Goal: Task Accomplishment & Management: Manage account settings

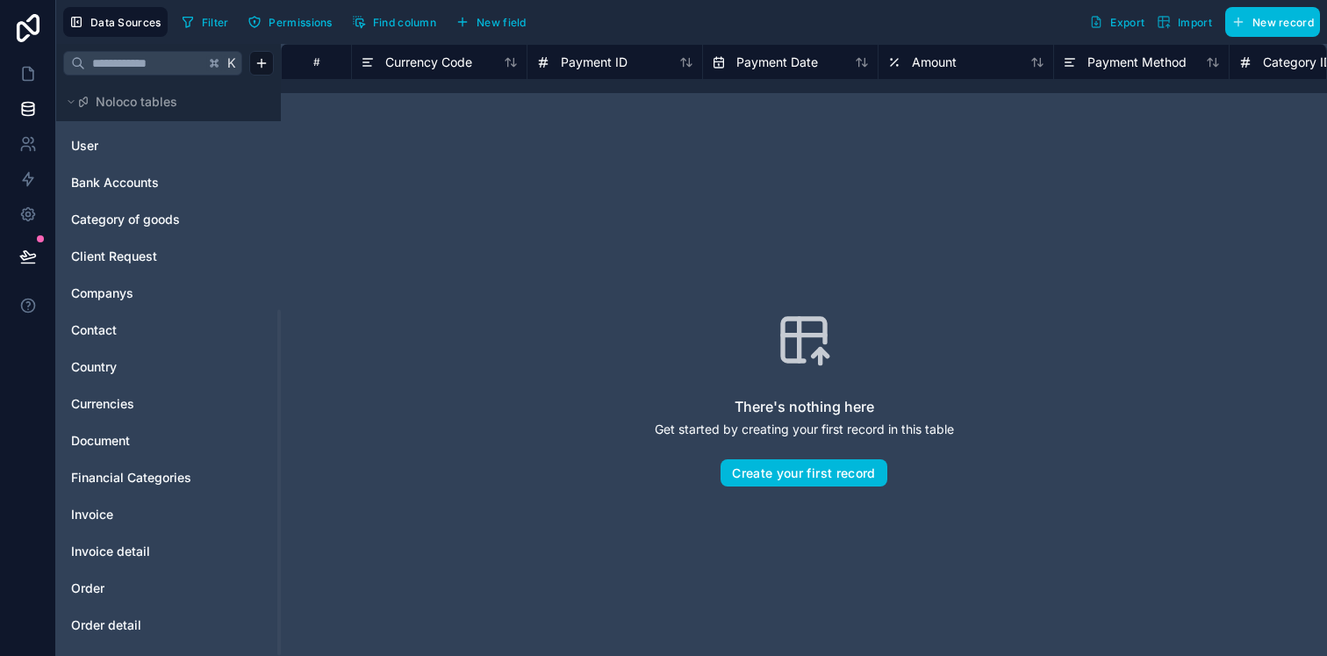
scroll to position [376, 0]
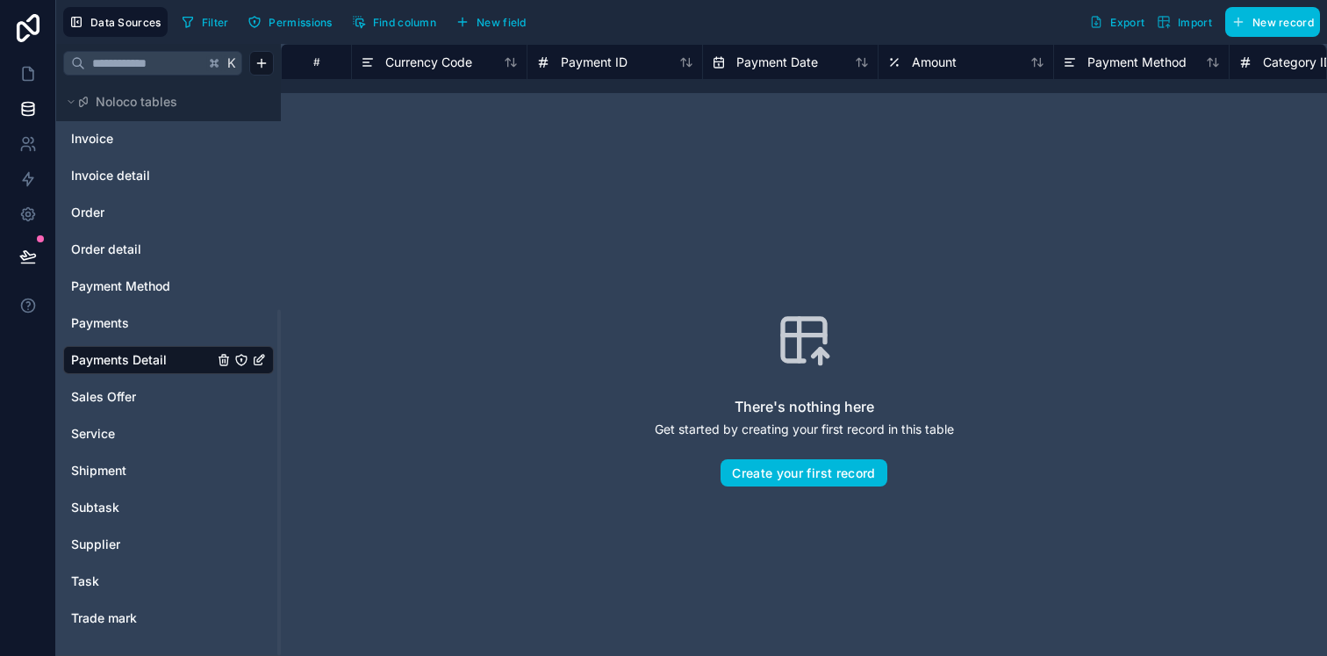
click at [139, 328] on link "Payments" at bounding box center [142, 323] width 142 height 18
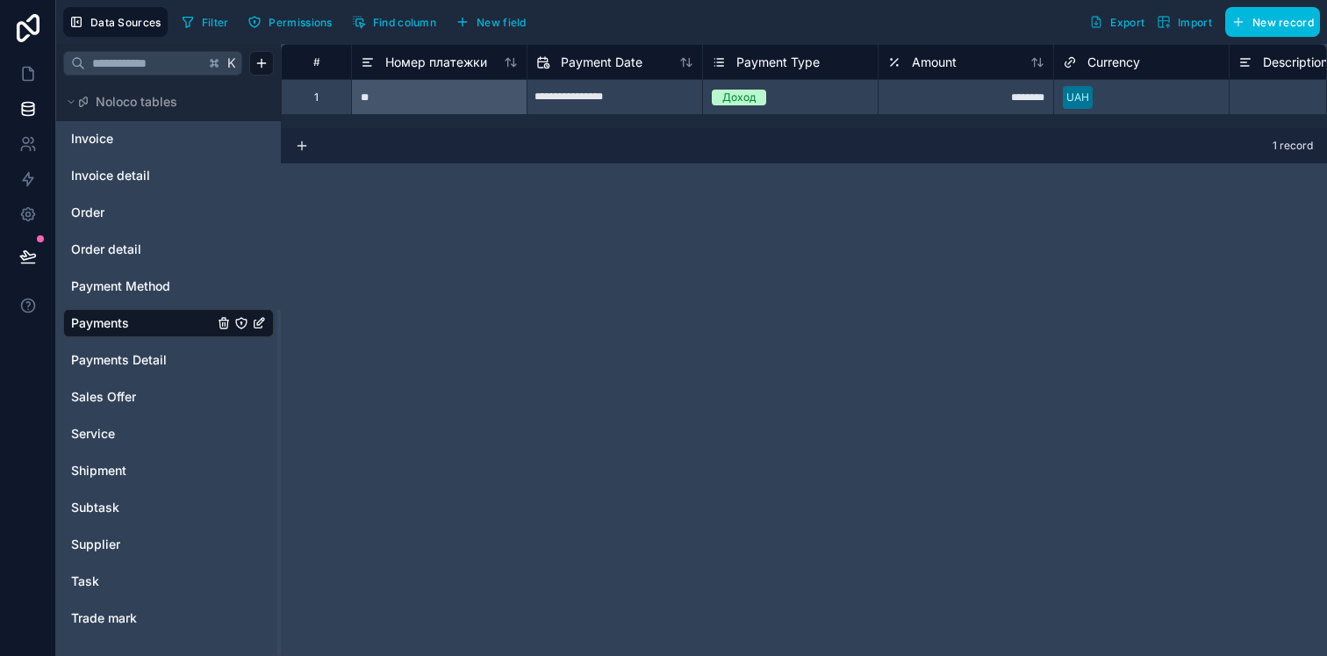
click at [428, 73] on div "Номер платежки" at bounding box center [439, 61] width 176 height 35
click at [429, 67] on span "Номер платежки" at bounding box center [436, 63] width 102 height 18
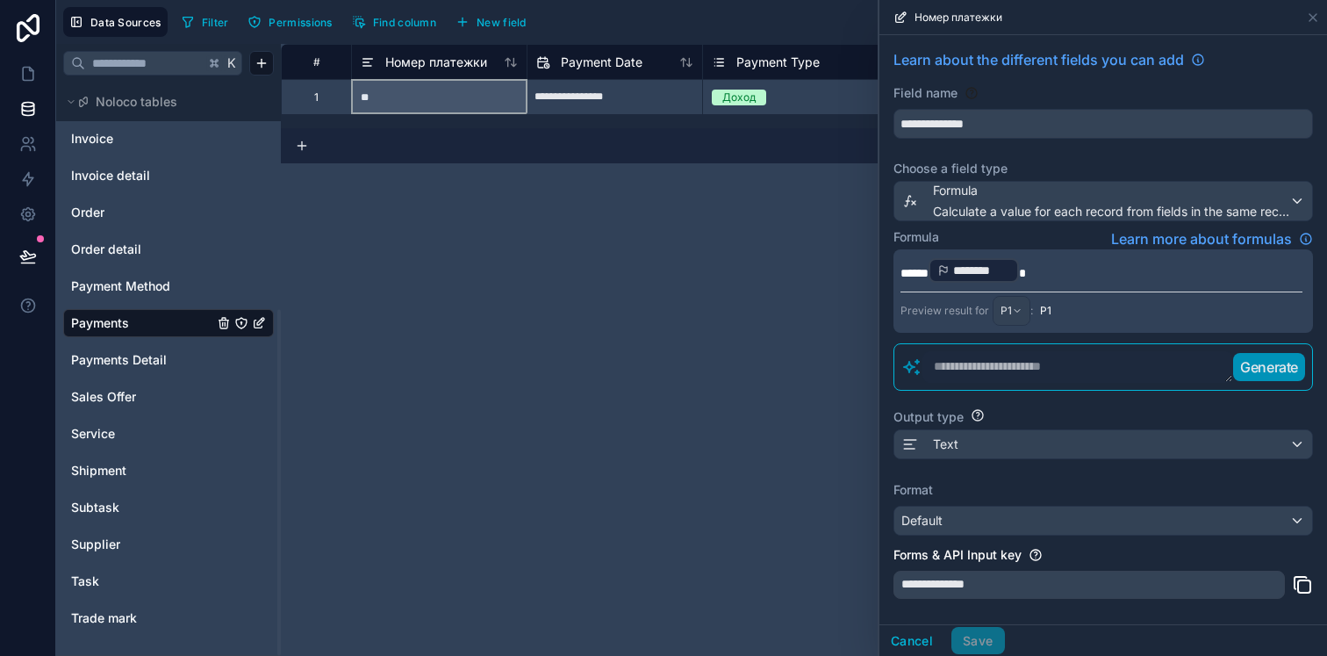
click at [1042, 364] on textarea at bounding box center [1077, 367] width 311 height 32
type textarea "*"
type textarea "**********"
click at [1237, 368] on p "Generate" at bounding box center [1255, 366] width 58 height 21
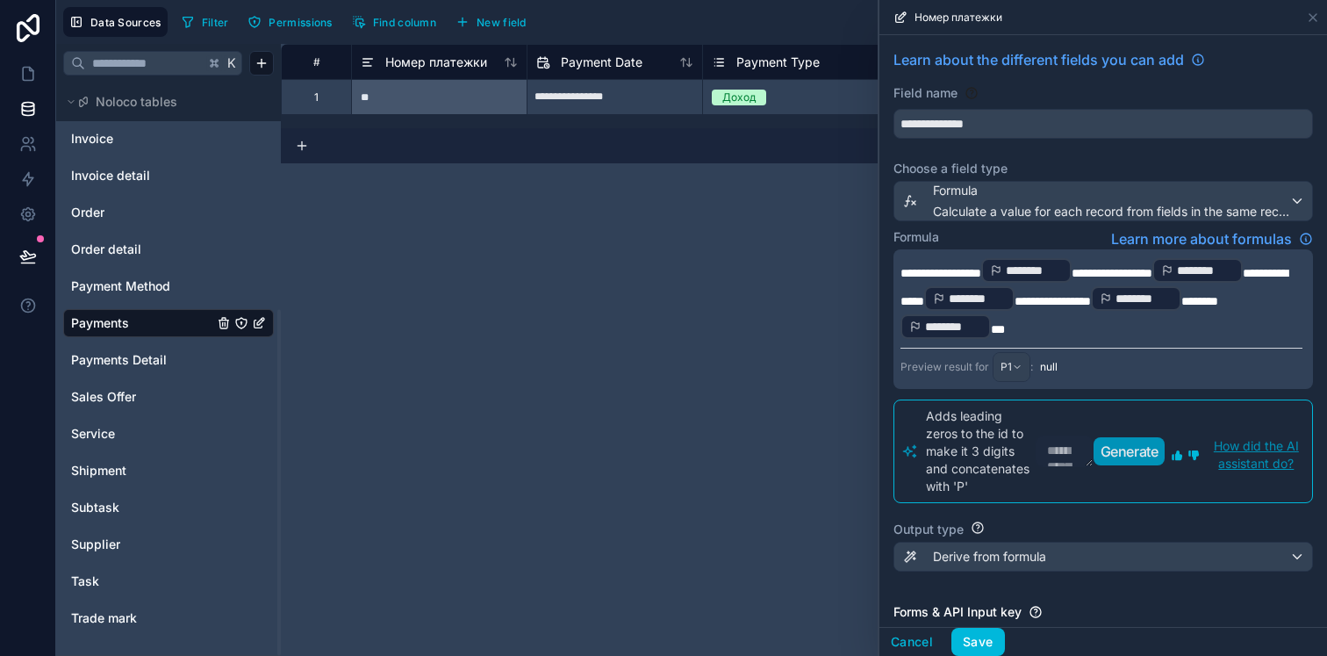
click at [1055, 458] on textarea at bounding box center [1064, 451] width 57 height 32
click at [1129, 449] on p "Generate" at bounding box center [1130, 451] width 58 height 21
click at [1060, 449] on textarea "**********" at bounding box center [1064, 451] width 57 height 32
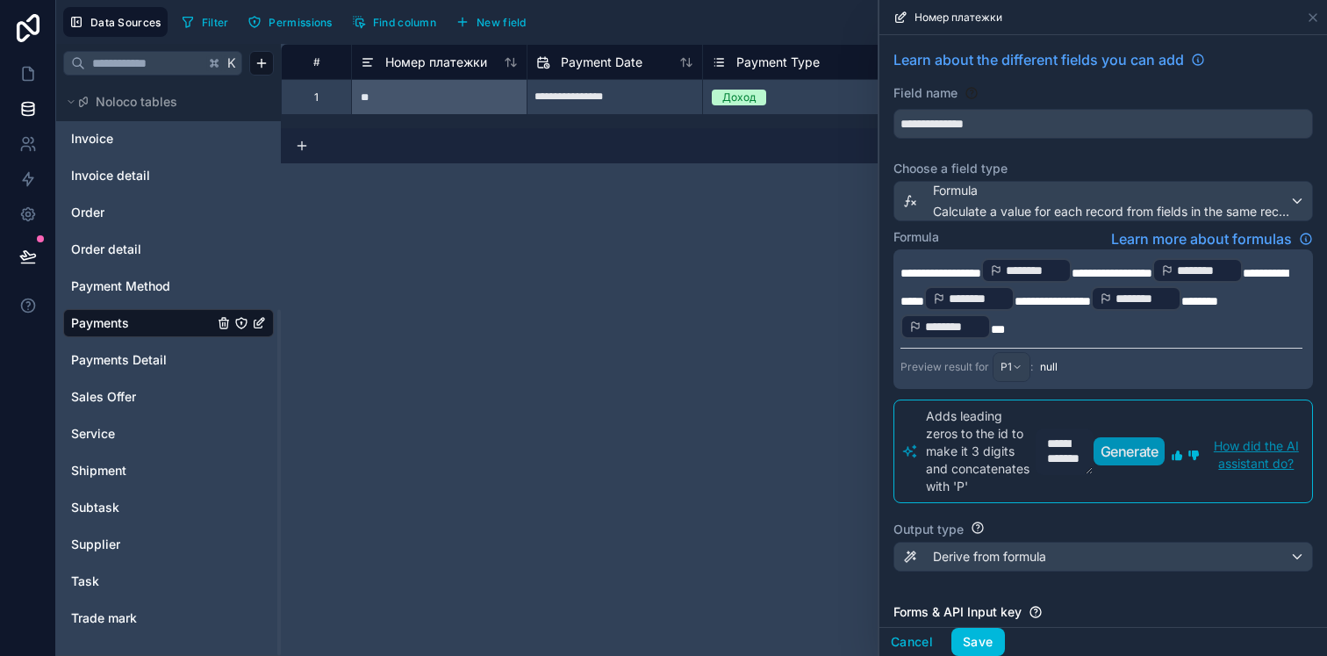
type textarea "**********"
click at [1126, 453] on p "Generate" at bounding box center [1130, 451] width 58 height 21
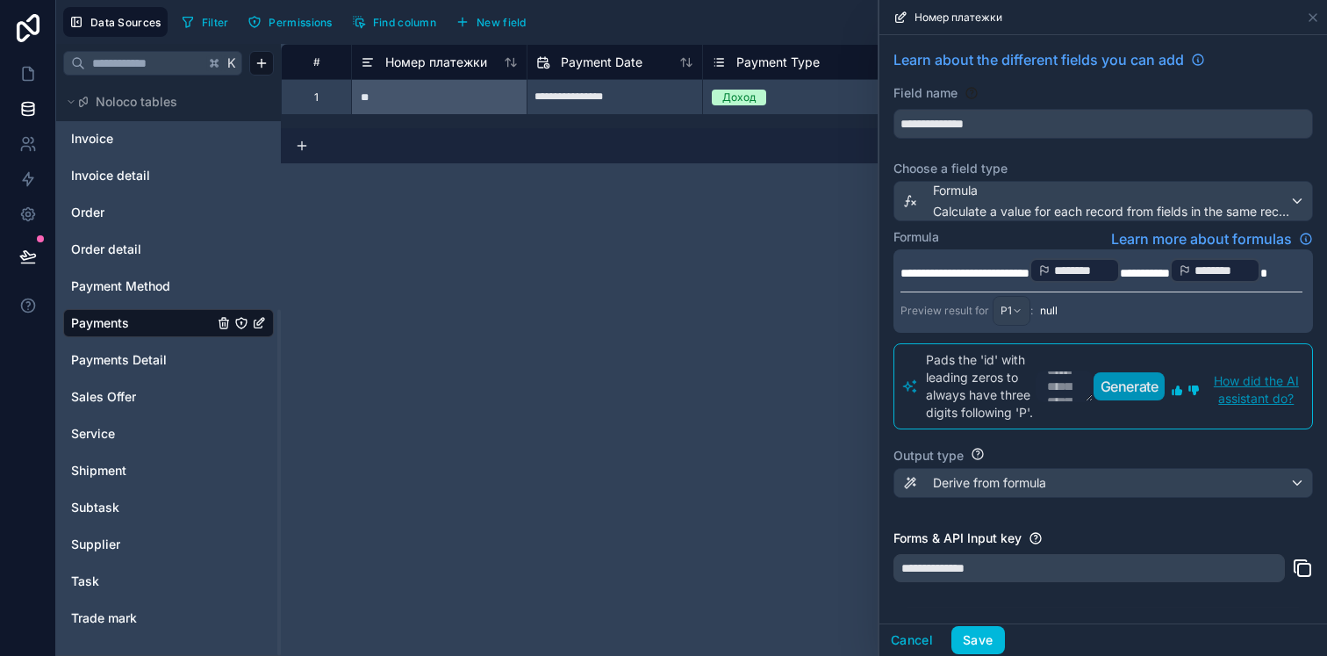
scroll to position [85, 0]
click at [1079, 326] on div "Preview result for P1 : null" at bounding box center [1101, 308] width 402 height 34
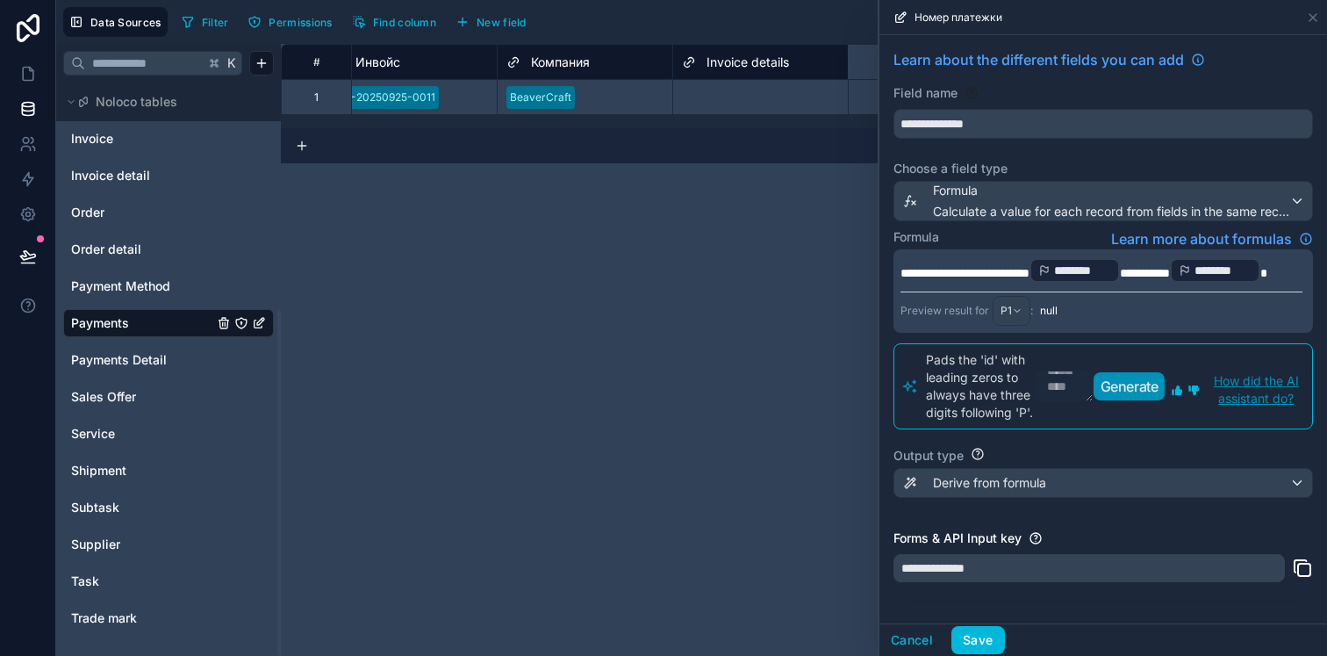
scroll to position [0, 1658]
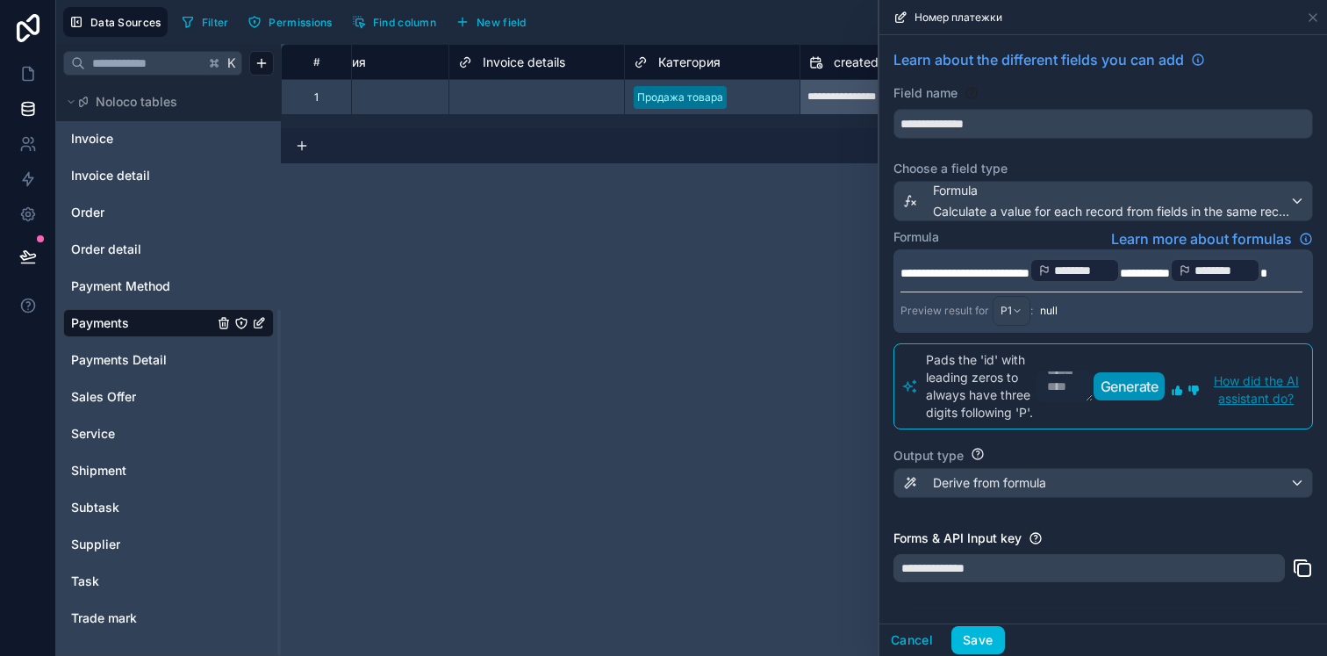
click at [1058, 402] on textarea at bounding box center [1064, 386] width 57 height 32
type textarea "*"
type textarea "**********"
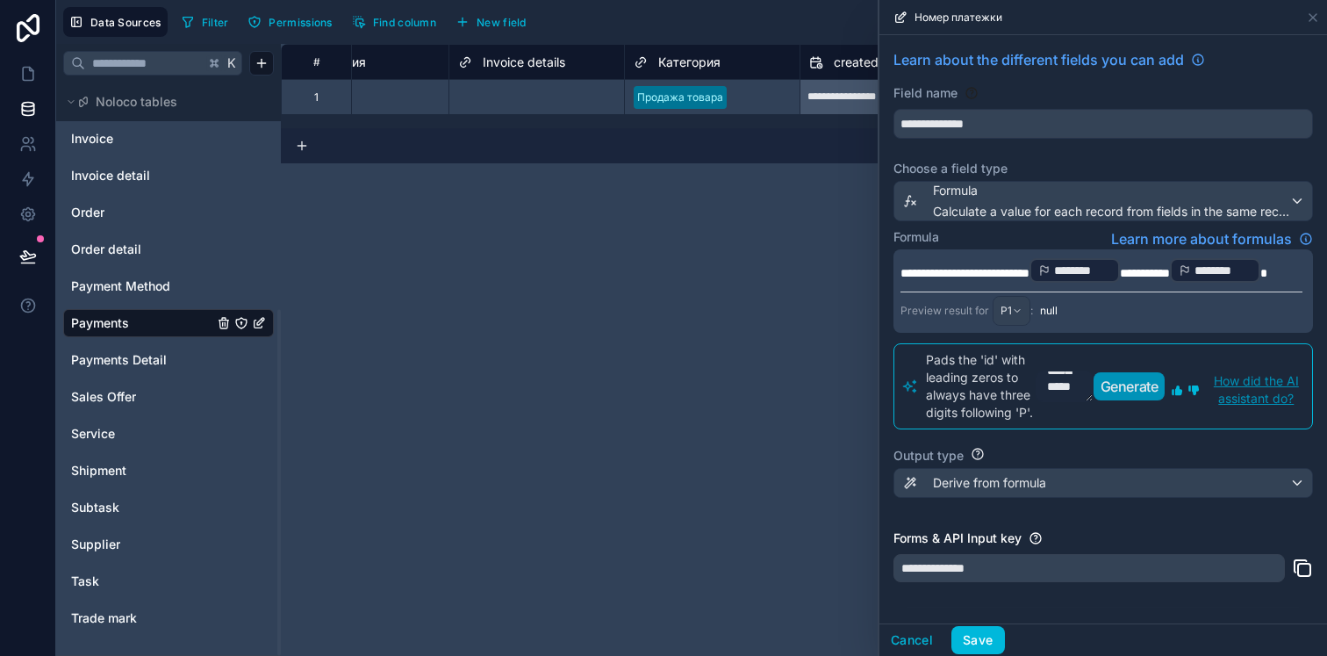
click at [1108, 397] on p "Generate" at bounding box center [1130, 386] width 58 height 21
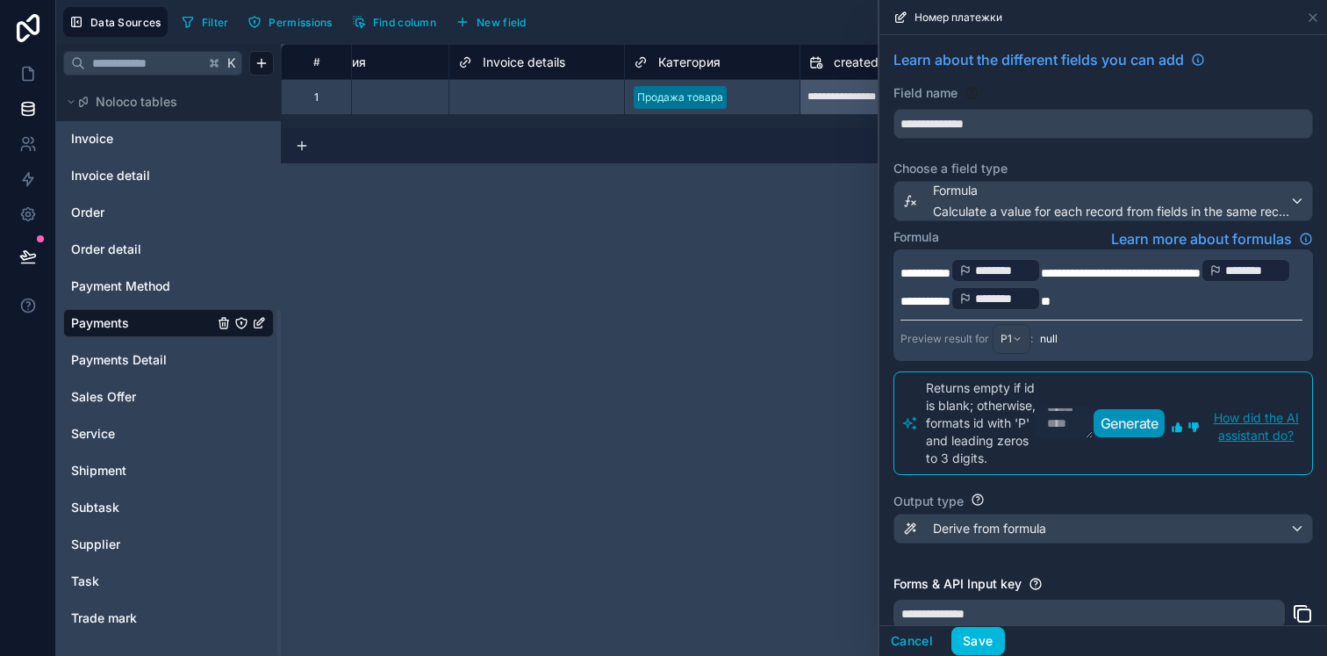
click at [1049, 434] on textarea at bounding box center [1064, 423] width 57 height 32
type textarea "**********"
click at [1108, 434] on p "Generate" at bounding box center [1130, 422] width 58 height 21
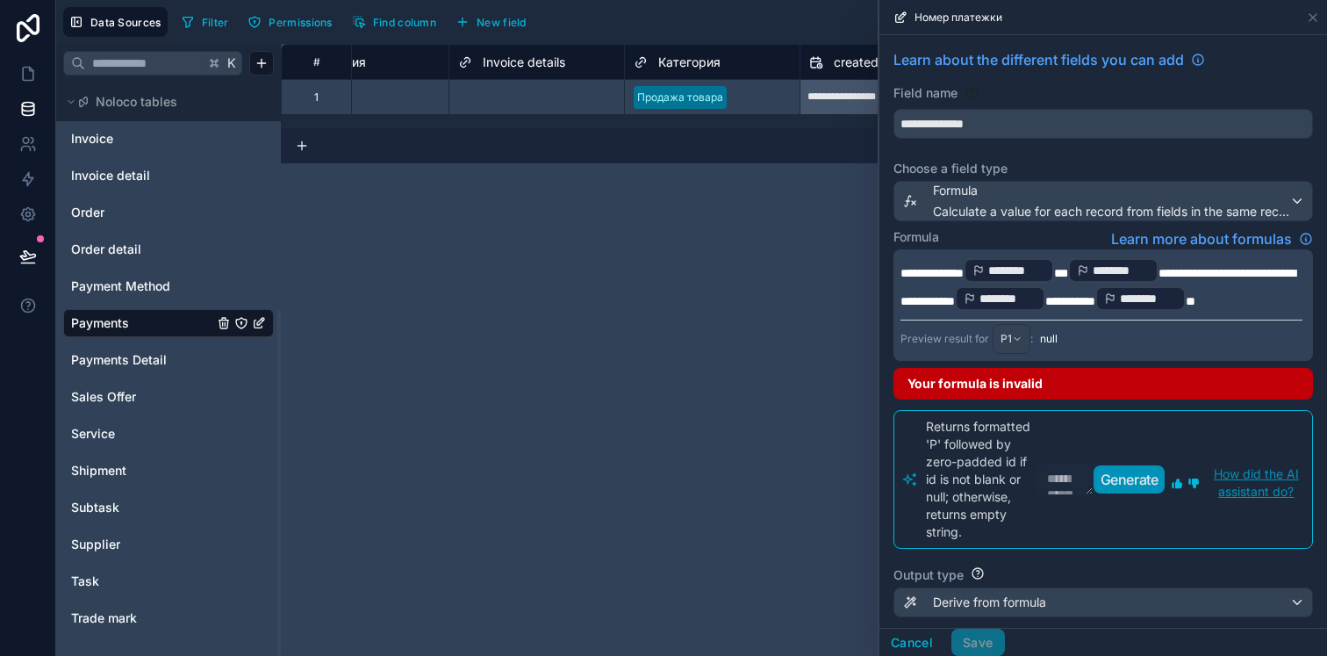
click at [1056, 495] on textarea at bounding box center [1064, 479] width 57 height 32
type textarea "*"
type textarea "**********"
click at [1130, 490] on p "Generate" at bounding box center [1130, 479] width 58 height 21
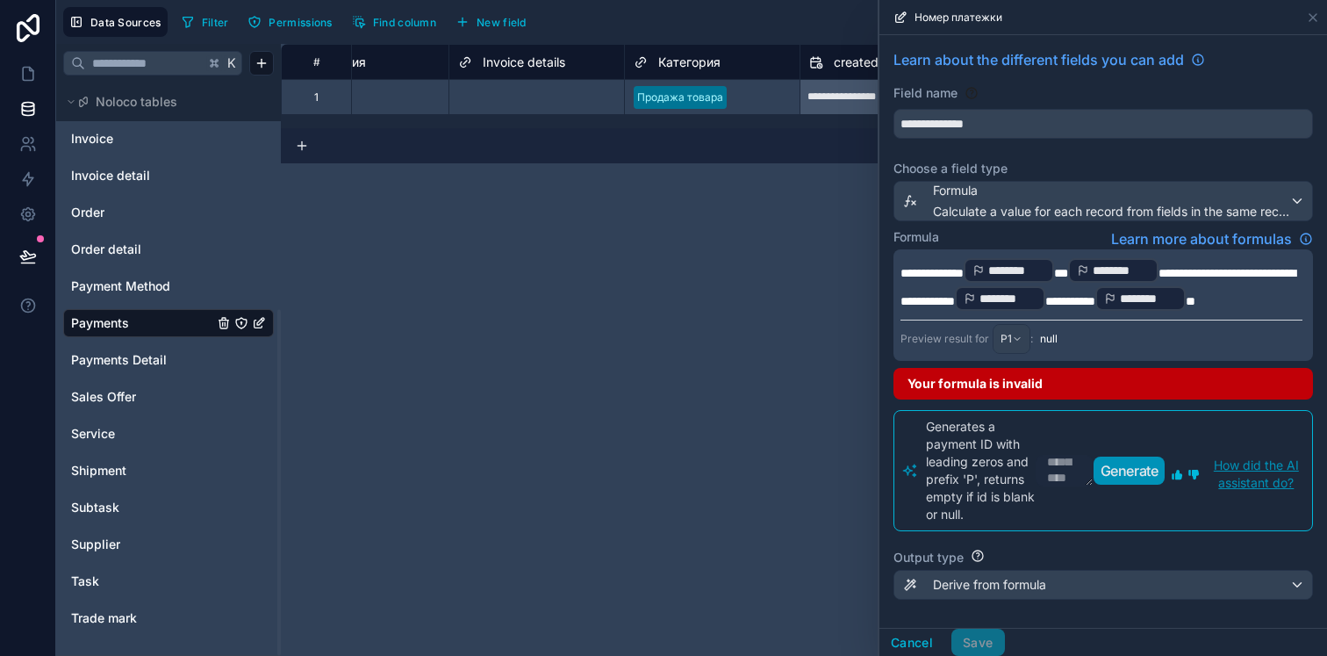
click at [1058, 486] on textarea at bounding box center [1064, 471] width 57 height 32
click at [1048, 485] on textarea at bounding box center [1064, 471] width 57 height 32
type textarea "*"
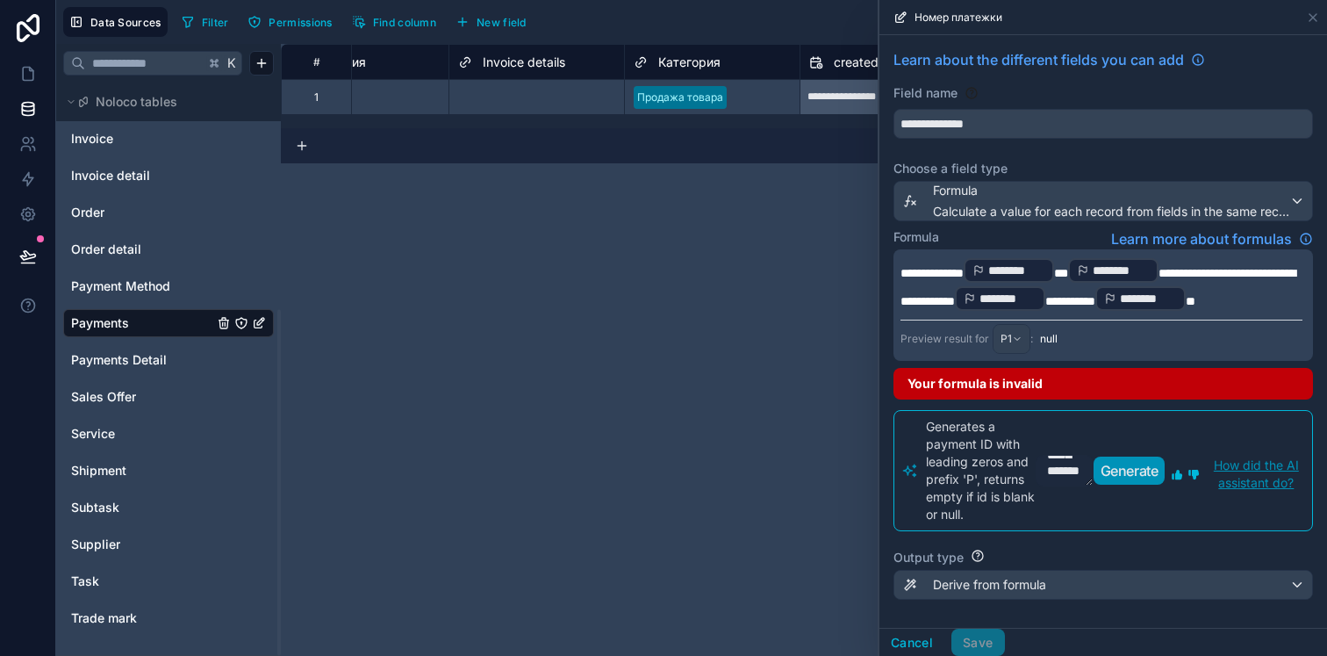
type textarea "**********"
click at [1114, 481] on p "Generate" at bounding box center [1130, 470] width 58 height 21
click at [1065, 486] on textarea at bounding box center [1064, 471] width 57 height 32
click at [1051, 486] on textarea at bounding box center [1064, 471] width 57 height 32
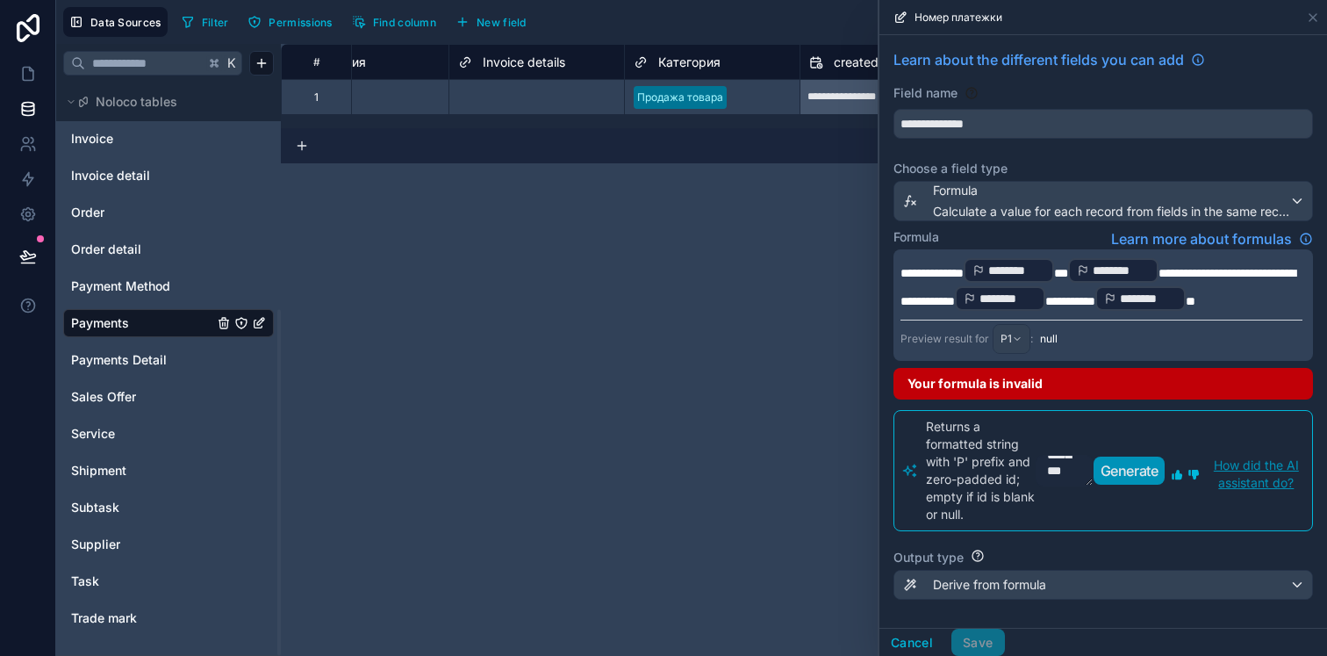
scroll to position [116, 0]
type textarea "**********"
click at [1131, 481] on p "Generate" at bounding box center [1130, 470] width 58 height 21
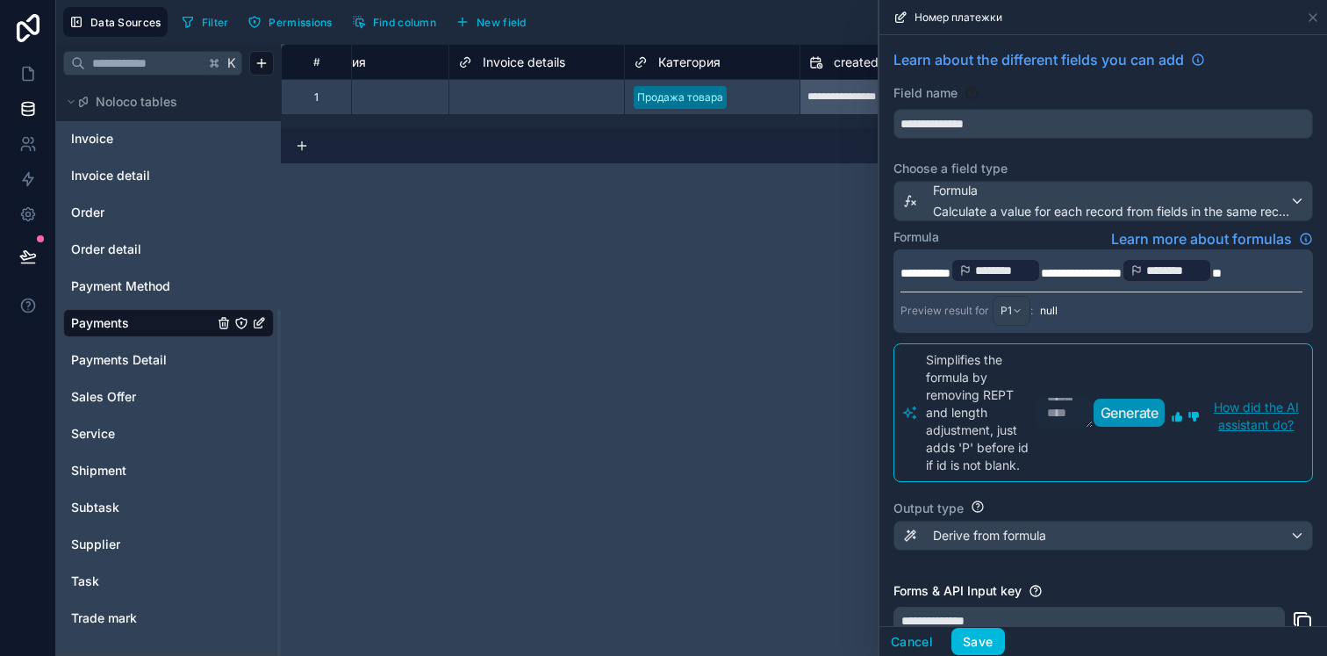
click at [972, 269] on icon at bounding box center [965, 270] width 12 height 12
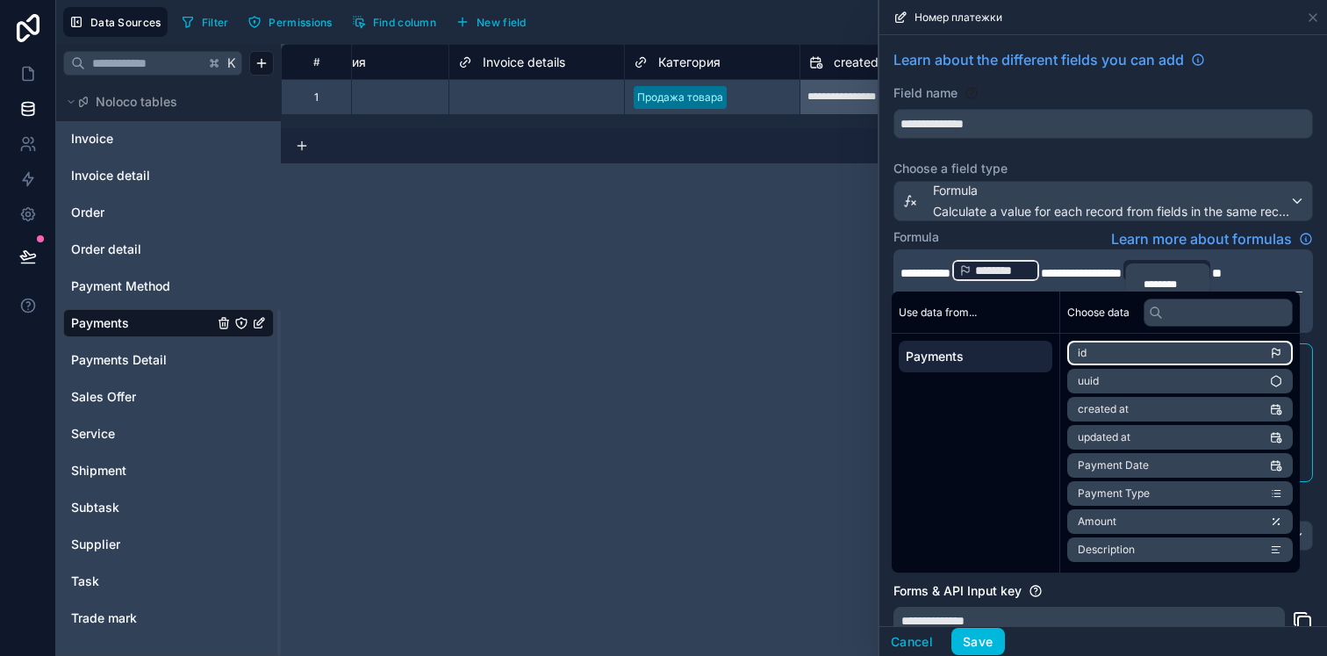
click at [1093, 359] on li "id" at bounding box center [1180, 353] width 226 height 25
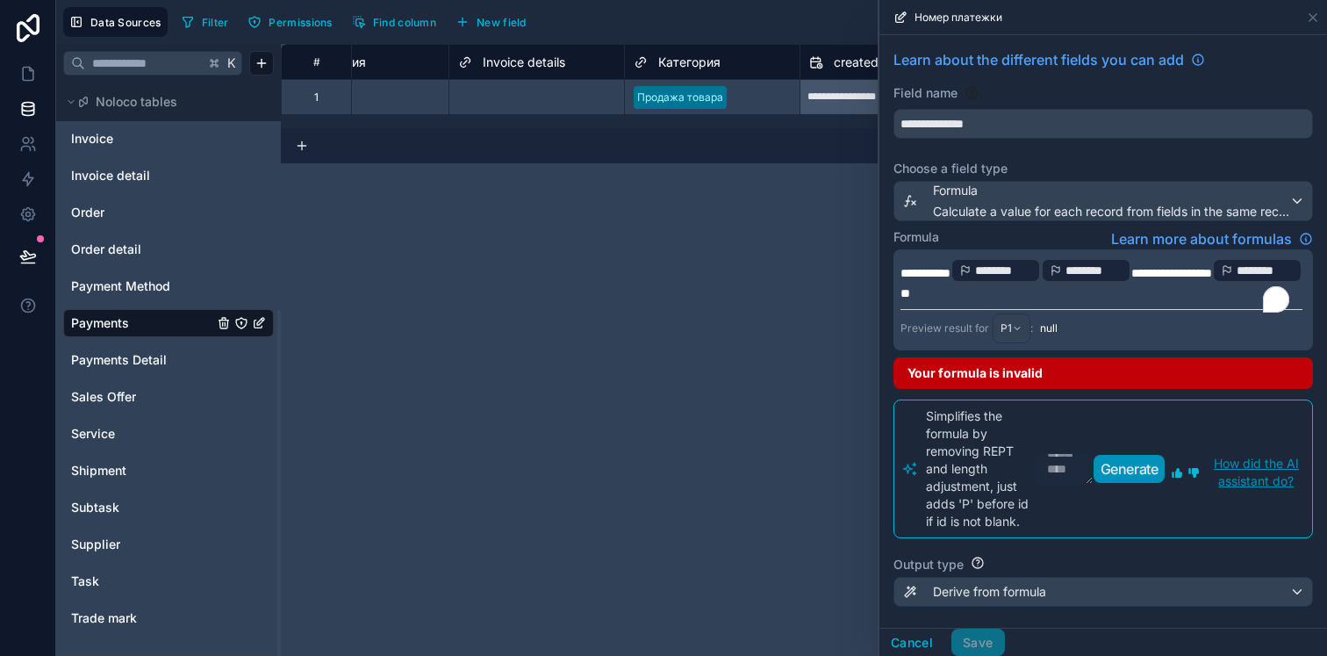
click at [1053, 290] on p "**********" at bounding box center [1101, 279] width 402 height 46
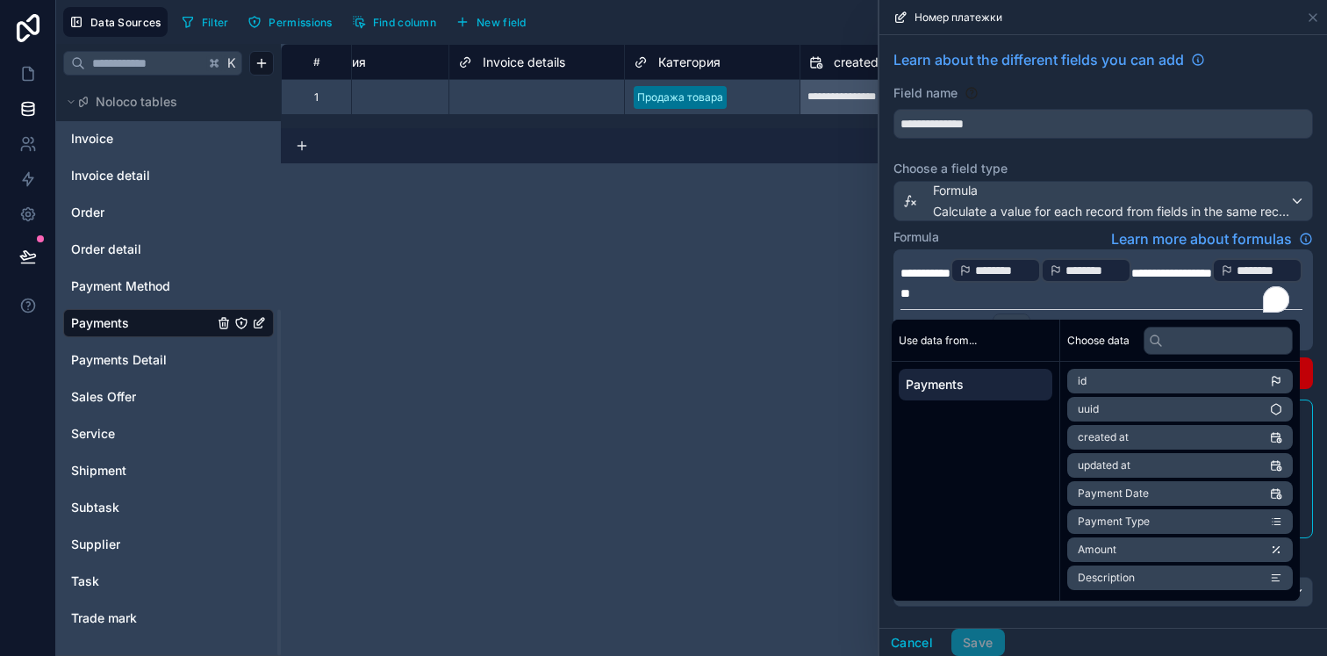
click at [1058, 282] on p "**********" at bounding box center [1101, 279] width 402 height 46
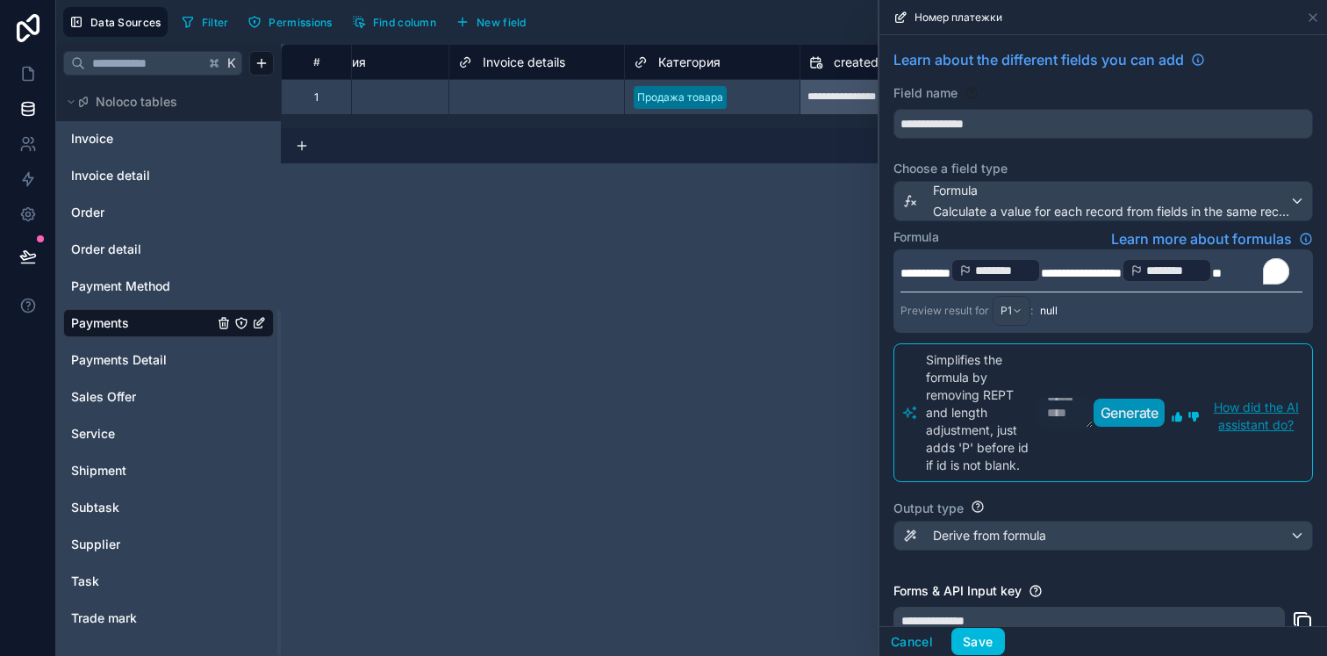
click at [1099, 267] on span "**********" at bounding box center [1081, 273] width 81 height 12
click at [1126, 247] on span "Learn more about formulas" at bounding box center [1201, 238] width 181 height 21
click at [945, 269] on span "**********" at bounding box center [925, 273] width 50 height 12
click at [916, 270] on span "**********" at bounding box center [925, 273] width 50 height 12
click at [979, 238] on div "Formula Learn more about formulas" at bounding box center [1102, 238] width 419 height 21
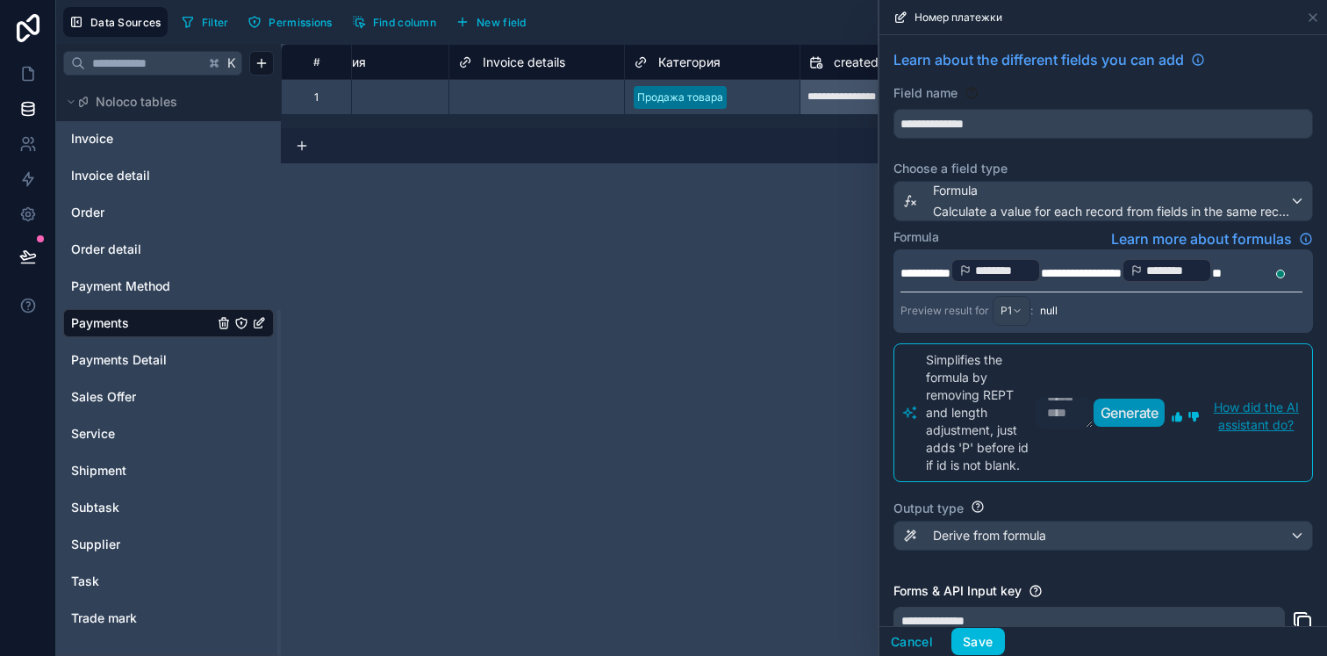
click at [1038, 400] on textarea at bounding box center [1064, 413] width 57 height 32
click at [1044, 401] on textarea at bounding box center [1064, 413] width 57 height 32
click at [1058, 419] on textarea at bounding box center [1064, 413] width 57 height 32
type textarea "**********"
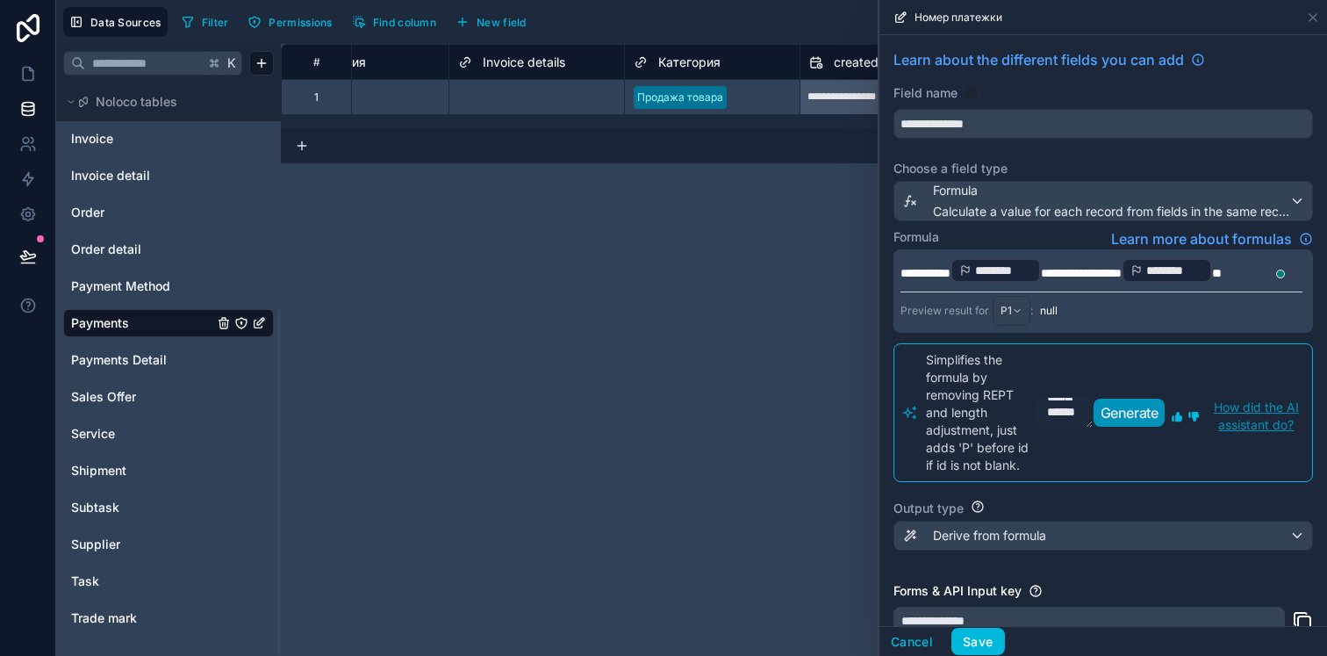
click at [1101, 415] on p "Generate" at bounding box center [1130, 412] width 58 height 21
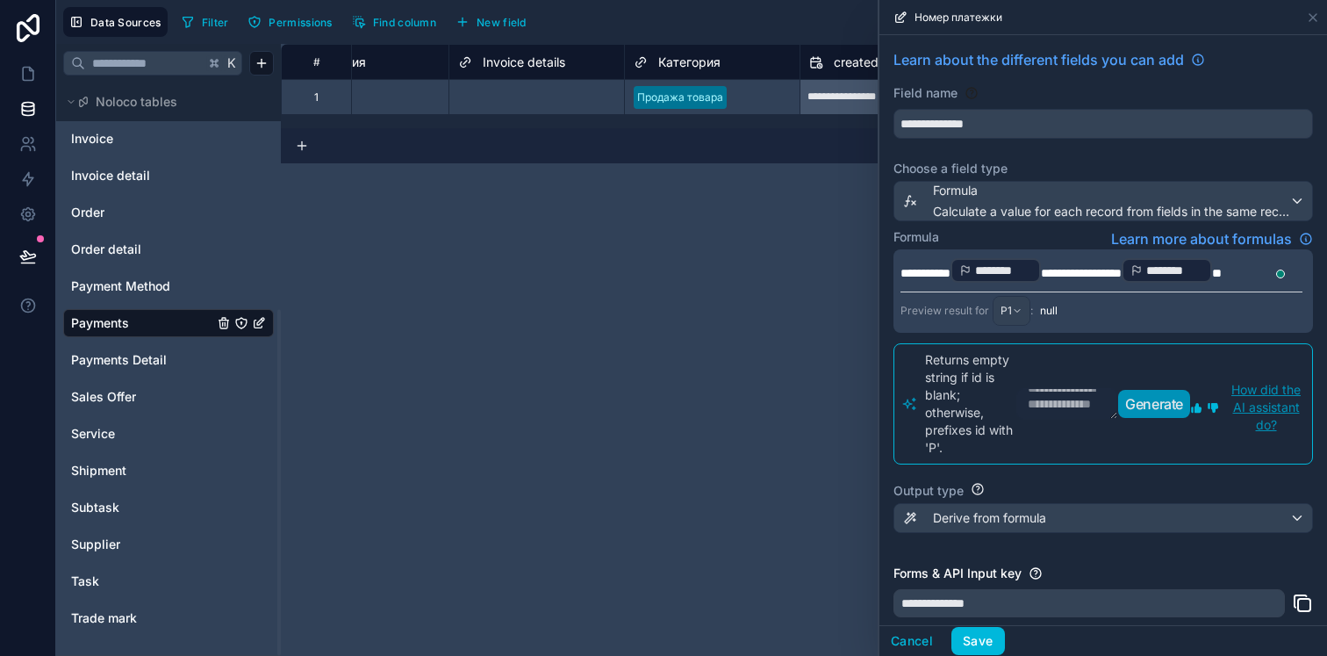
scroll to position [61, 0]
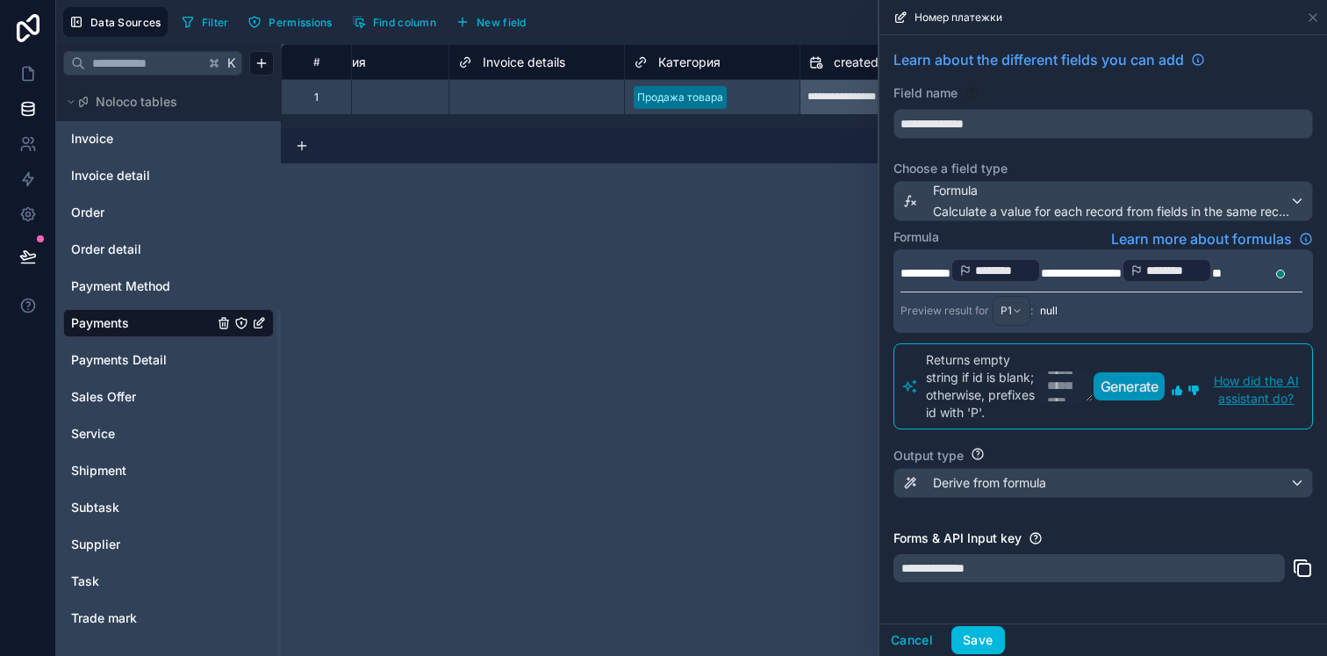
click at [1059, 397] on textarea at bounding box center [1064, 386] width 57 height 32
type textarea "*"
type textarea "**********"
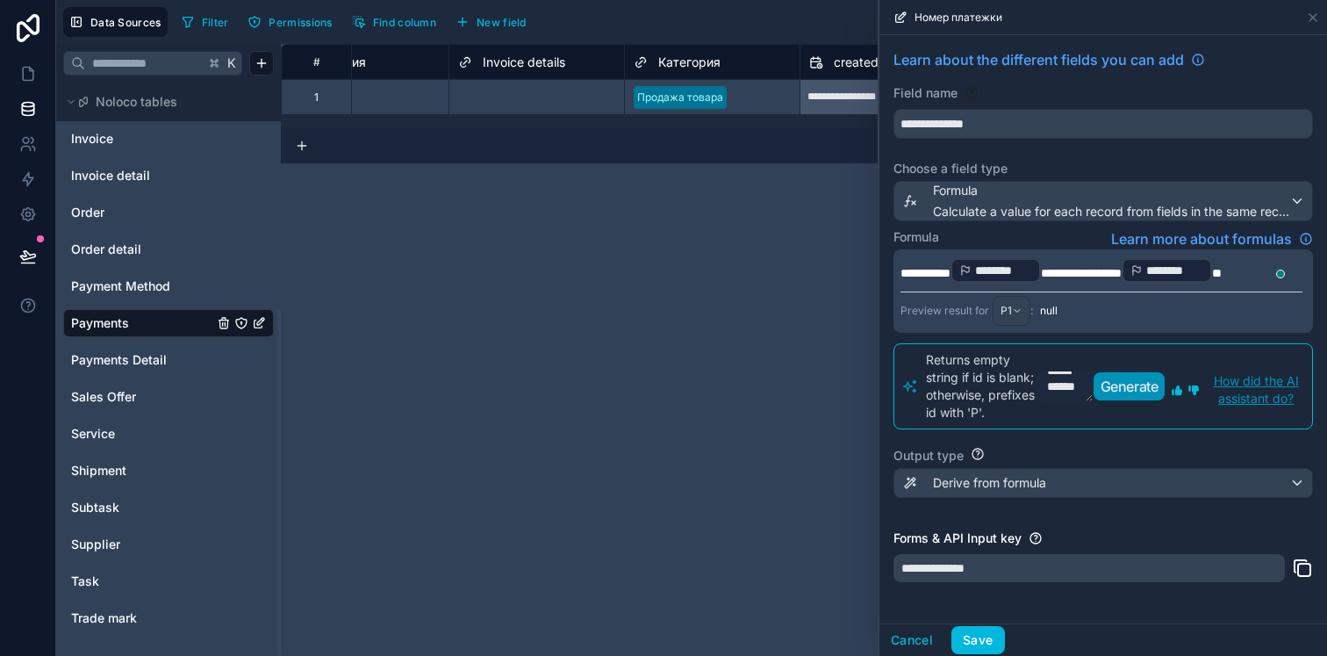
click at [1101, 390] on p "Generate" at bounding box center [1130, 386] width 58 height 21
click at [1182, 398] on div "How did the AI assistant do?" at bounding box center [1238, 389] width 134 height 35
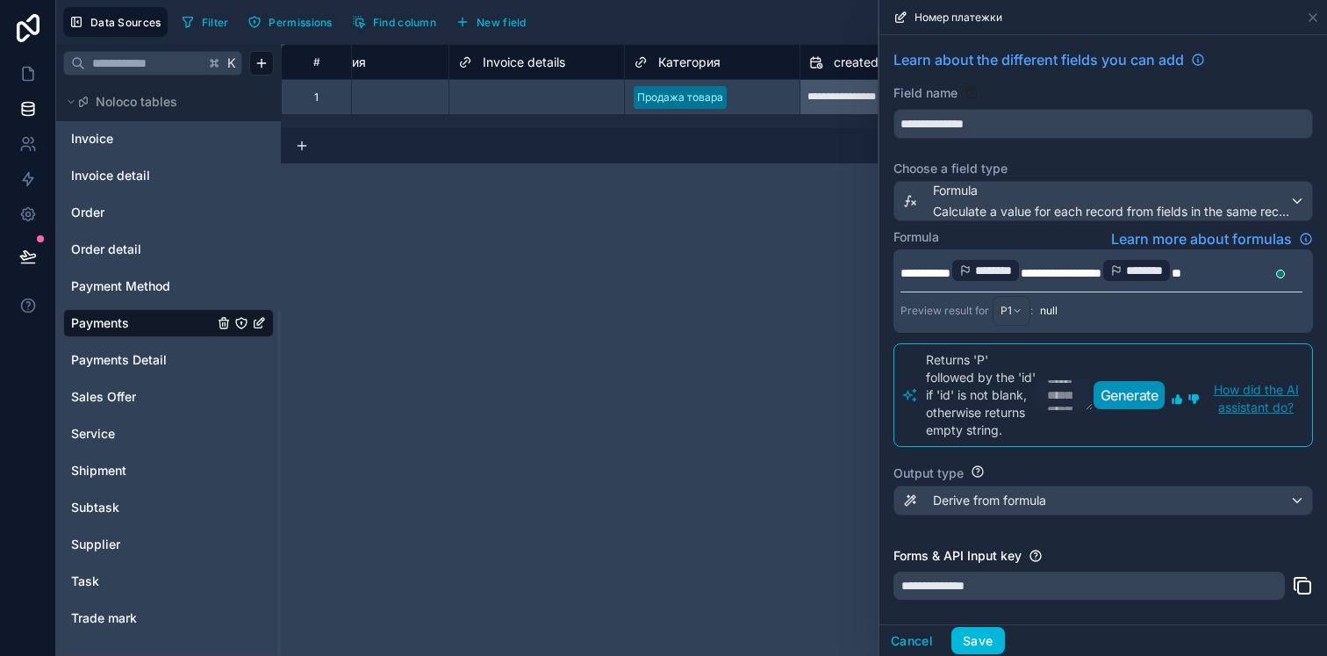
scroll to position [39, 0]
click at [1186, 414] on div "How did the AI assistant do?" at bounding box center [1238, 398] width 134 height 35
click at [1192, 403] on icon at bounding box center [1195, 398] width 7 height 10
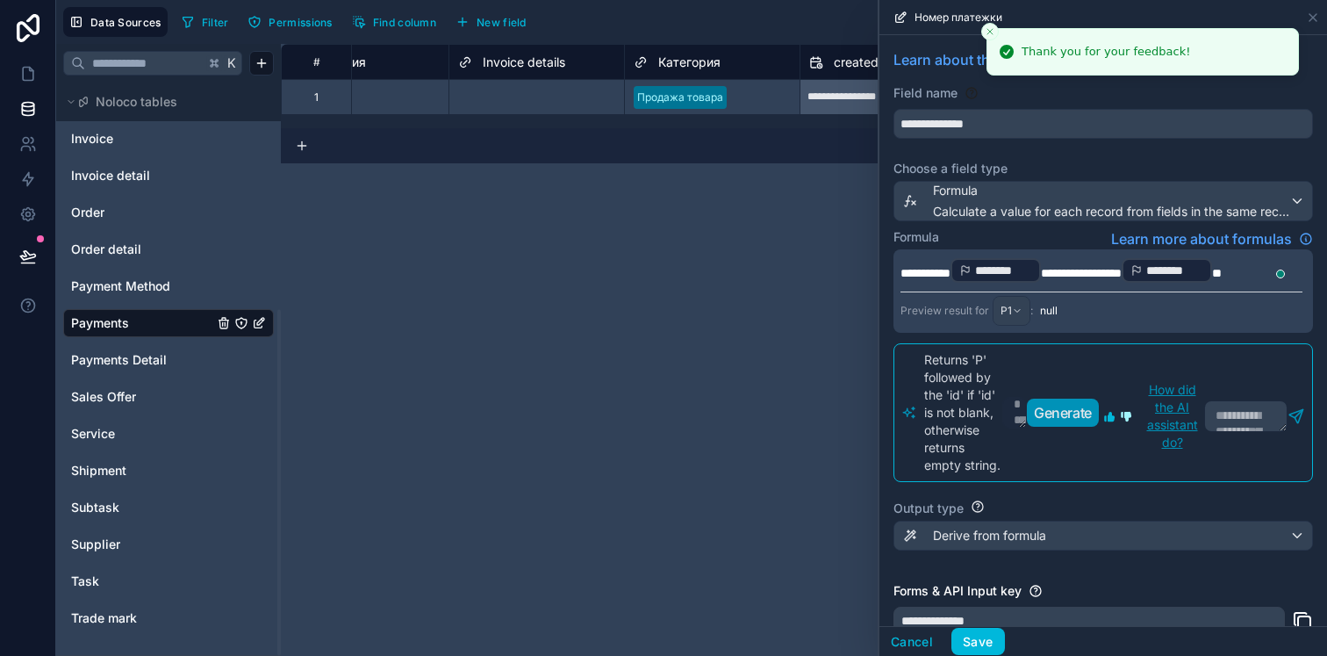
click at [1243, 427] on textarea at bounding box center [1245, 416] width 83 height 32
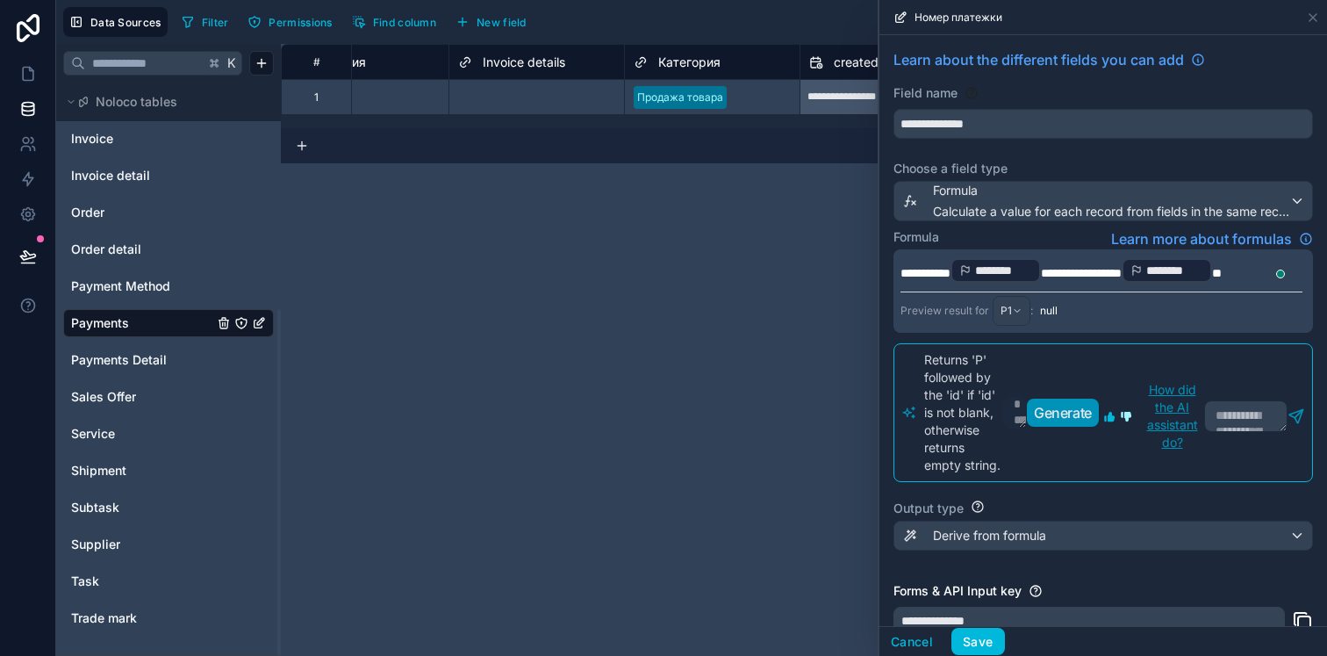
click at [1009, 424] on textarea at bounding box center [1014, 413] width 25 height 32
click at [1004, 421] on textarea at bounding box center [1014, 413] width 25 height 32
click at [1033, 471] on div "Returns 'P' followed by the 'id' if 'id' is not blank, otherwise returns empty …" at bounding box center [1102, 412] width 419 height 139
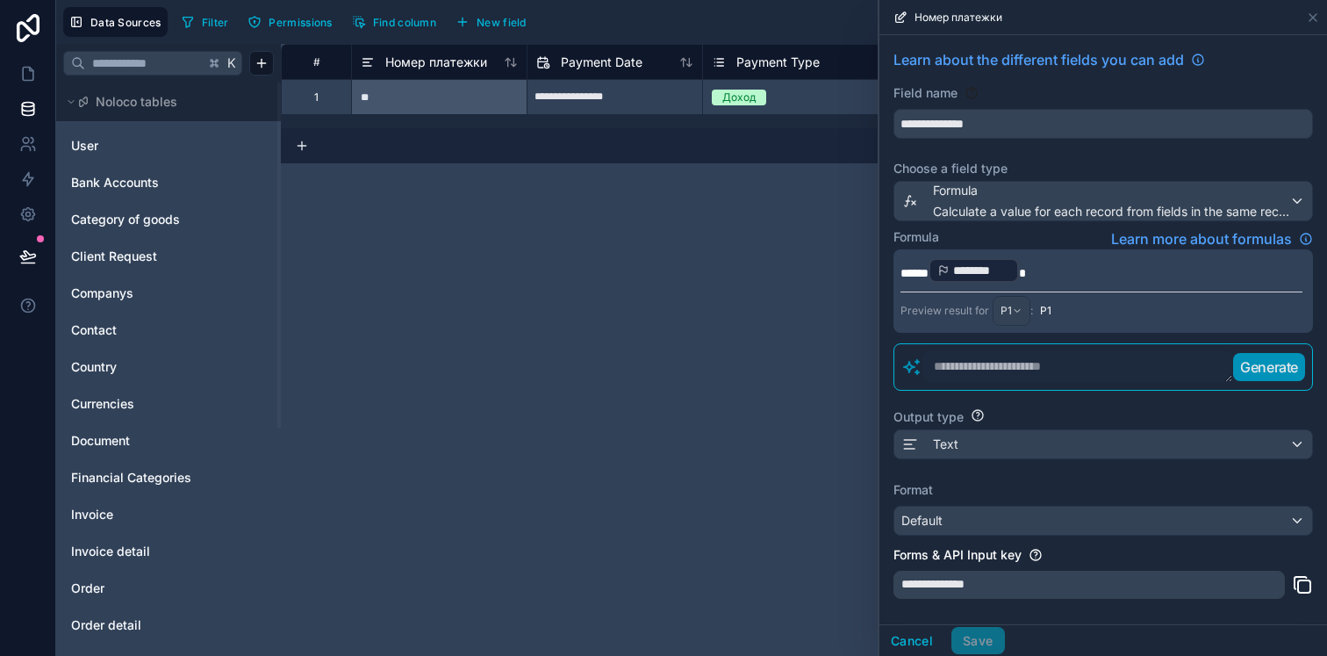
click at [1060, 288] on div "****** ******** ﻿ Preview result for P1 : P1" at bounding box center [1102, 290] width 419 height 83
click at [1060, 279] on p "****** ******** ﻿" at bounding box center [1101, 270] width 402 height 28
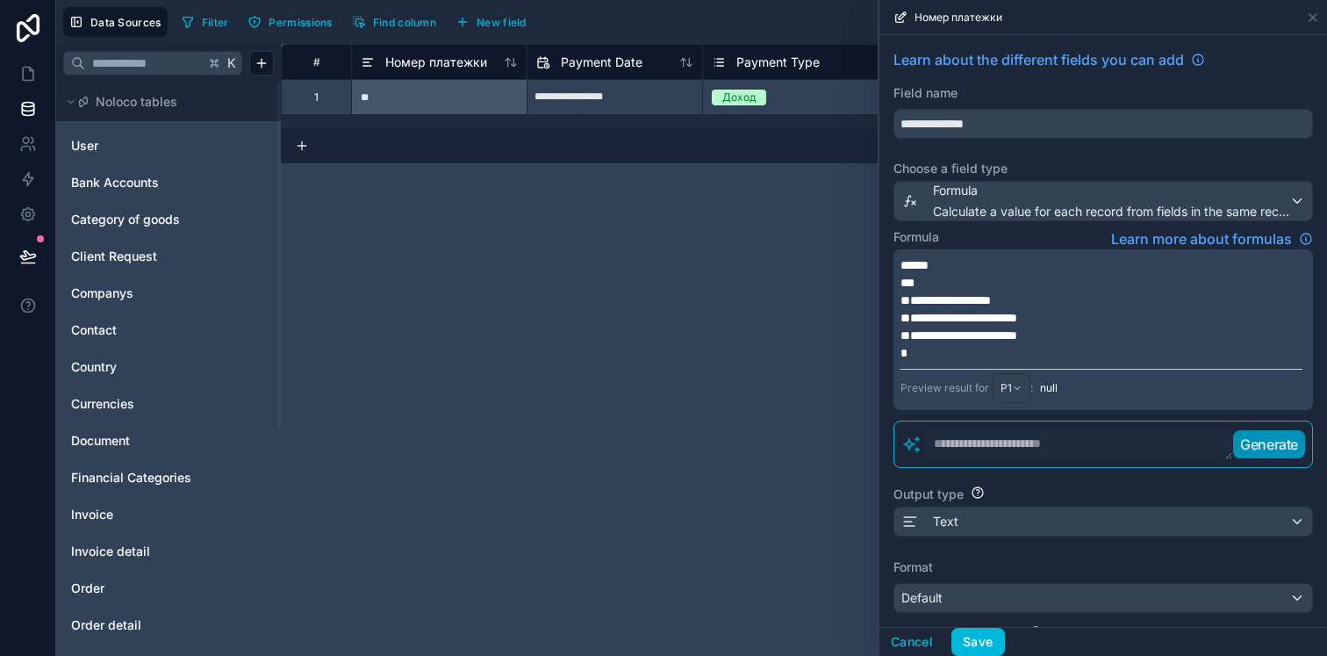
click at [1090, 285] on p "***" at bounding box center [1101, 283] width 402 height 18
drag, startPoint x: 957, startPoint y: 299, endPoint x: 907, endPoint y: 305, distance: 51.2
click at [907, 305] on span "**********" at bounding box center [945, 300] width 90 height 12
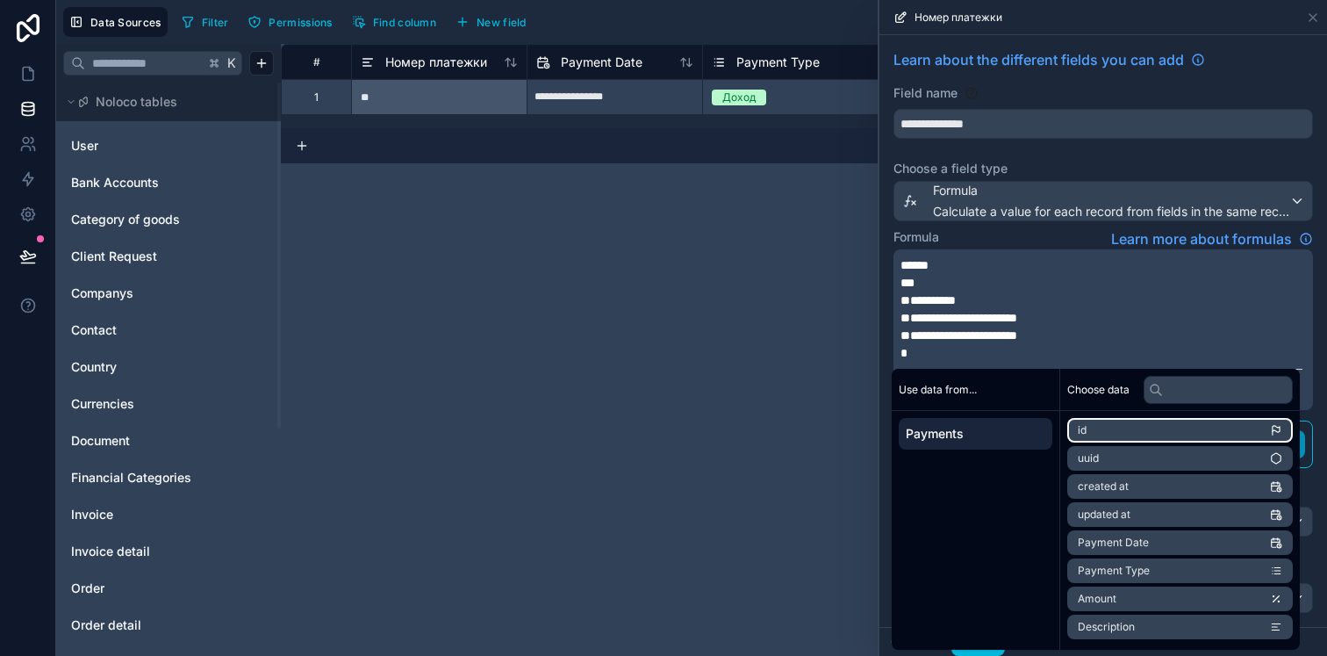
click at [1106, 428] on li "id" at bounding box center [1180, 430] width 226 height 25
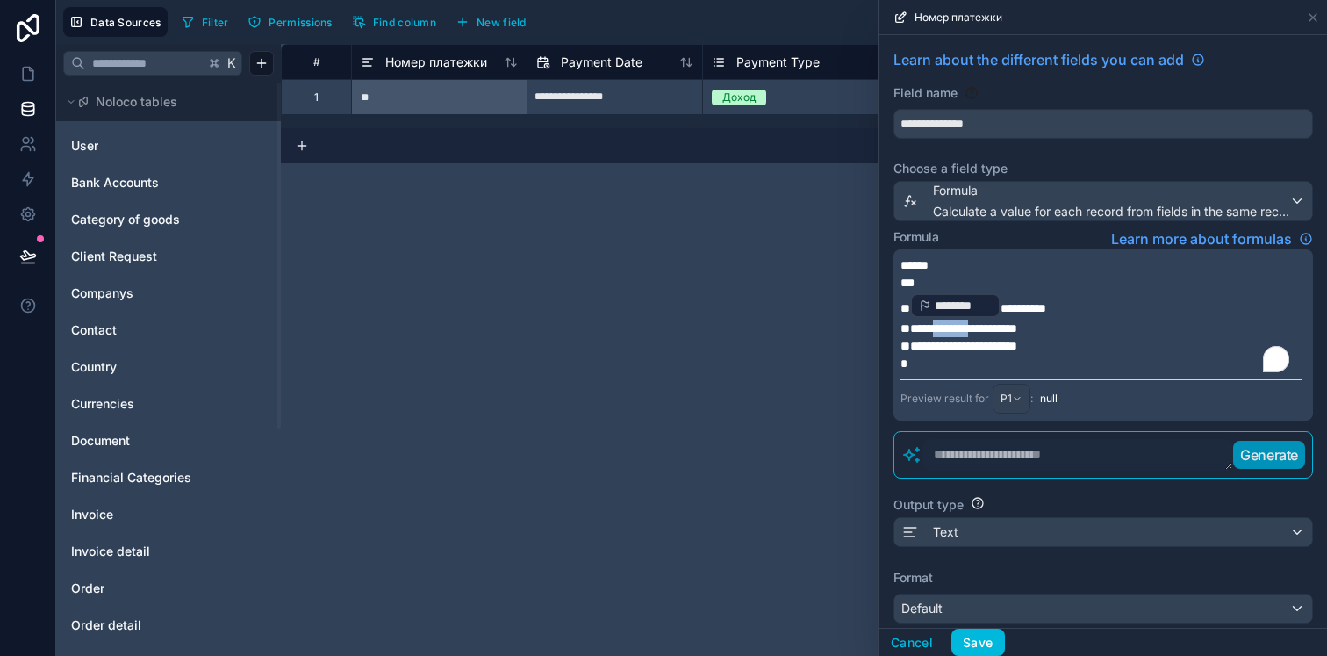
drag, startPoint x: 998, startPoint y: 329, endPoint x: 946, endPoint y: 329, distance: 51.8
click at [946, 329] on span "**********" at bounding box center [958, 328] width 117 height 12
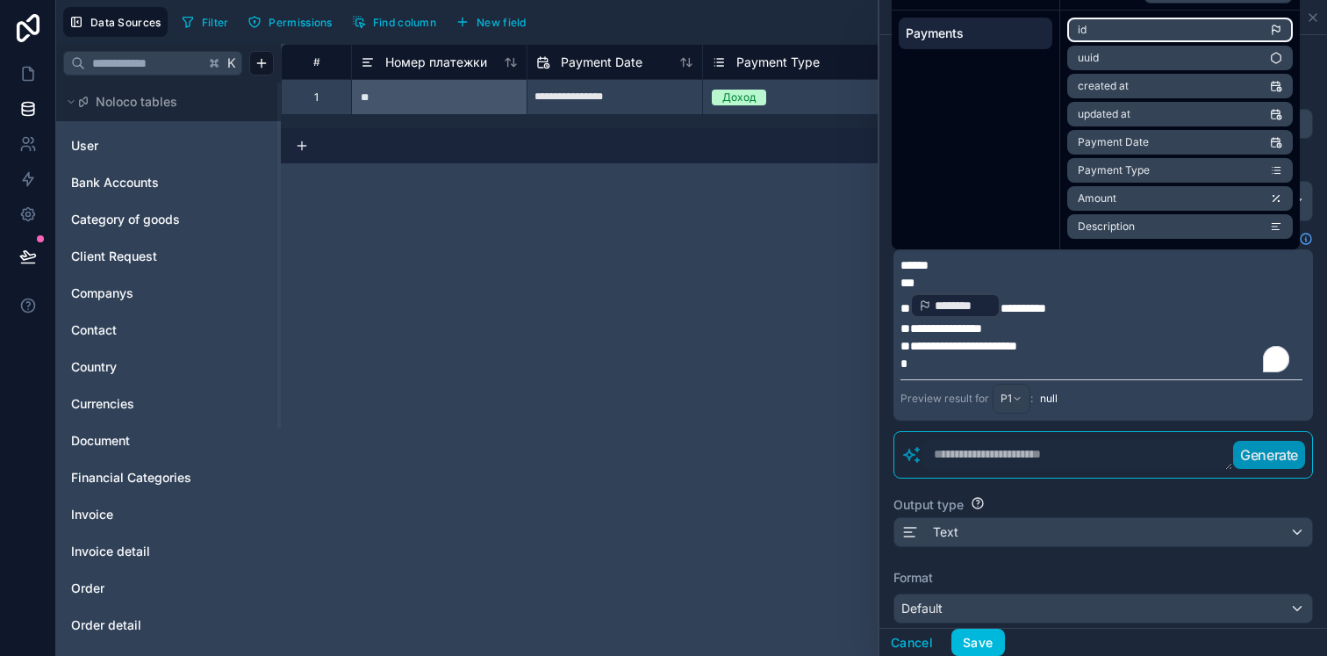
click at [1108, 29] on li "id" at bounding box center [1180, 30] width 226 height 25
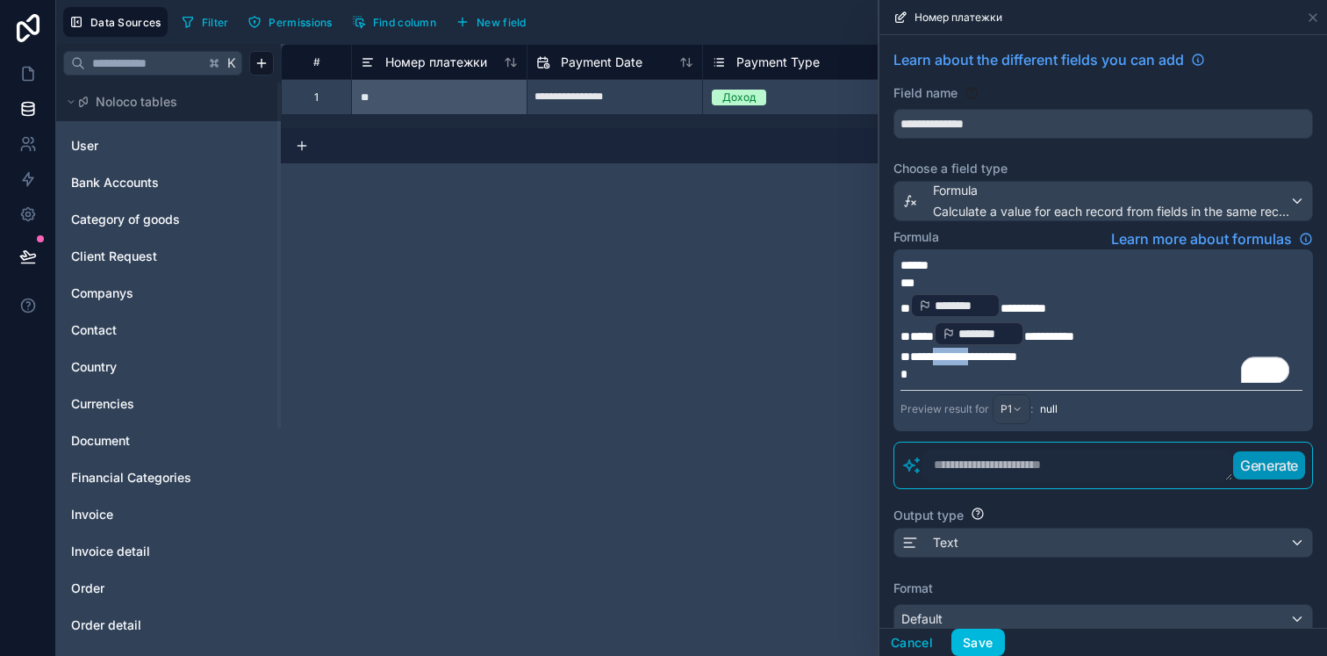
drag, startPoint x: 996, startPoint y: 353, endPoint x: 943, endPoint y: 355, distance: 53.6
click at [943, 355] on span "**********" at bounding box center [958, 356] width 117 height 12
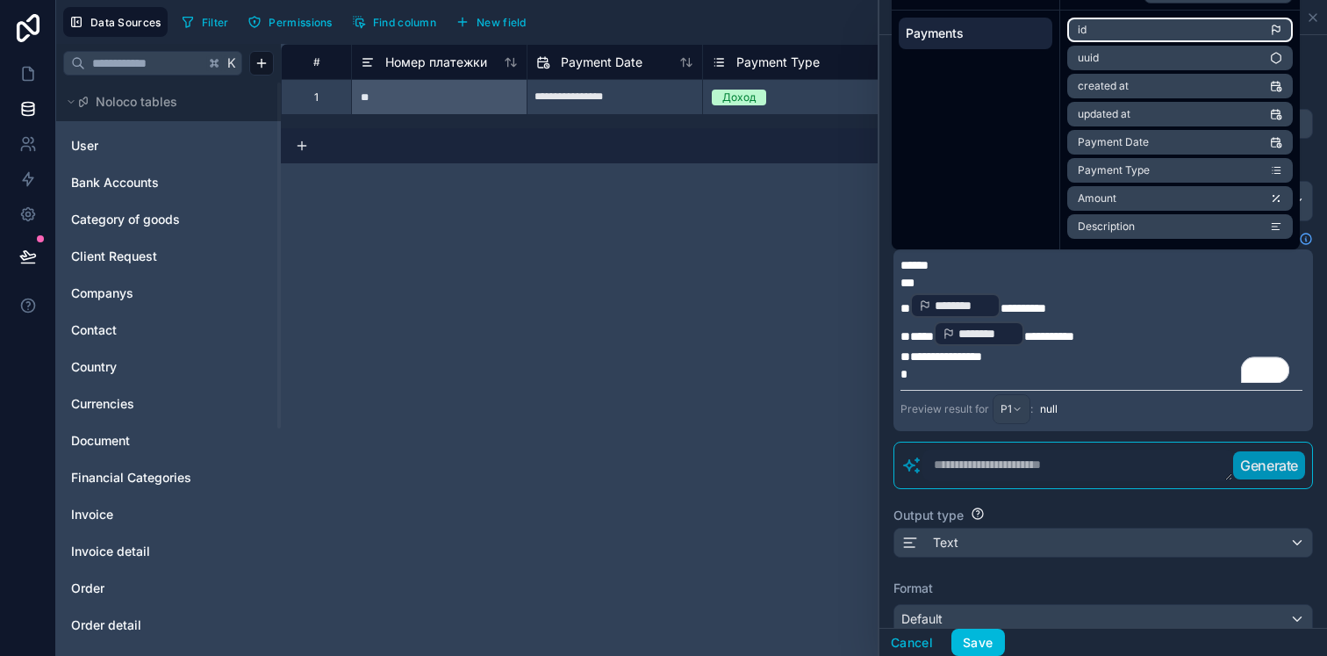
click at [1105, 19] on li "id" at bounding box center [1180, 30] width 226 height 25
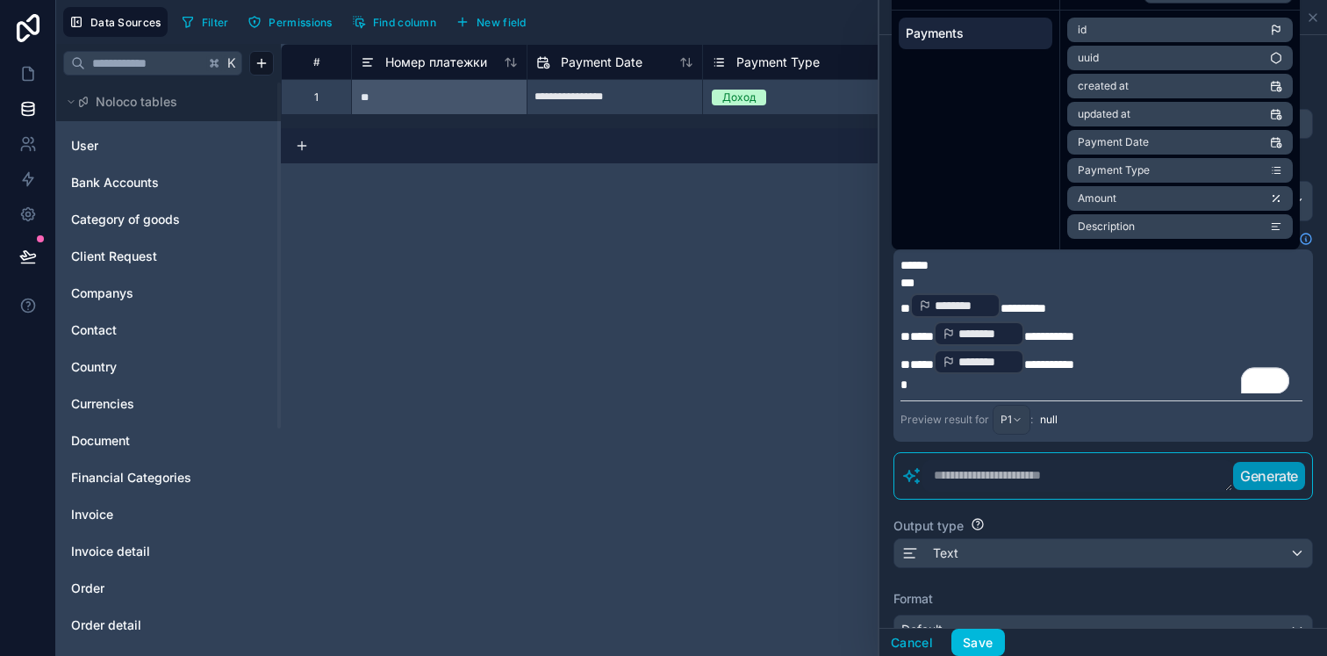
click at [1099, 424] on div "Preview result for P1 : null" at bounding box center [1101, 417] width 402 height 34
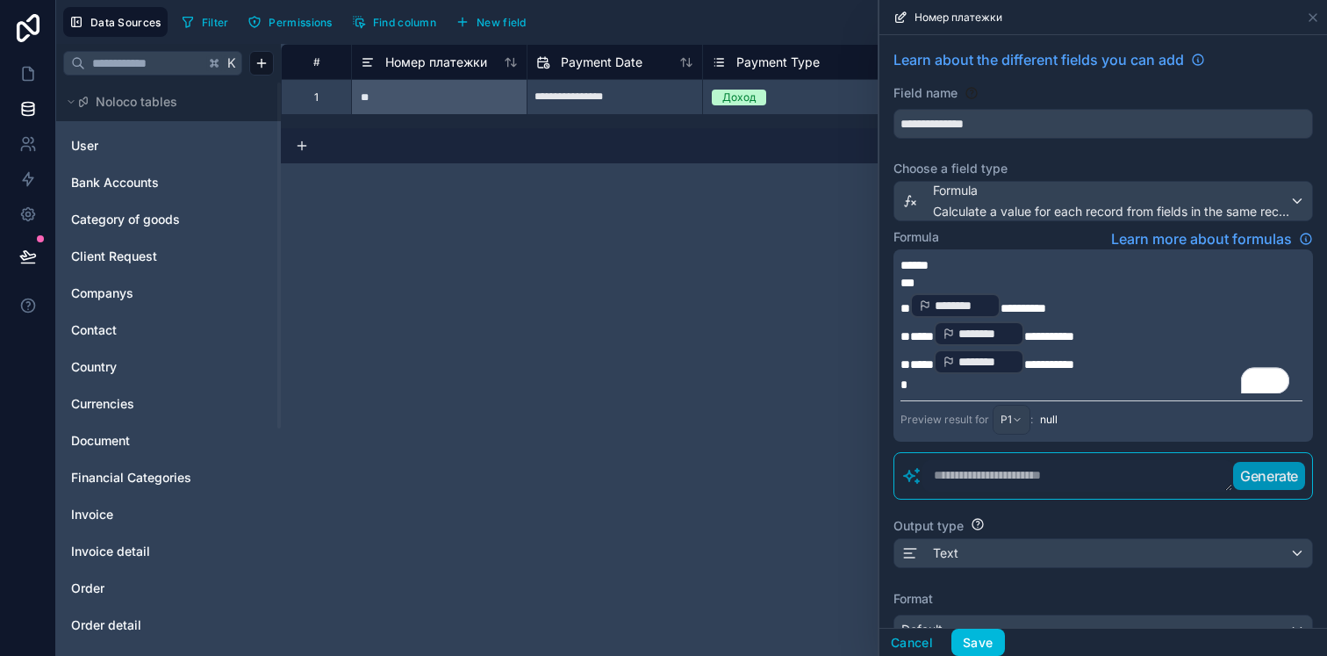
click at [1041, 479] on textarea at bounding box center [1077, 476] width 311 height 32
type textarea "*"
type textarea "**********"
click at [1266, 484] on p "Generate" at bounding box center [1255, 475] width 58 height 21
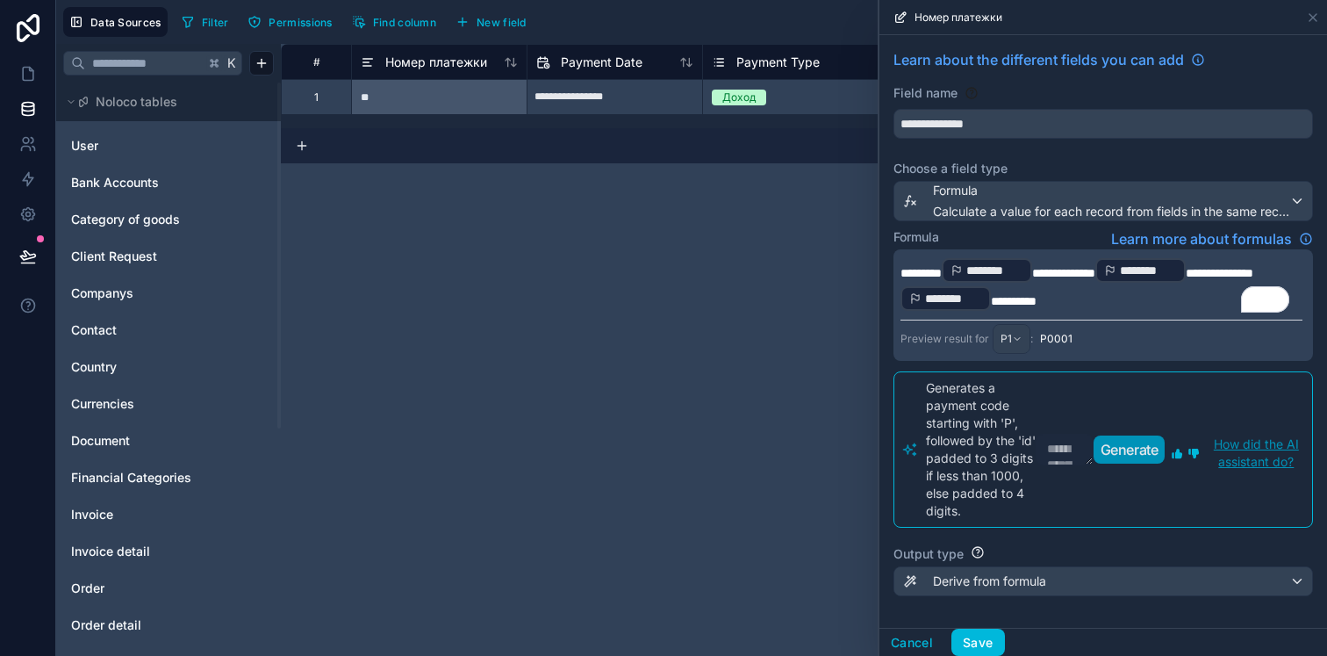
click at [1251, 269] on span "**********" at bounding box center [1220, 273] width 68 height 12
click at [1065, 226] on div "**********" at bounding box center [1103, 403] width 448 height 737
click at [1036, 298] on span "**********" at bounding box center [1014, 301] width 46 height 12
click at [1020, 234] on div "Formula Learn more about formulas" at bounding box center [1102, 238] width 419 height 21
click at [977, 647] on button "Save" at bounding box center [977, 642] width 53 height 28
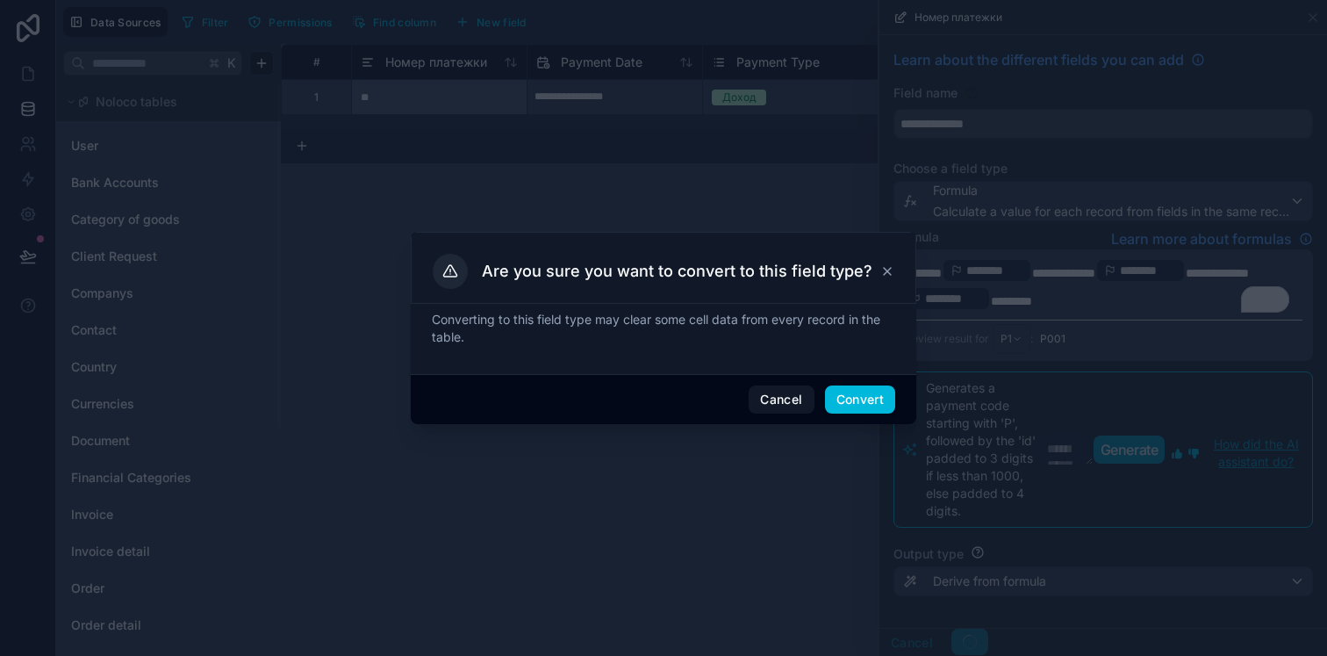
click at [845, 408] on button "Convert" at bounding box center [860, 399] width 70 height 28
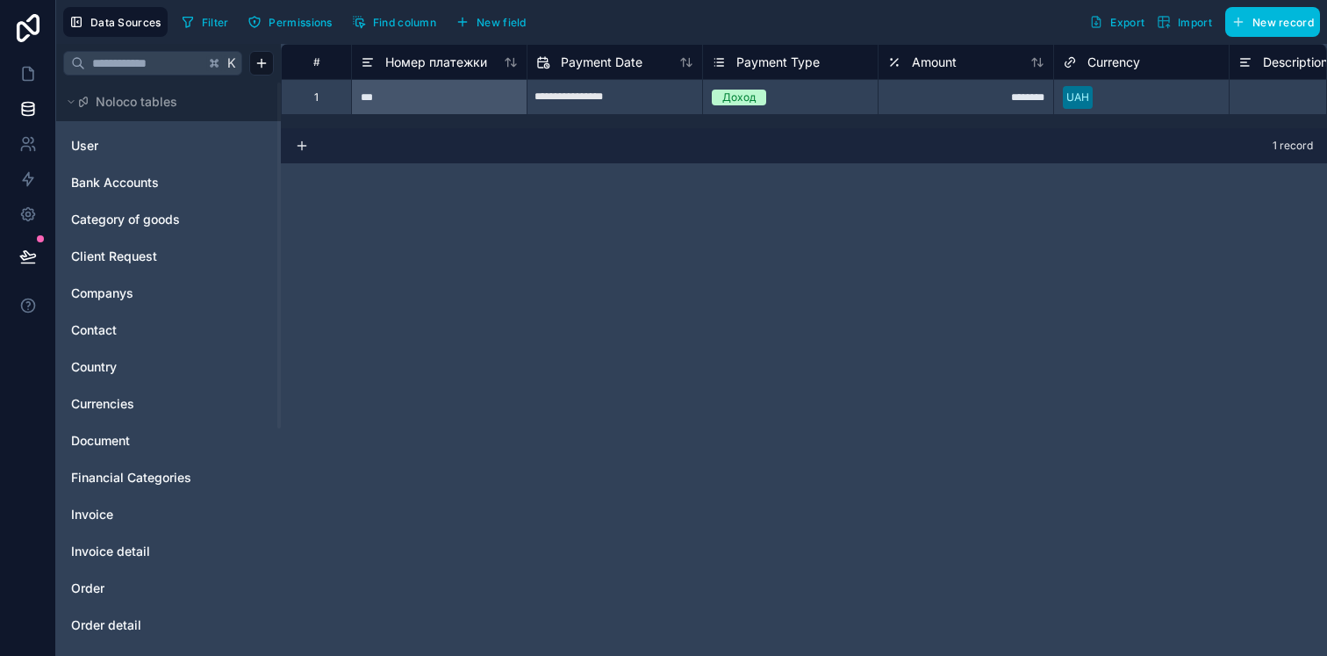
click at [452, 66] on span "Номер платежки" at bounding box center [436, 63] width 102 height 18
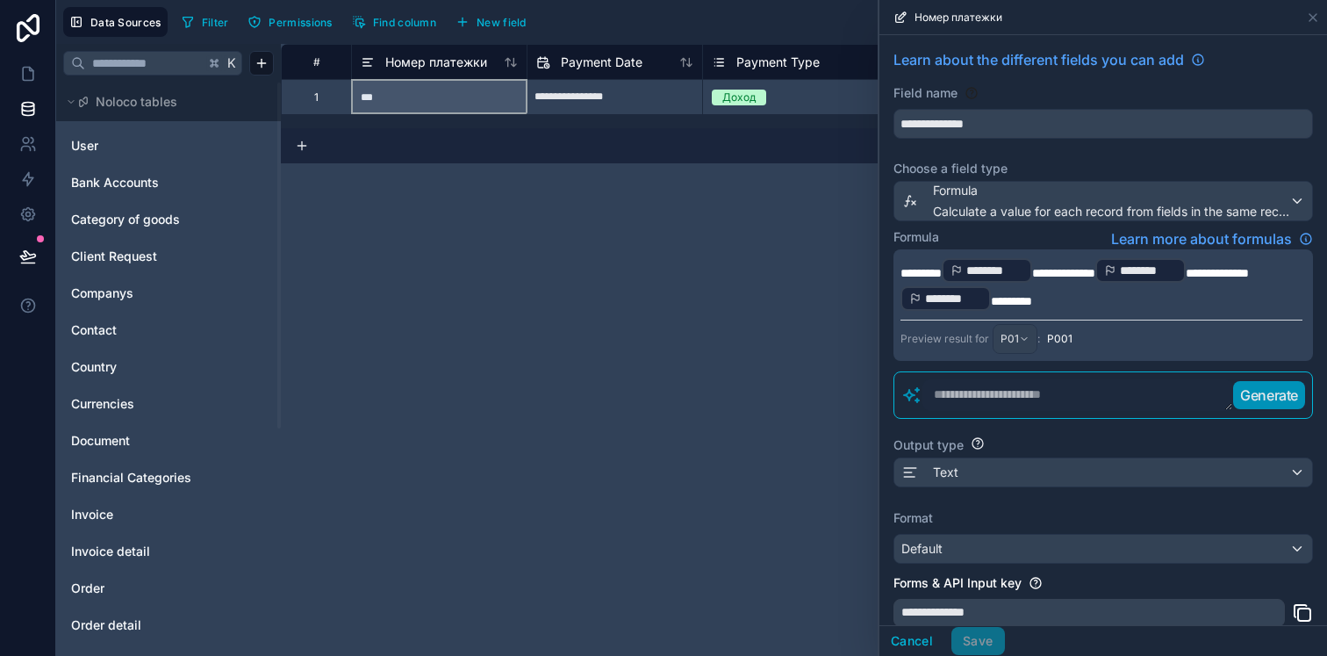
click at [1239, 273] on span "**********" at bounding box center [1217, 273] width 63 height 12
click at [1032, 295] on span "*********" at bounding box center [1011, 301] width 41 height 12
click at [979, 638] on button "Save" at bounding box center [977, 641] width 53 height 28
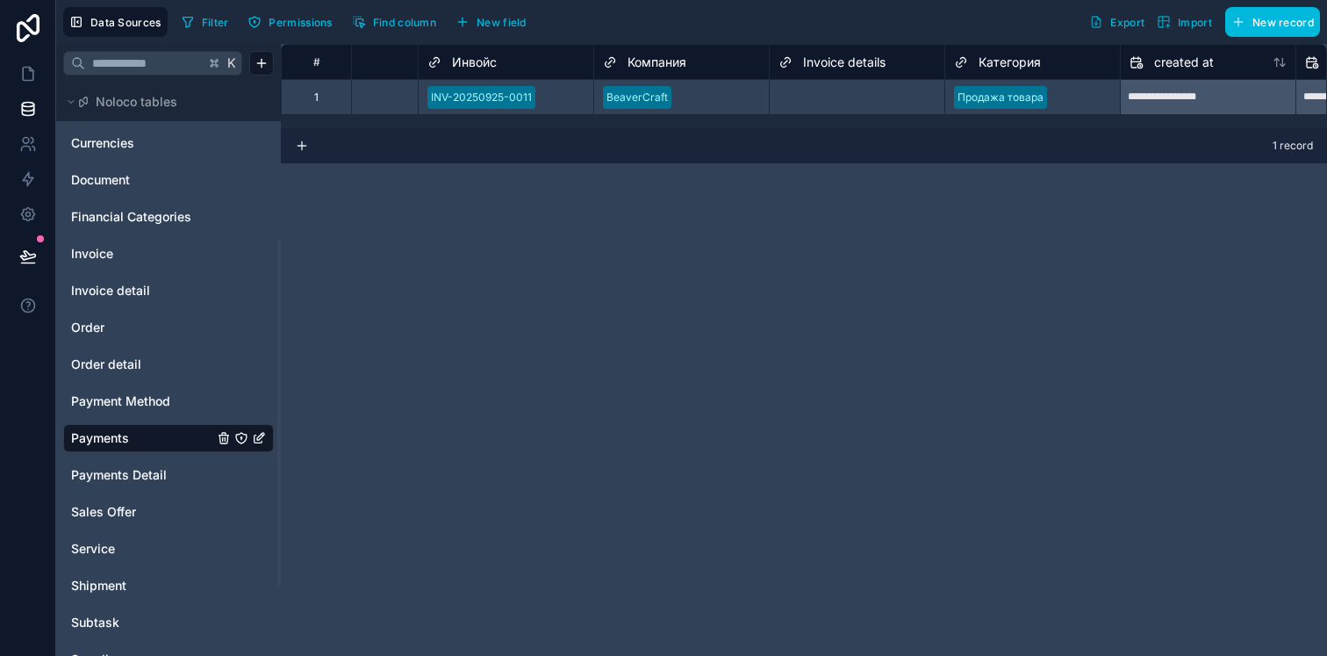
scroll to position [0, 1446]
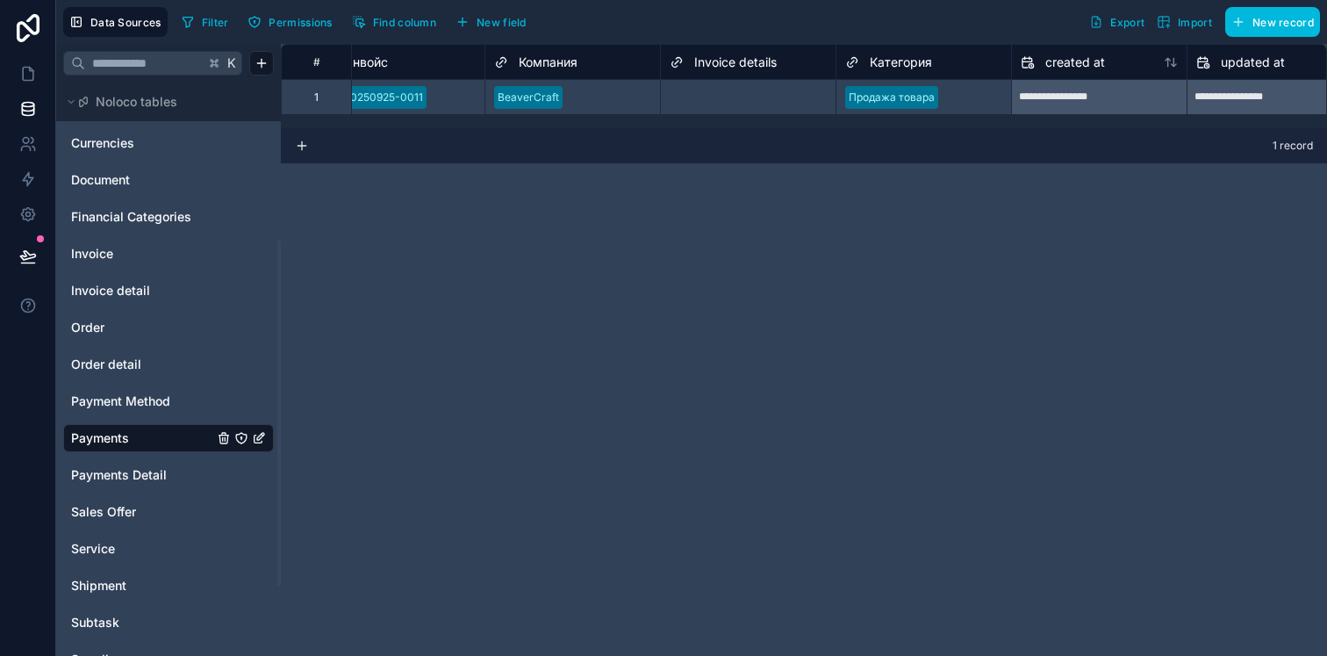
click at [466, 19] on icon "button" at bounding box center [462, 22] width 14 height 14
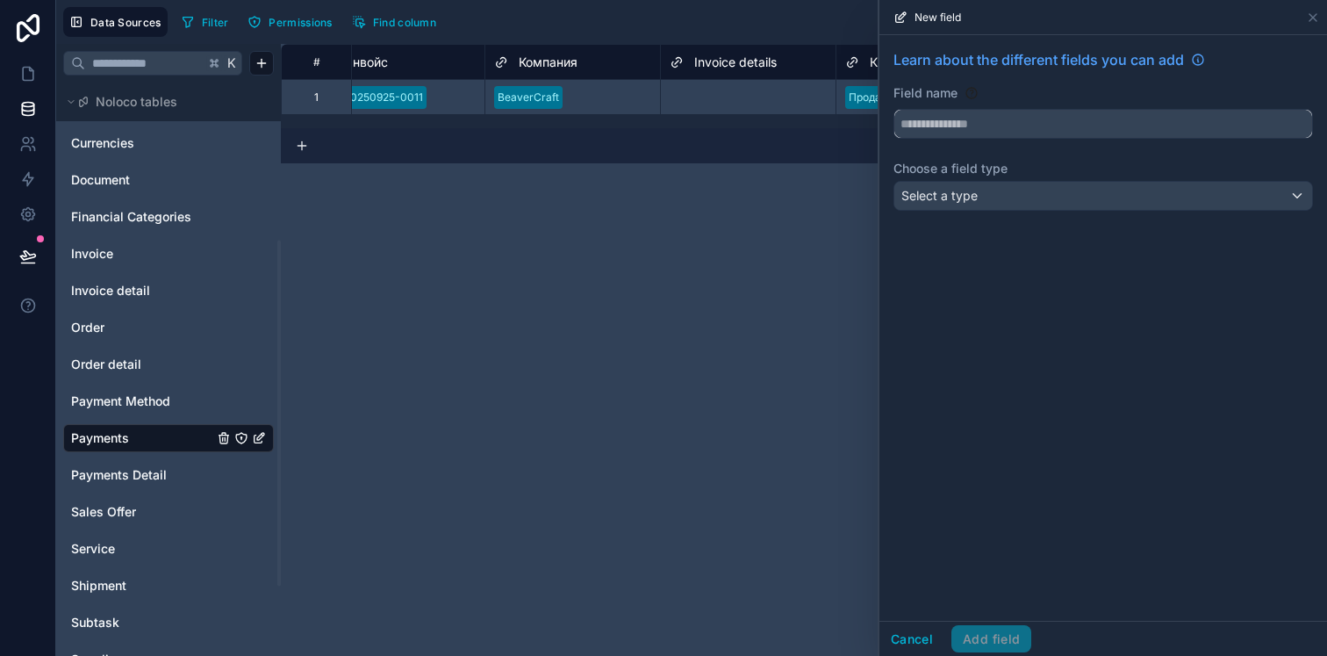
click at [987, 135] on input "text" at bounding box center [1103, 124] width 418 height 28
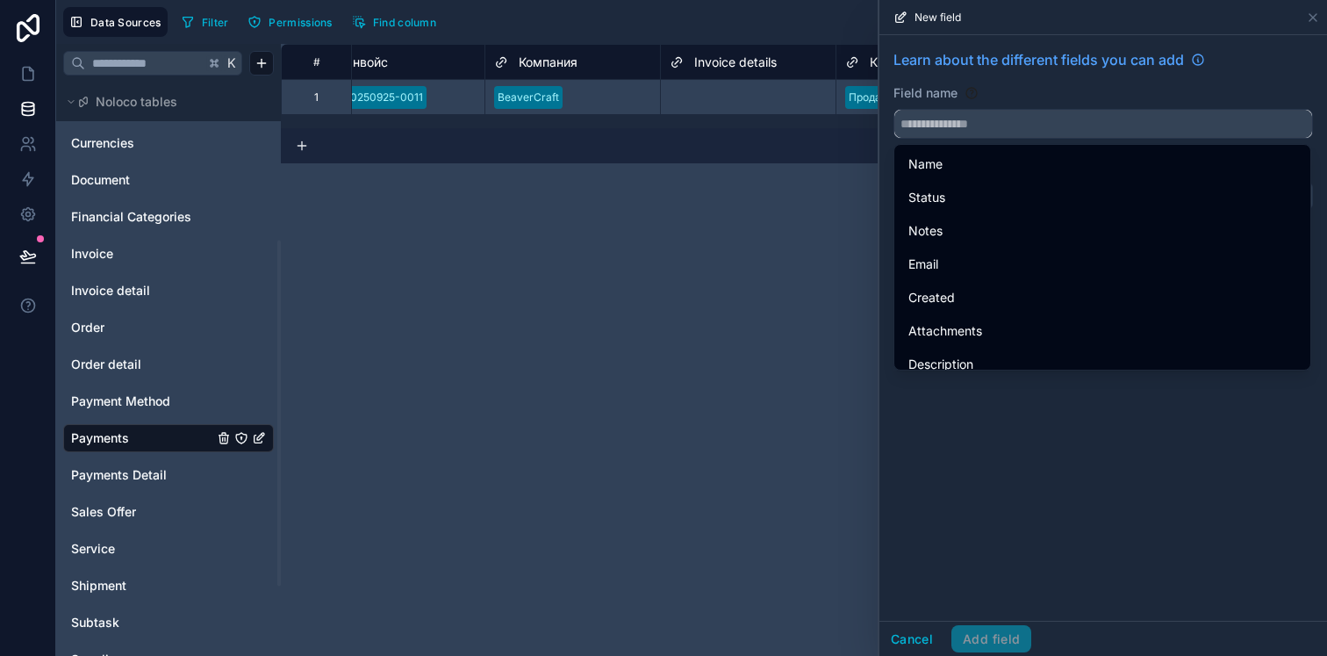
type input "*"
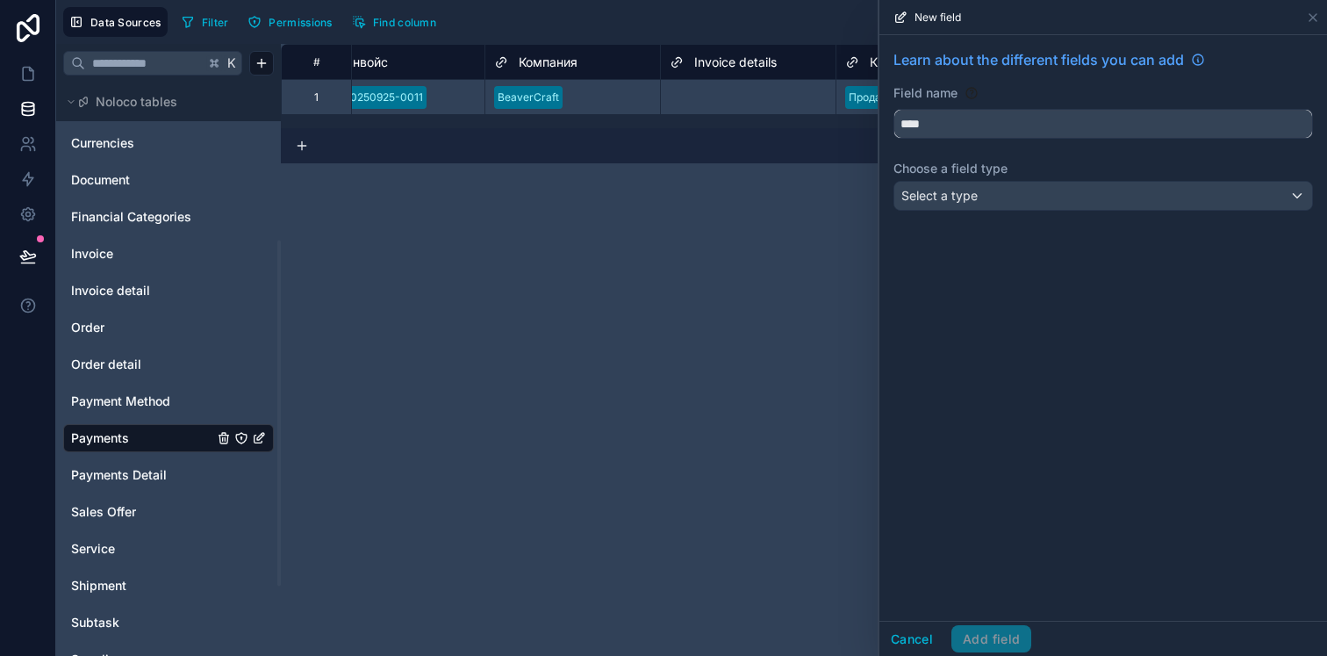
click at [893, 109] on button "***" at bounding box center [1102, 124] width 419 height 30
type input "*"
click at [893, 109] on button "****" at bounding box center [1102, 124] width 419 height 30
type input "*"
click at [893, 109] on button "****" at bounding box center [1102, 124] width 419 height 30
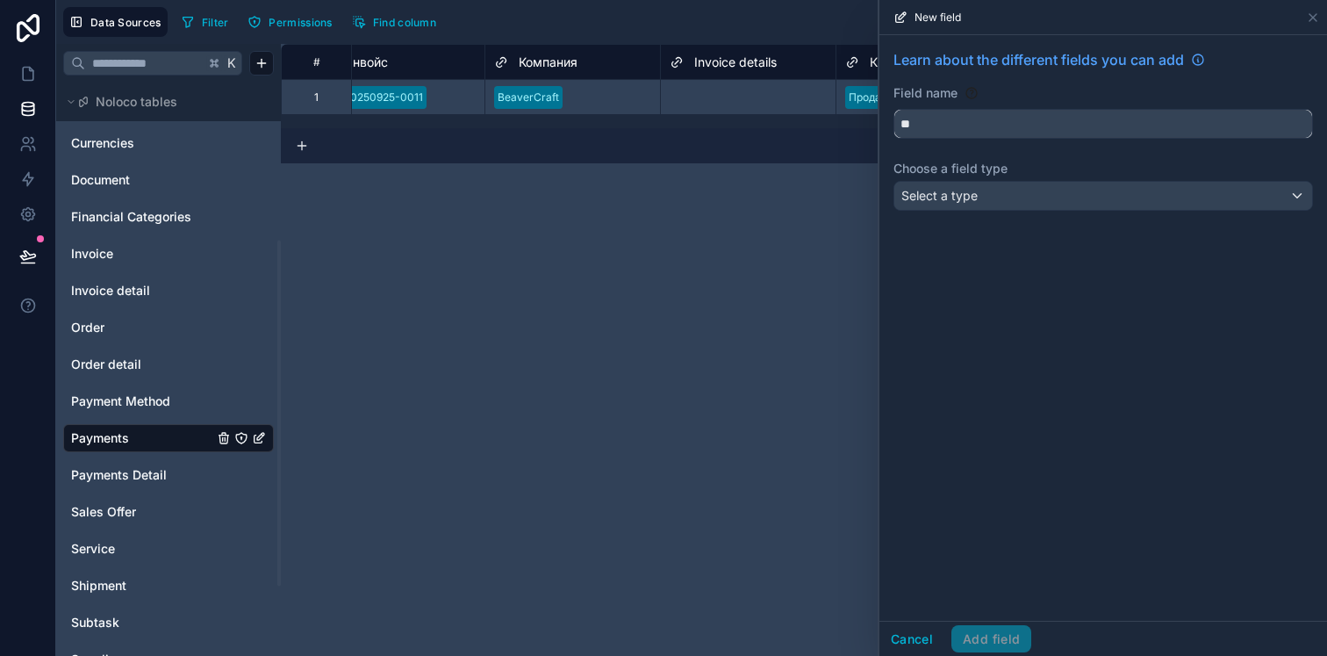
type input "*"
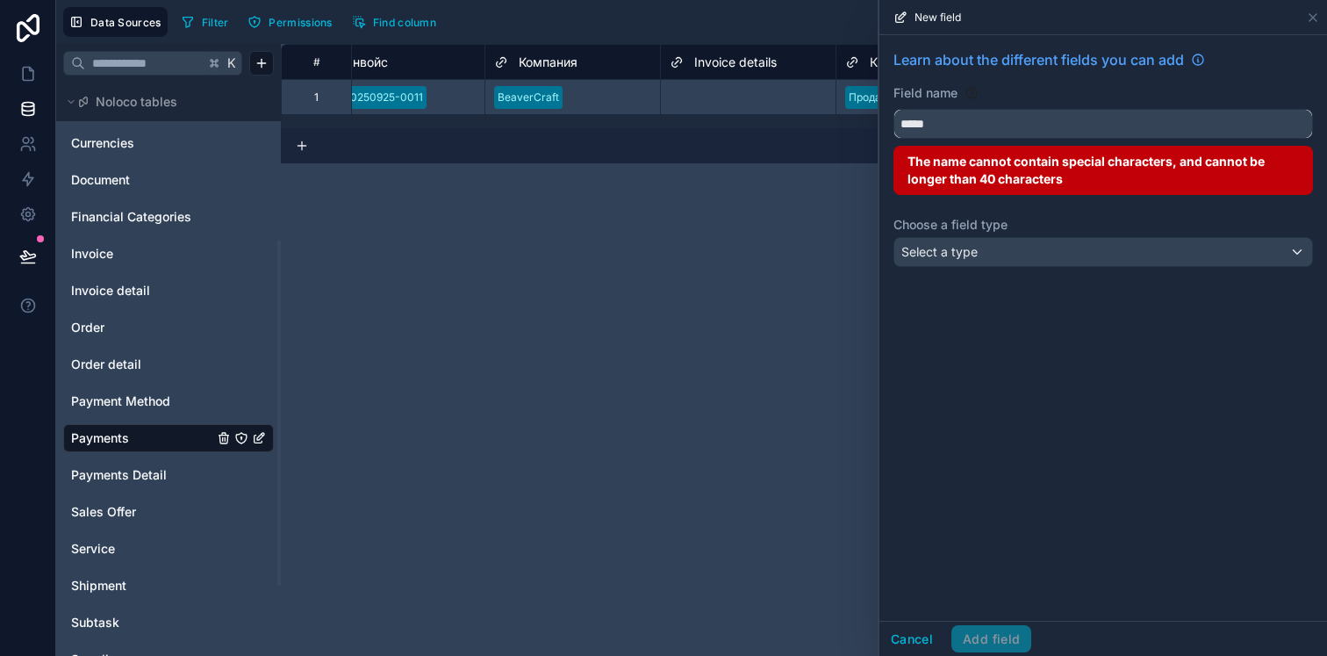
click at [893, 109] on button "****" at bounding box center [1102, 124] width 419 height 30
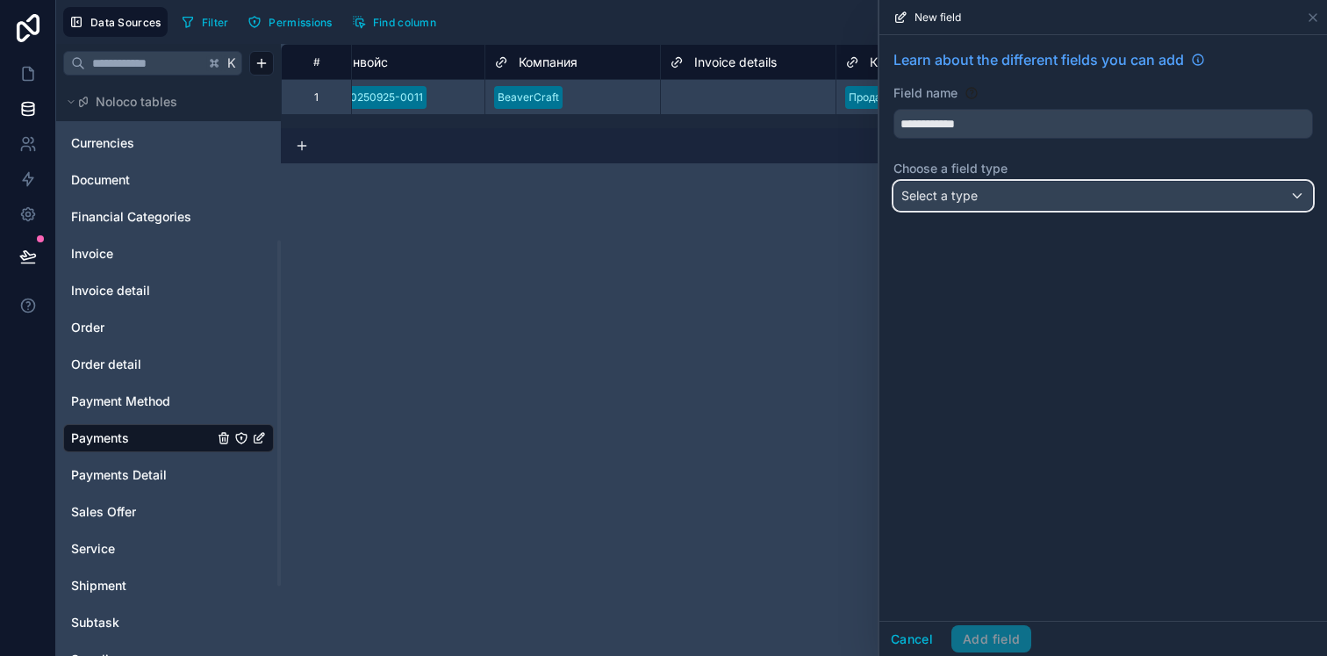
click at [991, 193] on div "Select a type" at bounding box center [1103, 196] width 418 height 28
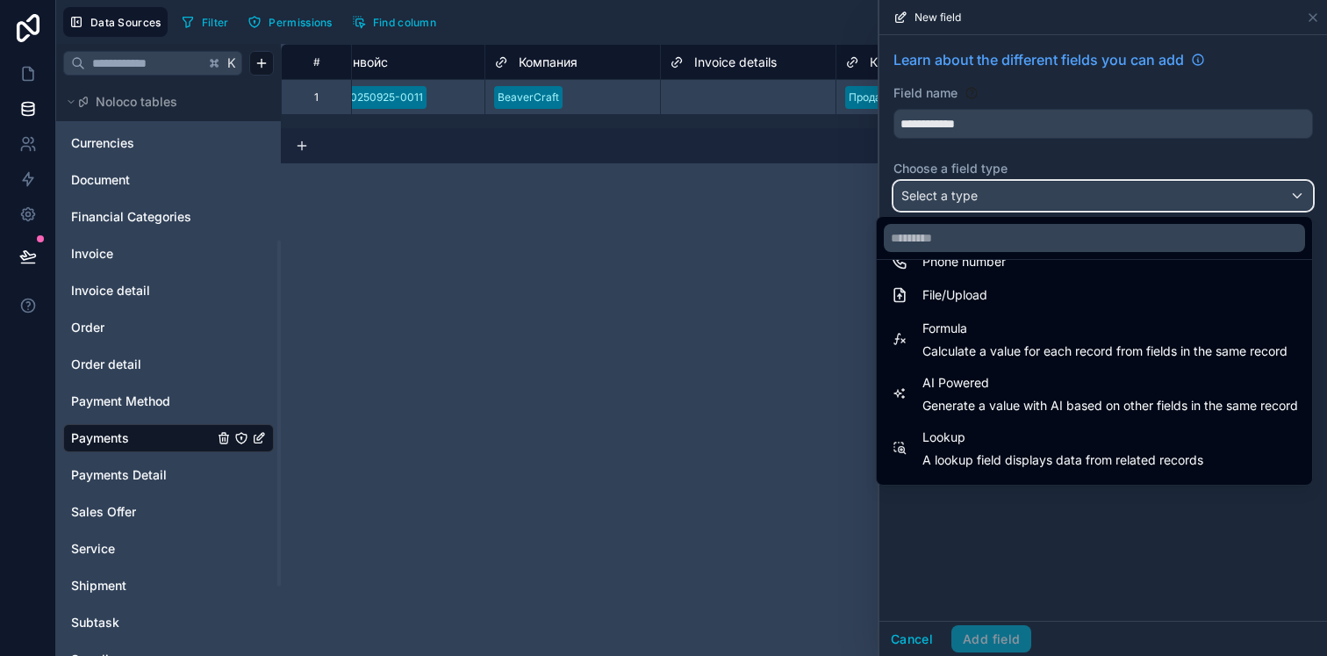
scroll to position [509, 0]
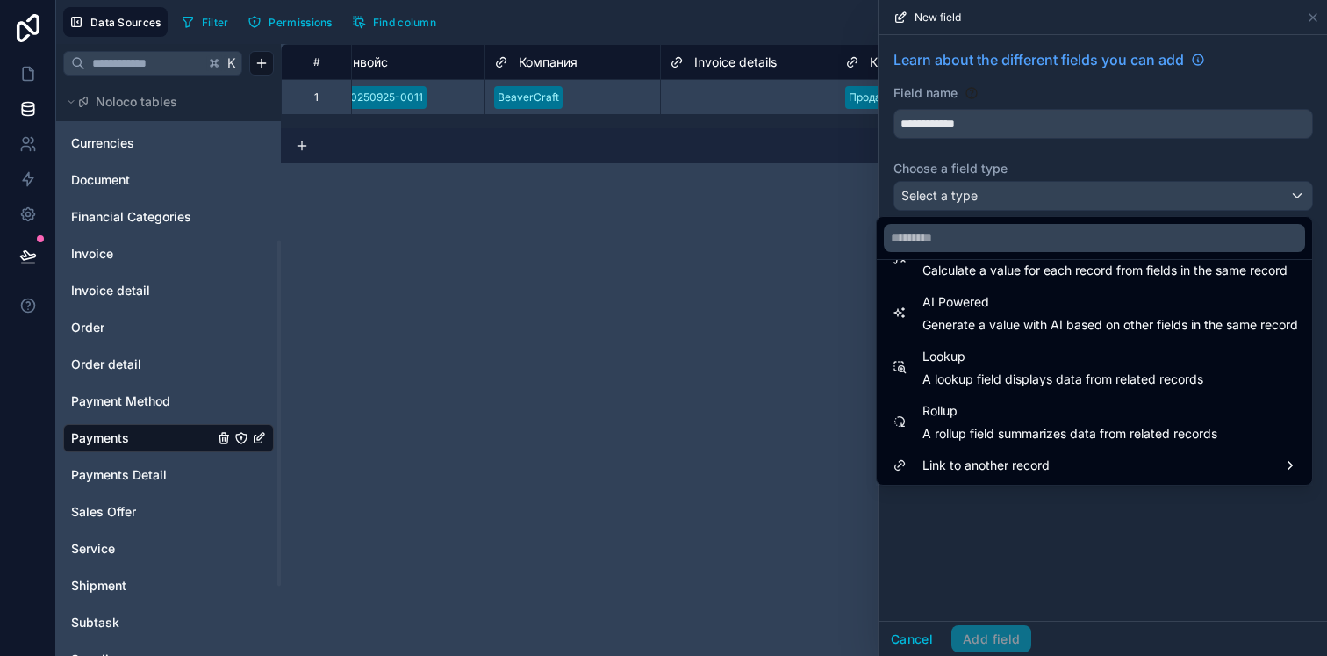
click at [973, 455] on span "Link to another record" at bounding box center [985, 465] width 127 height 21
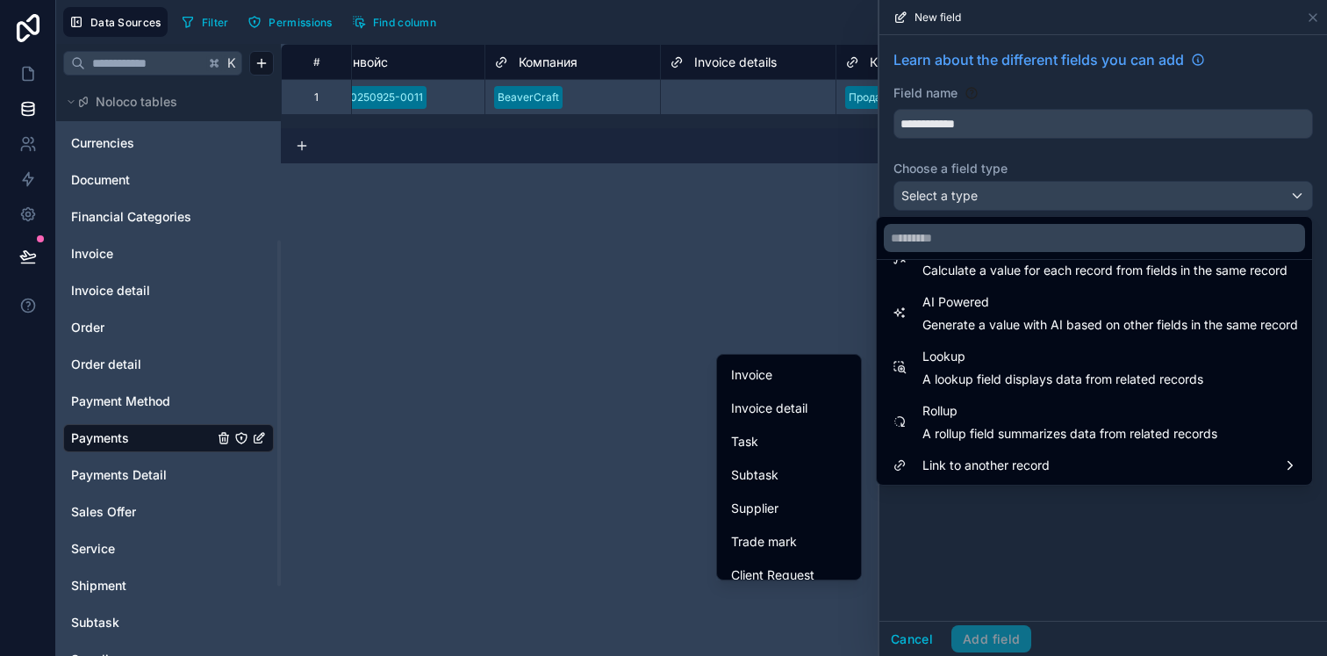
scroll to position [607, 0]
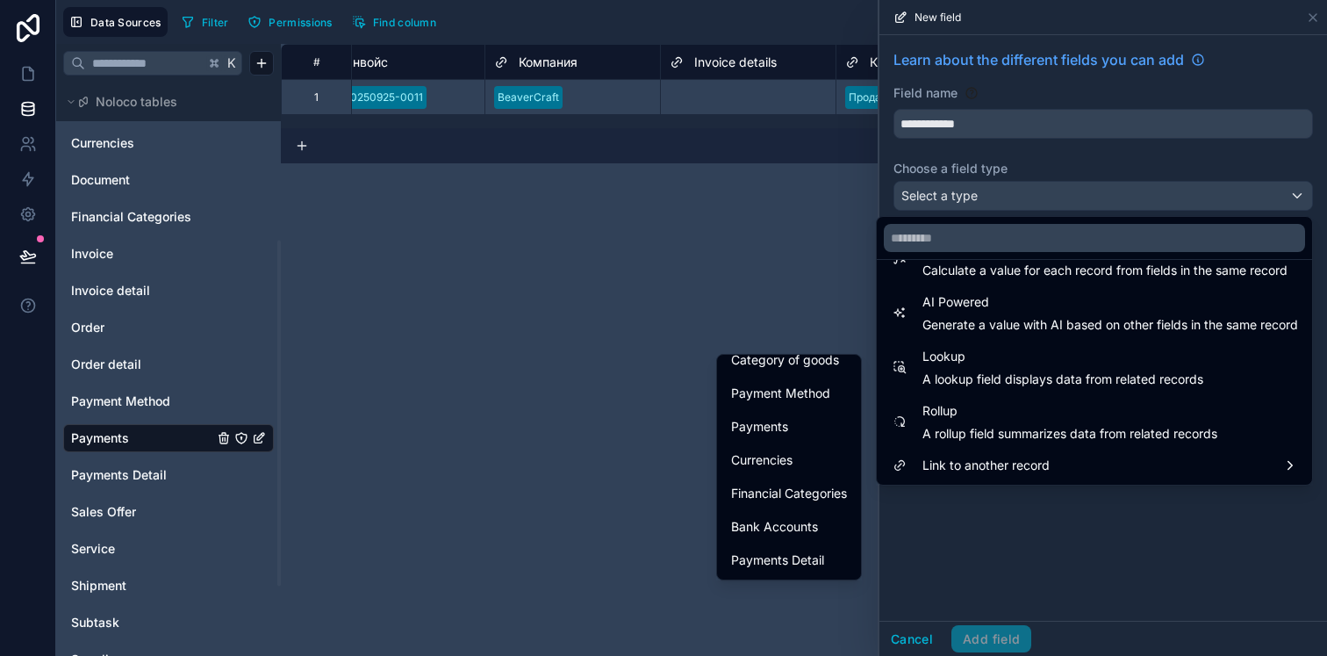
click at [776, 523] on span "Bank Accounts" at bounding box center [774, 526] width 87 height 21
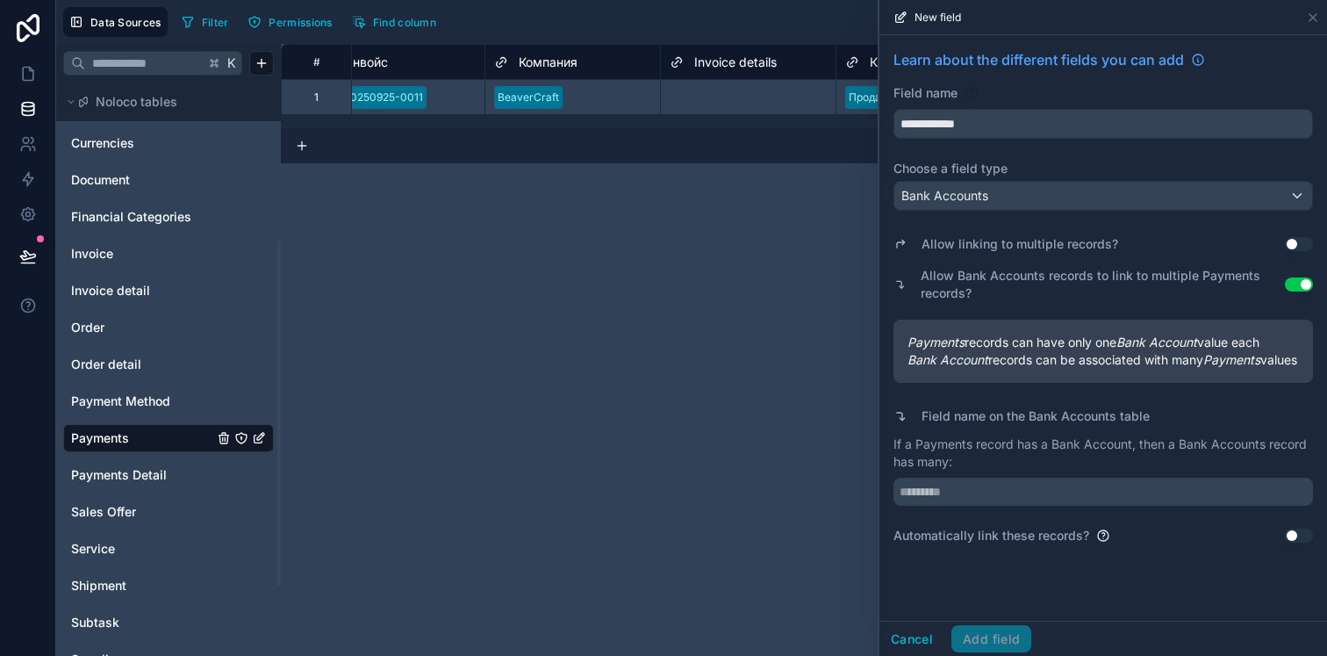
click at [1010, 107] on div "**********" at bounding box center [1102, 111] width 419 height 54
click at [1008, 122] on input "**********" at bounding box center [1103, 124] width 418 height 28
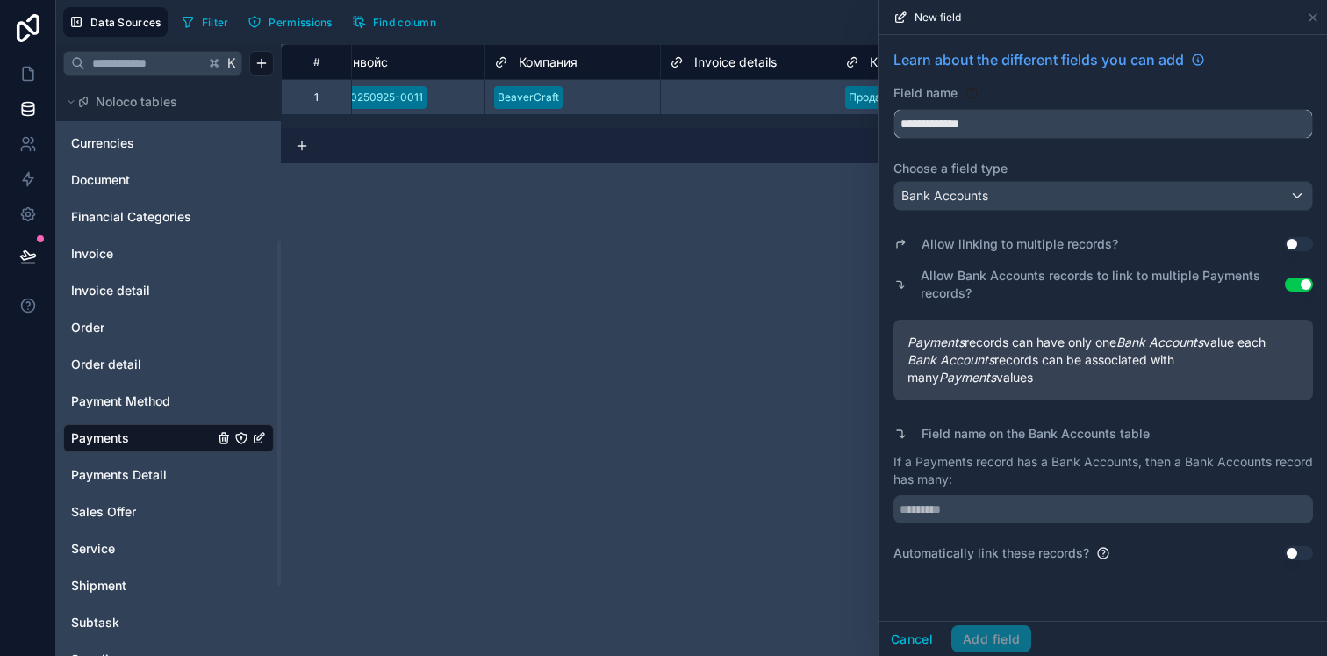
type input "**********"
click at [969, 505] on input "text" at bounding box center [1102, 509] width 419 height 28
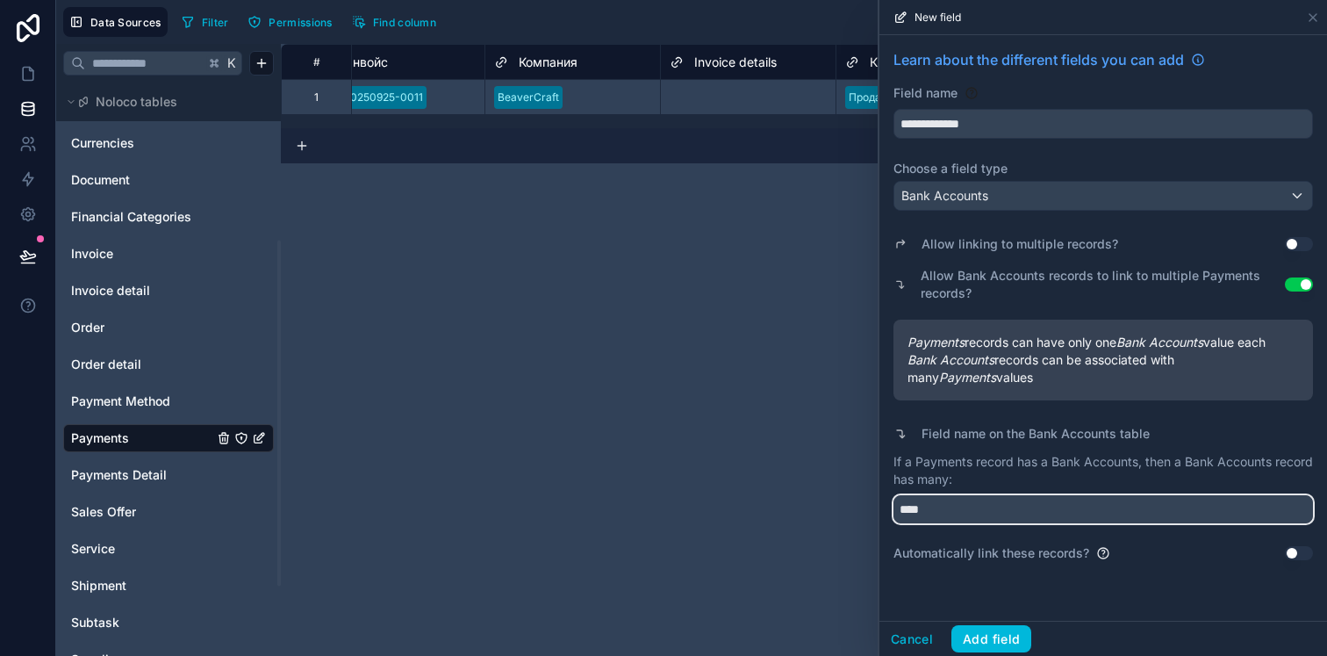
type input "*****"
type input "**********"
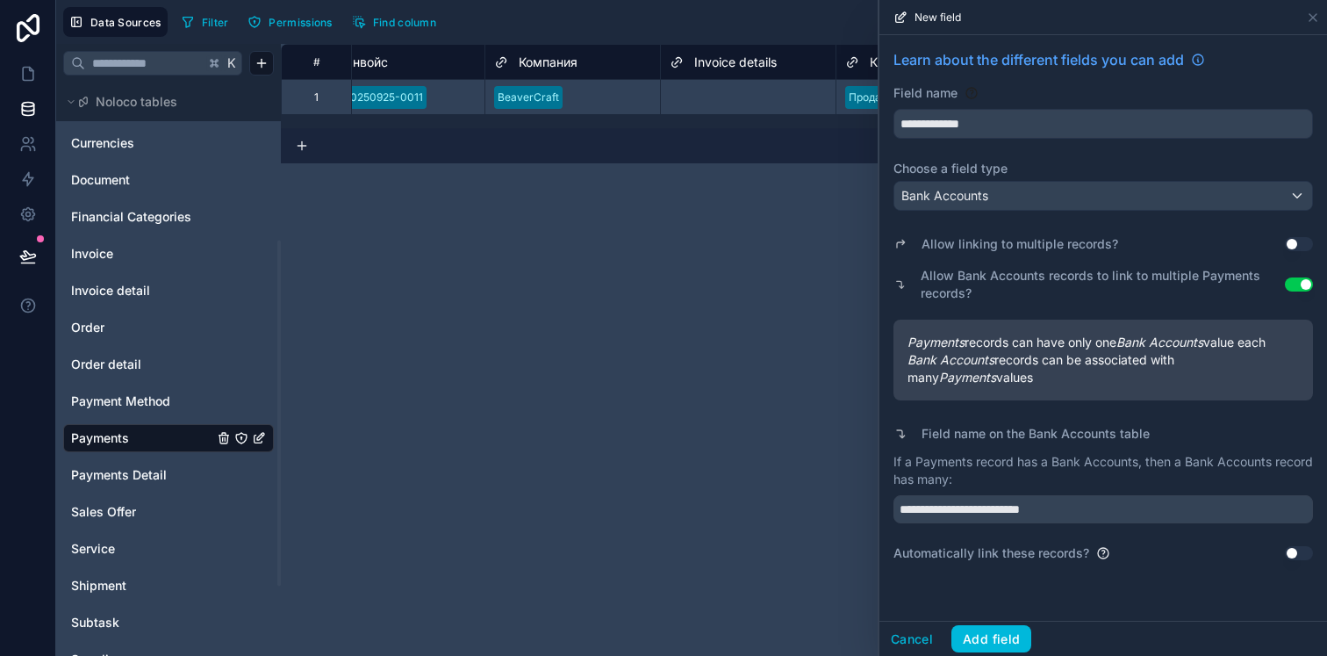
click at [994, 635] on button "Add field" at bounding box center [991, 639] width 80 height 28
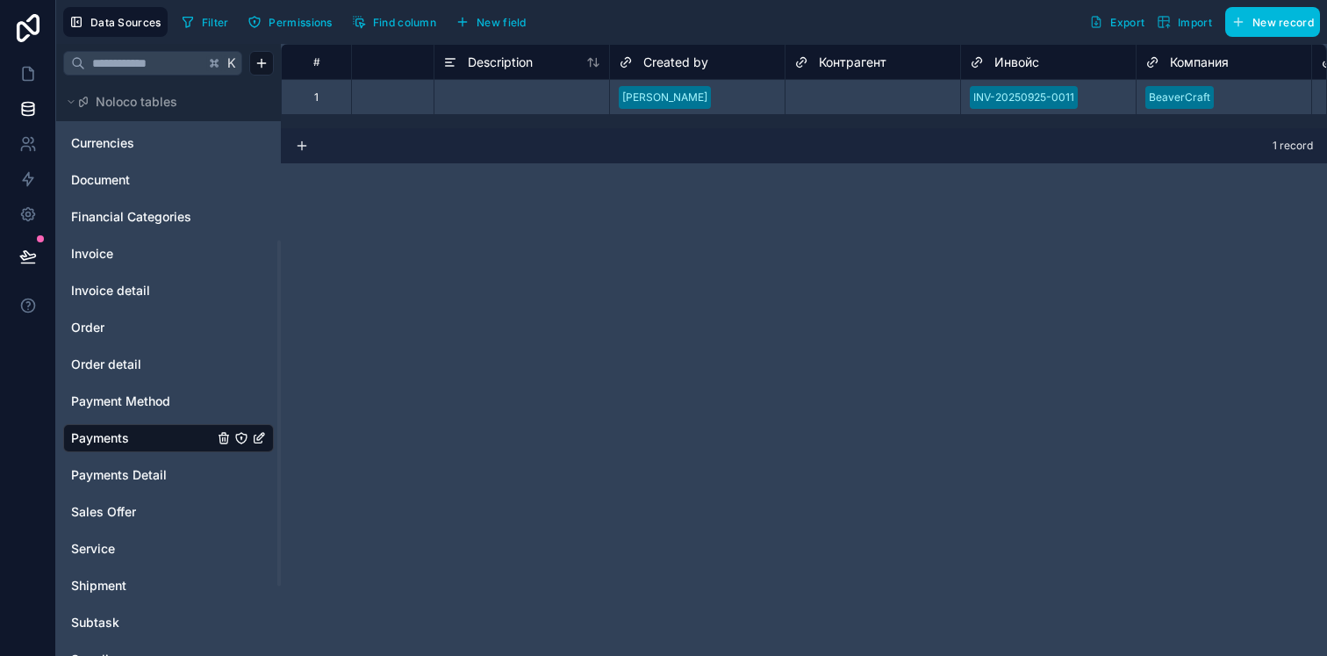
scroll to position [376, 0]
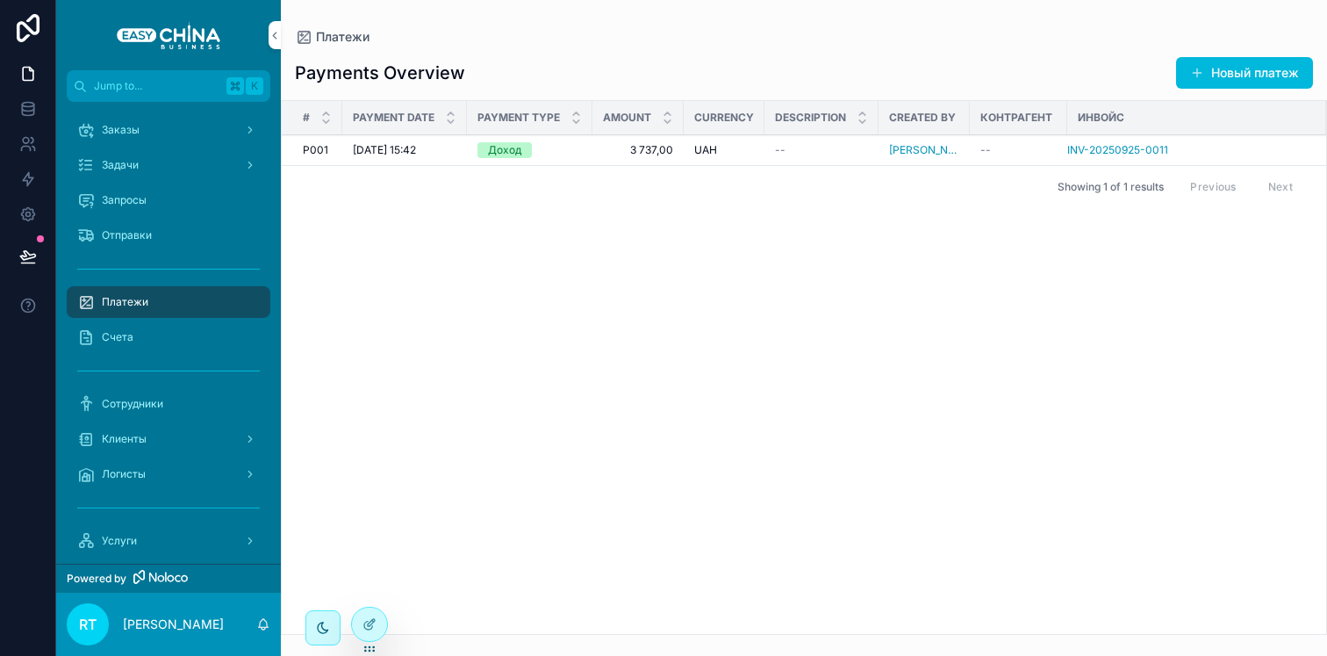
click at [1201, 76] on span "scrollable content" at bounding box center [1197, 73] width 14 height 14
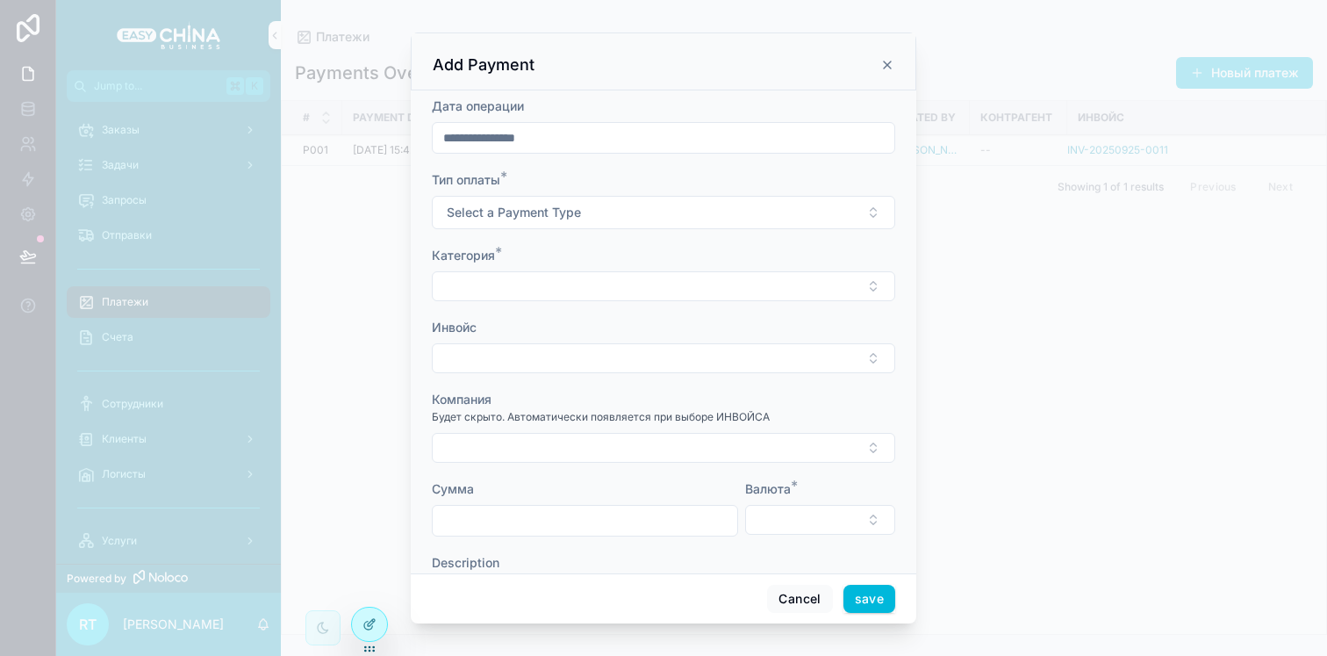
click at [366, 634] on div at bounding box center [369, 623] width 35 height 33
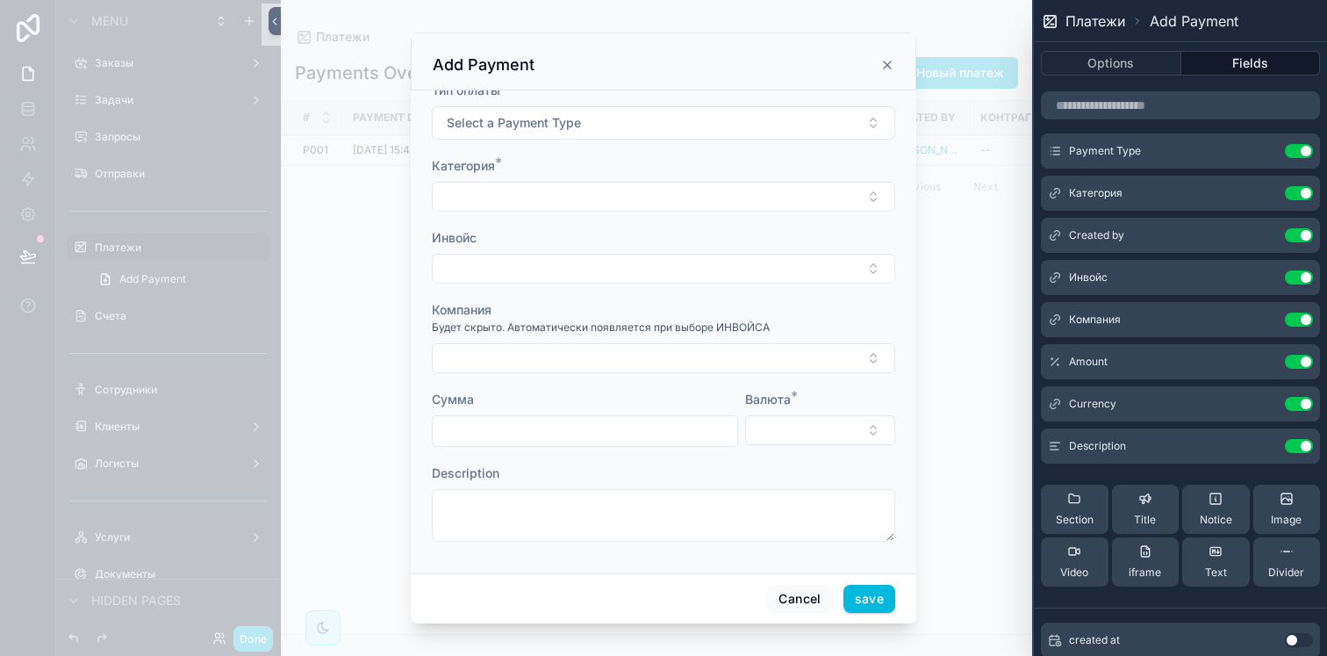
scroll to position [241, 0]
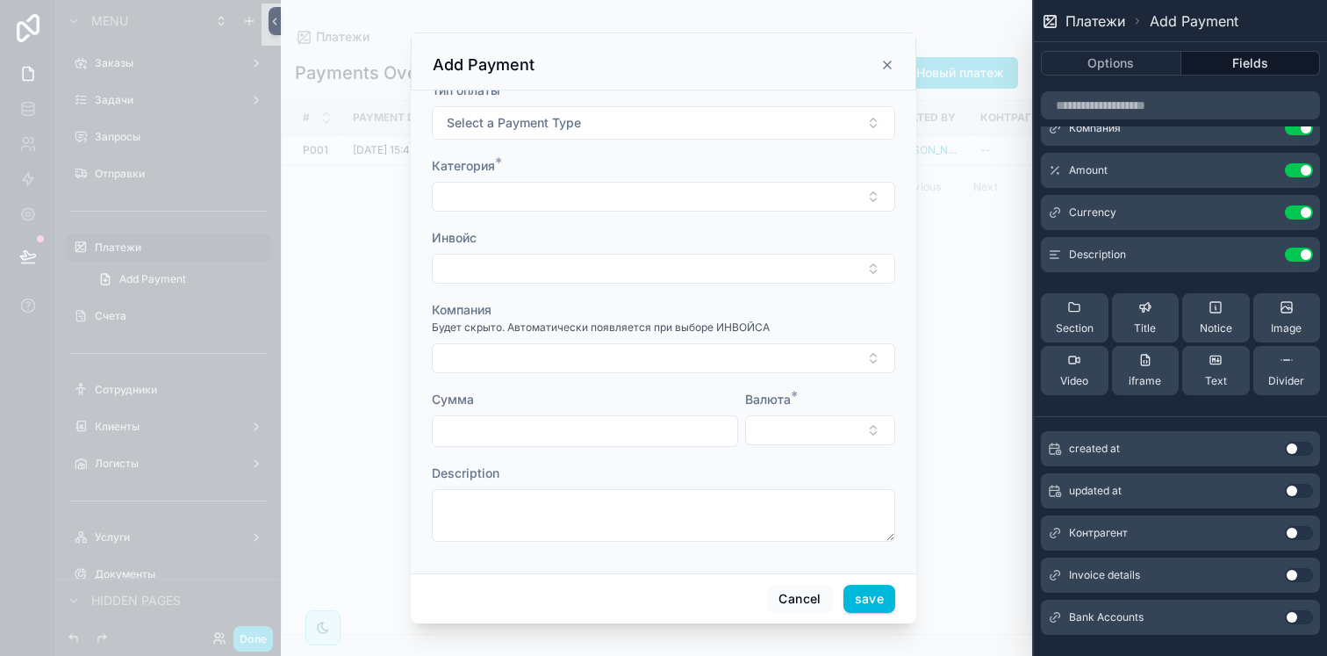
click at [1285, 615] on button "Use setting" at bounding box center [1299, 617] width 28 height 14
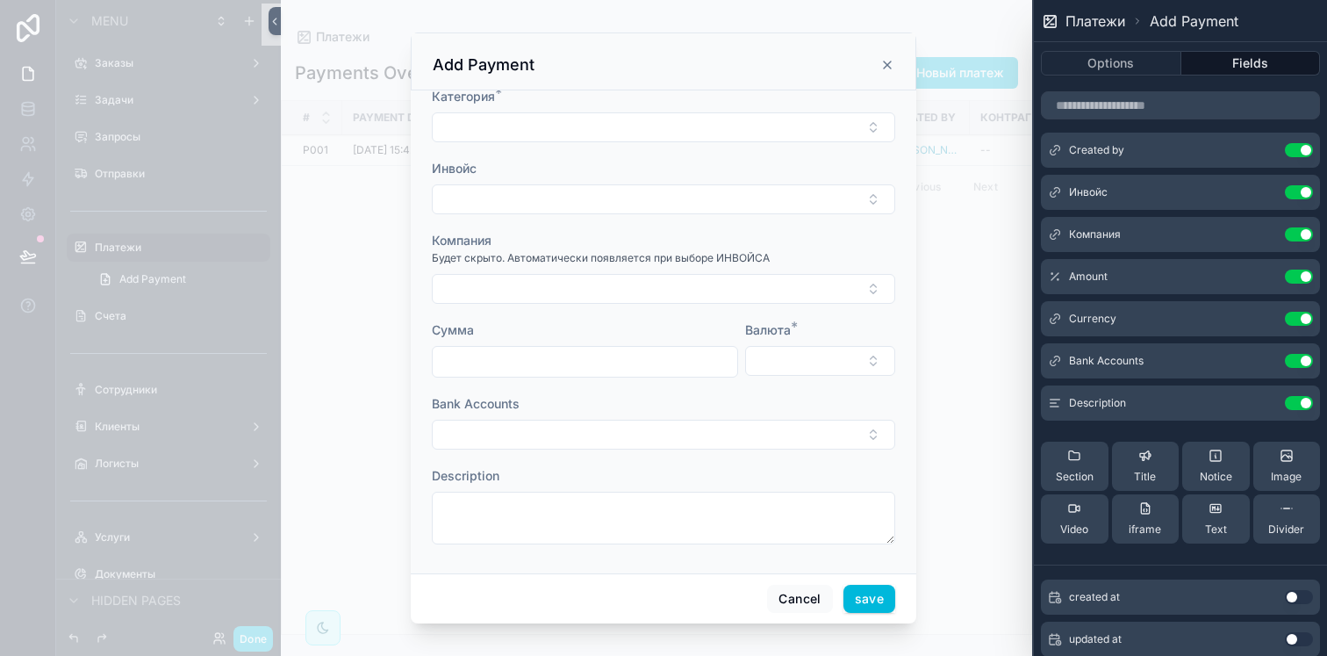
scroll to position [161, 0]
click at [771, 355] on button "Select Button" at bounding box center [820, 358] width 150 height 30
click at [683, 439] on button "Select Button" at bounding box center [663, 432] width 463 height 30
click at [624, 548] on div "USDT Дима" at bounding box center [657, 558] width 244 height 28
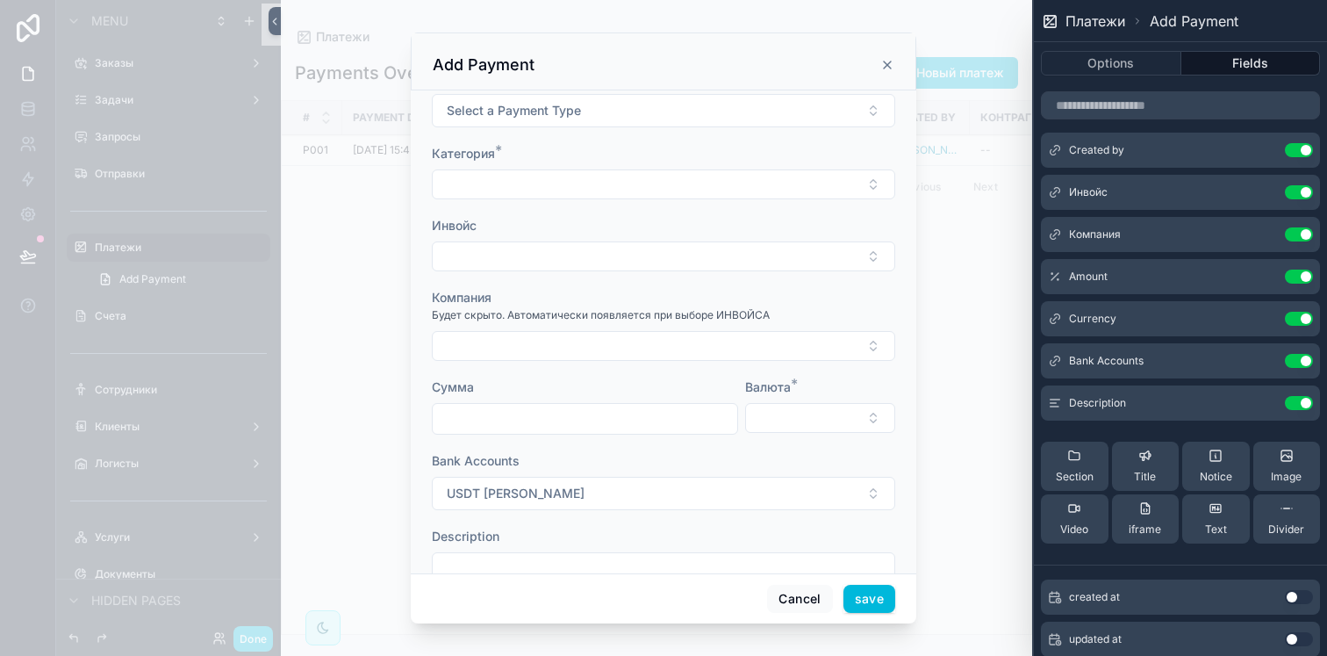
scroll to position [0, 0]
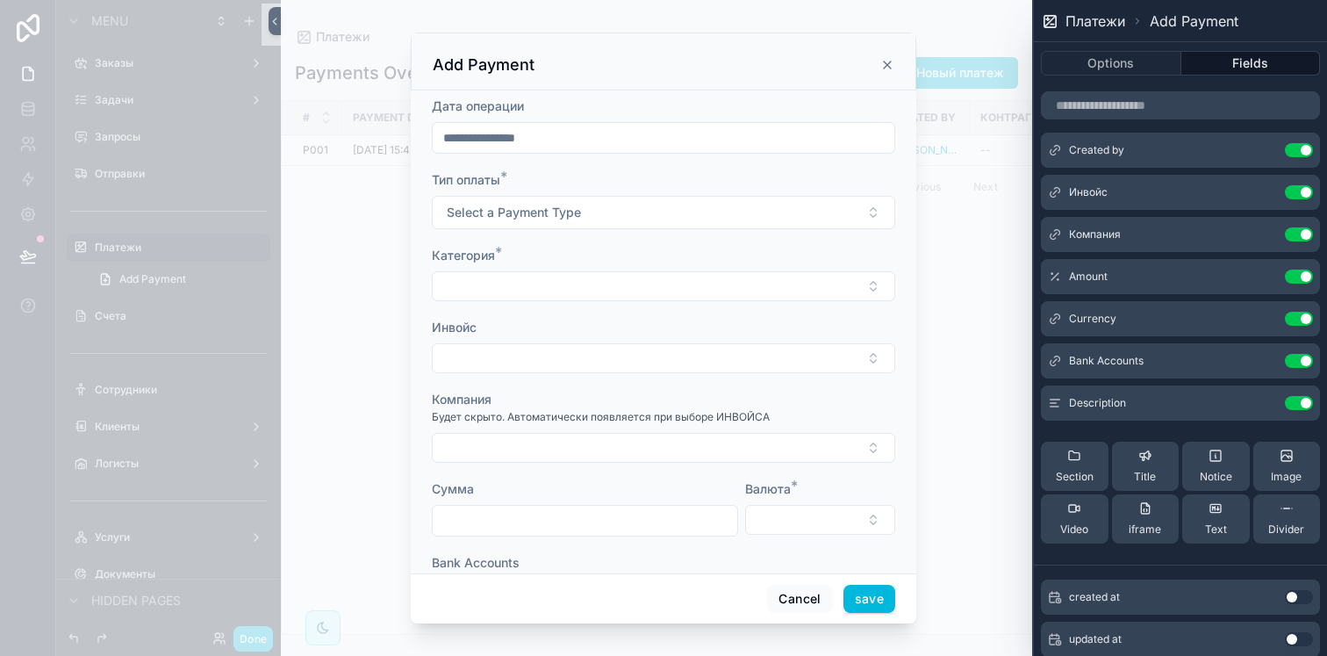
click at [606, 196] on button "Select a Payment Type" at bounding box center [663, 212] width 463 height 33
click at [606, 212] on button "Select a Payment Type" at bounding box center [663, 212] width 463 height 33
click at [590, 286] on span "Доход" at bounding box center [569, 284] width 54 height 16
type input "**********"
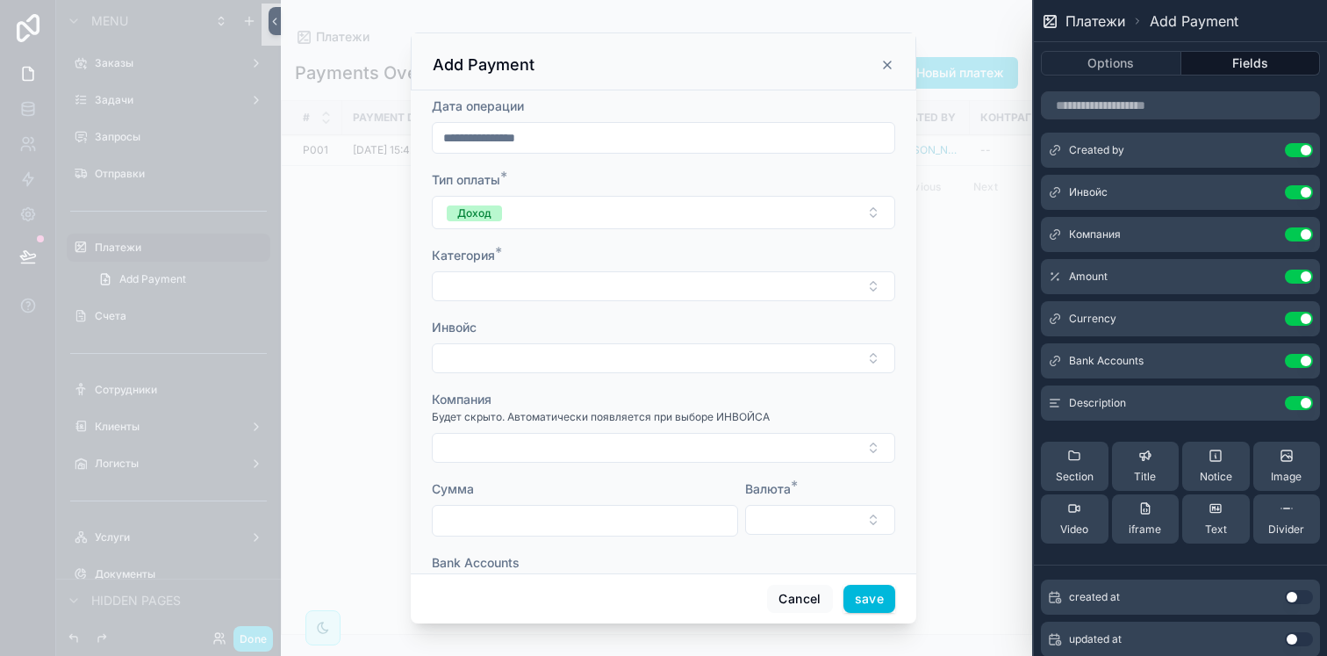
click at [574, 283] on button "Select Button" at bounding box center [663, 286] width 463 height 30
click at [592, 355] on span "Продажа товара" at bounding box center [592, 355] width 101 height 18
click at [575, 358] on button "Select Button" at bounding box center [663, 362] width 463 height 30
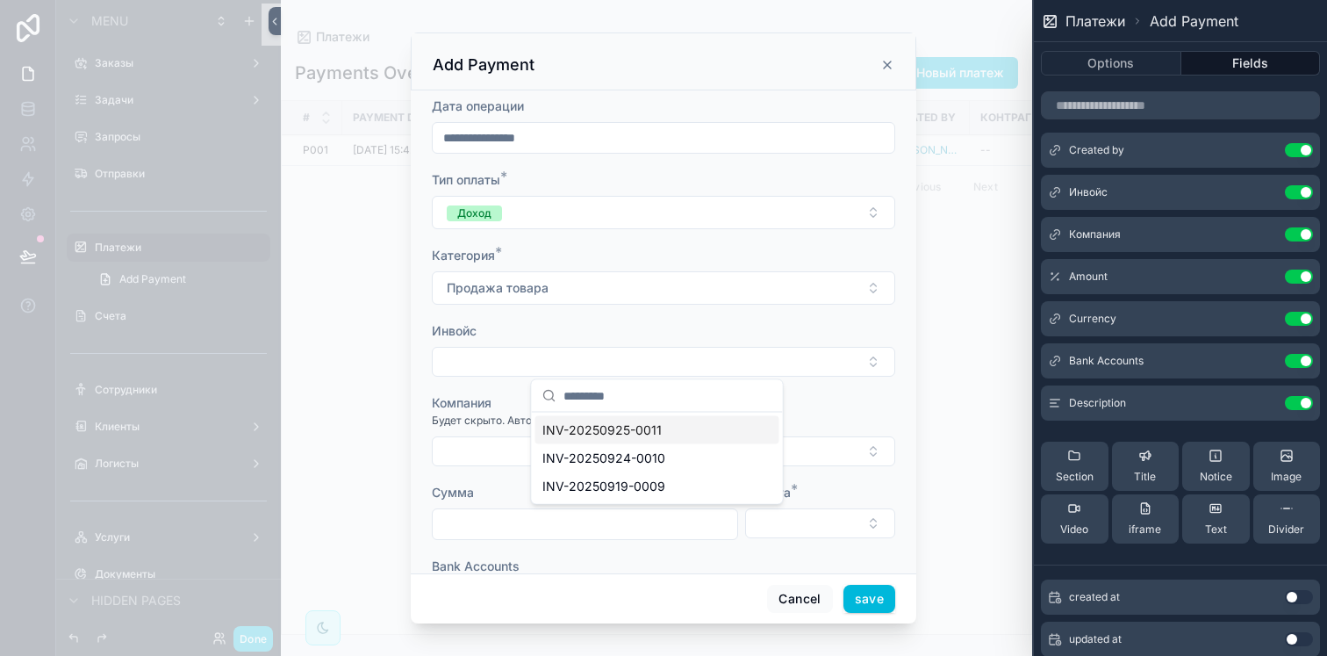
click at [591, 437] on span "INV-20250925-0011" at bounding box center [601, 430] width 119 height 18
type input "********"
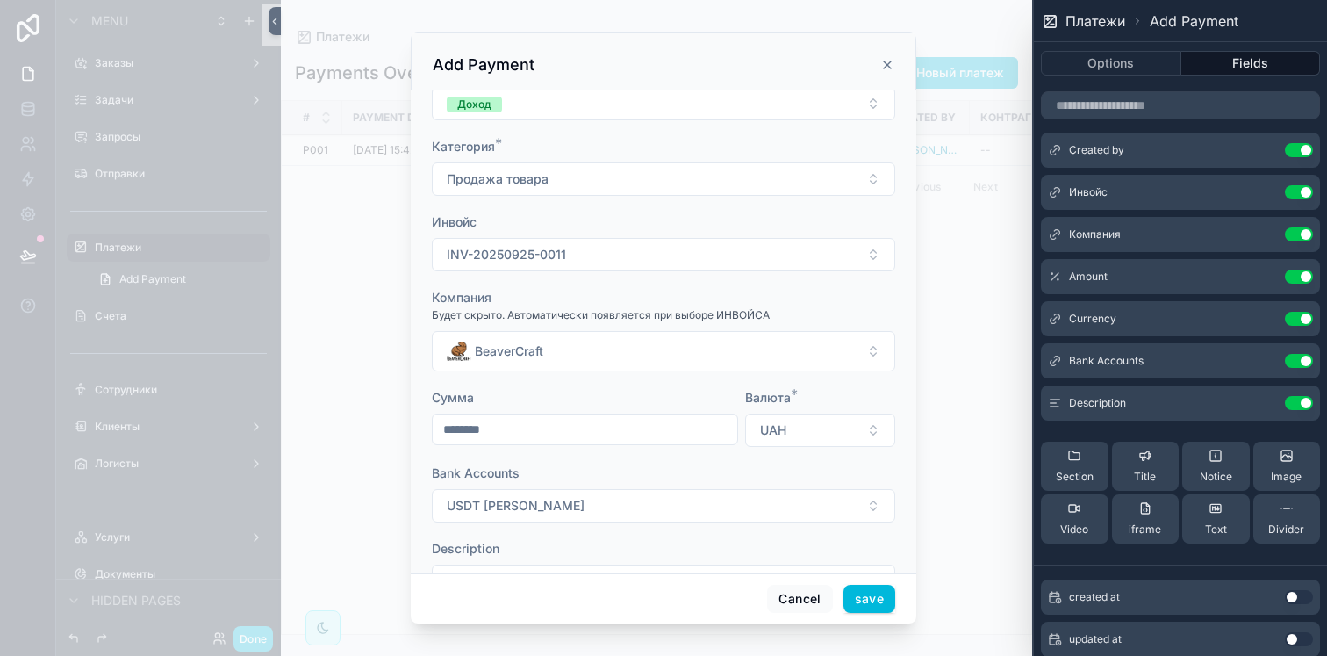
scroll to position [183, 0]
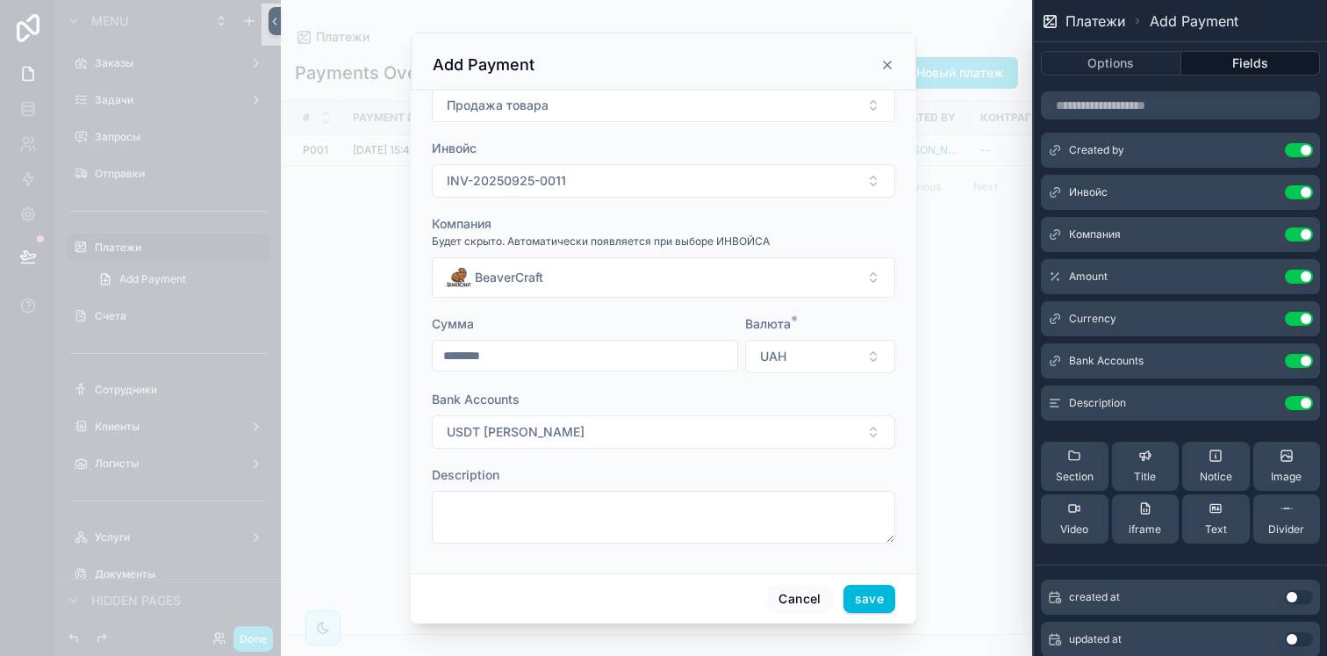
click at [500, 172] on span "INV-20250925-0011" at bounding box center [506, 181] width 119 height 18
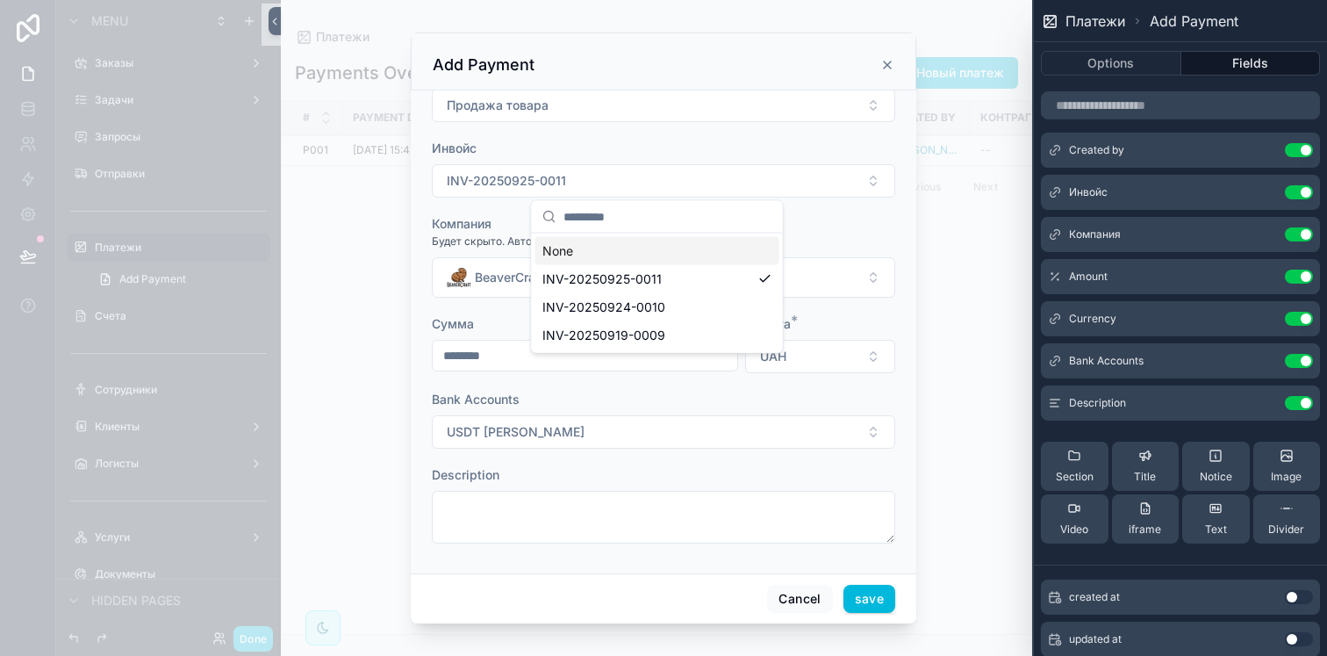
click at [500, 172] on span "INV-20250925-0011" at bounding box center [506, 181] width 119 height 18
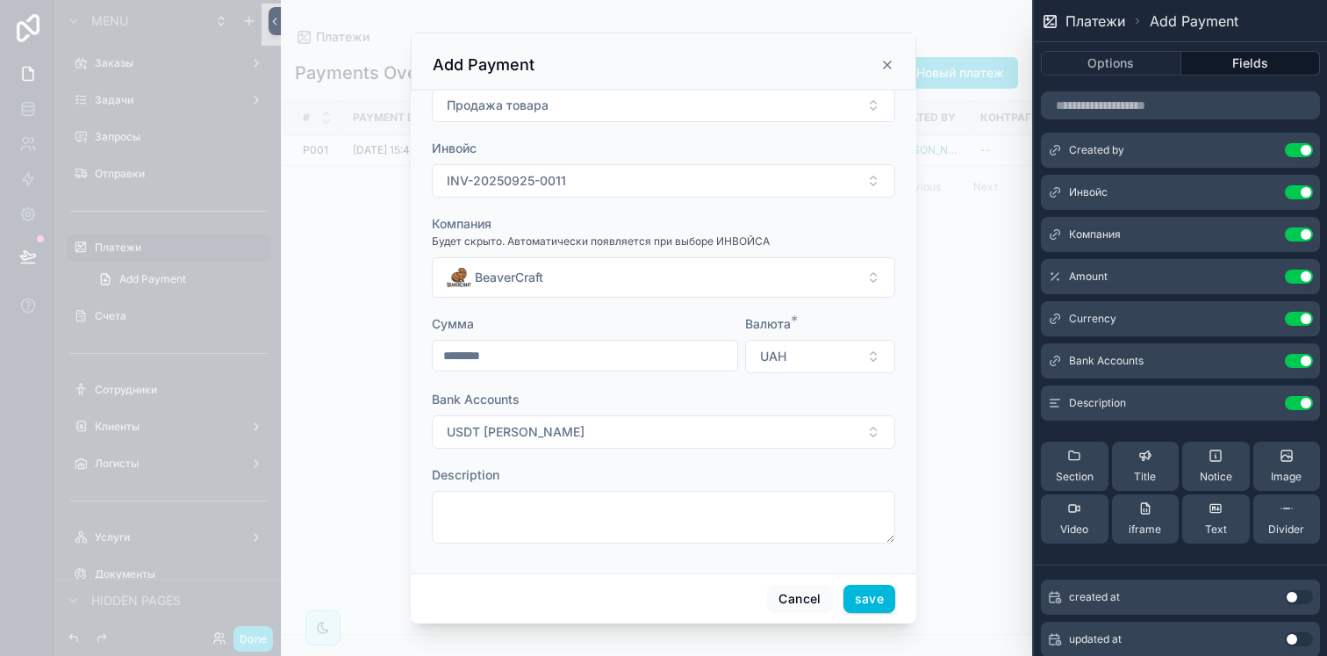
scroll to position [0, 0]
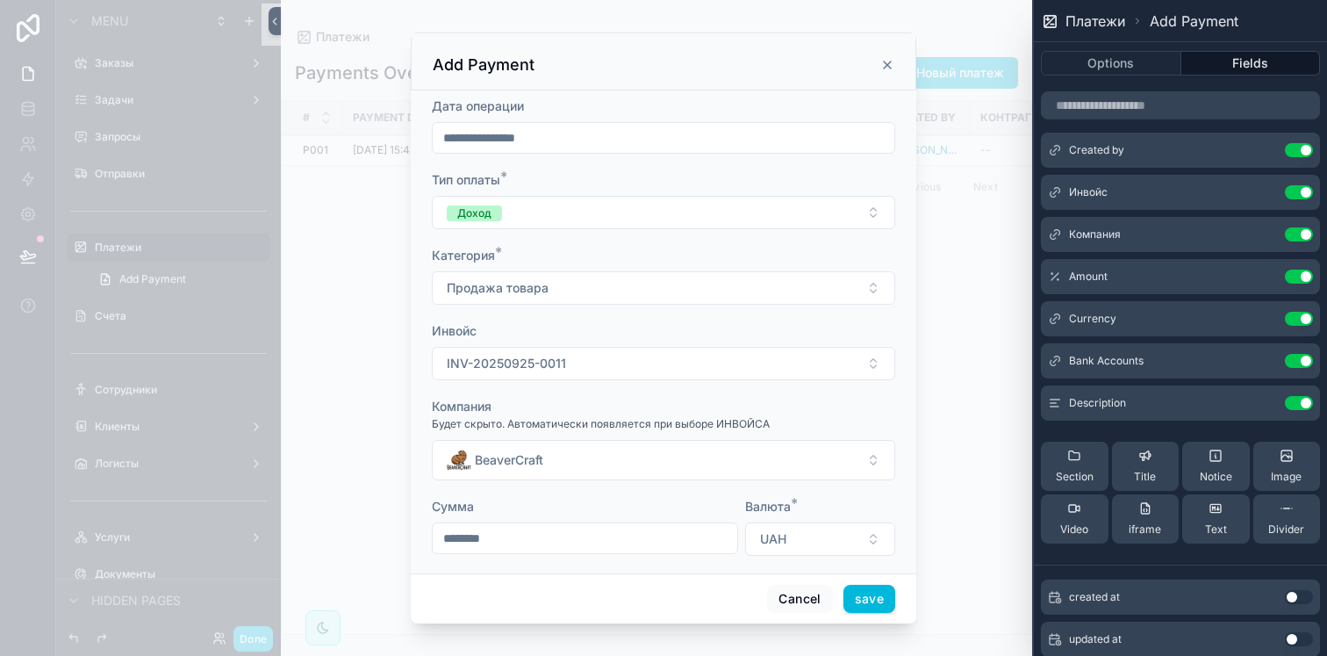
click at [538, 209] on button "Доход" at bounding box center [663, 212] width 463 height 33
click at [554, 303] on div "Расход" at bounding box center [572, 308] width 38 height 16
click at [533, 205] on button "Расход" at bounding box center [663, 212] width 463 height 33
click at [561, 283] on div "Доход" at bounding box center [569, 282] width 33 height 16
click at [882, 63] on icon "scrollable content" at bounding box center [887, 65] width 14 height 14
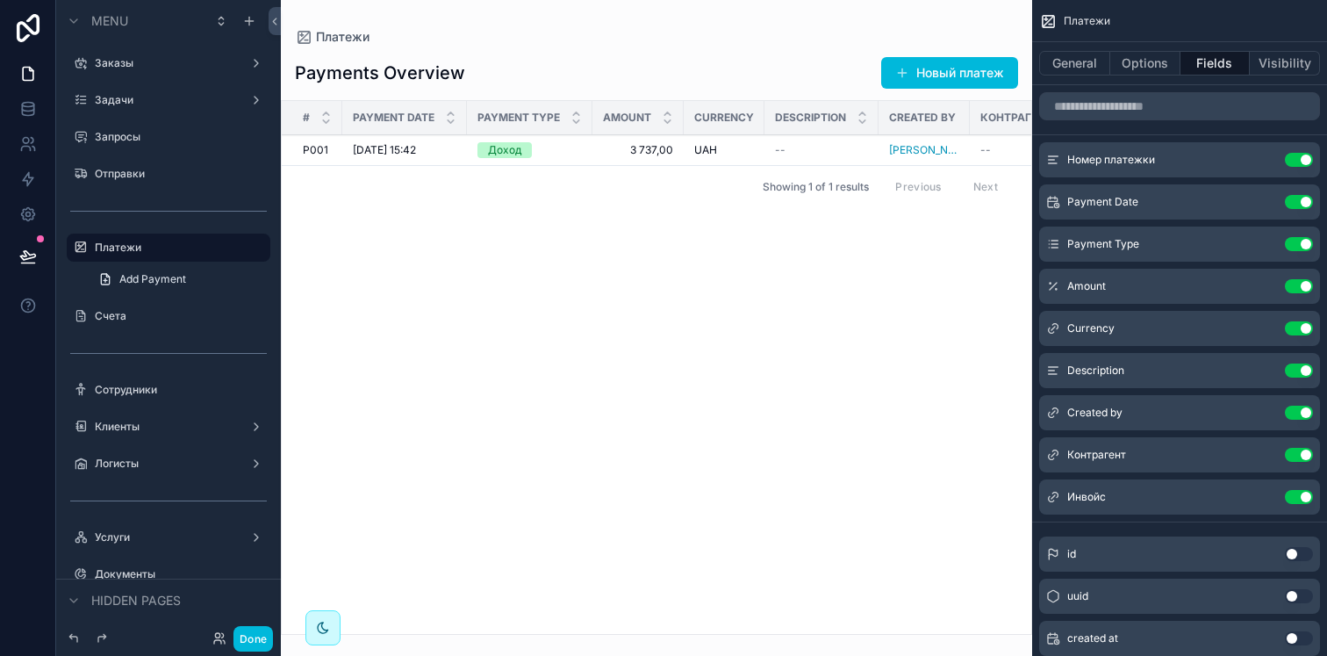
click at [172, 67] on label "Заказы" at bounding box center [165, 63] width 140 height 14
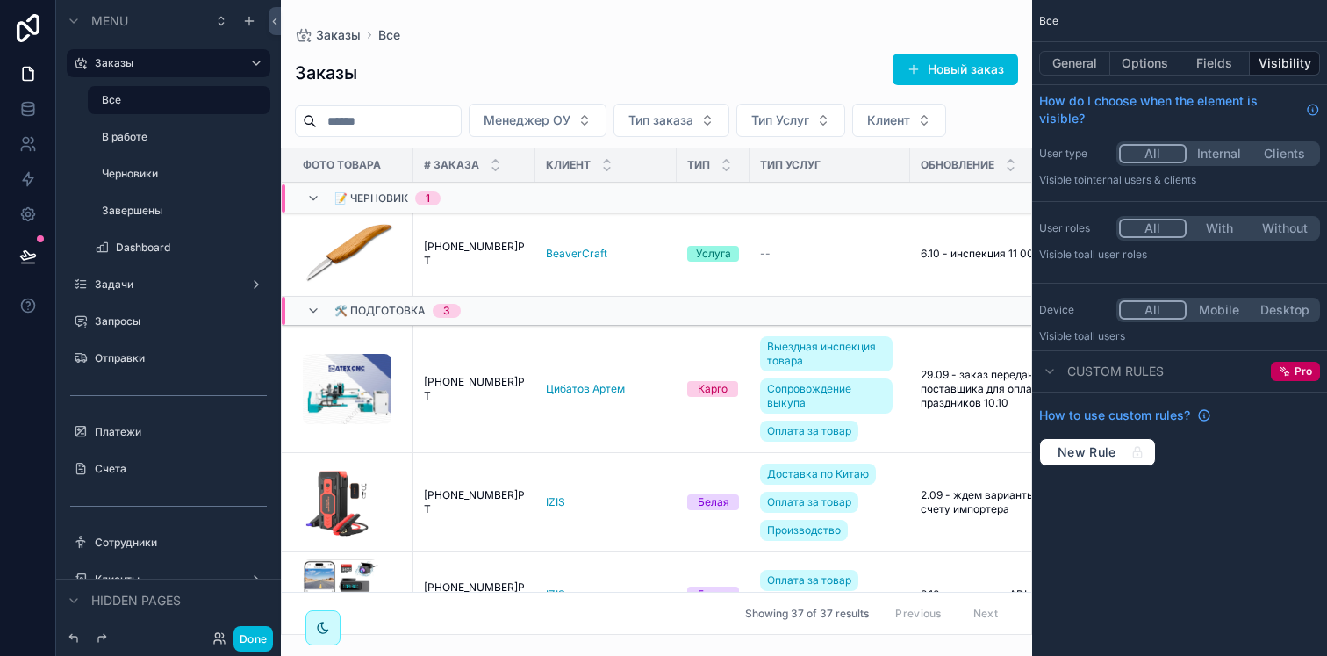
click at [454, 258] on div "scrollable content" at bounding box center [656, 328] width 751 height 656
click at [455, 251] on span "135-06-10-25РТ" at bounding box center [474, 254] width 101 height 28
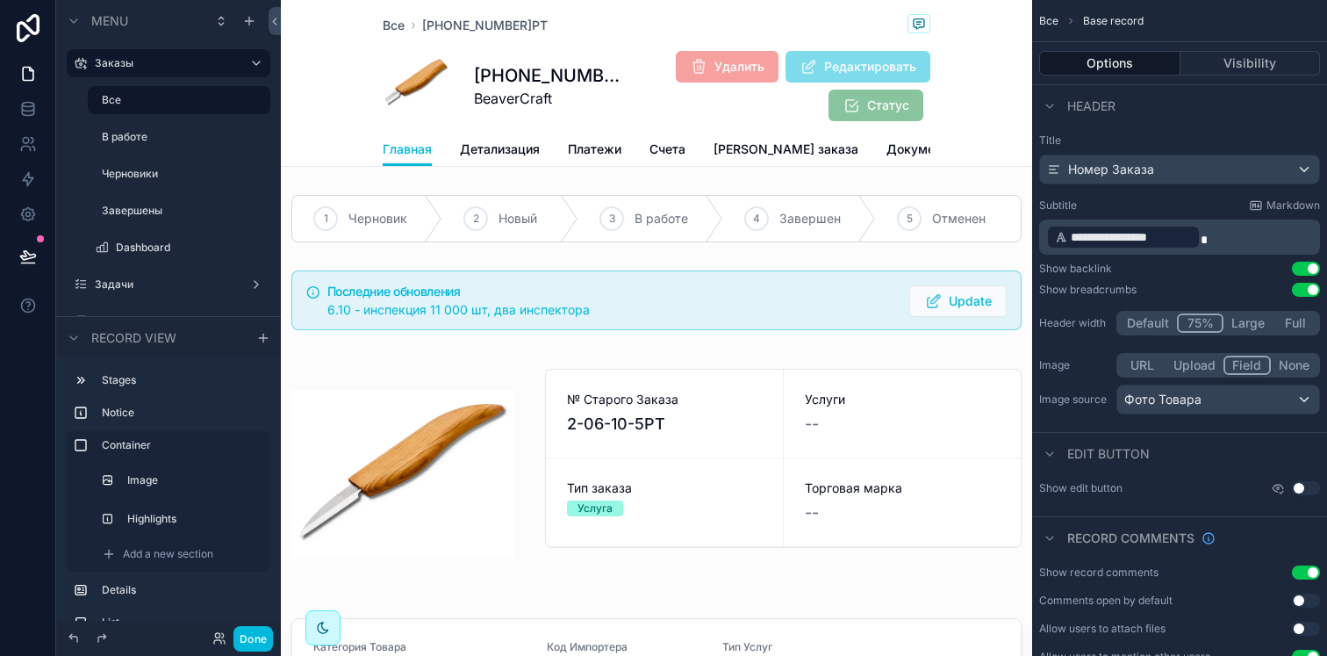
click at [576, 149] on span "Платежи" at bounding box center [595, 149] width 54 height 18
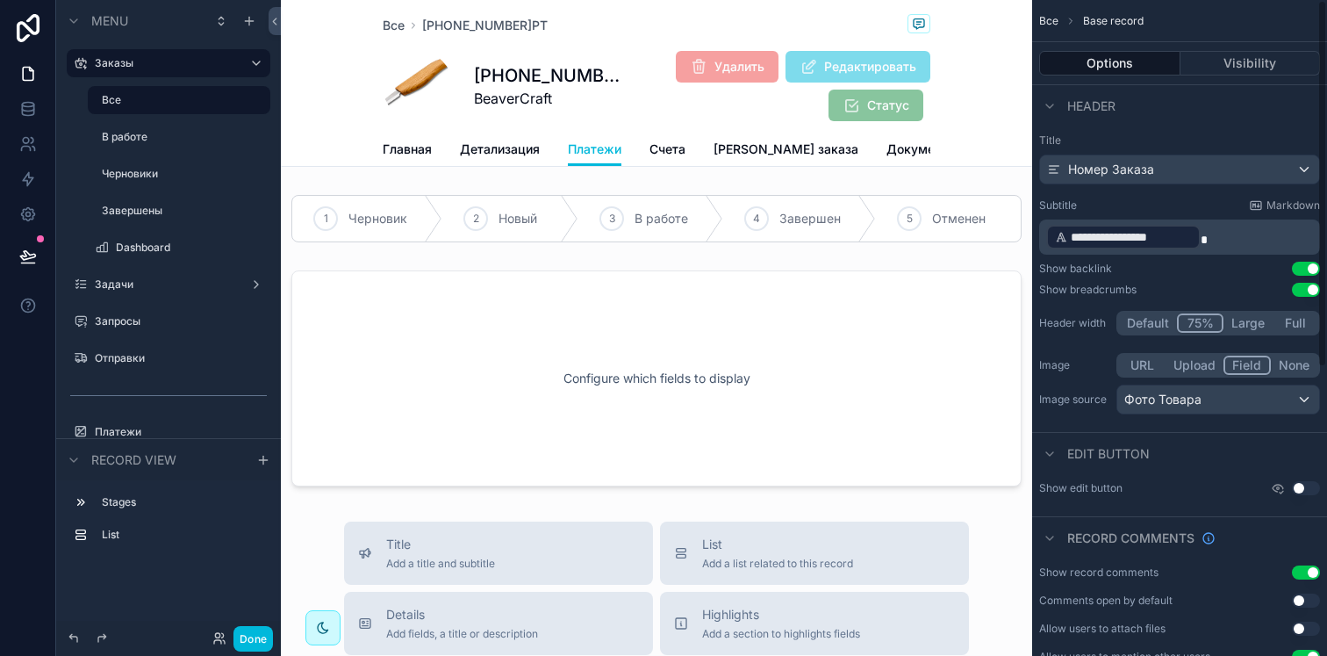
scroll to position [513, 0]
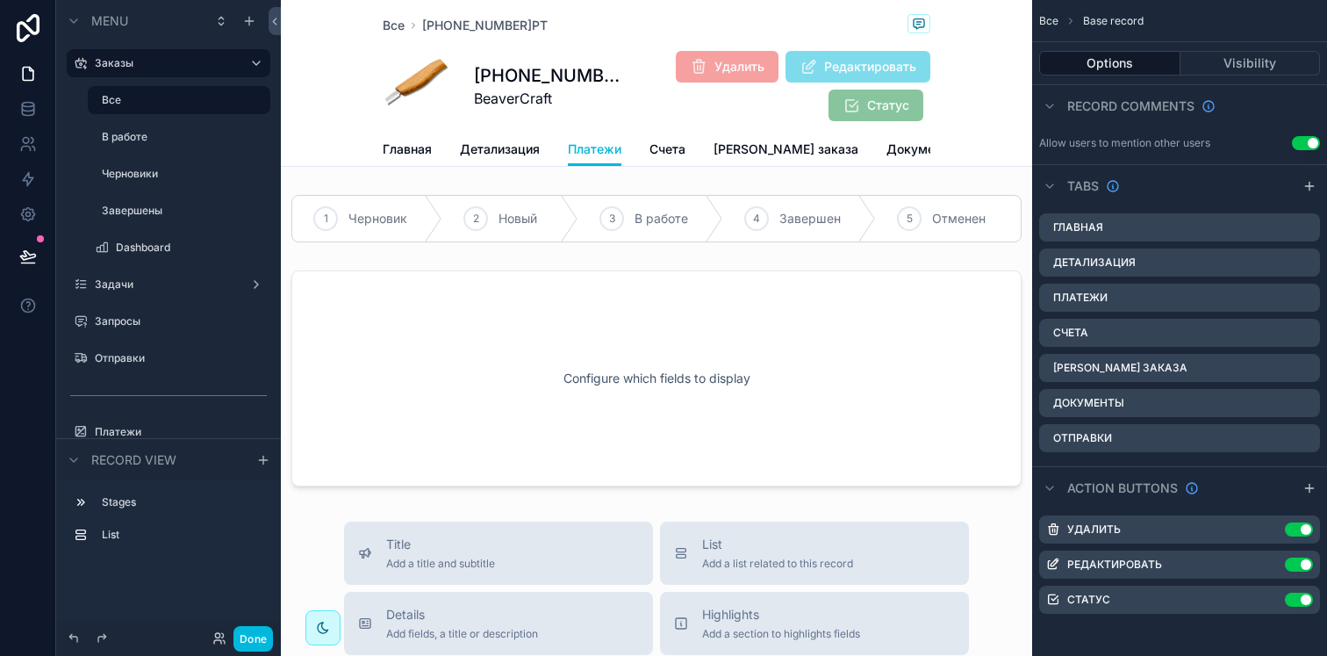
click at [0, 0] on icon "scrollable content" at bounding box center [0, 0] width 0 height 0
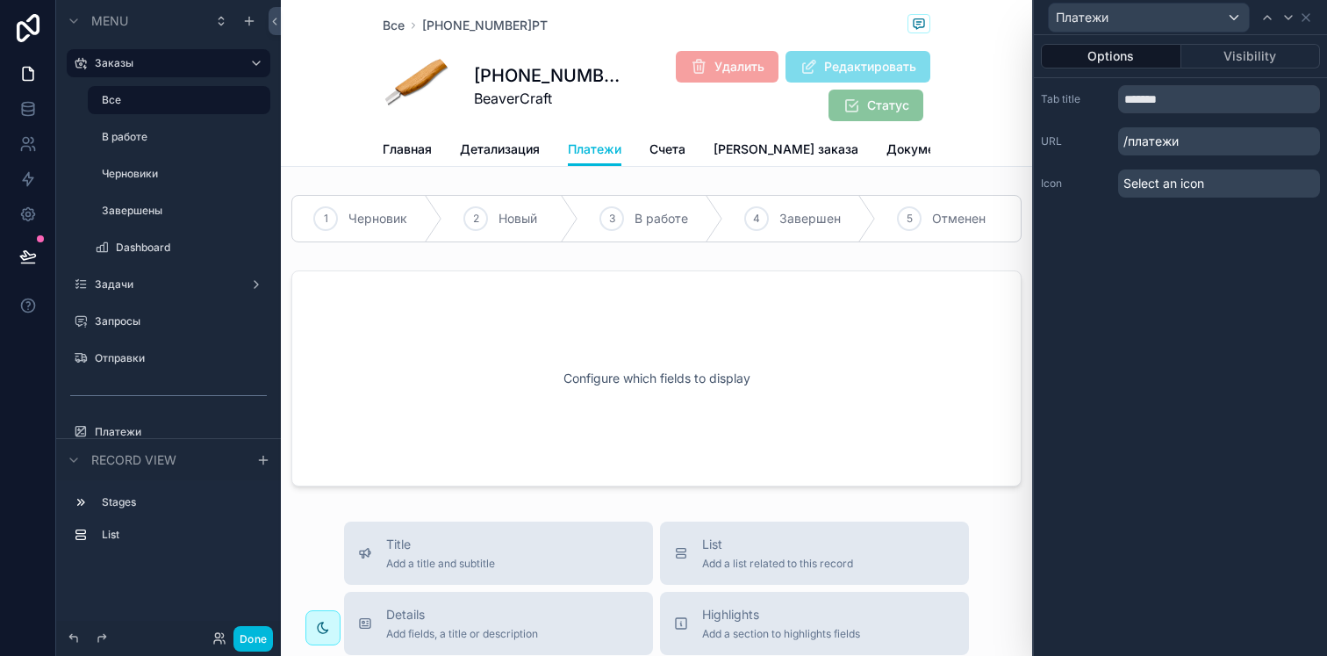
click at [764, 329] on div "scrollable content" at bounding box center [656, 378] width 751 height 230
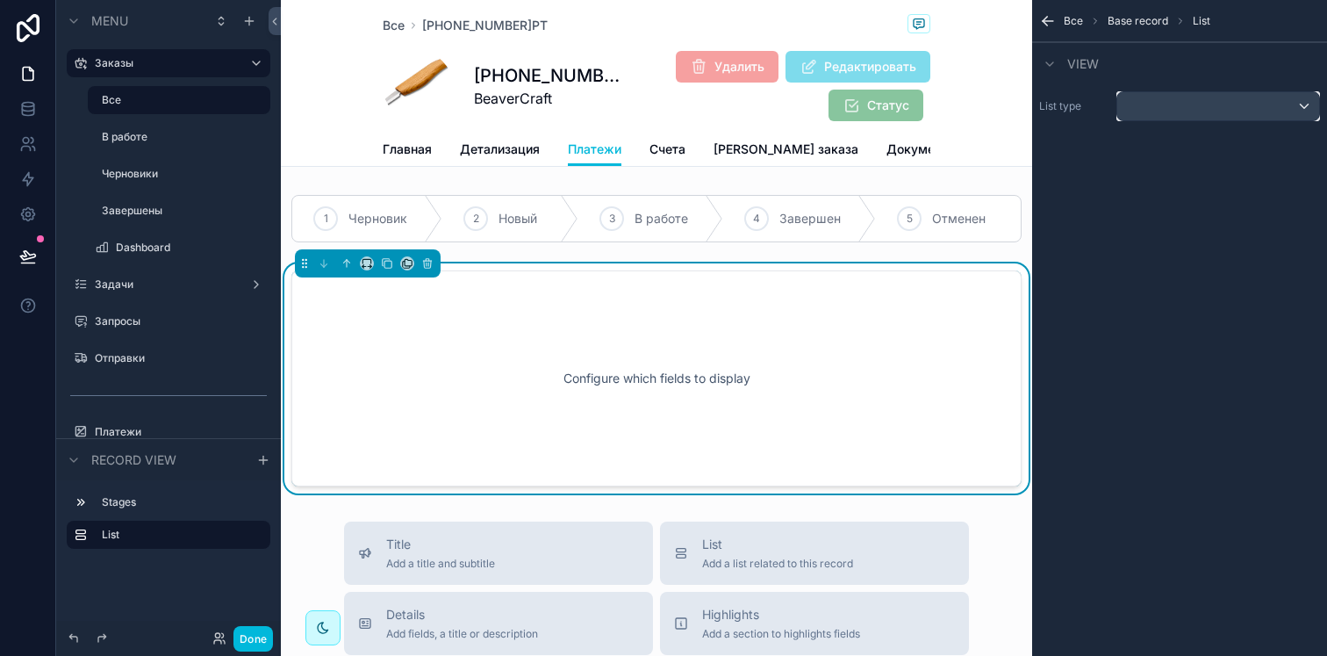
click at [1156, 116] on div "scrollable content" at bounding box center [1218, 106] width 202 height 28
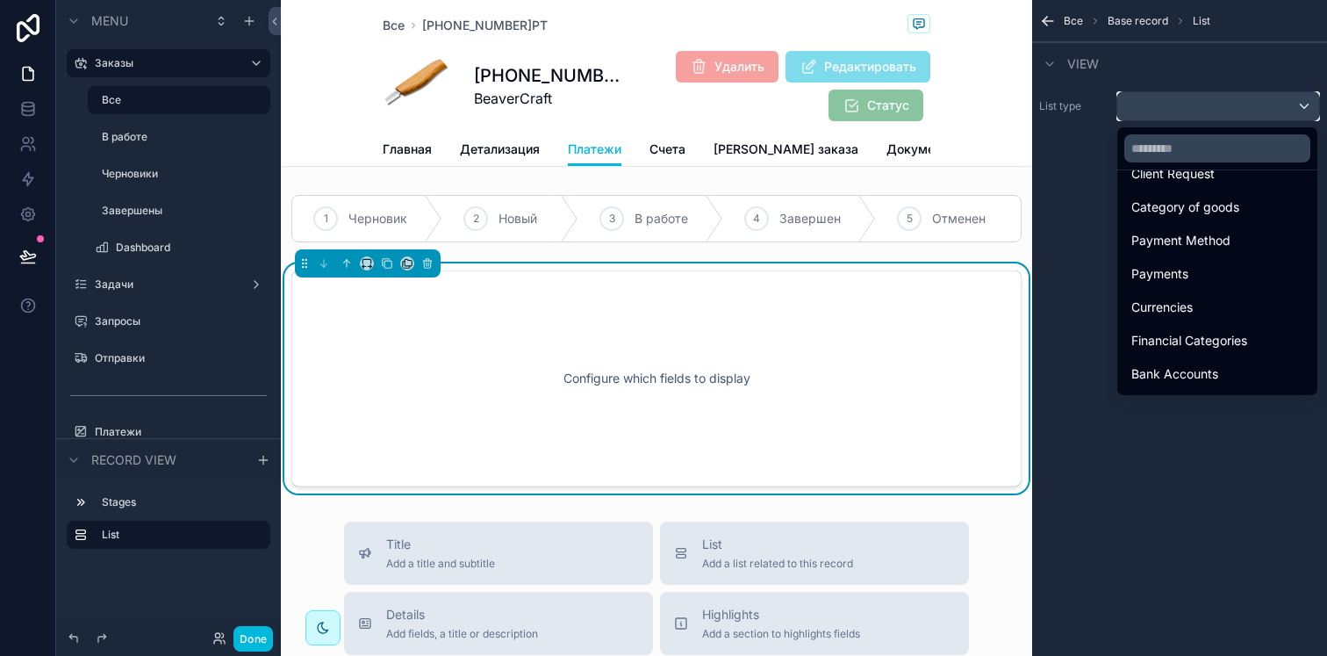
scroll to position [584, 0]
click at [1169, 278] on span "Payments" at bounding box center [1159, 275] width 57 height 21
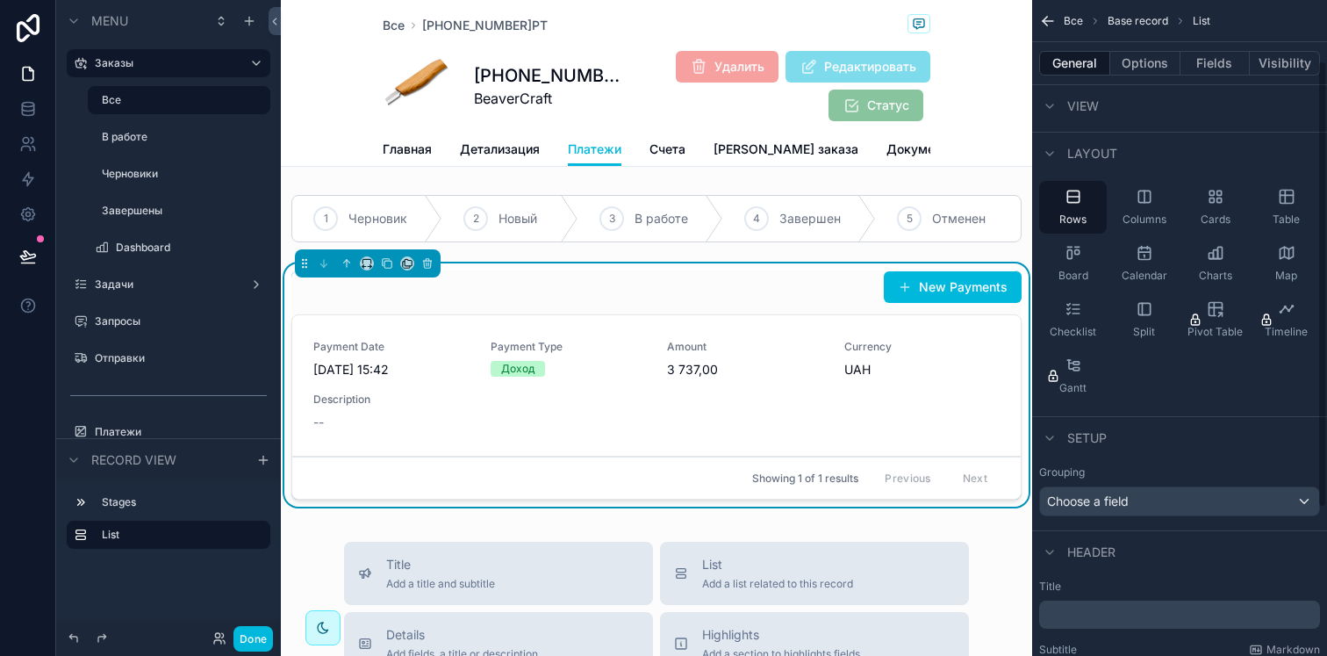
scroll to position [0, 0]
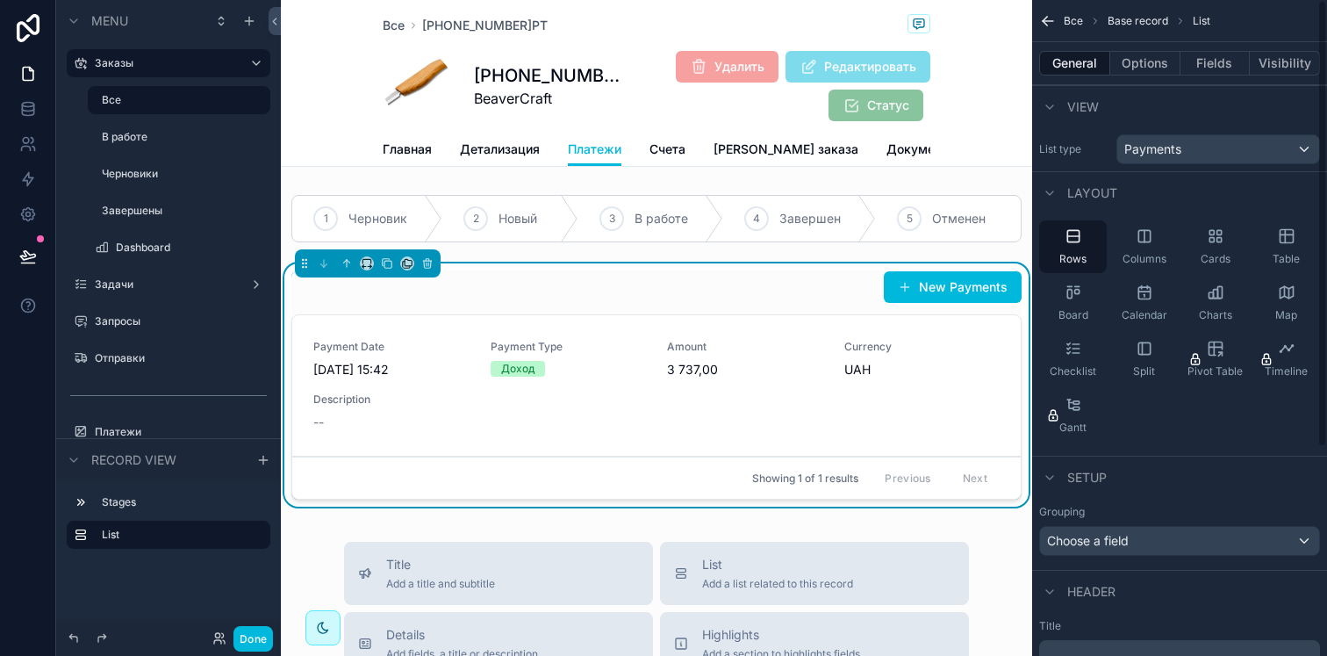
click at [1136, 64] on button "Options" at bounding box center [1145, 63] width 70 height 25
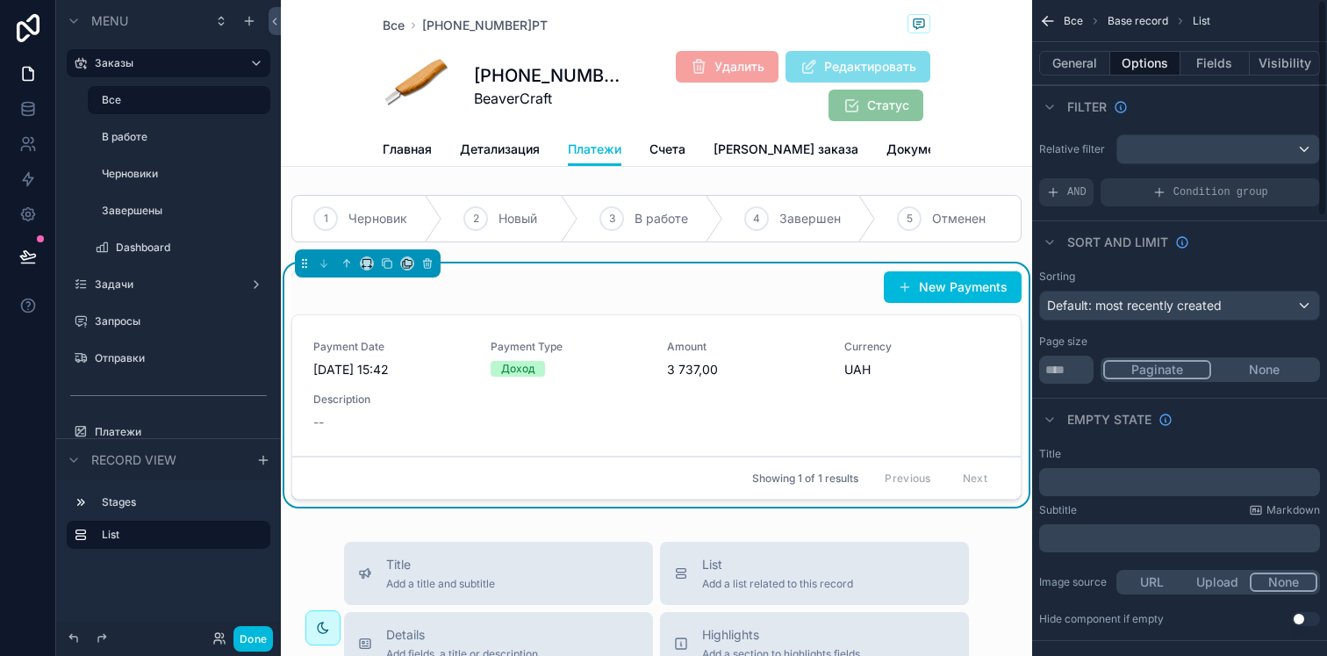
click at [1071, 181] on div "AND" at bounding box center [1066, 192] width 54 height 28
click at [0, 0] on icon "scrollable content" at bounding box center [0, 0] width 0 height 0
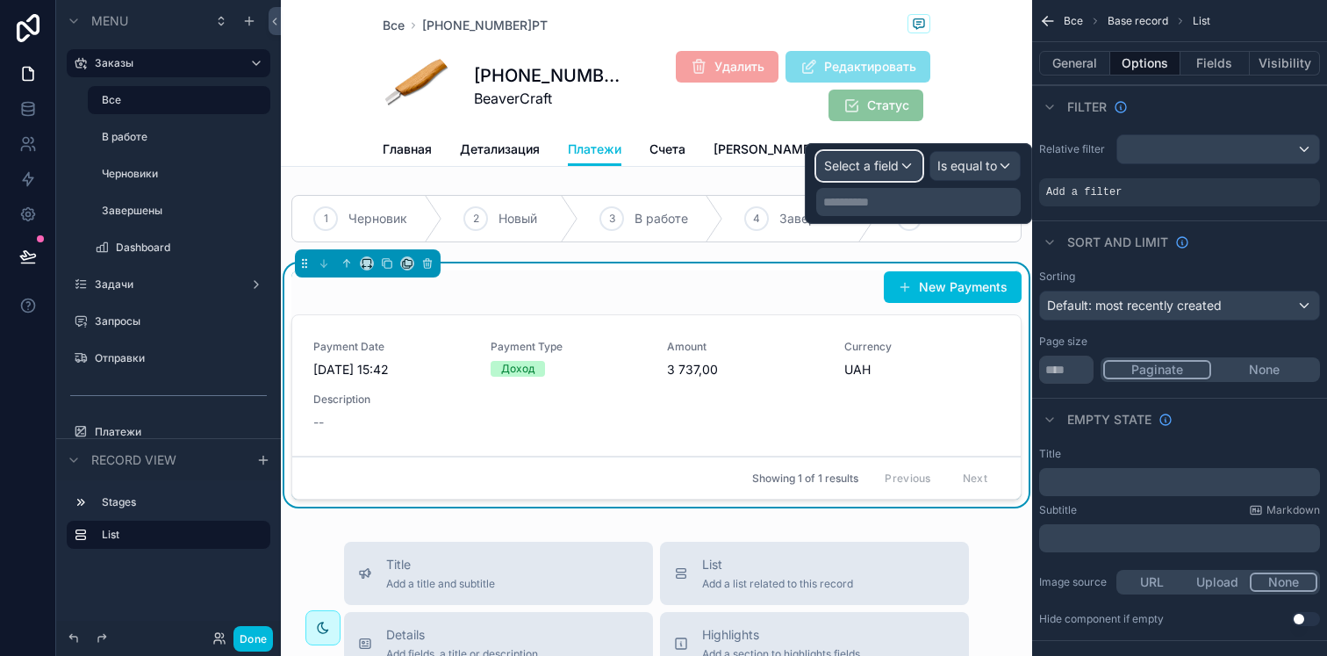
click at [874, 168] on span "Select a field" at bounding box center [861, 165] width 75 height 15
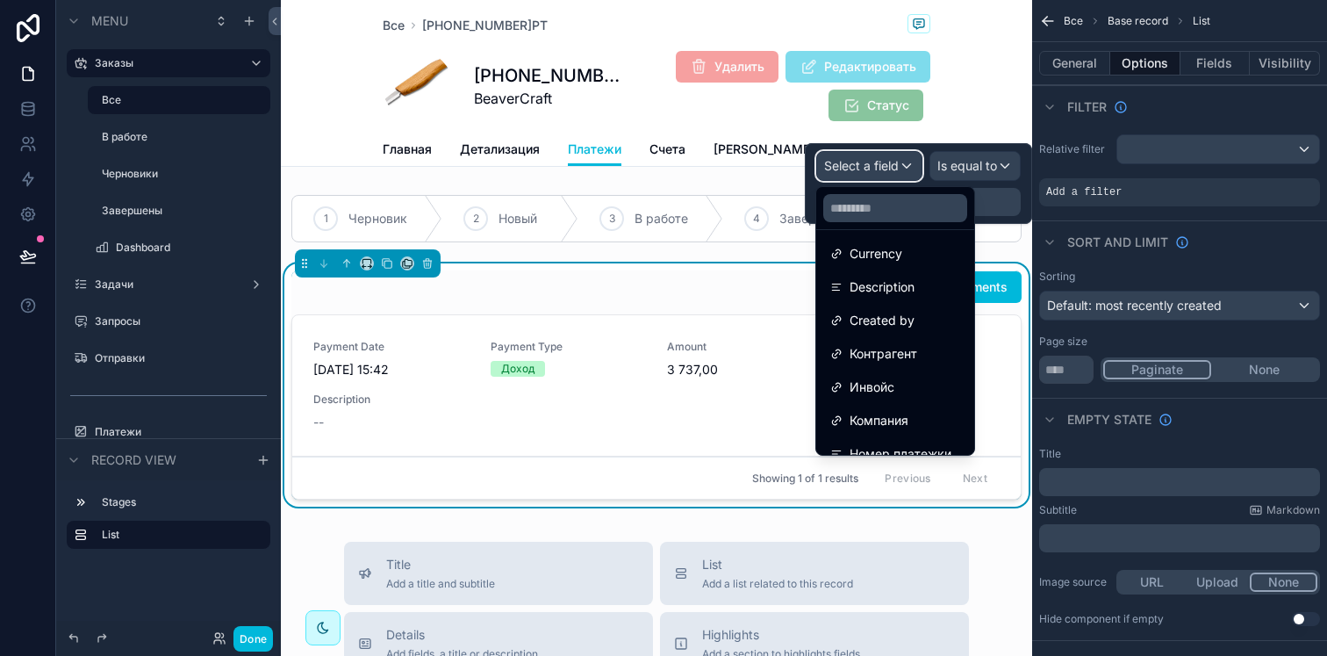
scroll to position [238, 0]
click at [905, 376] on div "Инвойс" at bounding box center [895, 389] width 151 height 32
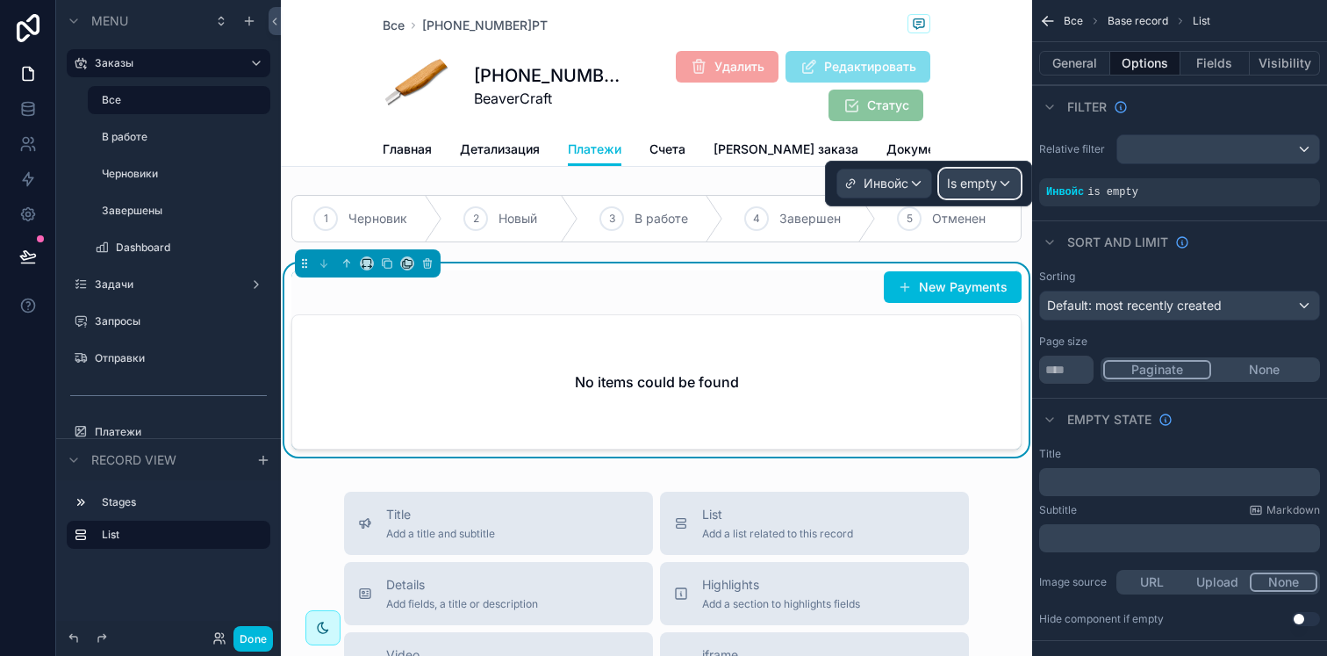
click at [987, 180] on span "Is empty" at bounding box center [972, 184] width 50 height 18
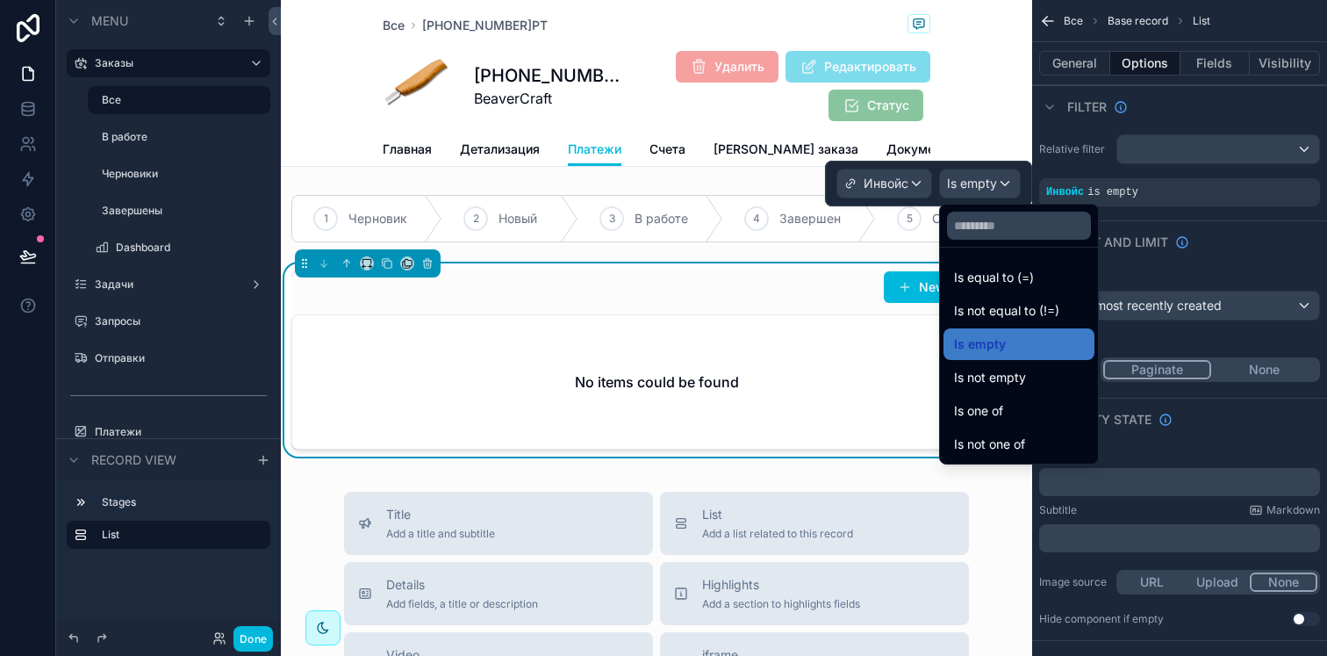
click at [993, 395] on div "Is one of" at bounding box center [1018, 411] width 151 height 32
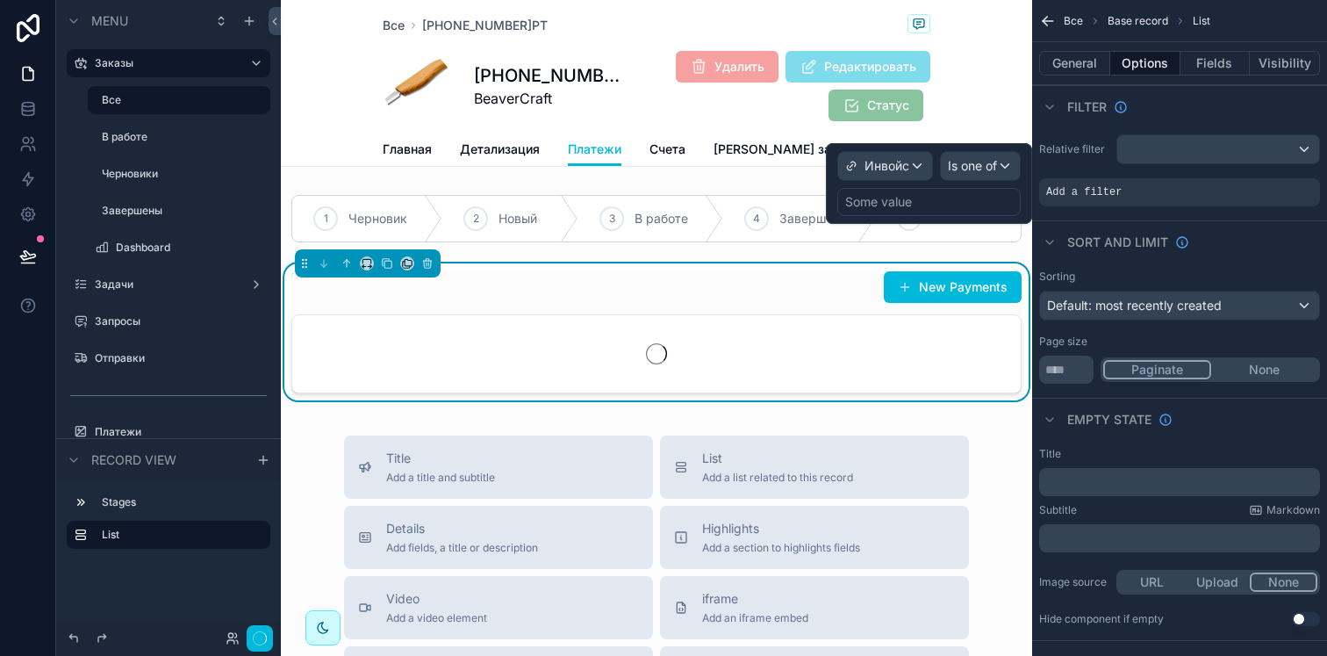
click at [905, 190] on div "Some value" at bounding box center [928, 202] width 183 height 28
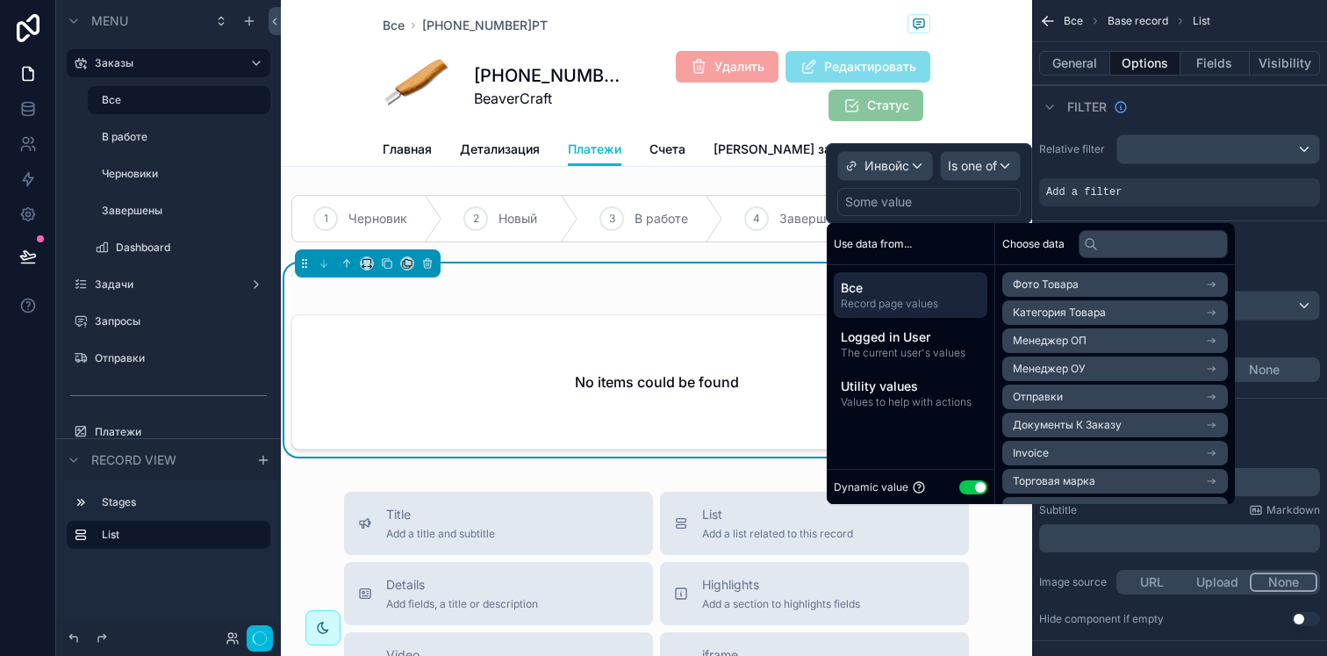
click at [905, 199] on div "Some value" at bounding box center [878, 202] width 67 height 18
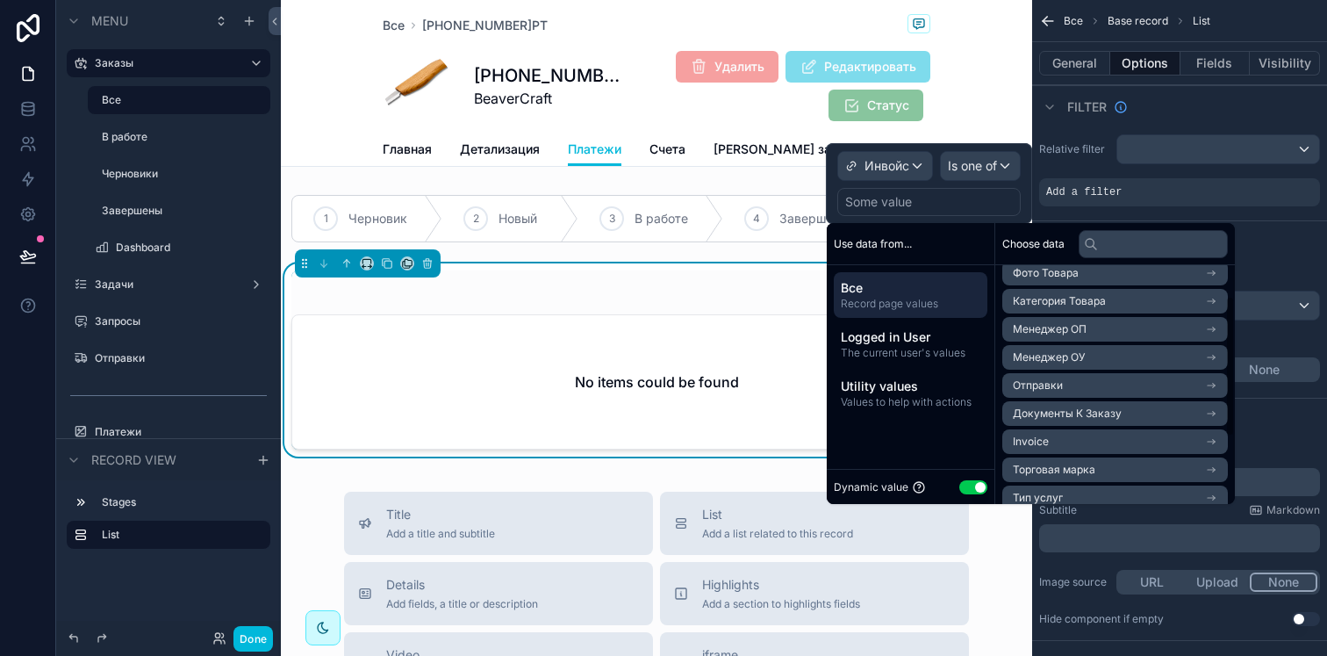
scroll to position [0, 0]
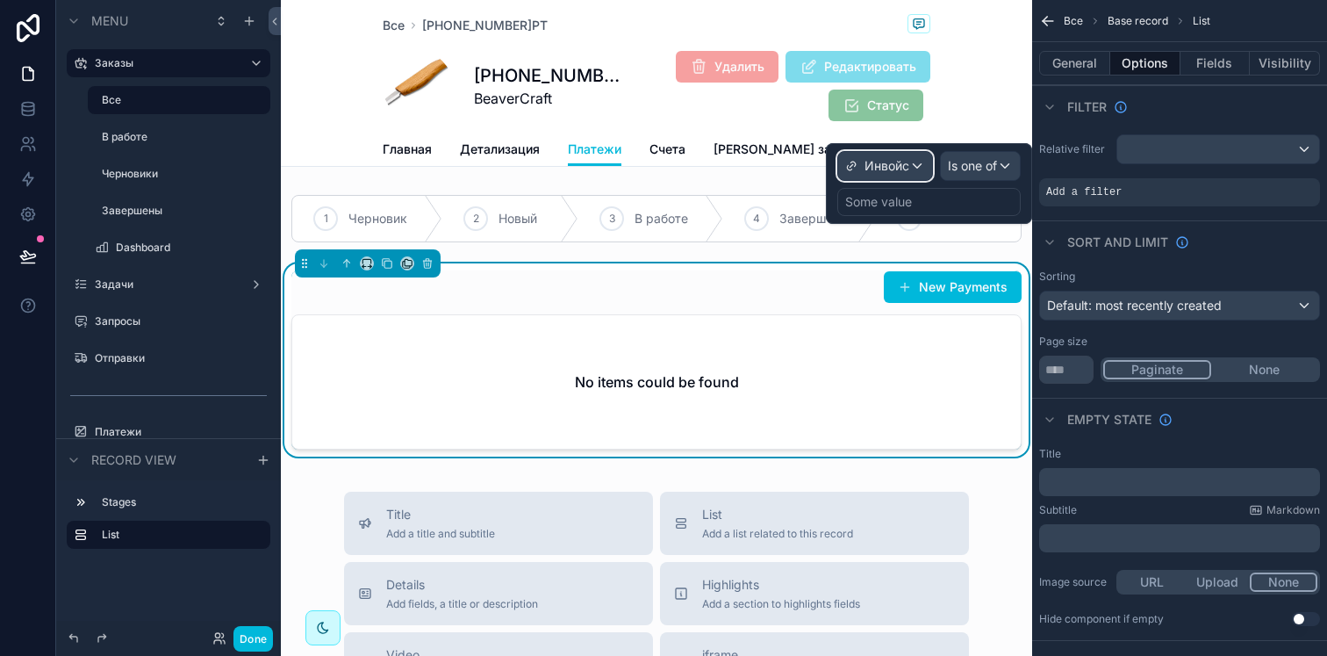
click at [914, 160] on div "Инвойс" at bounding box center [885, 166] width 94 height 28
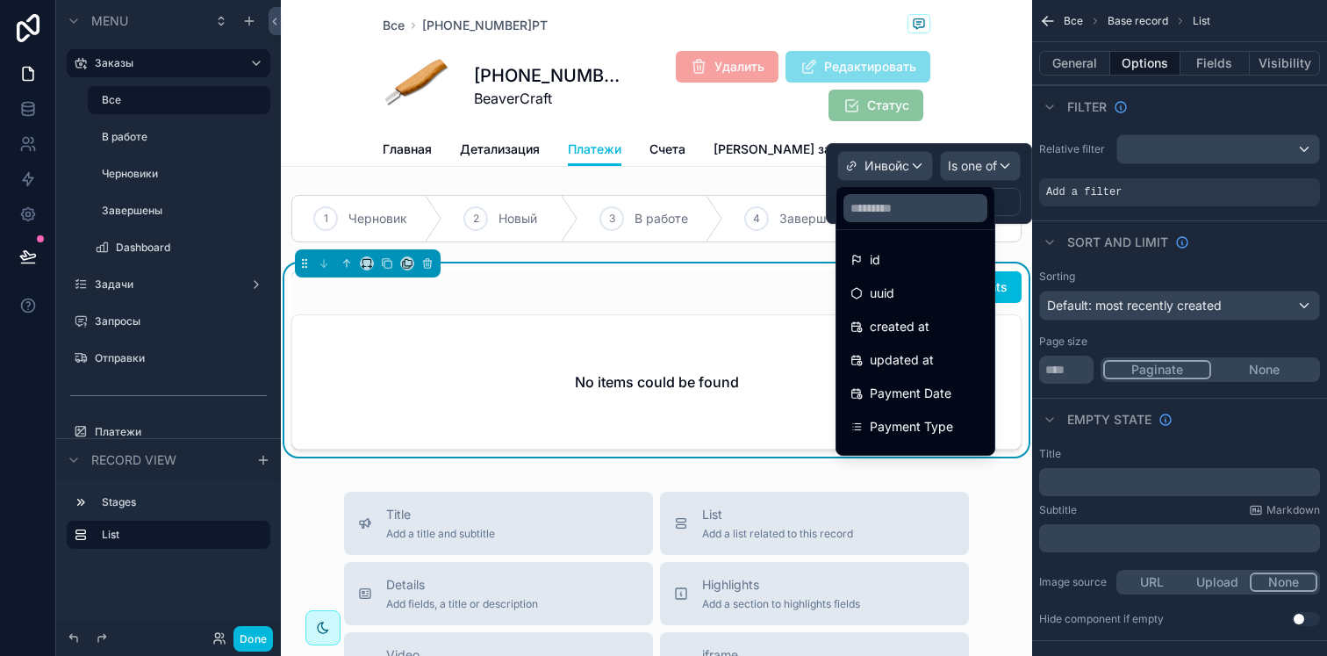
click at [902, 247] on div "id" at bounding box center [915, 260] width 151 height 32
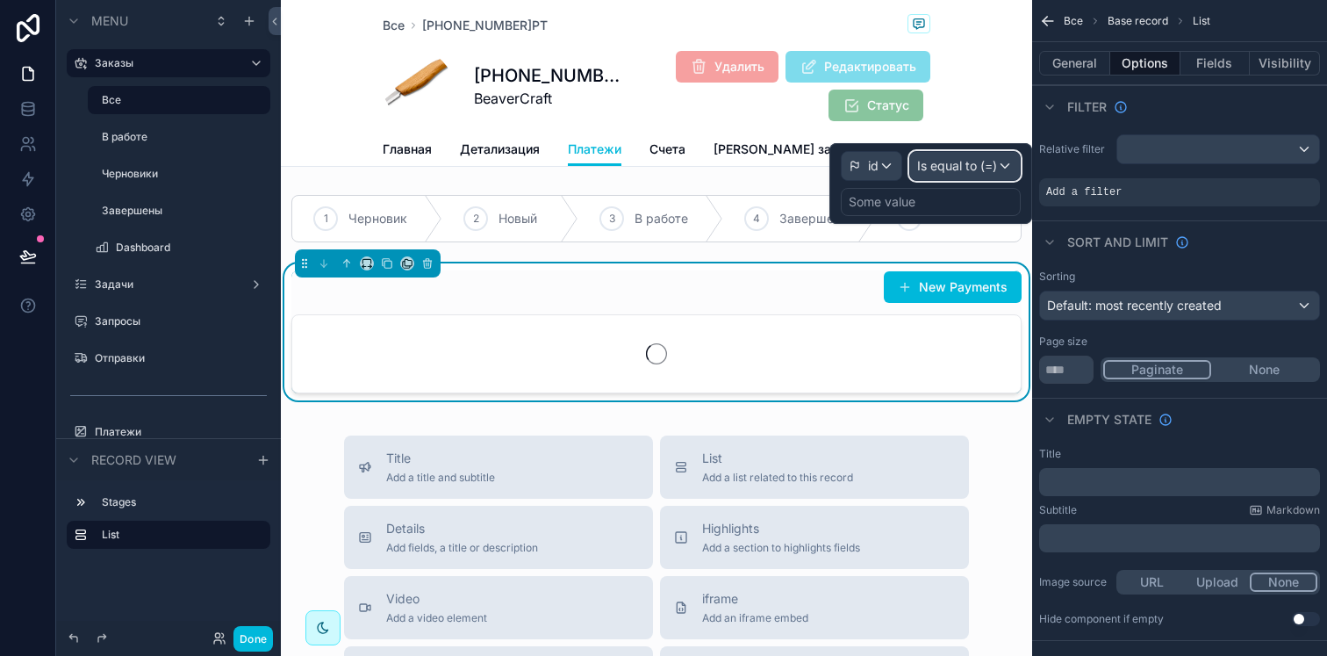
click at [952, 168] on span "Is equal to (=)" at bounding box center [957, 166] width 80 height 18
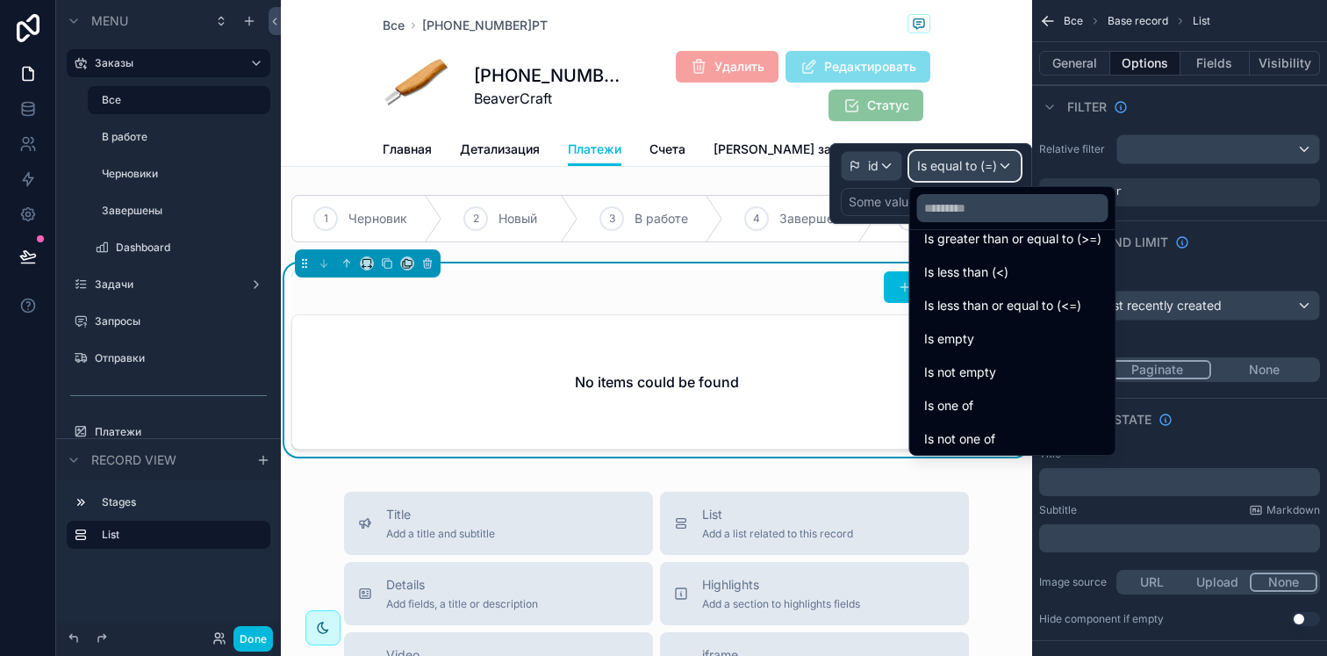
scroll to position [125, 0]
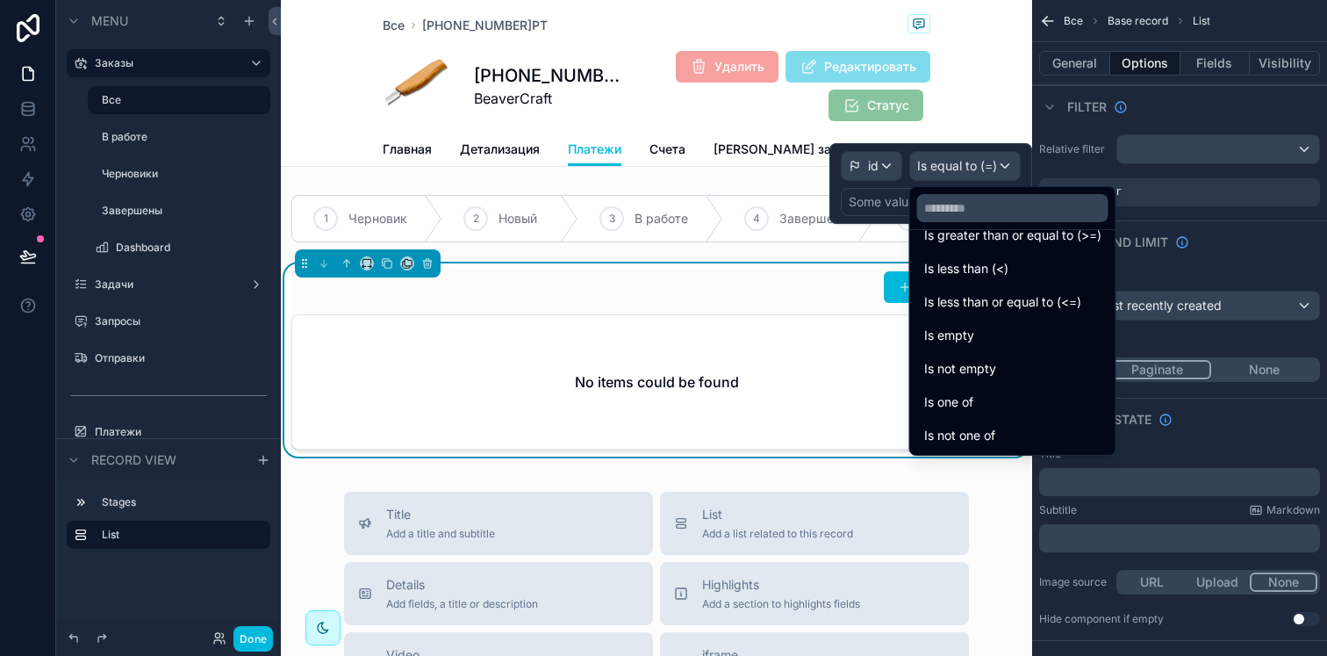
click at [964, 389] on div "Is one of" at bounding box center [1013, 402] width 198 height 32
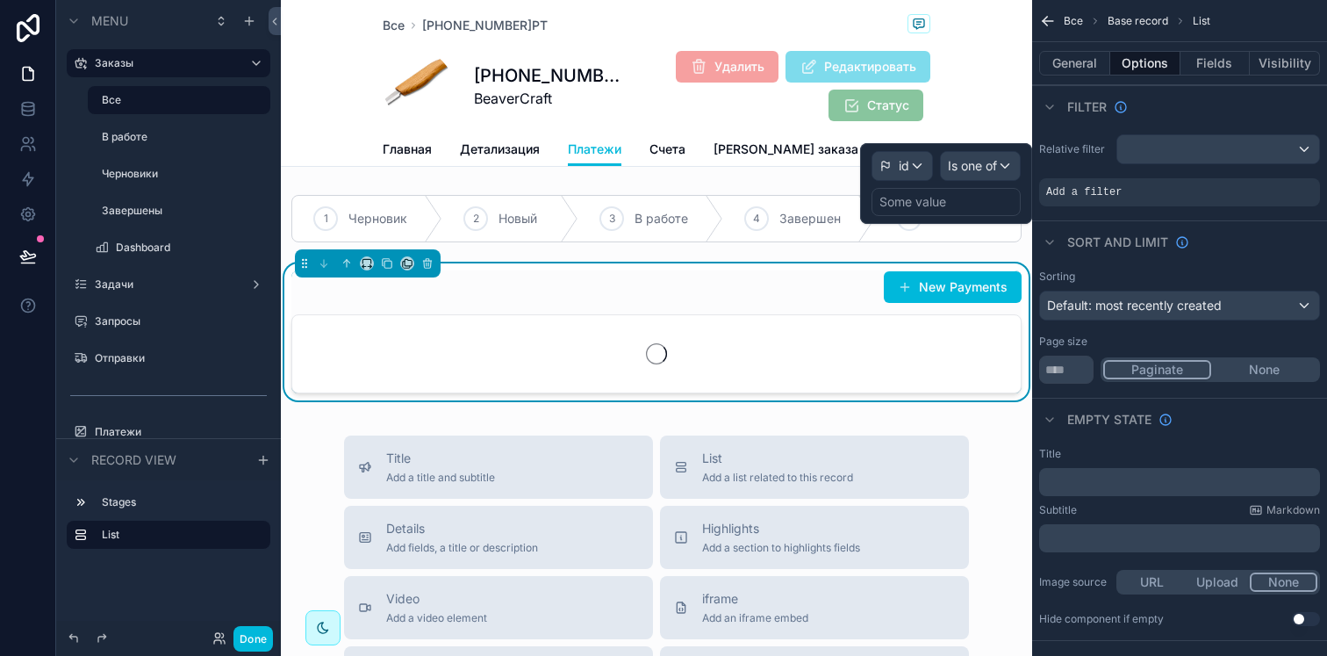
click at [942, 196] on div "Some value" at bounding box center [912, 202] width 67 height 18
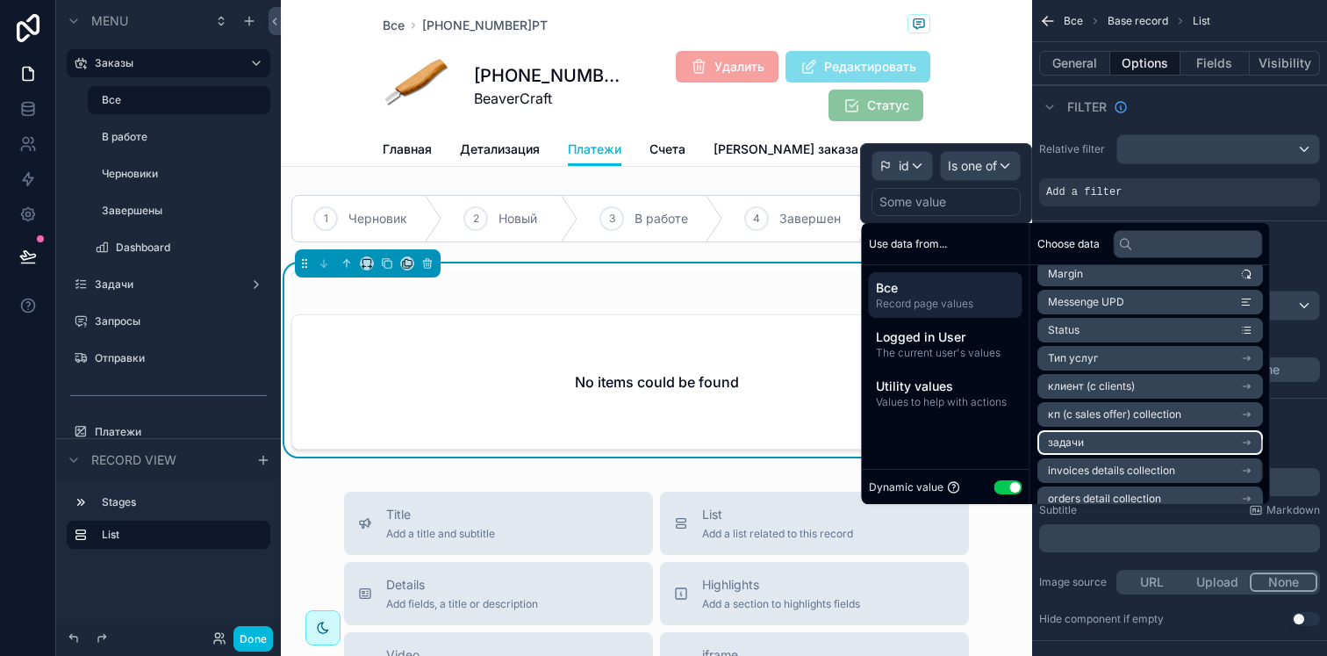
scroll to position [642, 0]
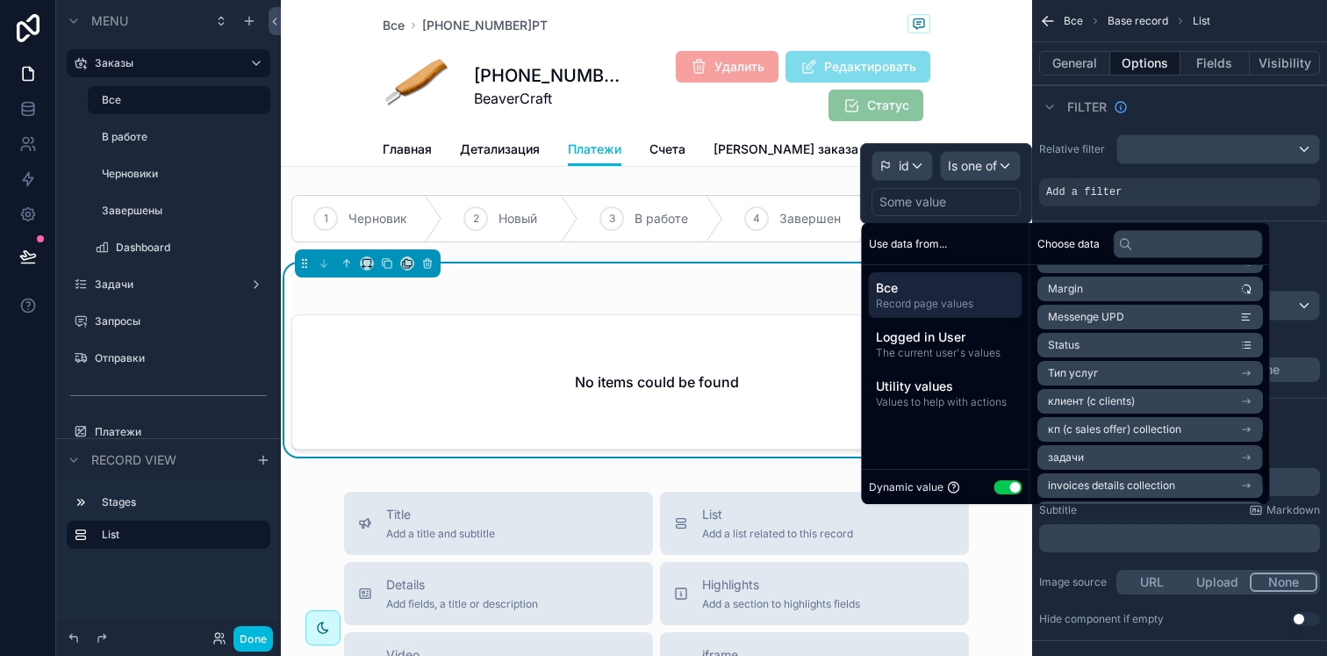
click at [1102, 397] on span "клиент (с clients)" at bounding box center [1091, 401] width 87 height 14
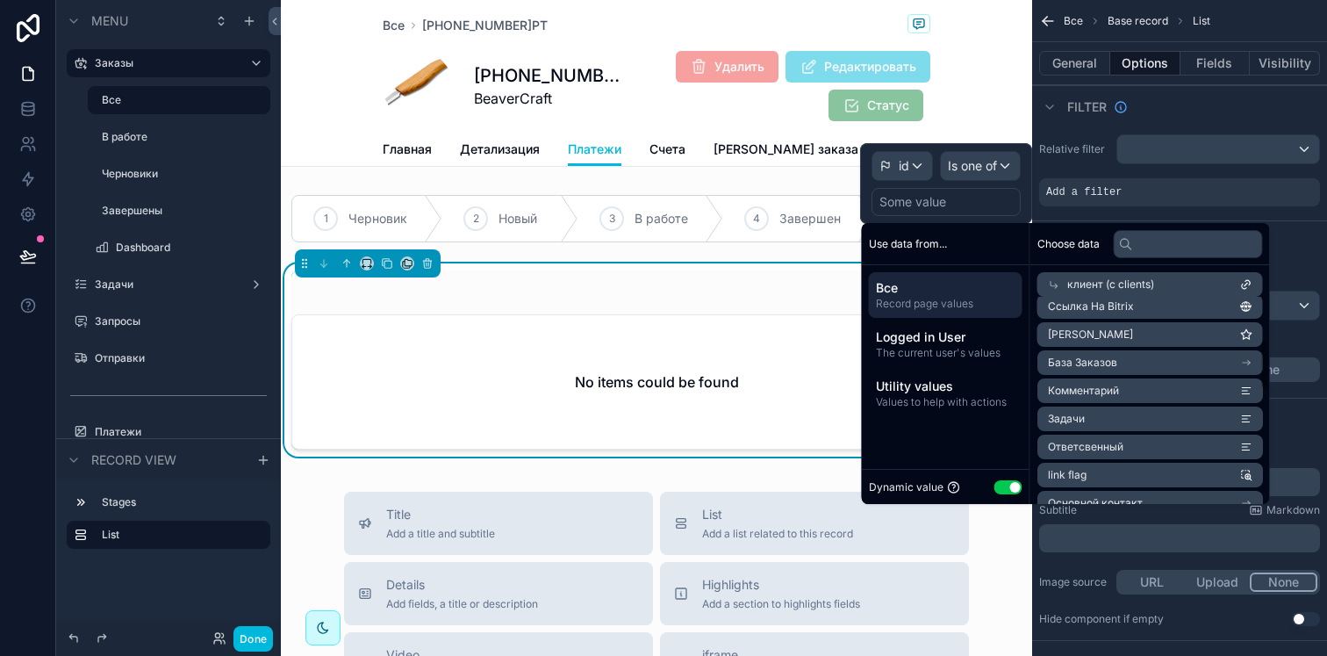
click at [1118, 367] on li "База Заказов" at bounding box center [1150, 362] width 226 height 25
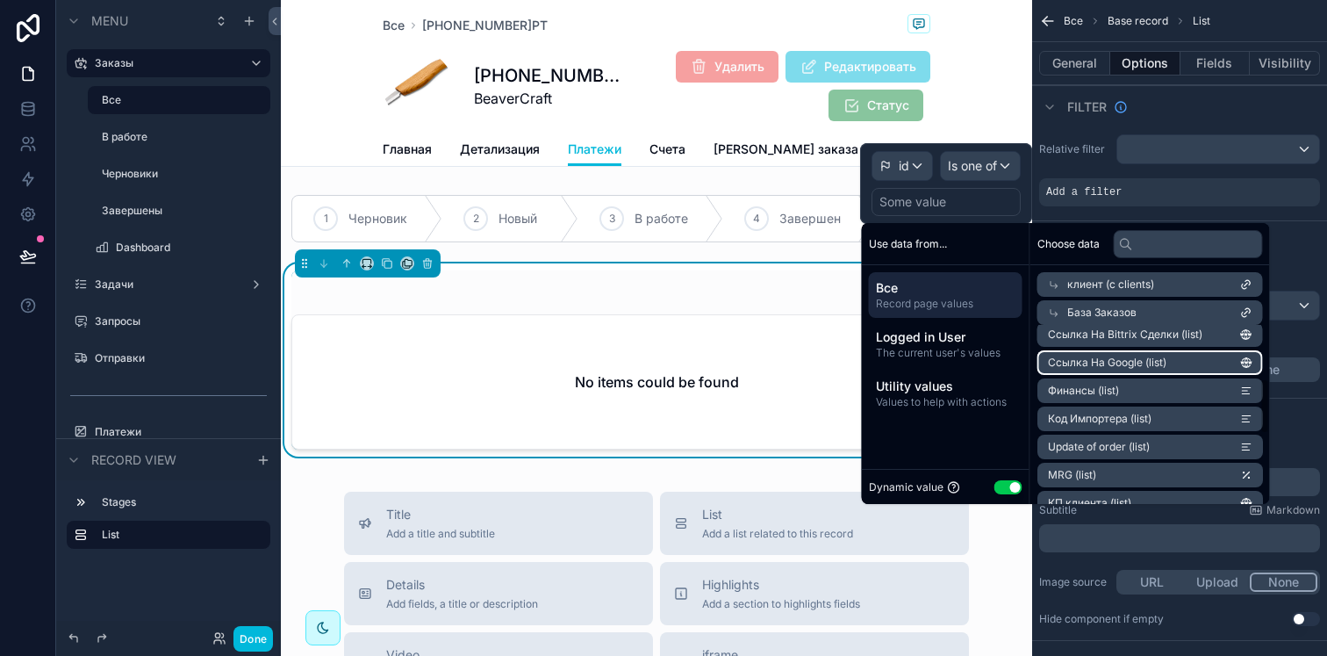
scroll to position [0, 0]
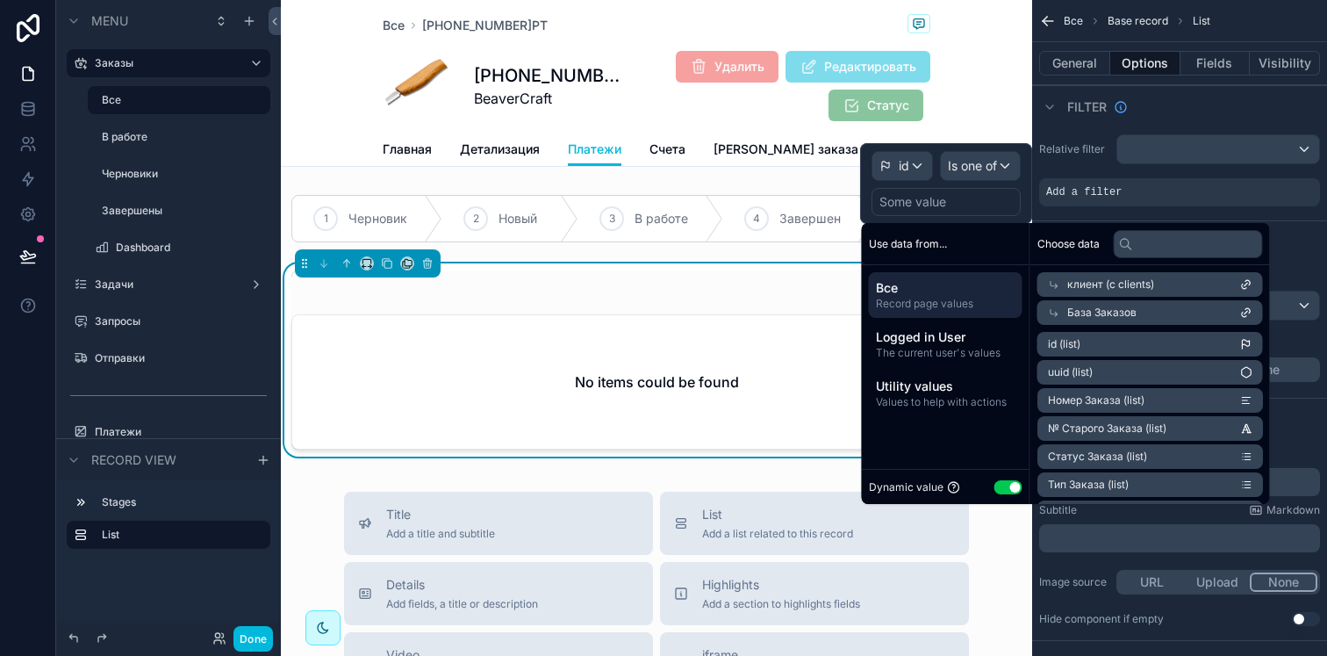
click at [1156, 305] on div "База Заказов" at bounding box center [1150, 312] width 226 height 25
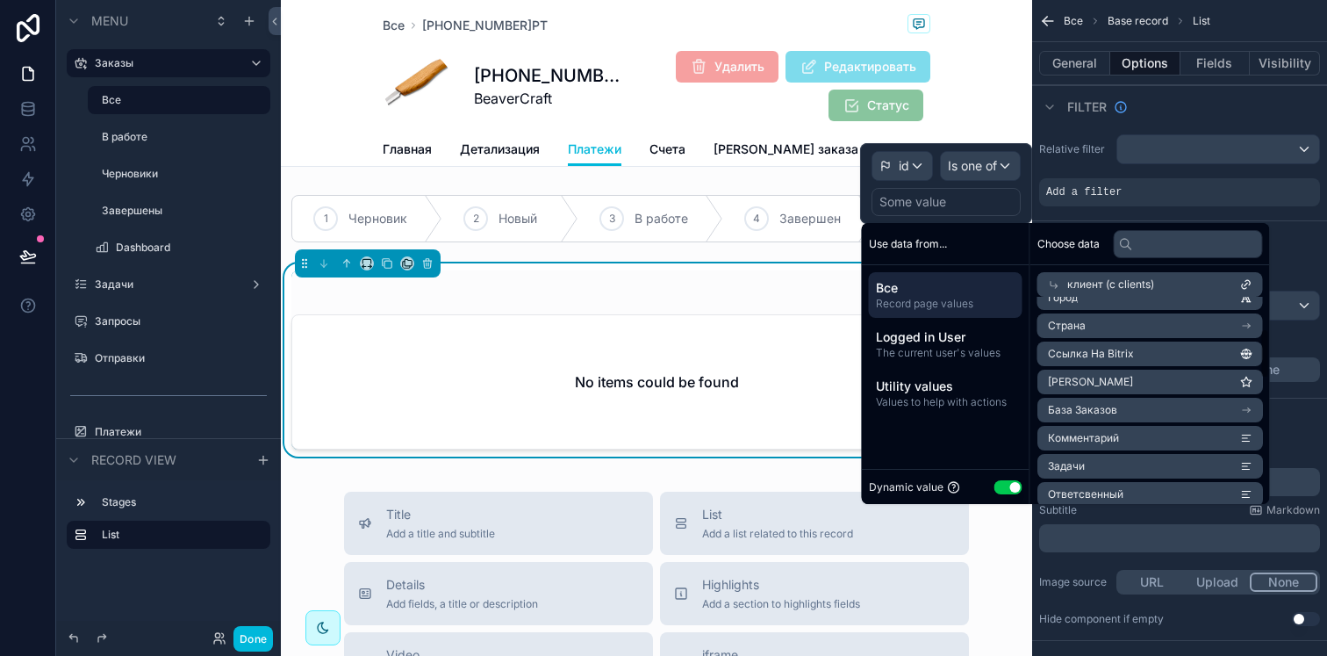
scroll to position [144, 0]
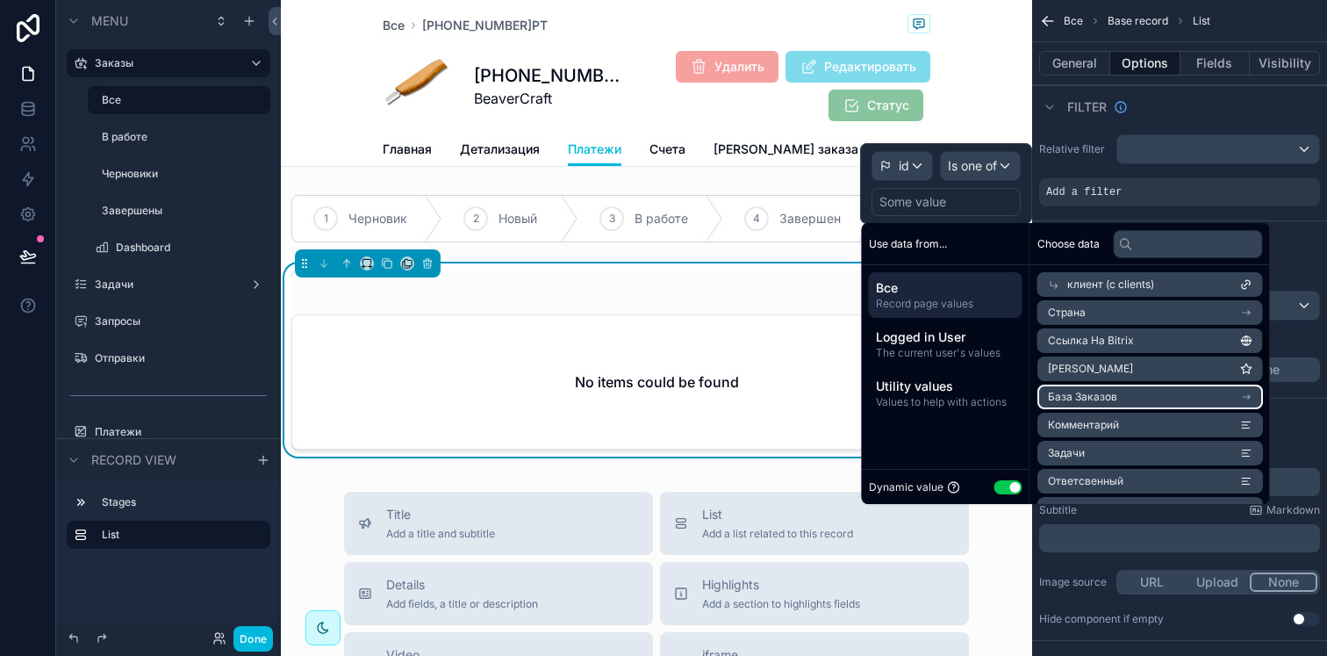
click at [1158, 403] on li "База Заказов" at bounding box center [1150, 396] width 226 height 25
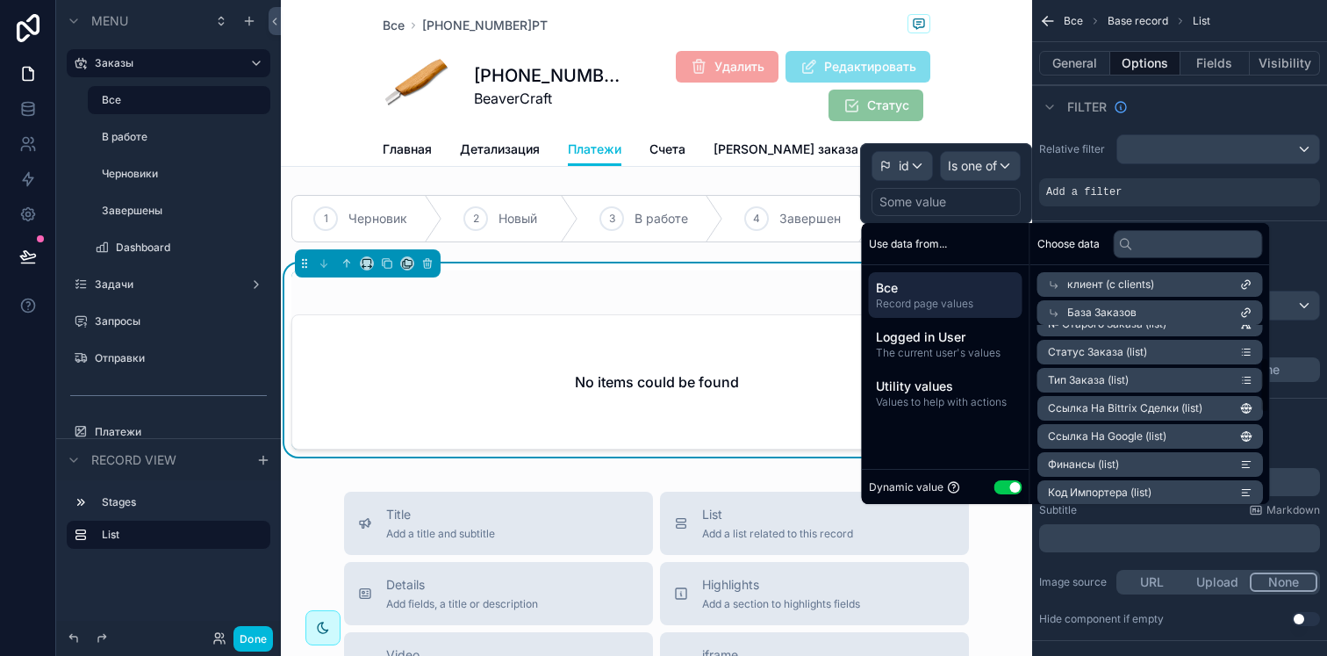
scroll to position [0, 0]
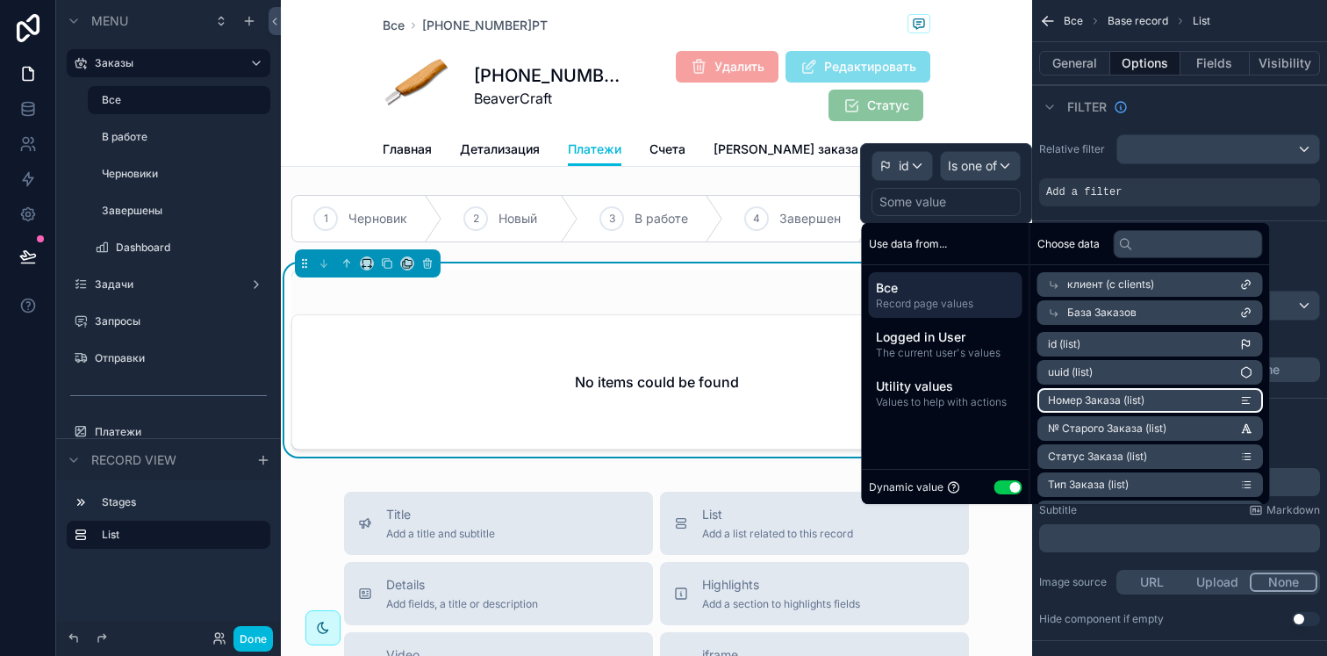
click at [1157, 405] on li "Номер Заказа (list)" at bounding box center [1150, 400] width 226 height 25
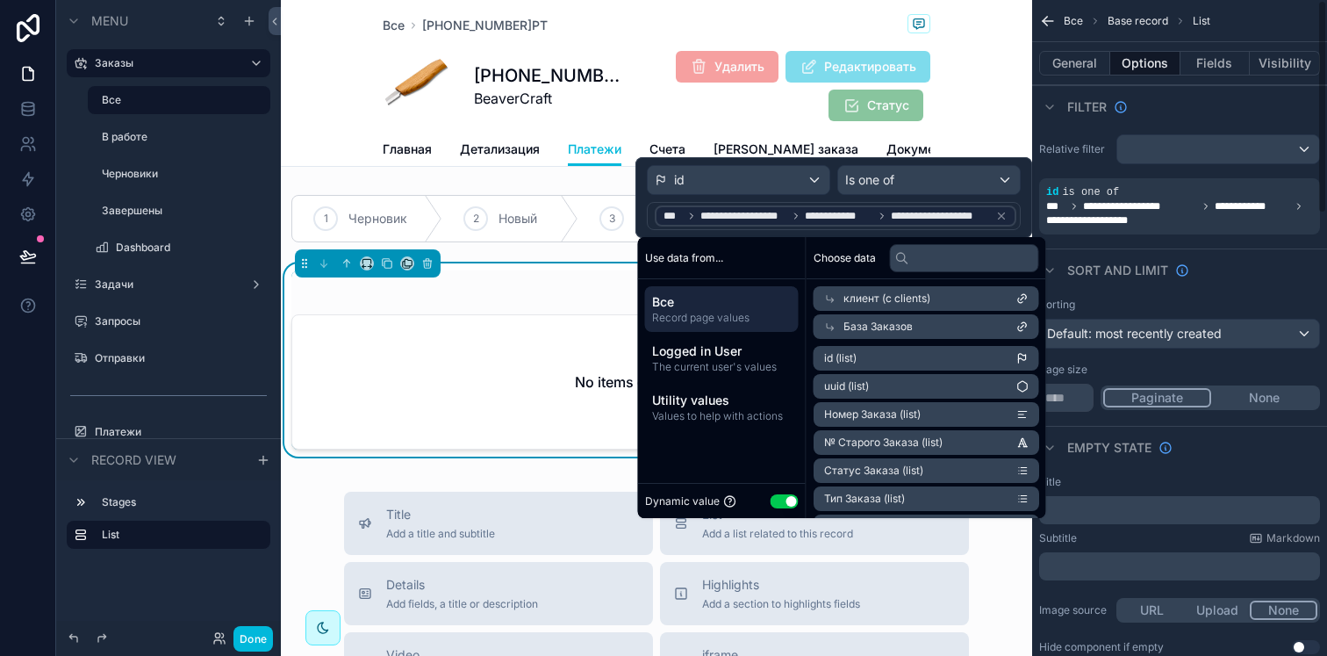
click at [0, 0] on icon "scrollable content" at bounding box center [0, 0] width 0 height 0
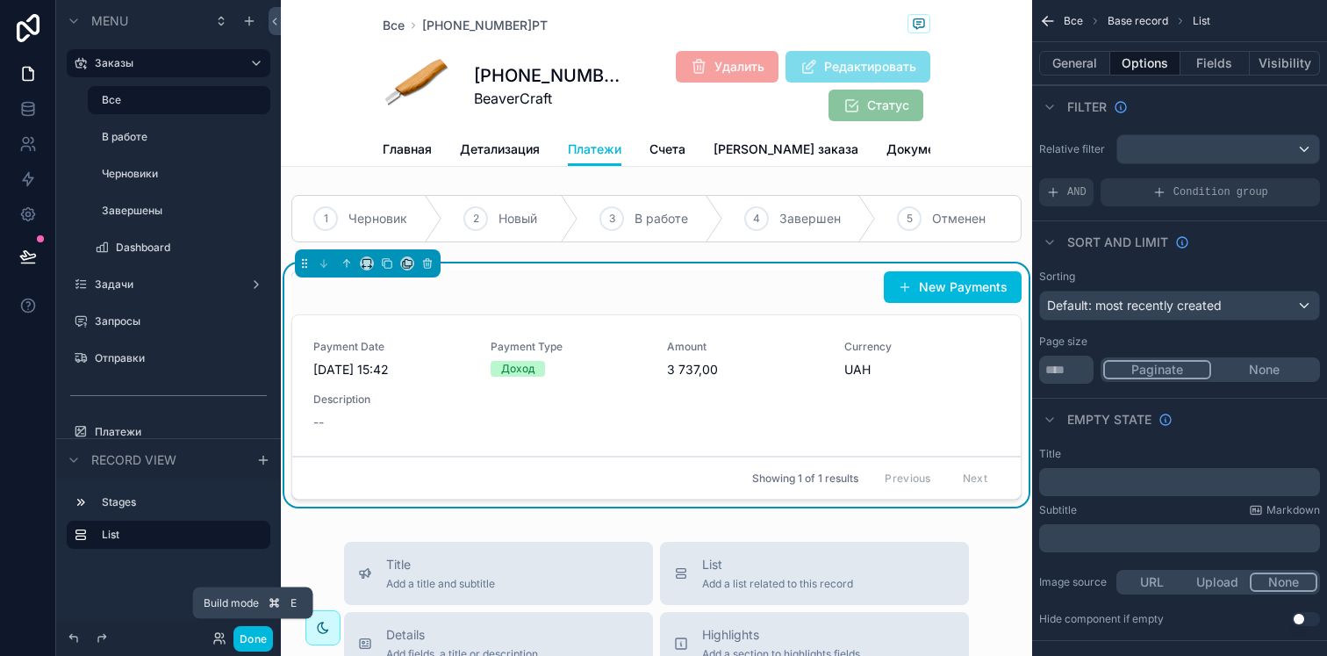
click at [256, 635] on button "Done" at bounding box center [252, 638] width 39 height 25
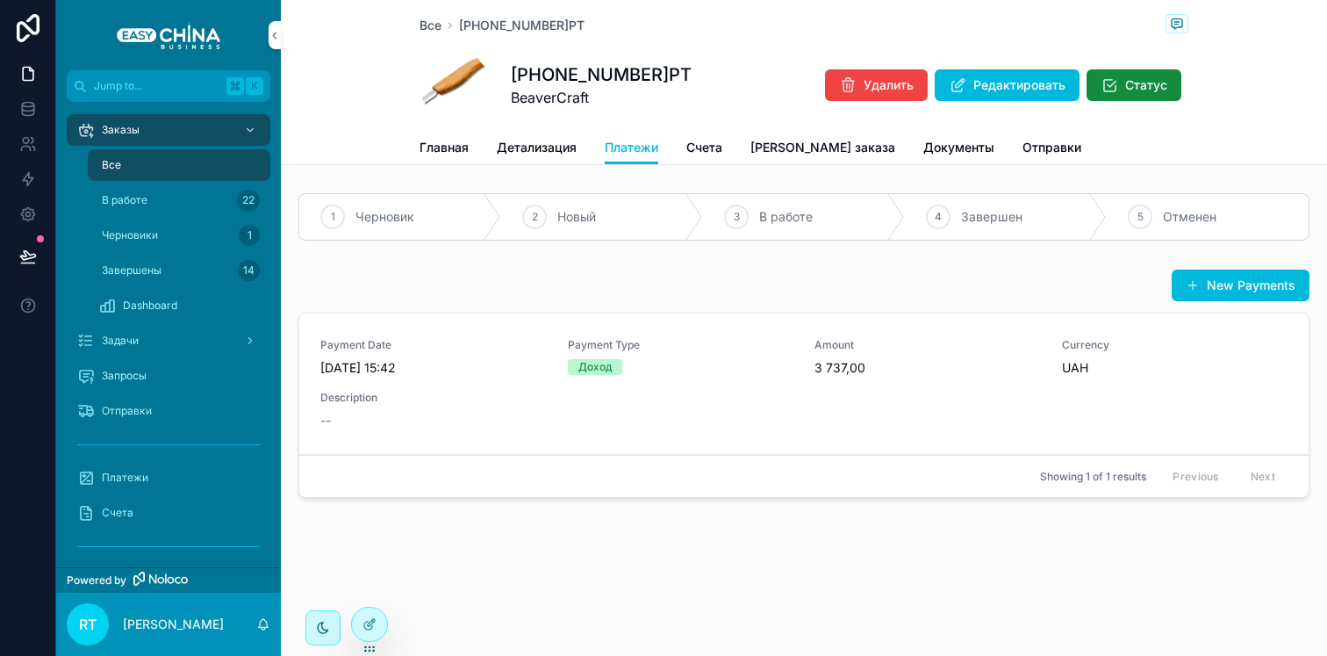
click at [980, 81] on span "Редактировать" at bounding box center [1019, 85] width 92 height 18
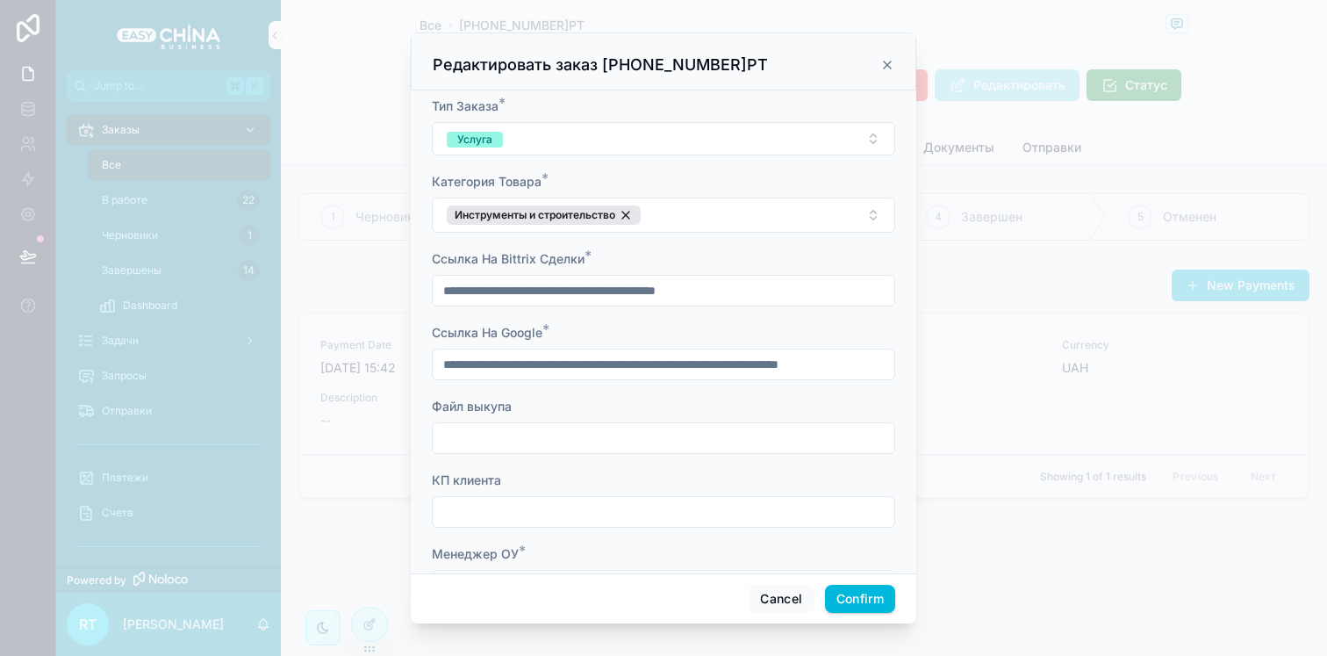
click at [885, 68] on icon at bounding box center [887, 64] width 7 height 7
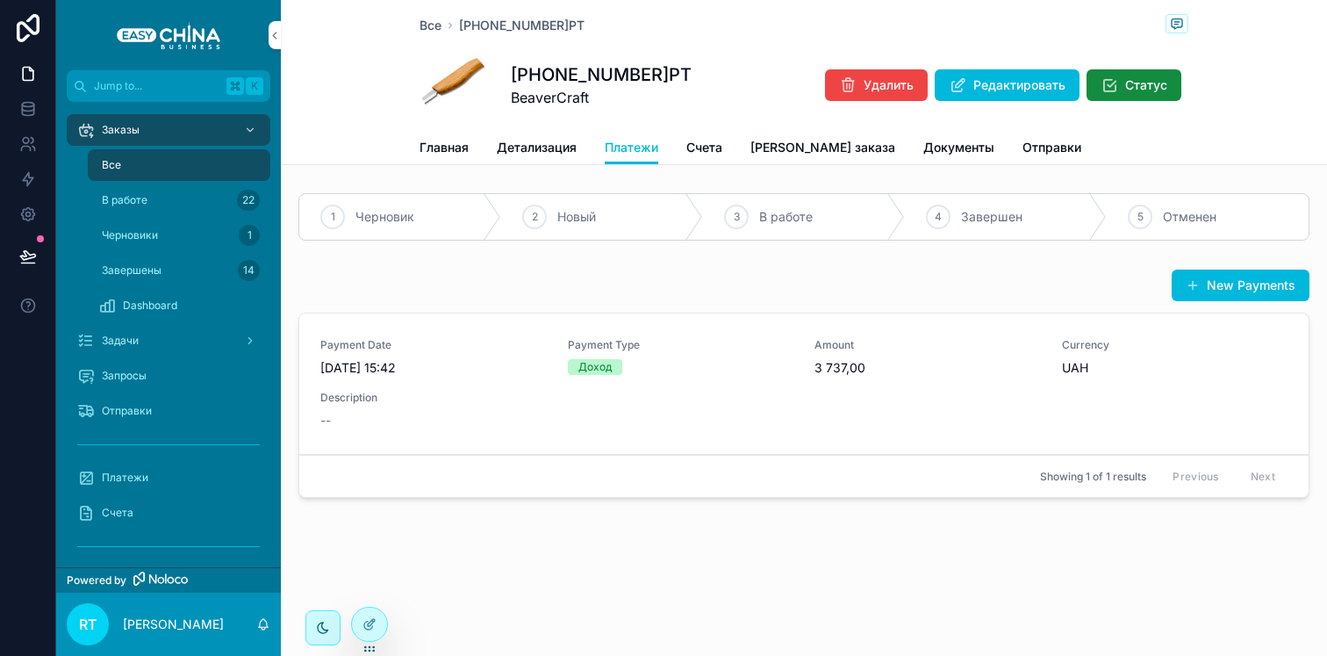
click at [369, 625] on icon at bounding box center [371, 622] width 7 height 7
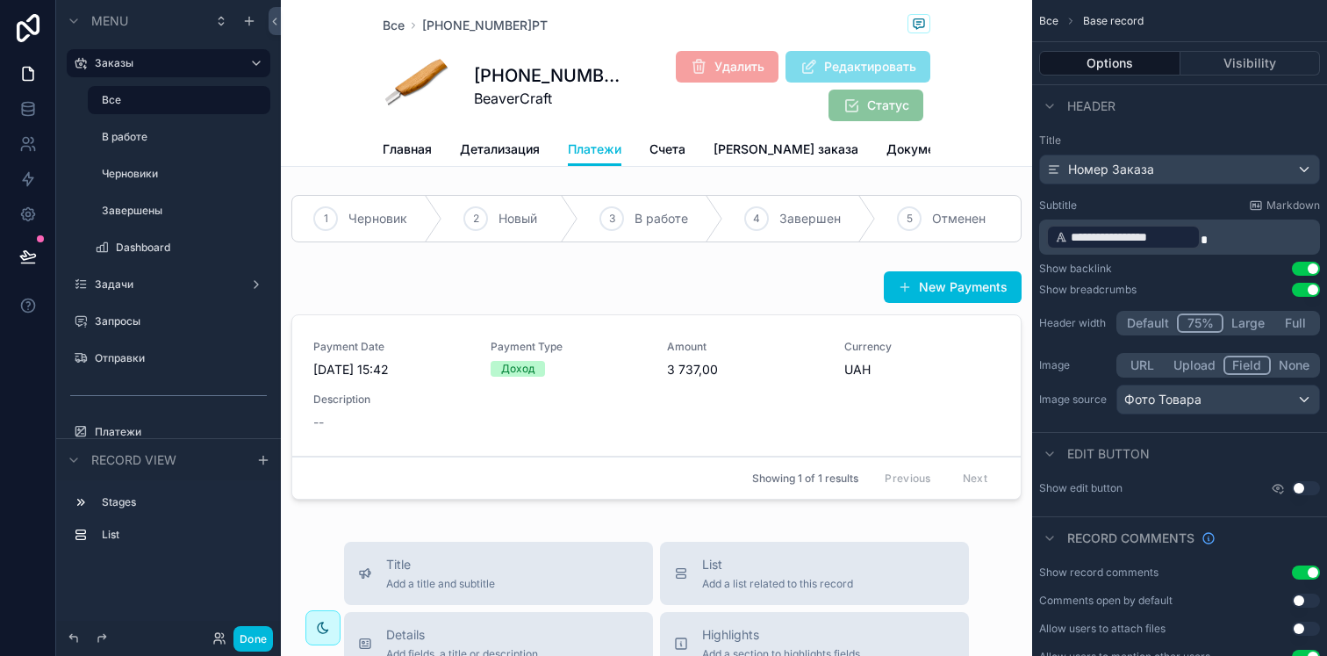
click at [567, 349] on div "scrollable content" at bounding box center [656, 388] width 751 height 250
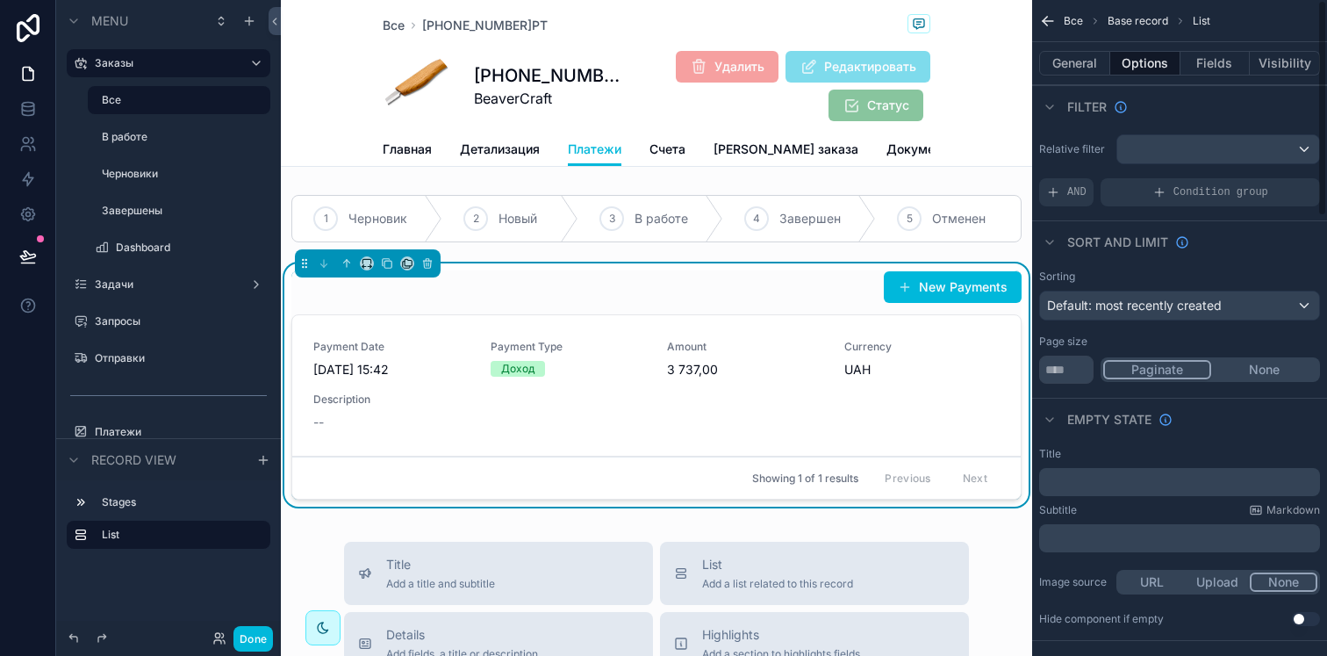
click at [1095, 65] on button "General" at bounding box center [1074, 63] width 71 height 25
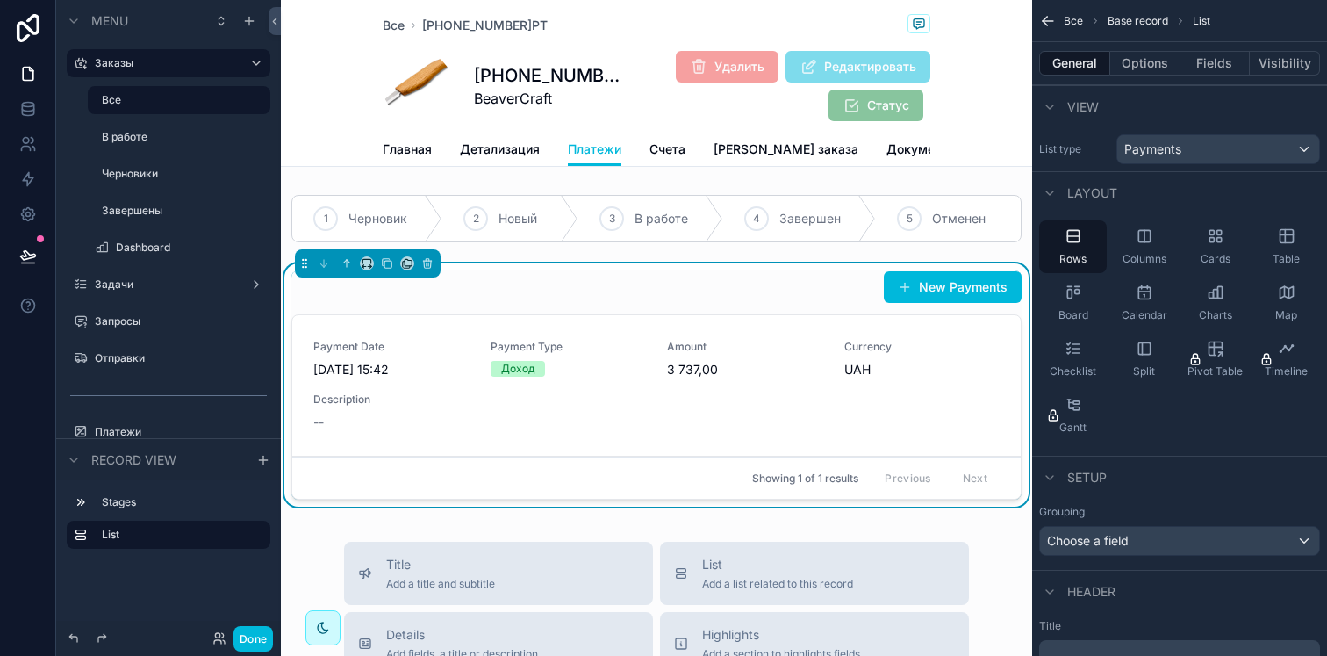
click at [1270, 243] on div "Table" at bounding box center [1286, 246] width 68 height 53
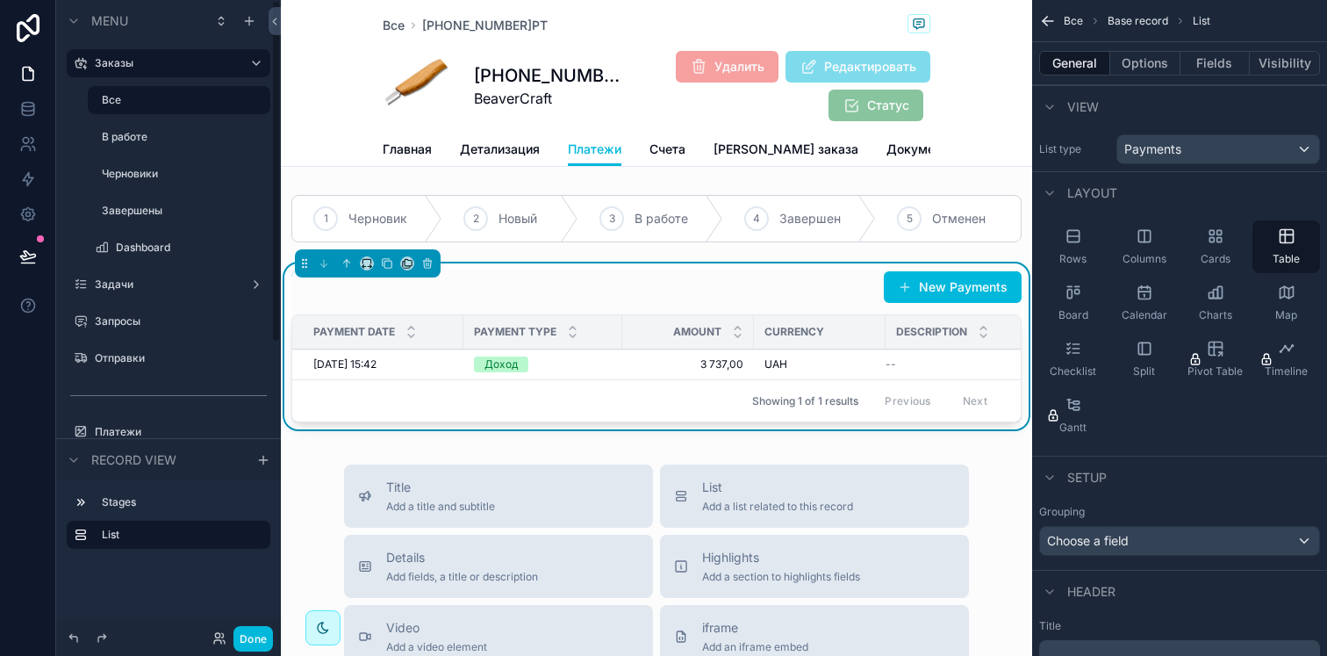
click at [235, 634] on button "Done" at bounding box center [252, 638] width 39 height 25
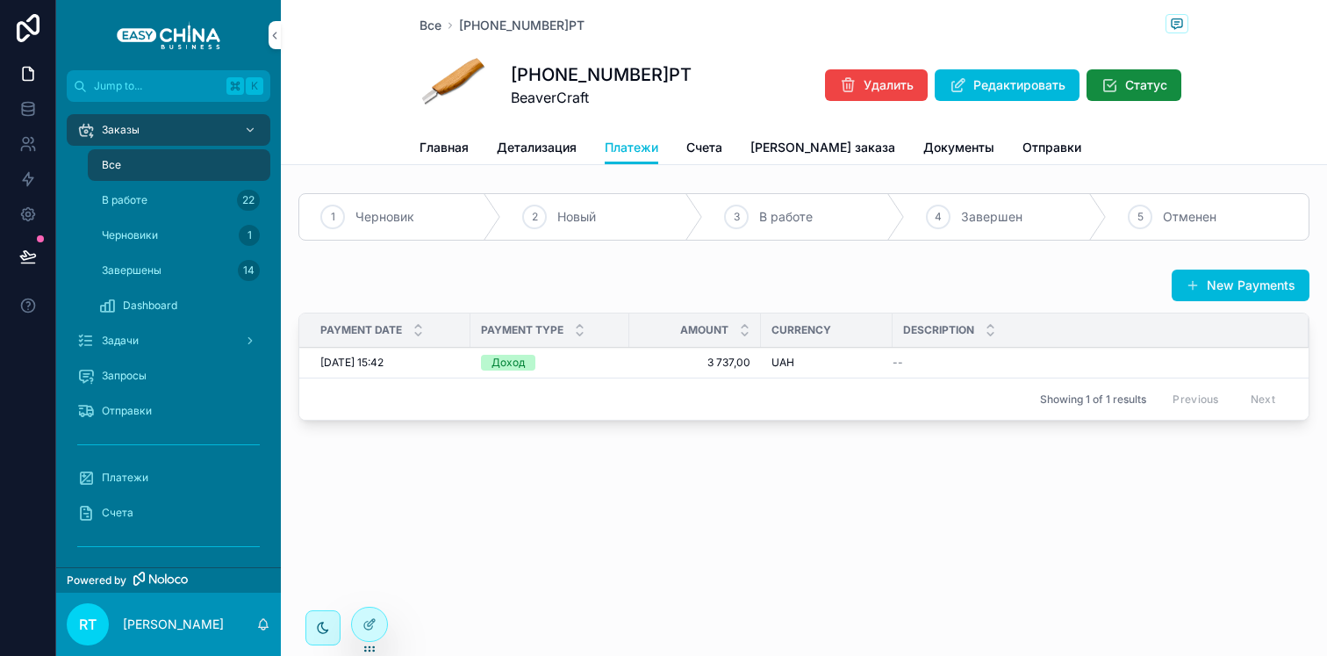
click at [547, 149] on span "Детализация" at bounding box center [537, 148] width 80 height 18
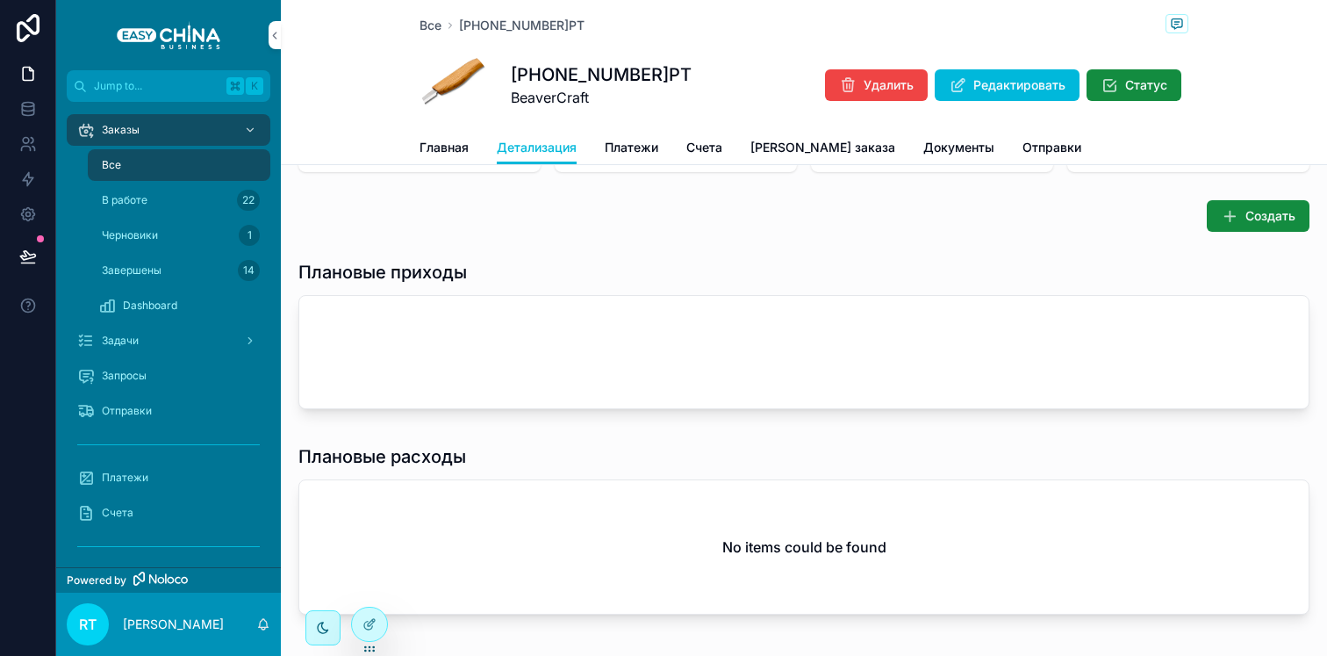
scroll to position [199, 0]
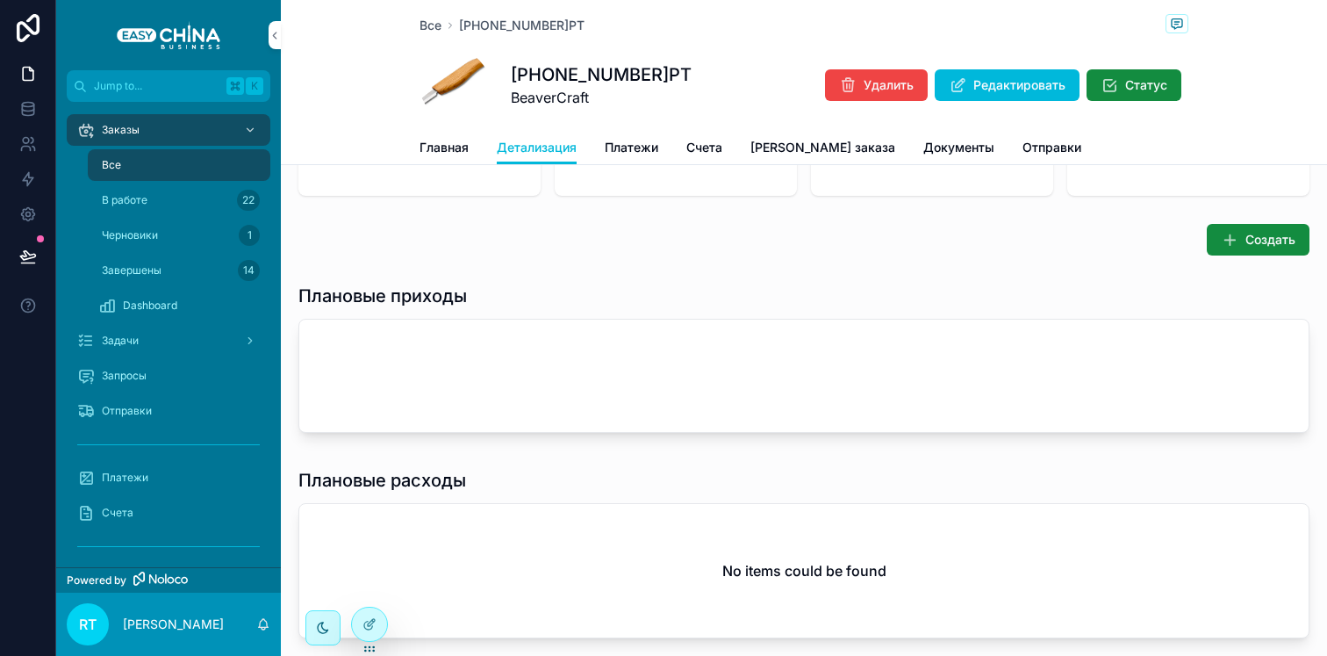
click at [364, 619] on icon at bounding box center [369, 624] width 14 height 14
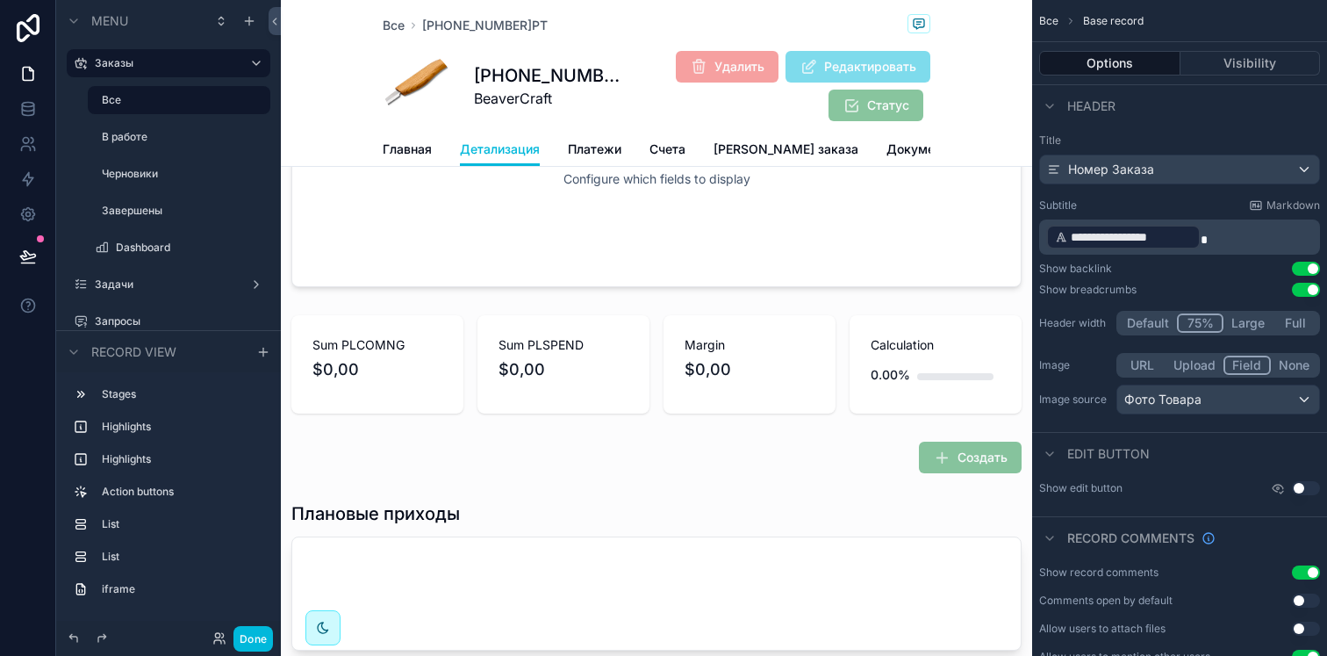
click at [555, 577] on div "scrollable content" at bounding box center [656, 579] width 751 height 170
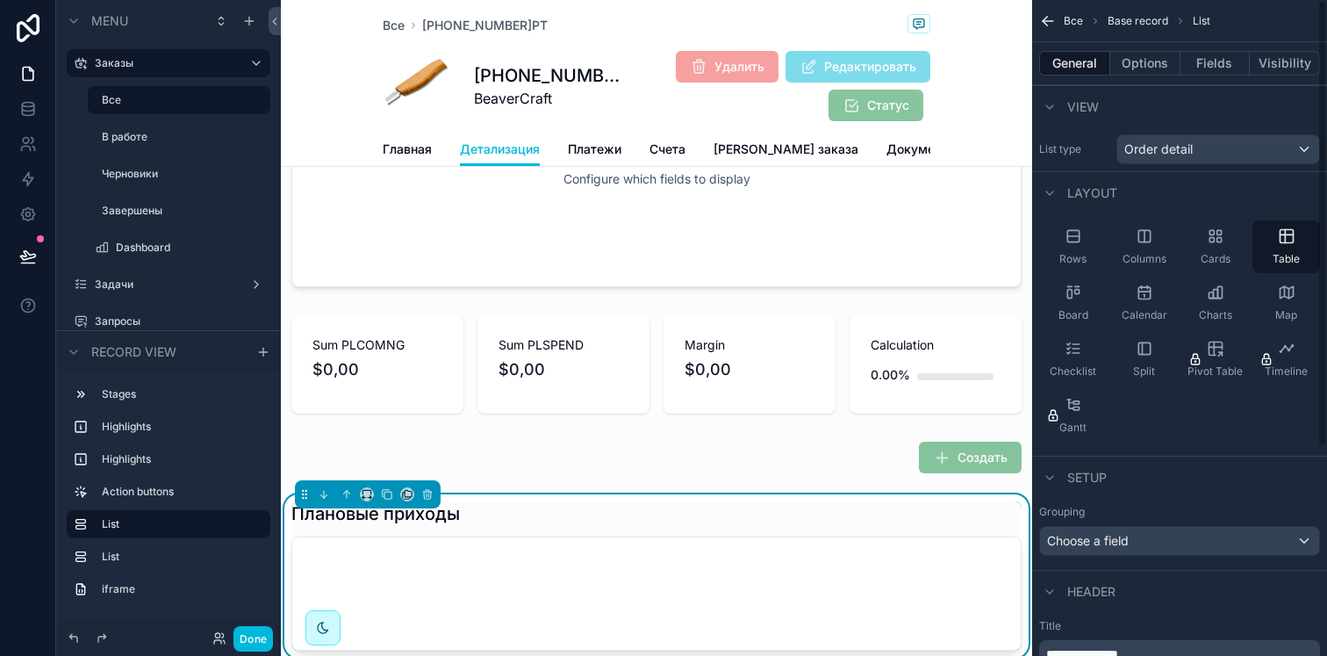
click at [1136, 78] on div "General Options Fields Visibility" at bounding box center [1179, 63] width 295 height 42
click at [1136, 76] on div "General Options Fields Visibility" at bounding box center [1179, 63] width 295 height 42
click at [1148, 64] on button "Options" at bounding box center [1145, 63] width 70 height 25
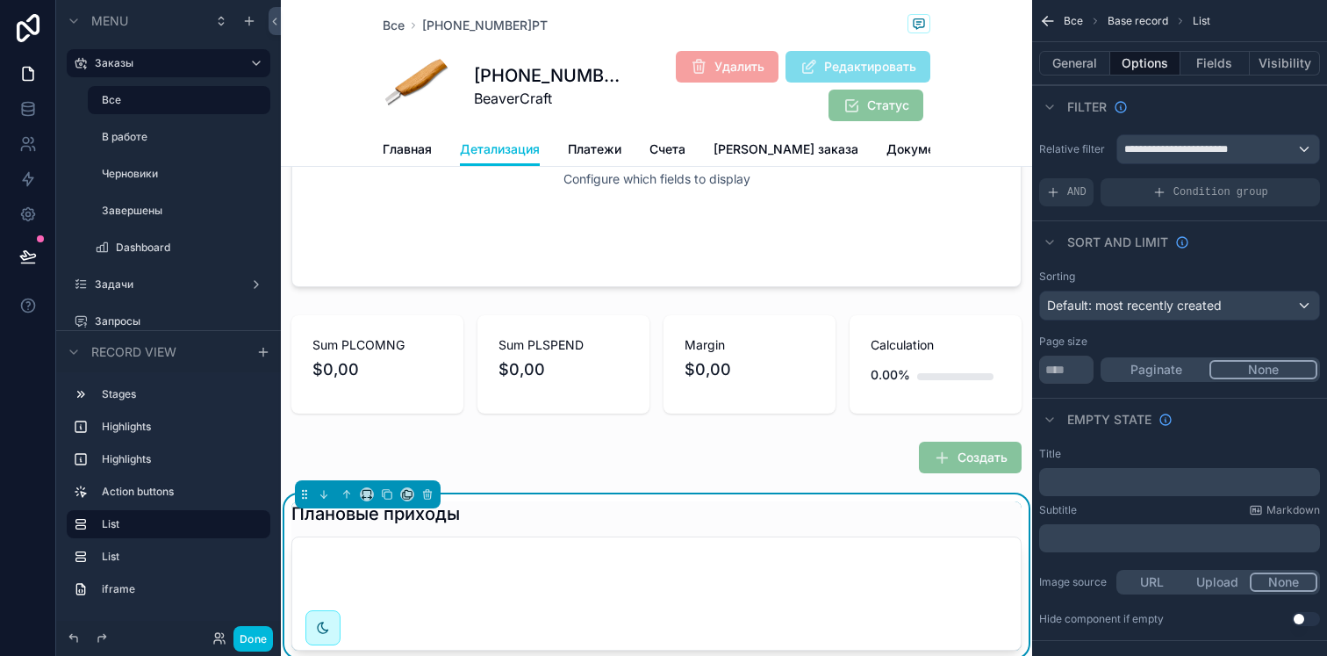
click at [580, 147] on span "Платежи" at bounding box center [595, 149] width 54 height 18
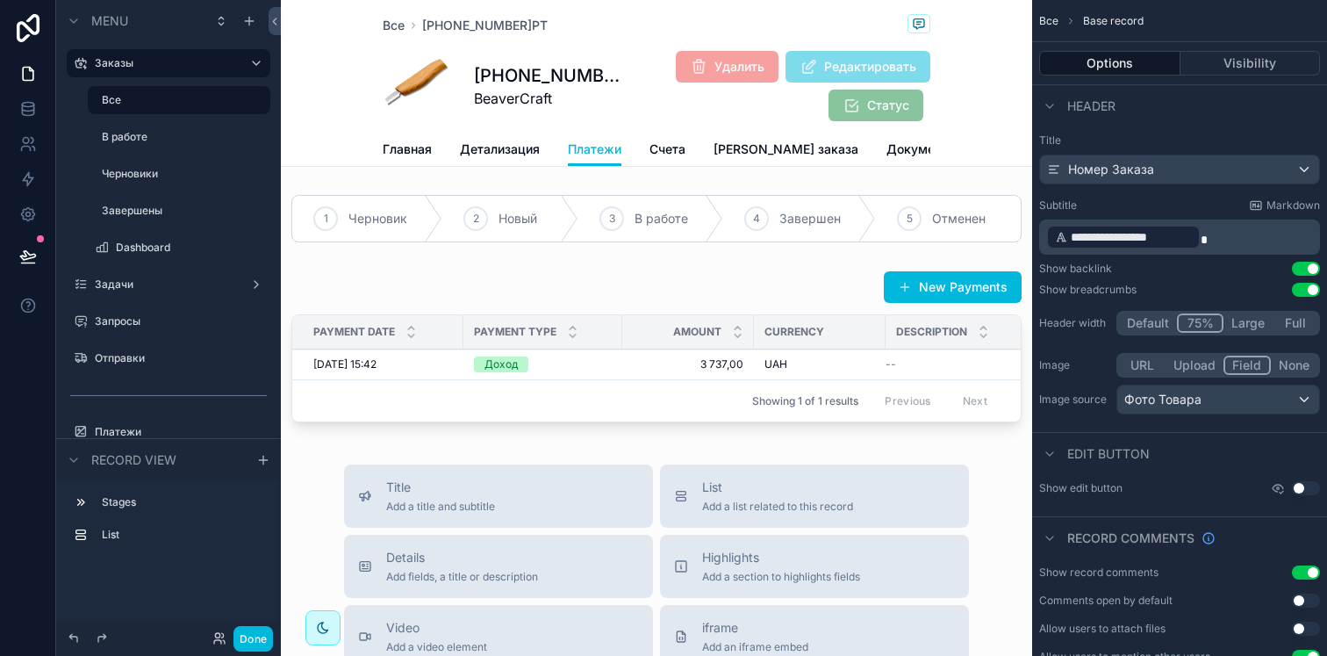
click at [706, 339] on span "Amount" at bounding box center [697, 332] width 48 height 14
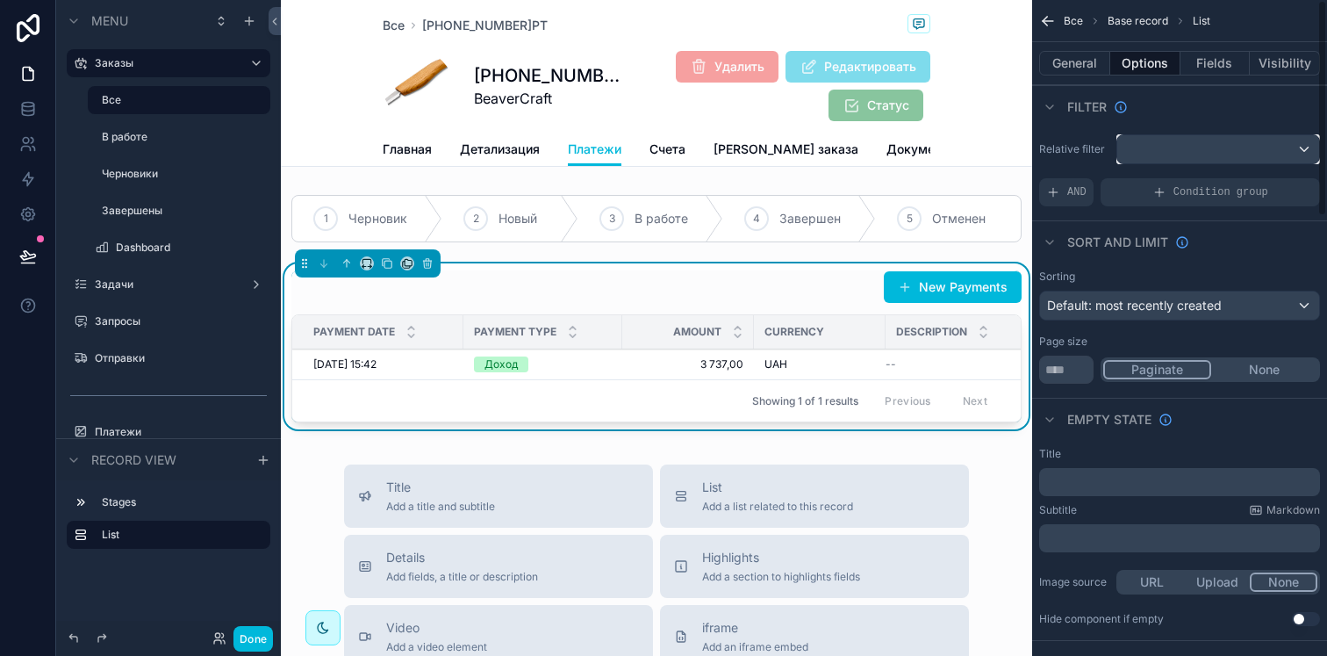
click at [1161, 149] on div "scrollable content" at bounding box center [1218, 149] width 202 height 28
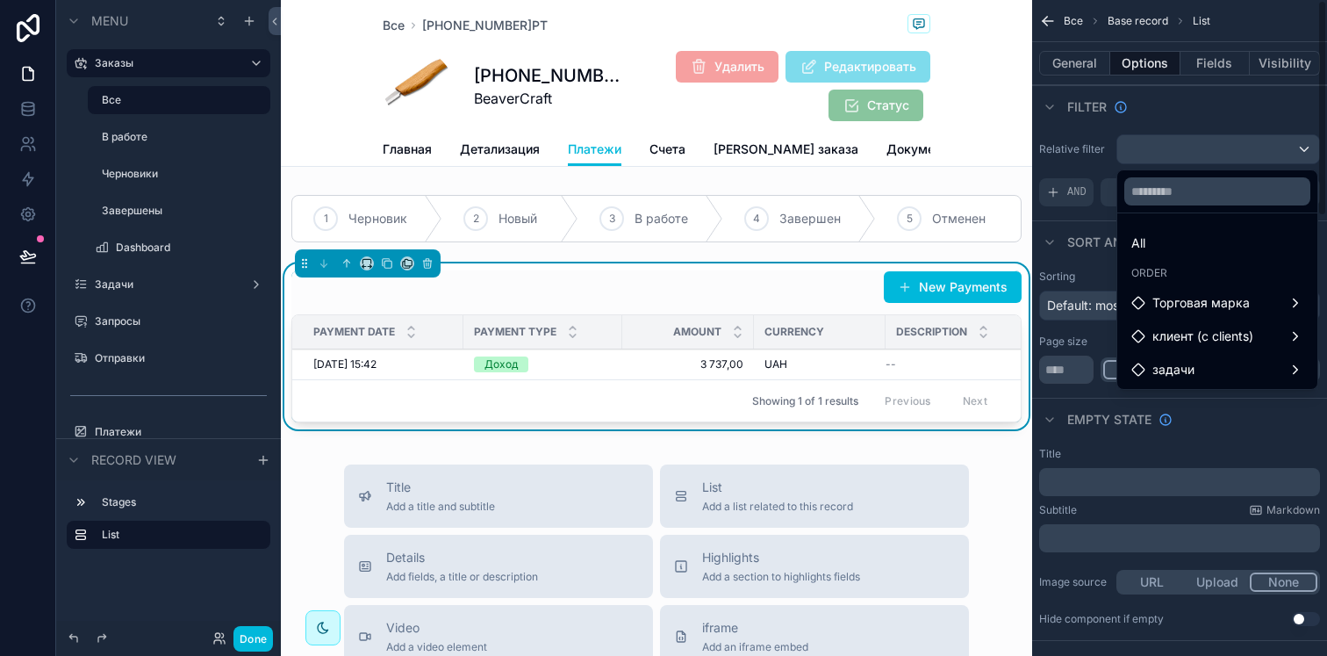
click at [1200, 122] on div "scrollable content" at bounding box center [663, 328] width 1327 height 656
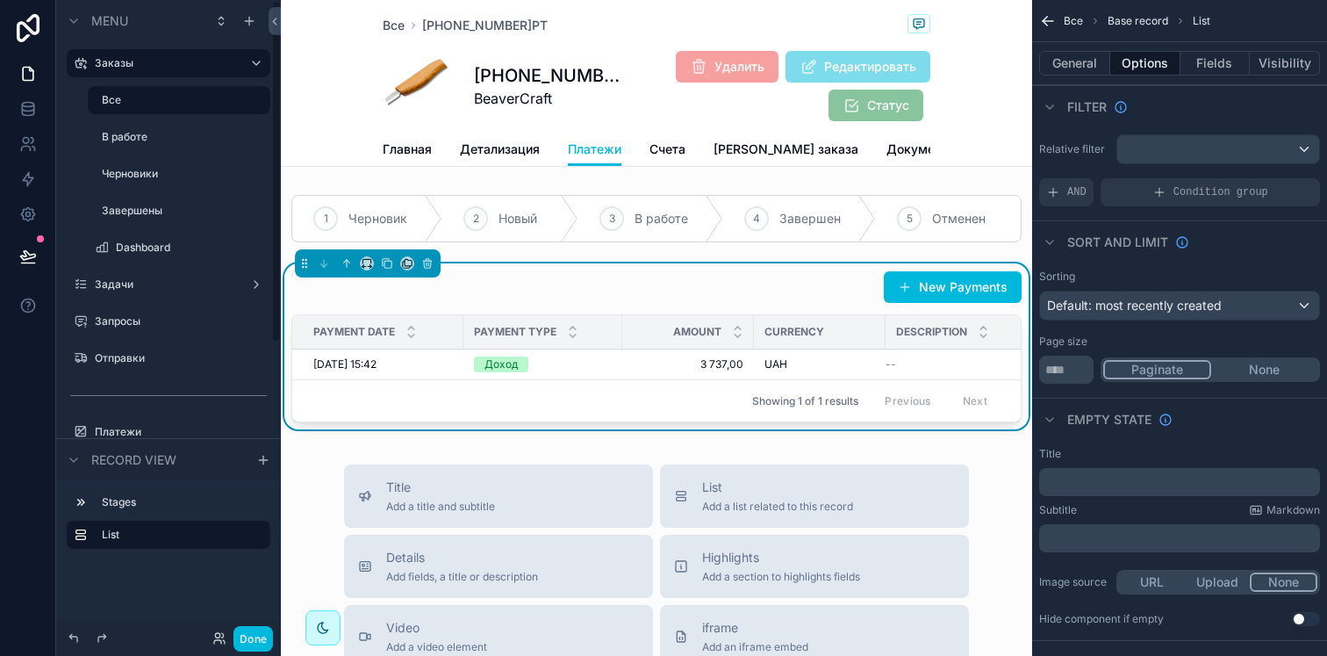
click at [252, 626] on button "Done" at bounding box center [252, 638] width 39 height 25
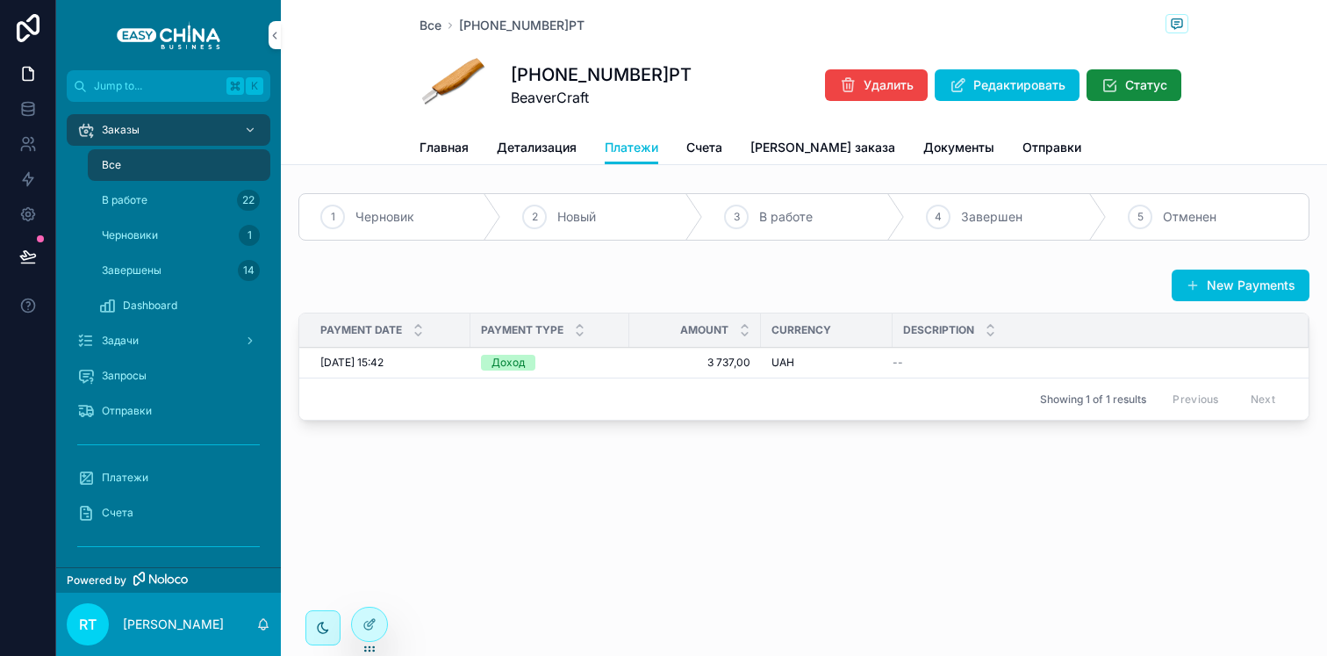
click at [563, 141] on span "Детализация" at bounding box center [537, 148] width 80 height 18
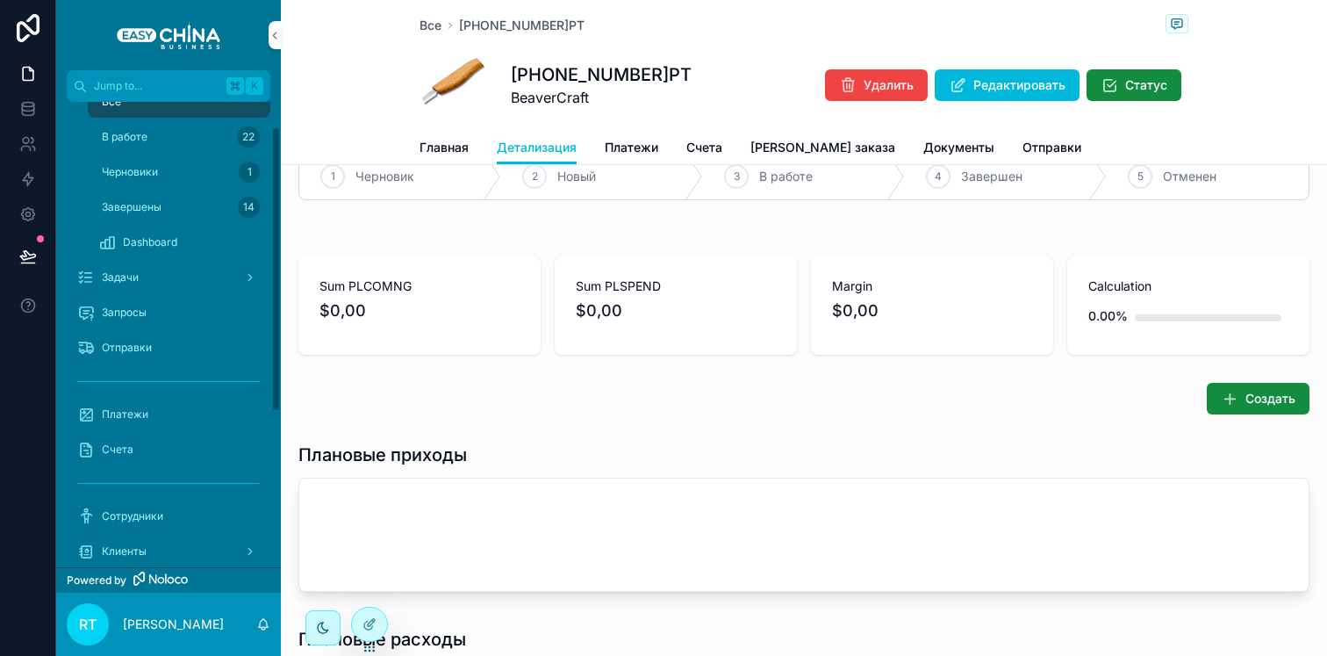
scroll to position [88, 0]
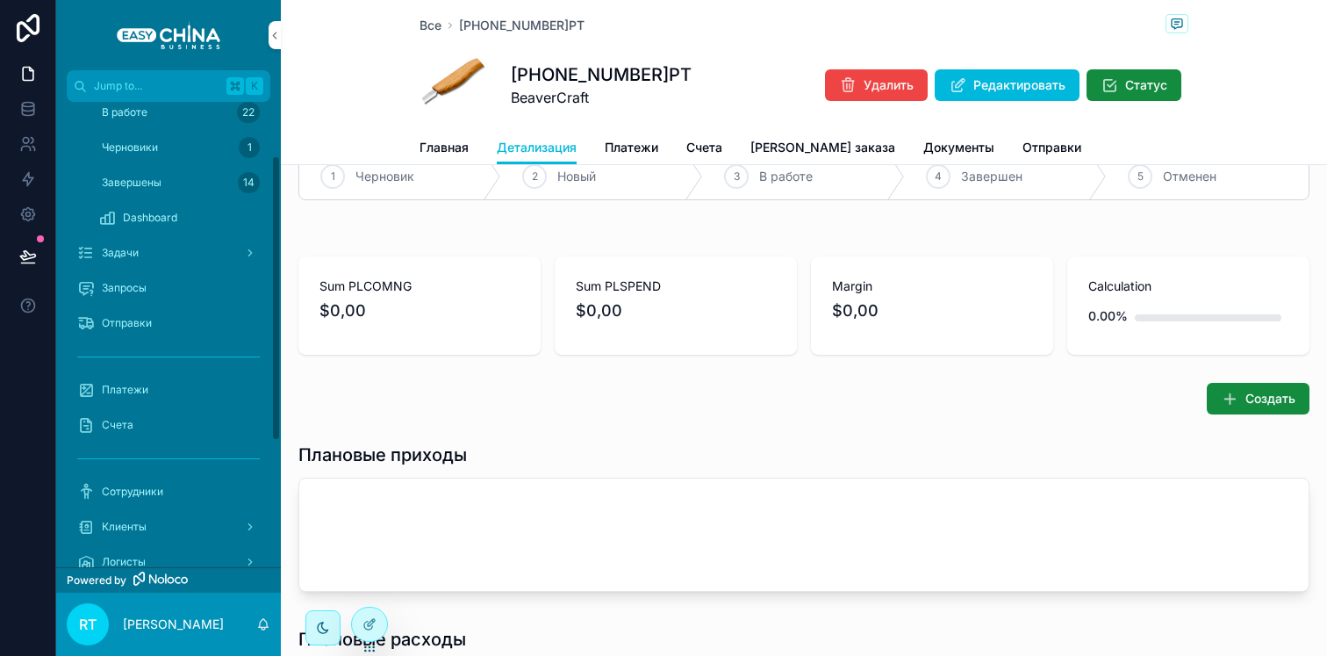
click at [155, 382] on div "Платежи" at bounding box center [168, 390] width 183 height 28
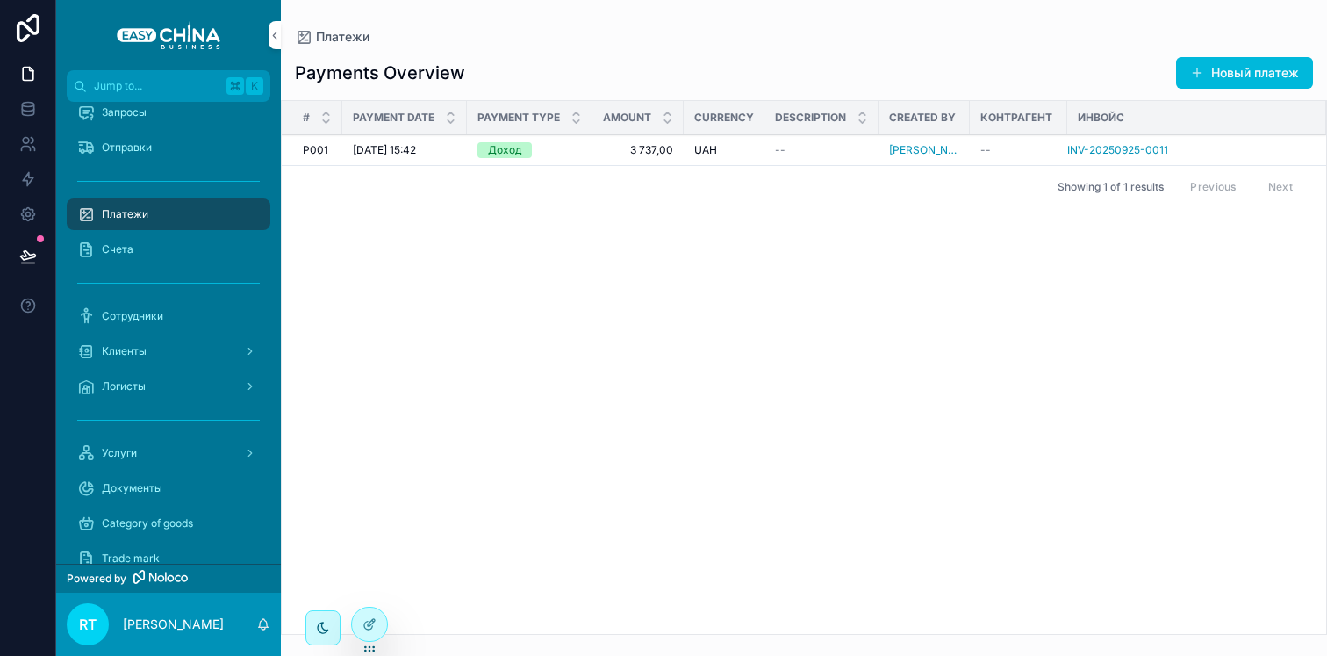
click at [1083, 153] on span "INV-20250925-0011" at bounding box center [1117, 150] width 101 height 14
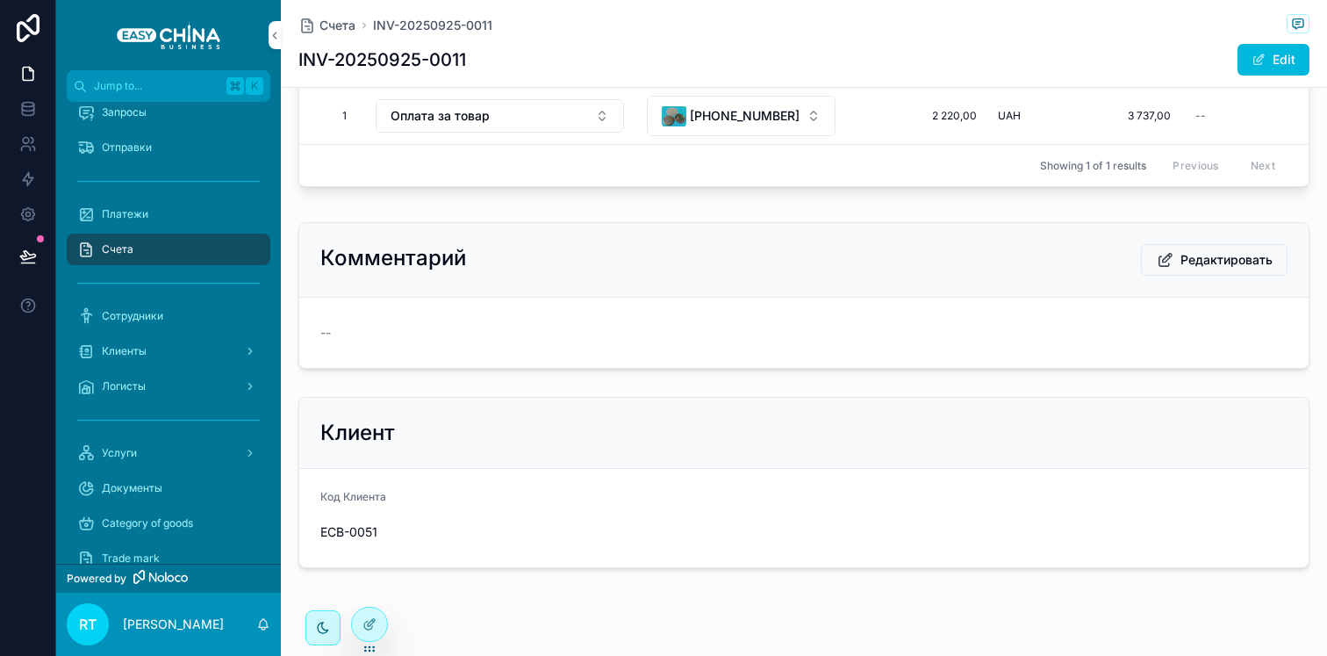
scroll to position [447, 0]
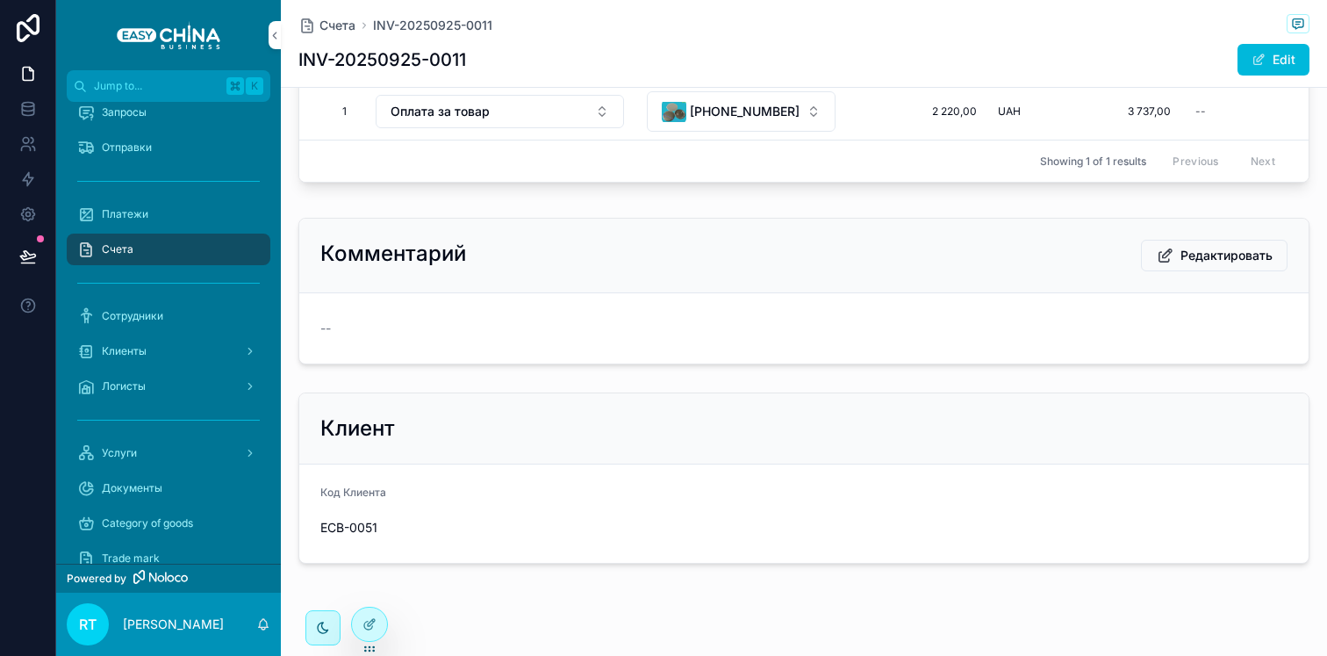
click at [1217, 264] on button "Редактировать" at bounding box center [1214, 256] width 147 height 32
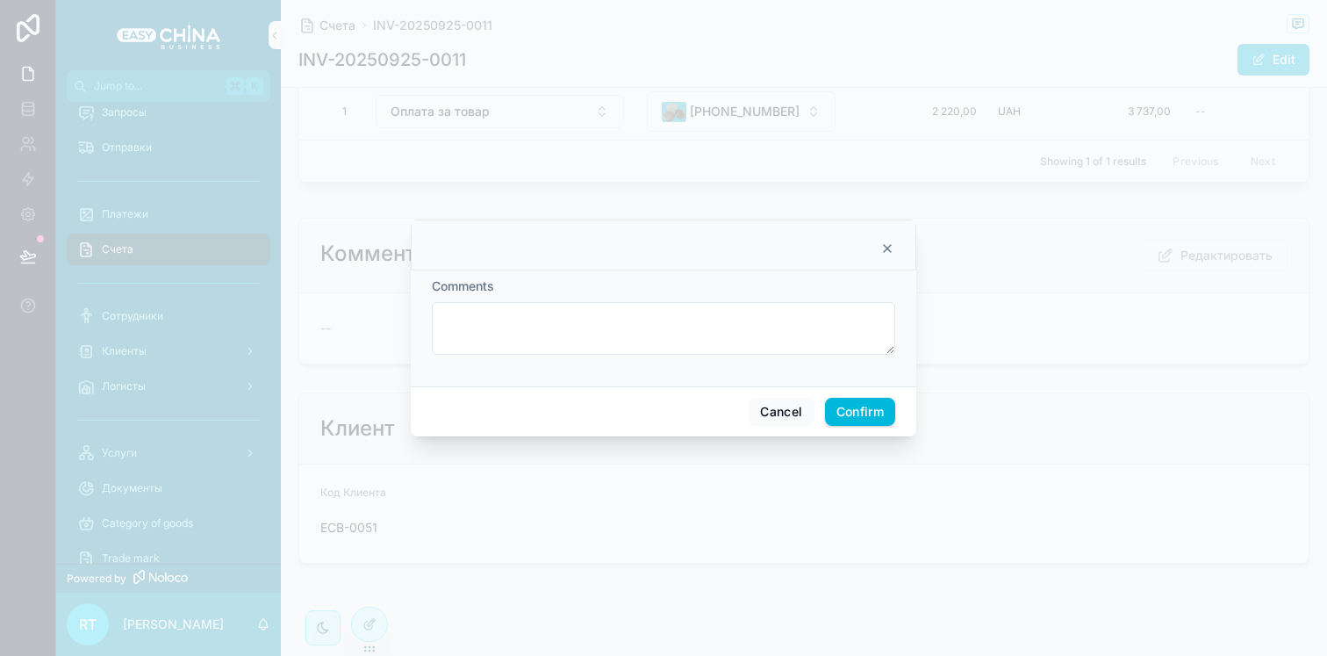
click at [885, 247] on icon at bounding box center [887, 248] width 14 height 14
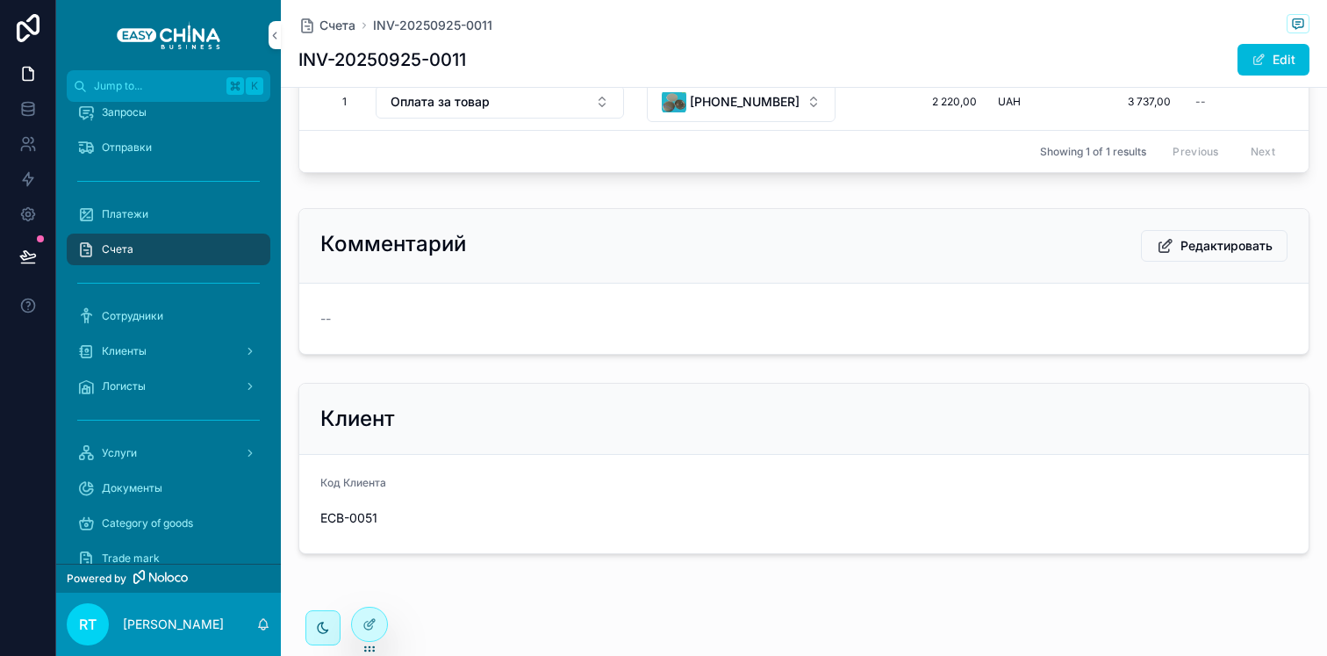
scroll to position [471, 0]
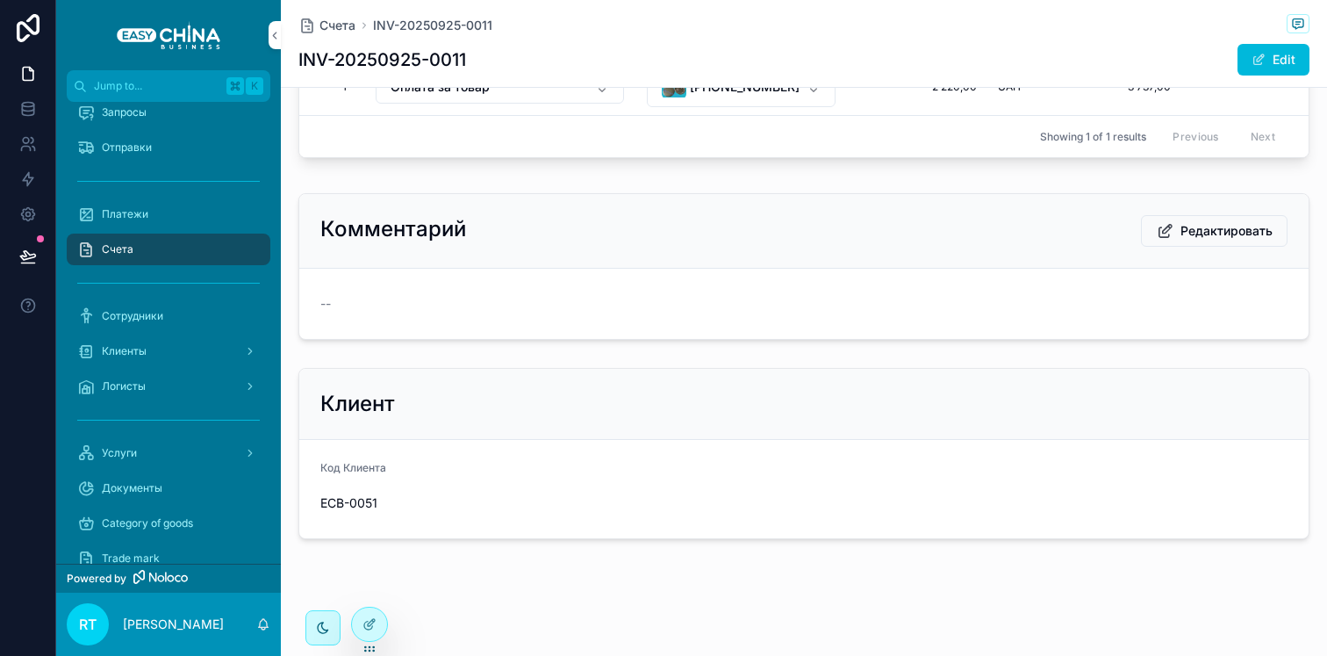
click at [1267, 69] on button "Edit" at bounding box center [1273, 60] width 72 height 32
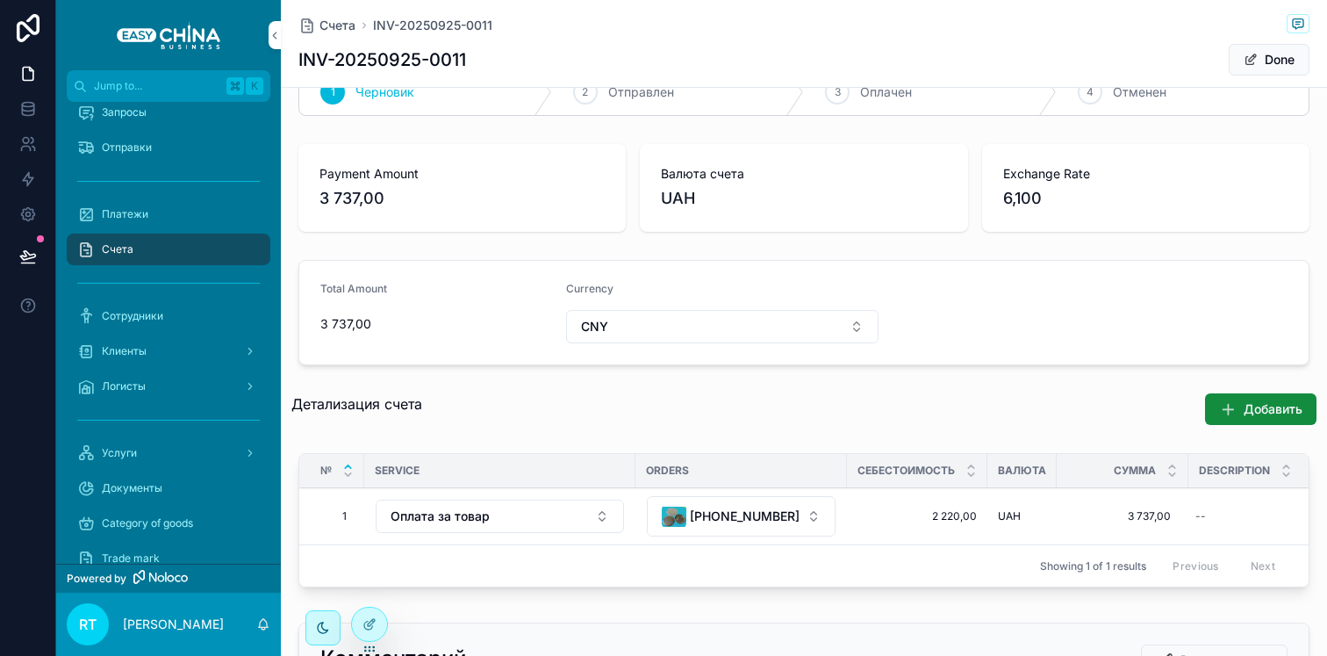
scroll to position [0, 0]
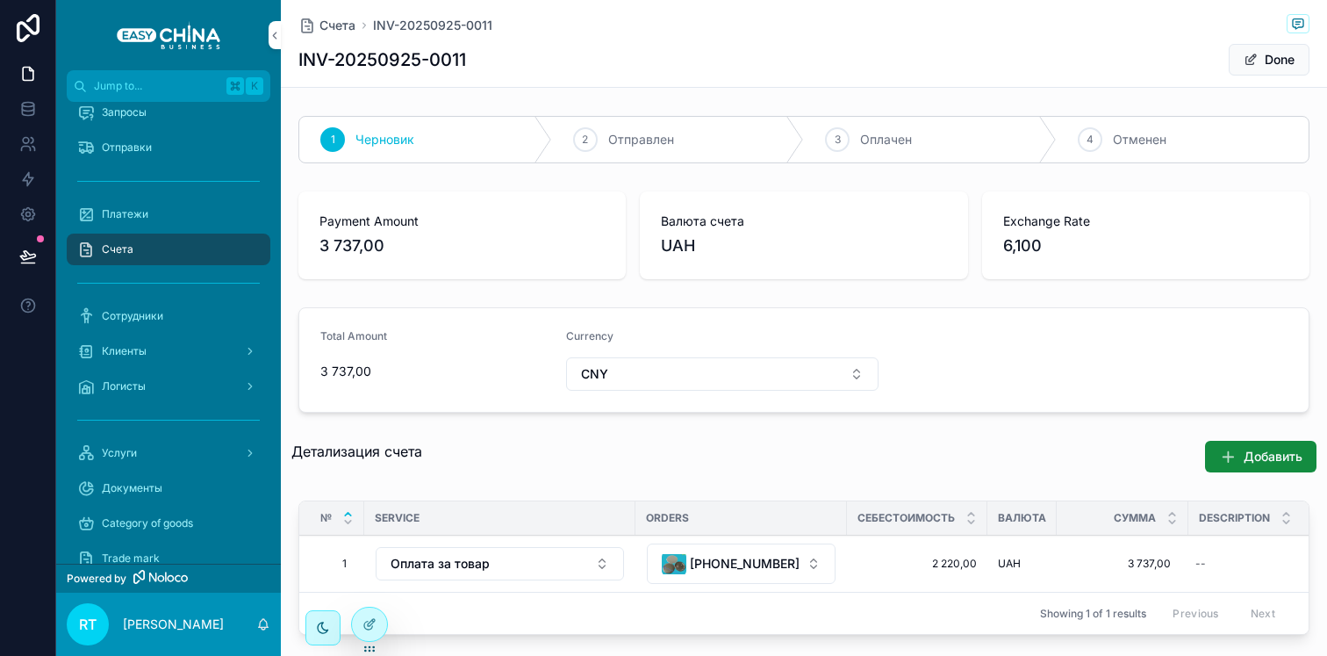
click at [1280, 63] on button "Done" at bounding box center [1269, 60] width 81 height 32
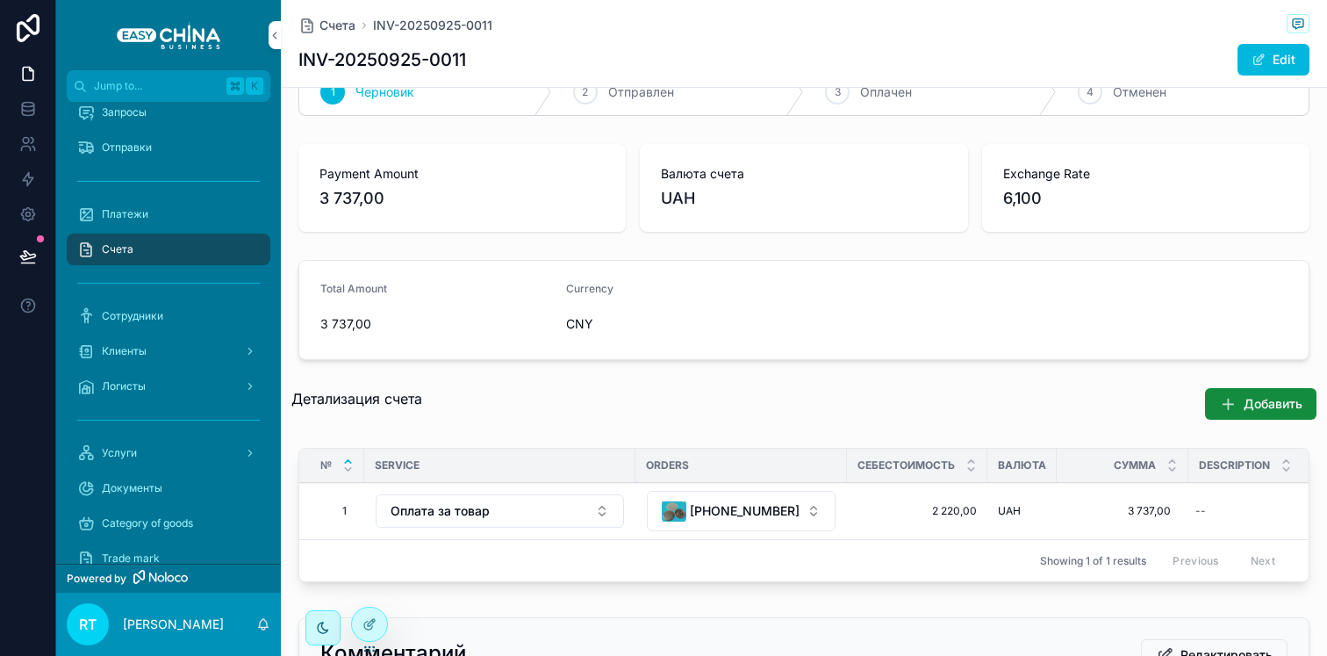
scroll to position [56, 0]
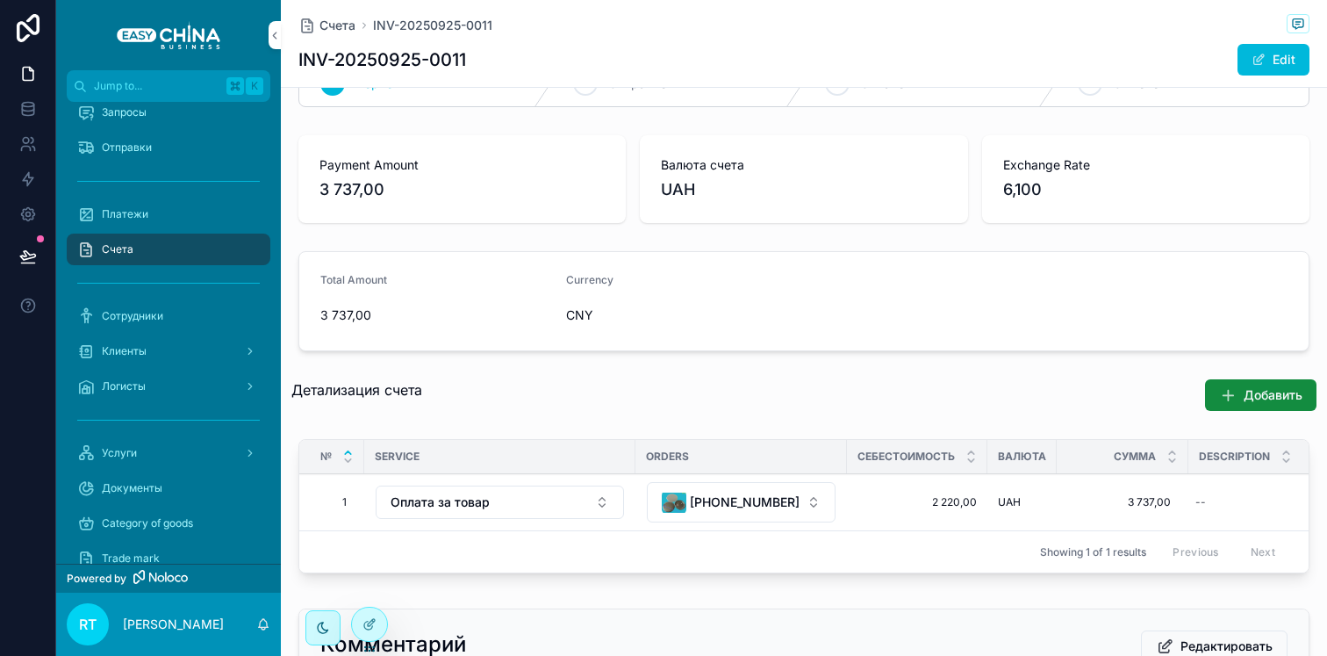
click at [198, 225] on div "Платежи" at bounding box center [168, 214] width 183 height 28
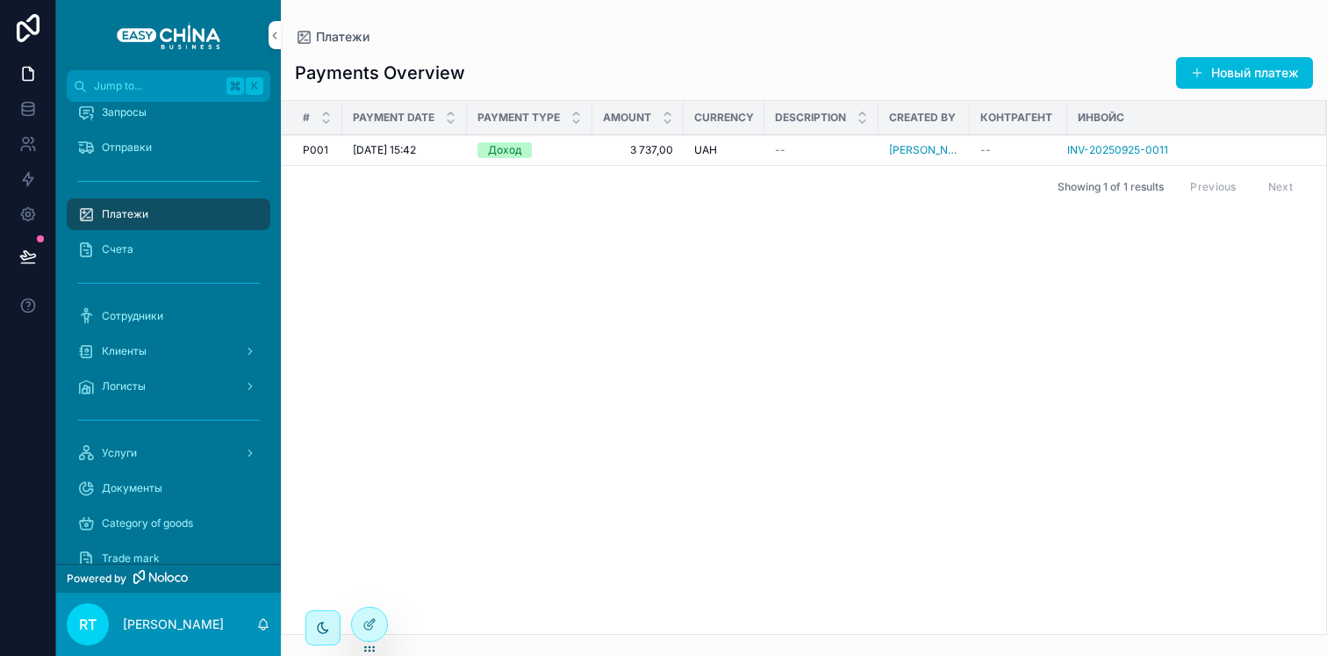
click at [377, 620] on div at bounding box center [369, 623] width 35 height 33
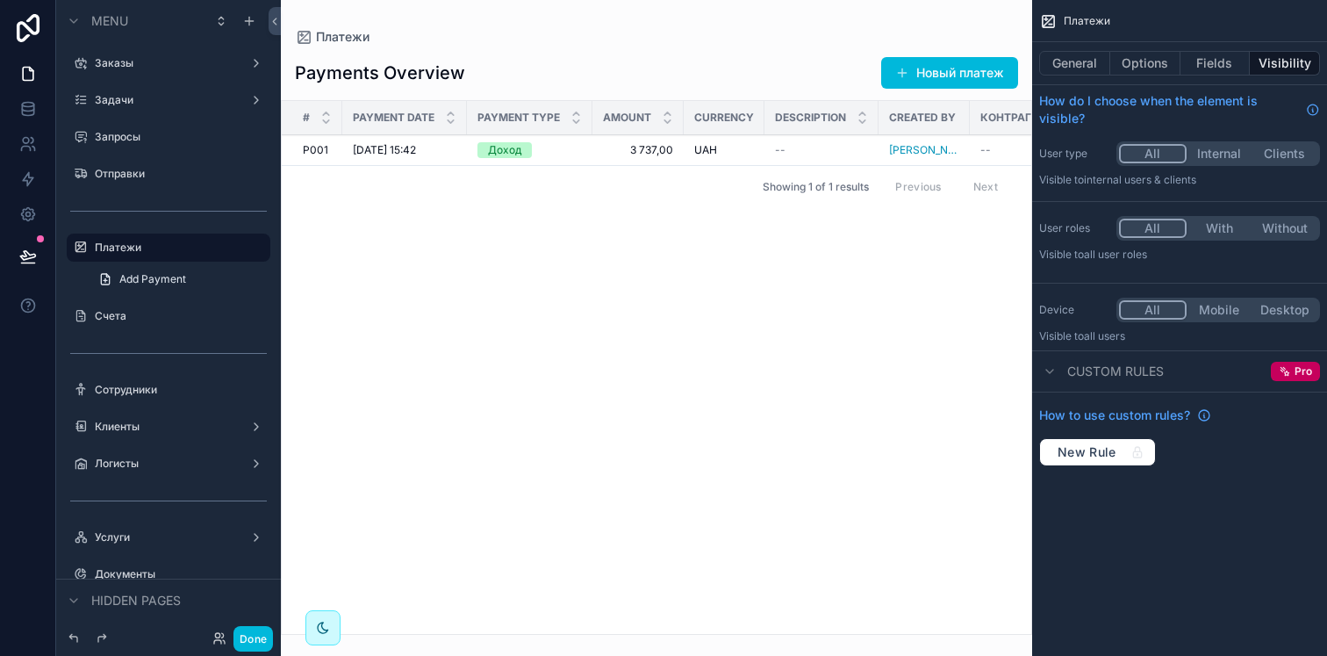
click at [1208, 57] on button "Fields" at bounding box center [1215, 63] width 70 height 25
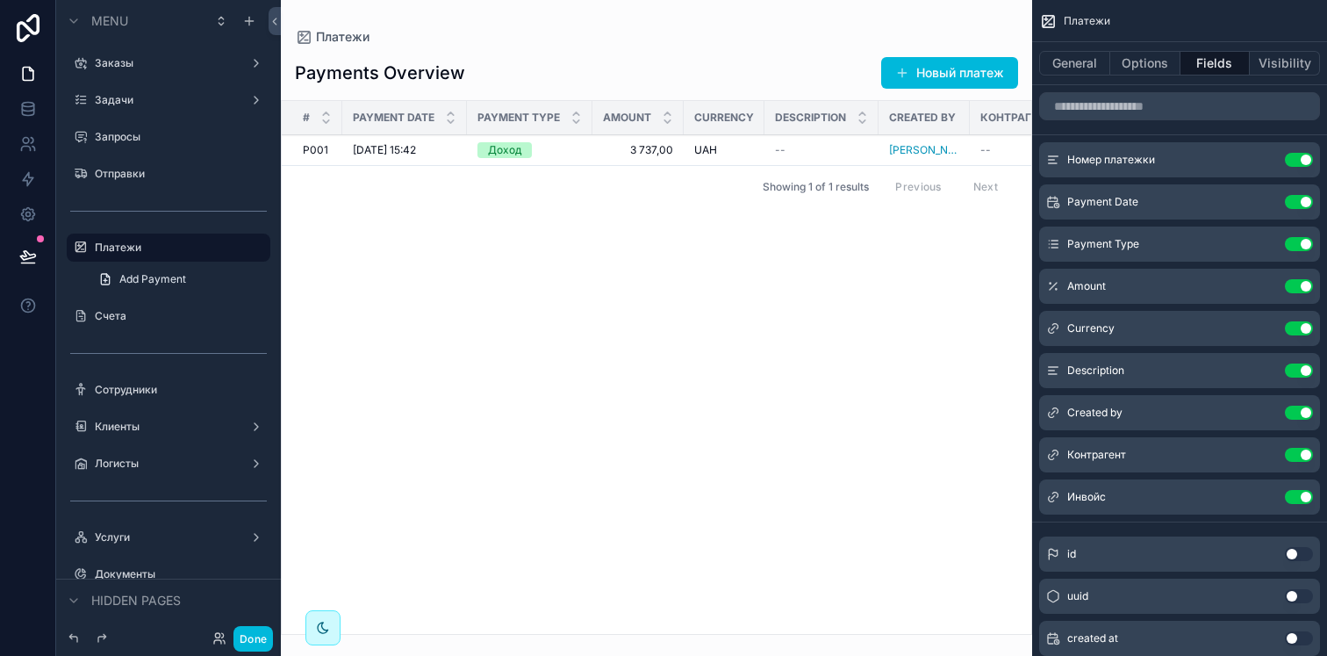
click at [0, 0] on button "scrollable content" at bounding box center [0, 0] width 0 height 0
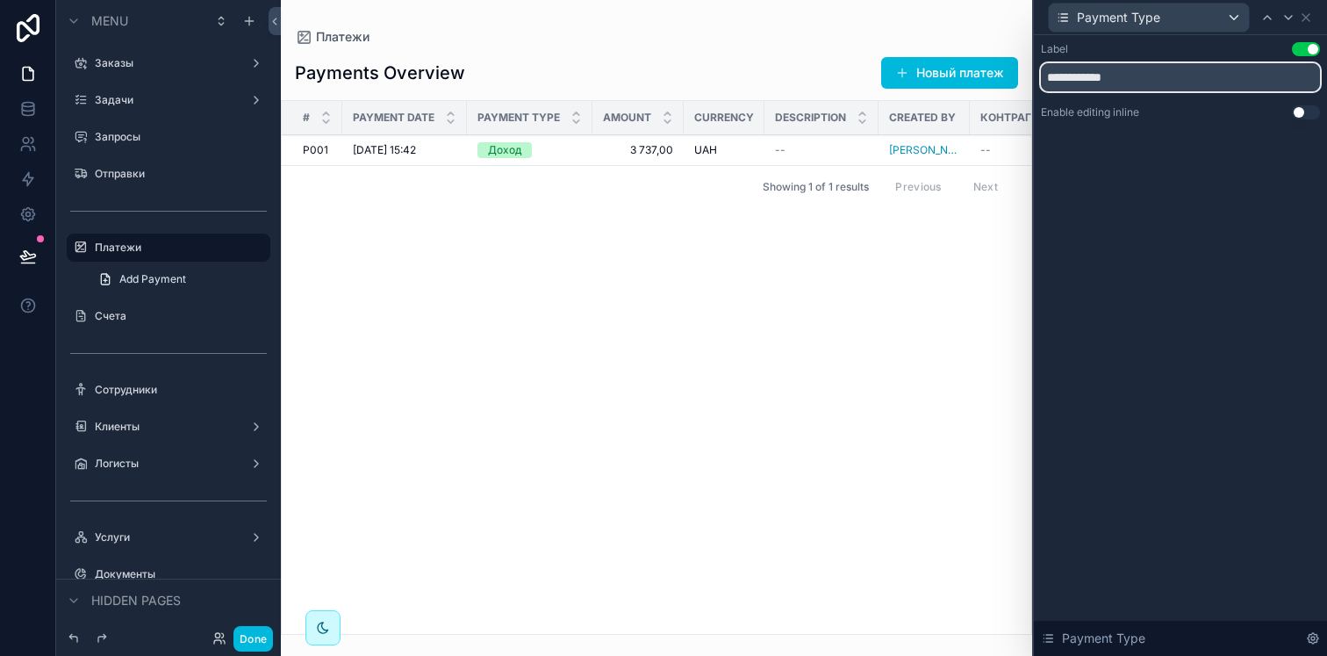
click at [1165, 88] on input "**********" at bounding box center [1180, 77] width 279 height 28
type input "*"
type input "***"
click at [1301, 18] on icon at bounding box center [1306, 18] width 14 height 14
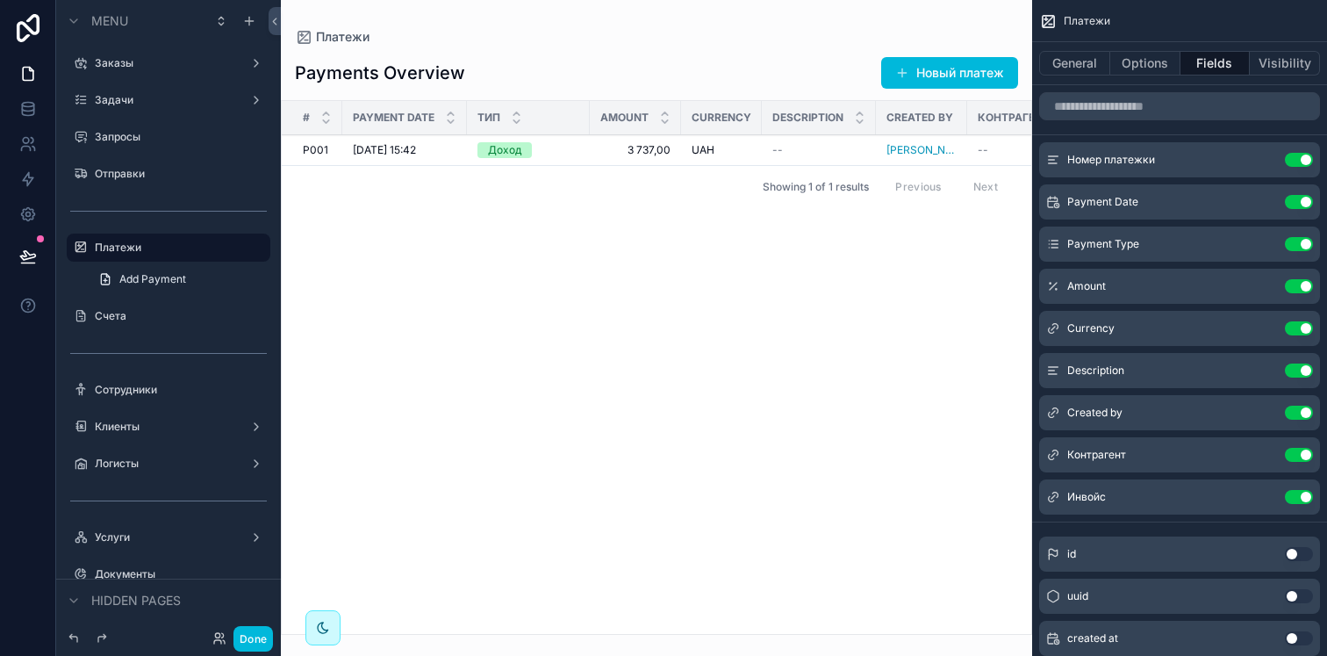
click at [590, 111] on div "Amount" at bounding box center [635, 117] width 91 height 33
drag, startPoint x: 588, startPoint y: 113, endPoint x: 540, endPoint y: 115, distance: 48.3
click at [540, 115] on div "scrollable content" at bounding box center [542, 117] width 7 height 33
click at [0, 0] on icon "scrollable content" at bounding box center [0, 0] width 0 height 0
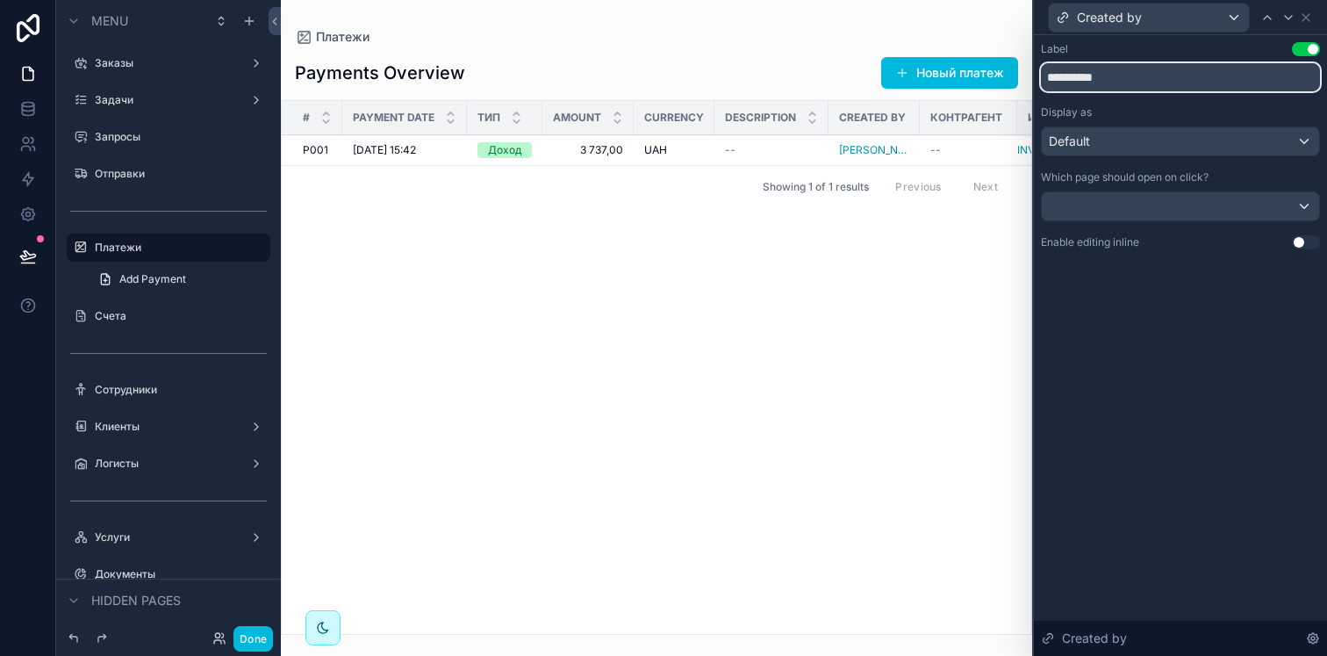
click at [1148, 80] on input "**********" at bounding box center [1180, 77] width 279 height 28
drag, startPoint x: 1123, startPoint y: 82, endPoint x: 1048, endPoint y: 82, distance: 75.5
click at [1048, 82] on input "******" at bounding box center [1180, 77] width 279 height 28
type input "*******"
click at [1215, 228] on div "Label Use setting ******* Display as Default Which page should open on click? E…" at bounding box center [1180, 145] width 279 height 207
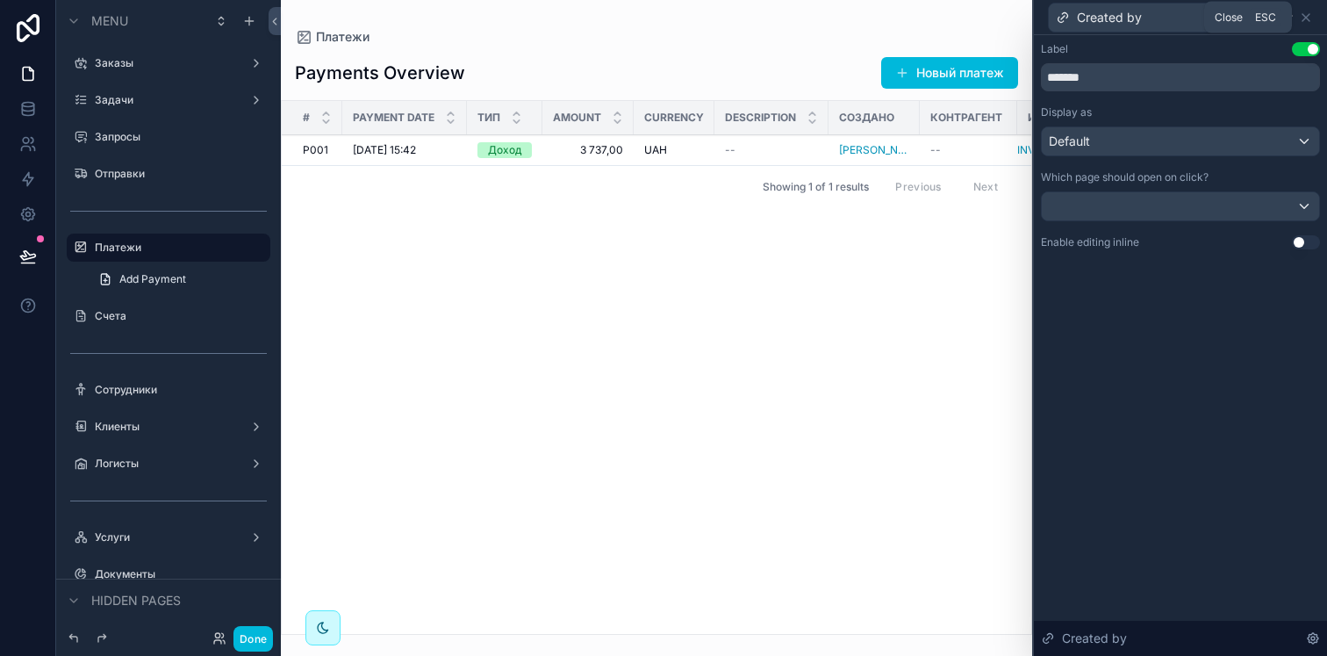
click at [1311, 23] on icon at bounding box center [1306, 18] width 14 height 14
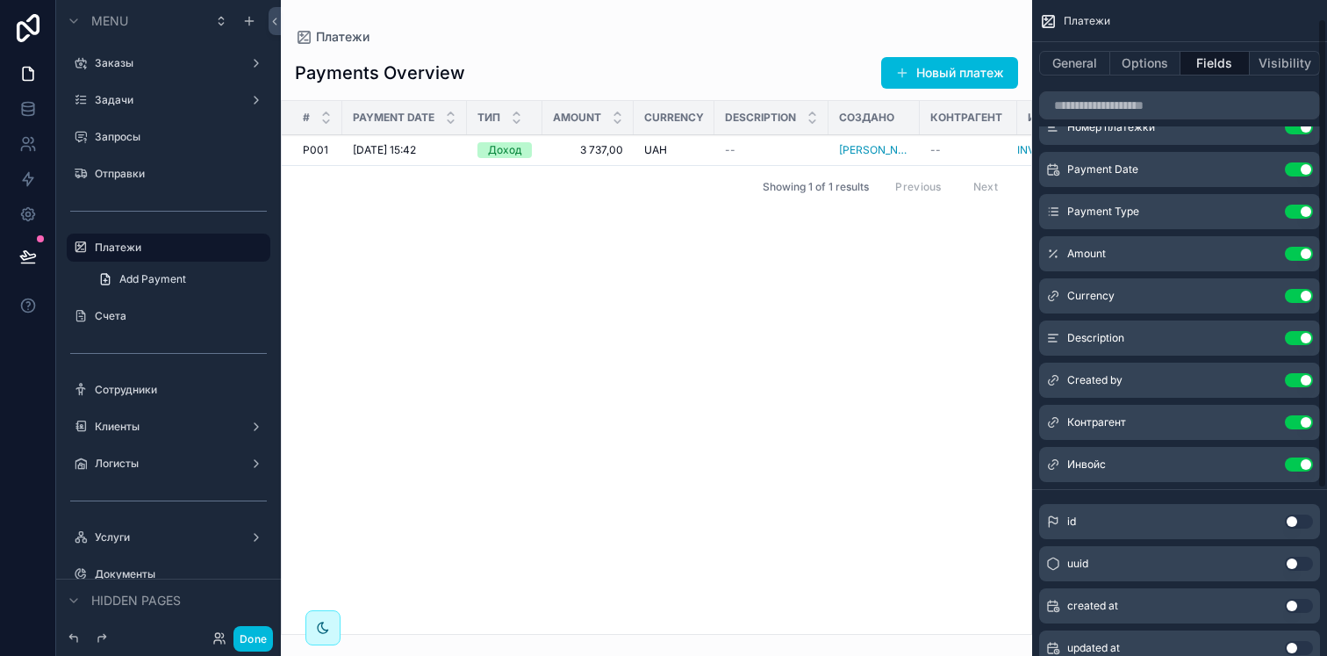
scroll to position [52, 0]
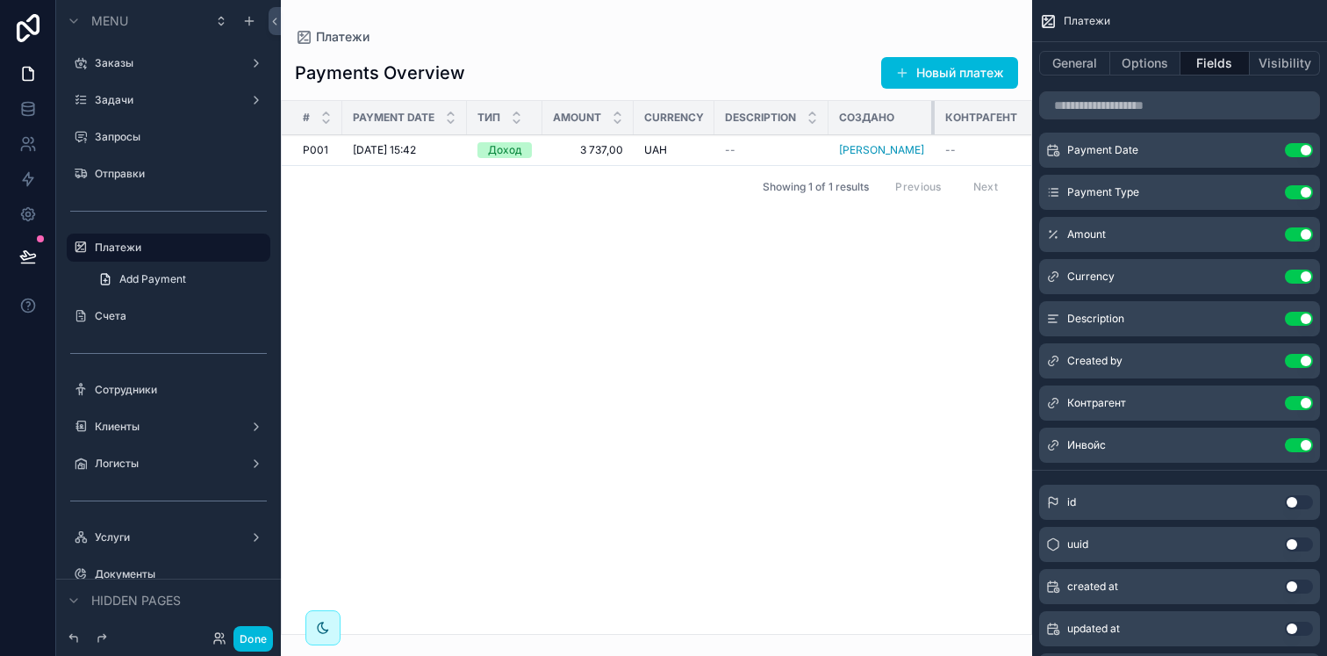
drag, startPoint x: 917, startPoint y: 122, endPoint x: 940, endPoint y: 122, distance: 22.8
click at [940, 122] on tr "# Payment Date Тип Amount Currency Description Создано Контрагент Инвойс" at bounding box center [723, 118] width 882 height 34
click at [267, 630] on button "Done" at bounding box center [252, 638] width 39 height 25
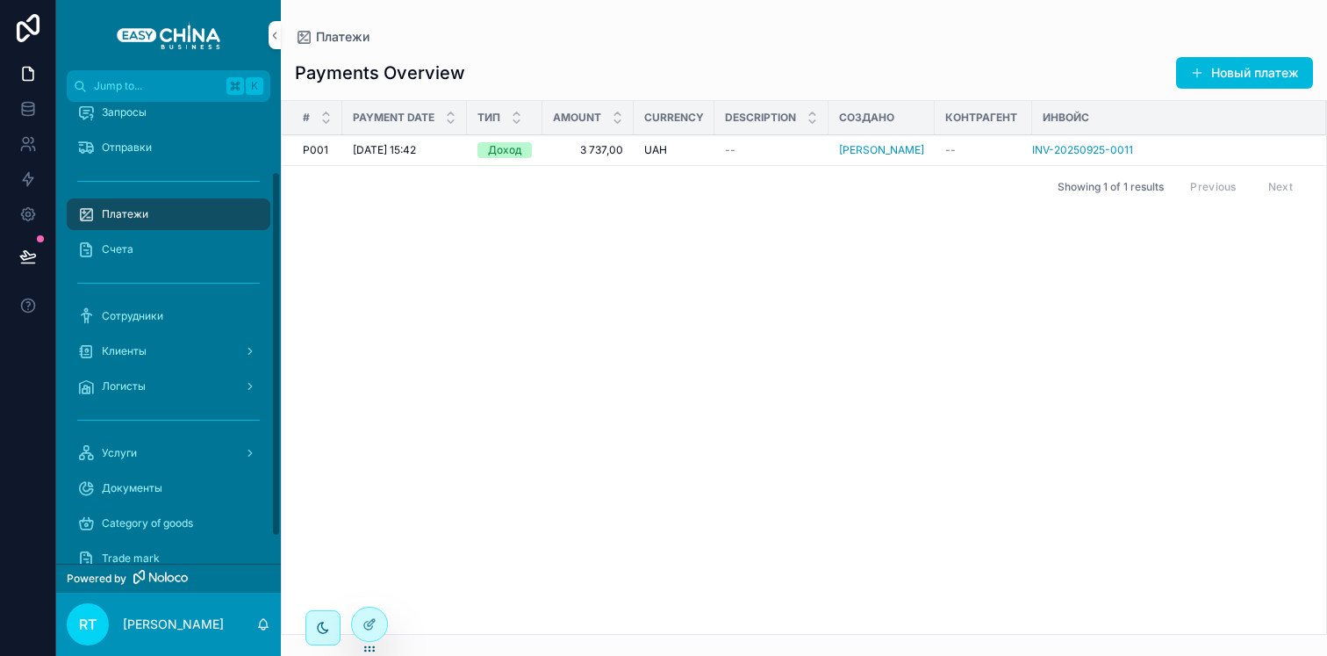
scroll to position [0, 0]
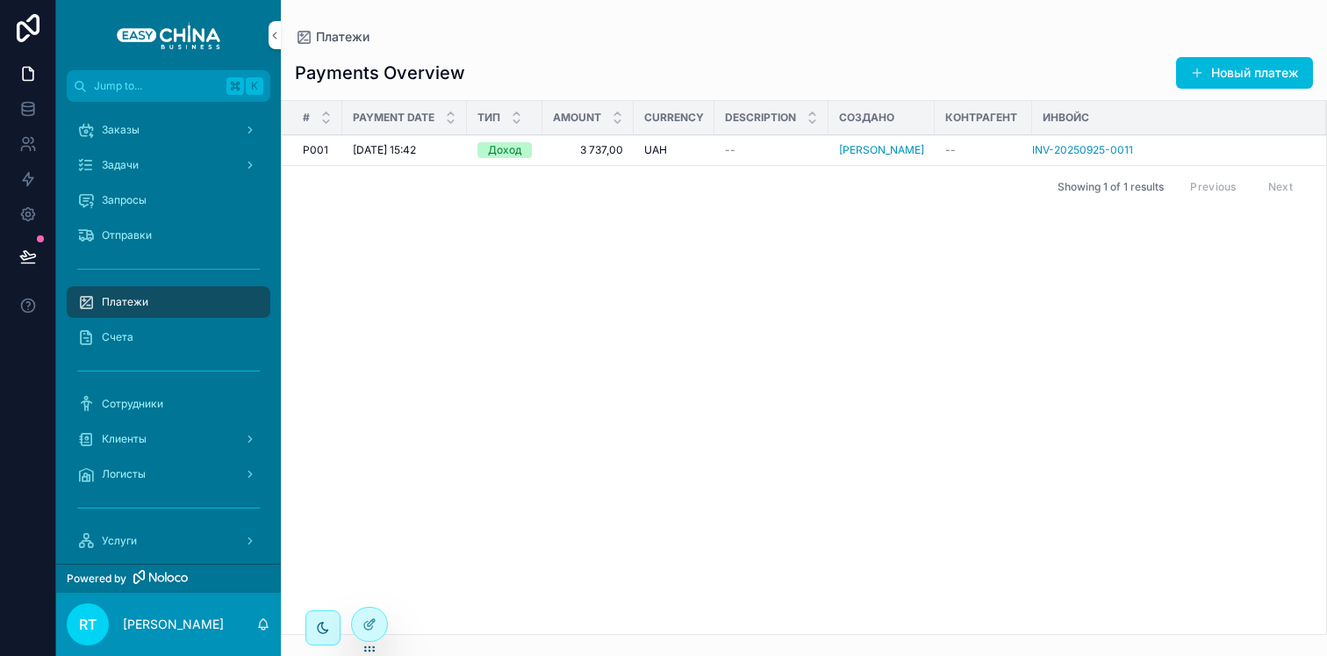
click at [190, 198] on div "Запросы" at bounding box center [168, 200] width 183 height 28
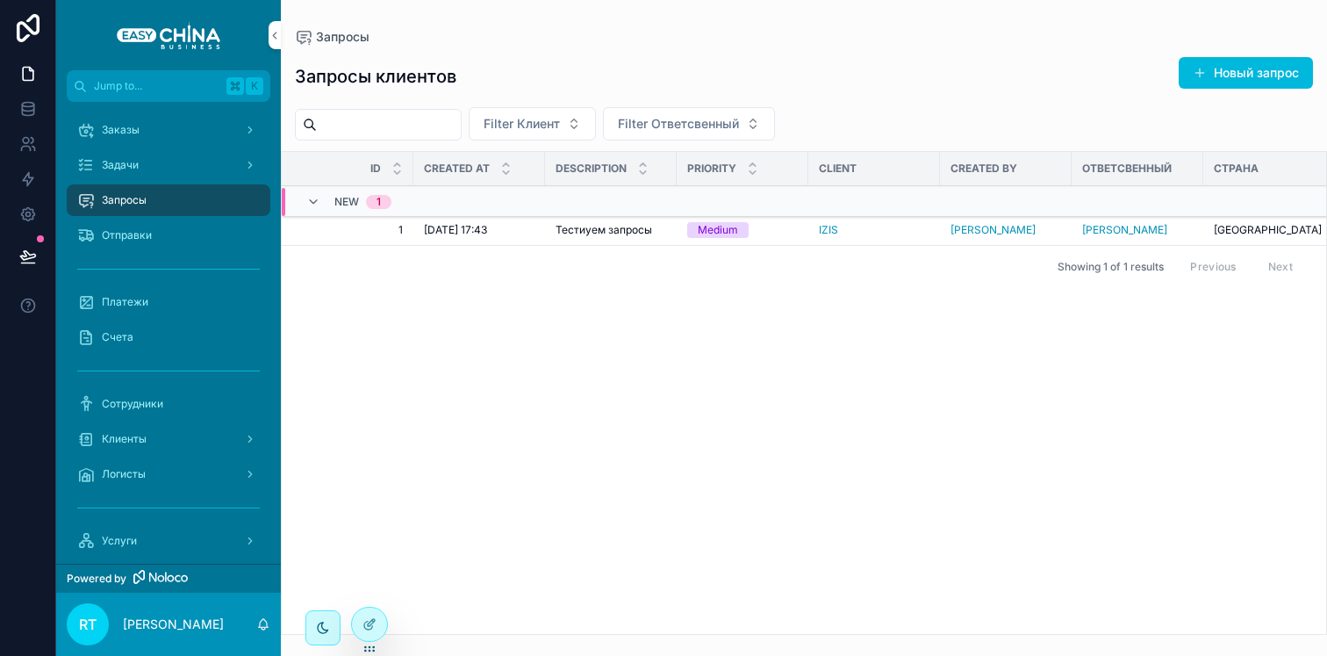
click at [199, 297] on div "Платежи" at bounding box center [168, 302] width 183 height 28
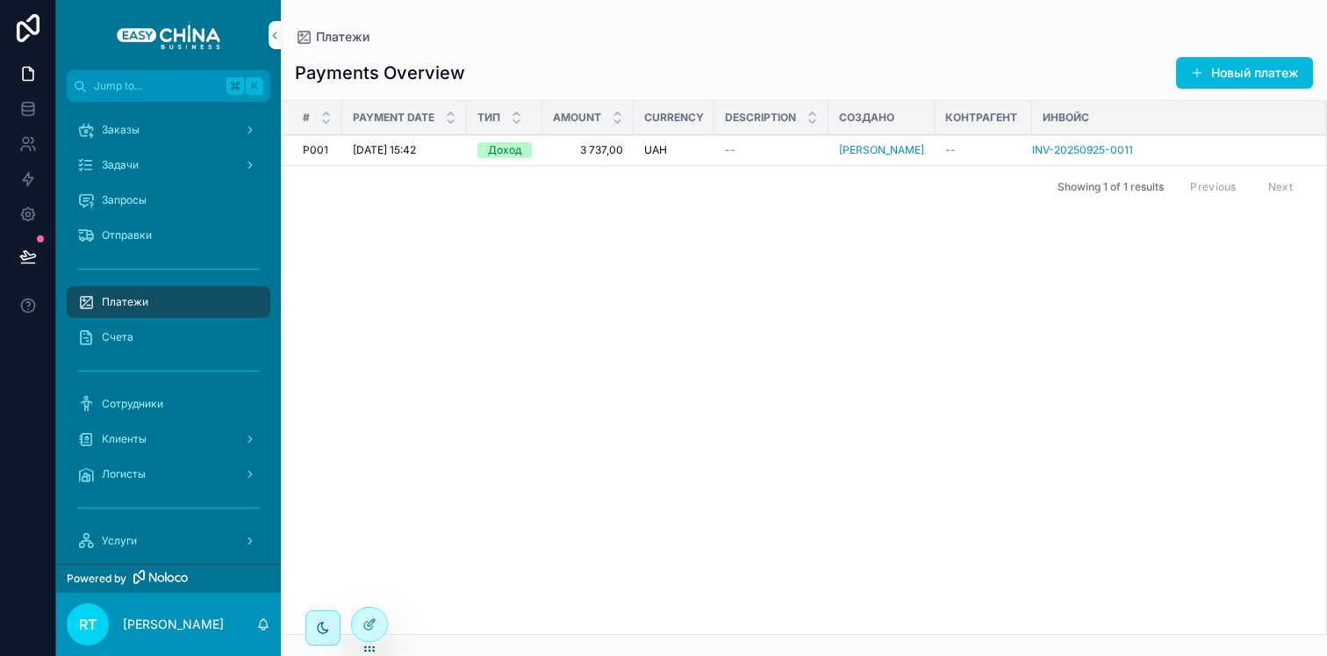
click at [1180, 69] on button "Новый платеж" at bounding box center [1244, 73] width 137 height 32
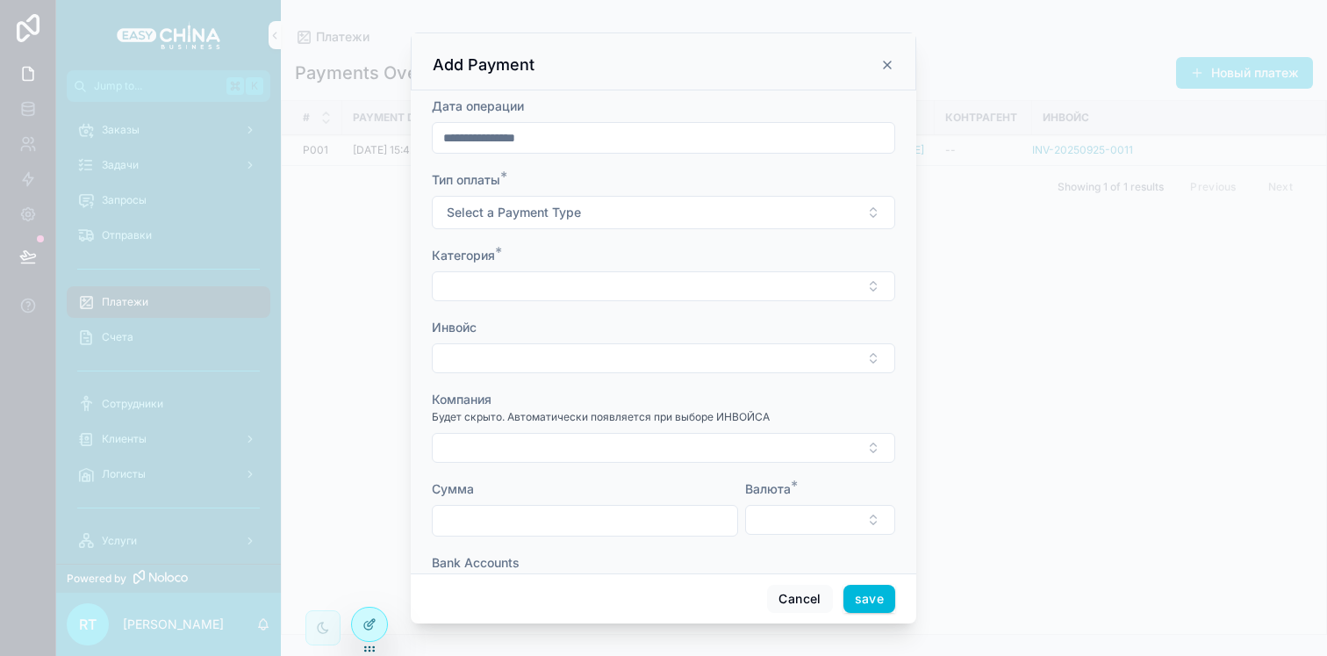
click at [886, 55] on div "Add Payment" at bounding box center [664, 64] width 462 height 21
click at [885, 67] on icon "scrollable content" at bounding box center [887, 64] width 7 height 7
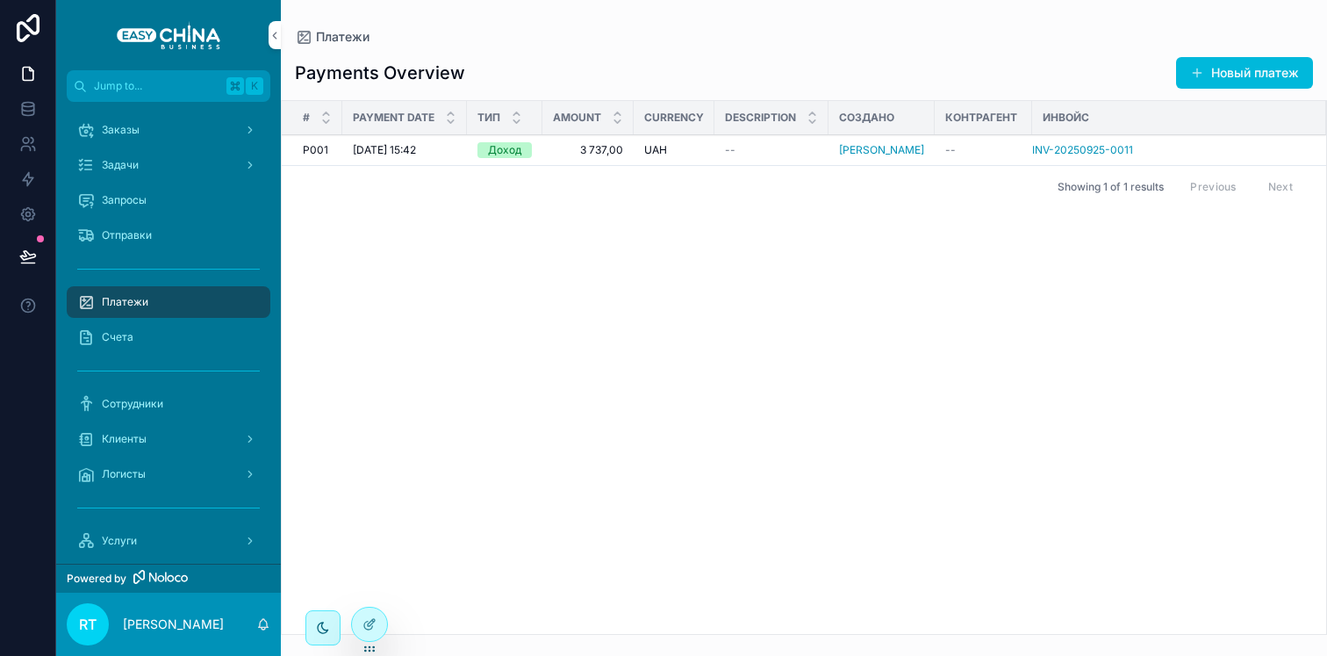
click at [370, 612] on div at bounding box center [369, 623] width 35 height 33
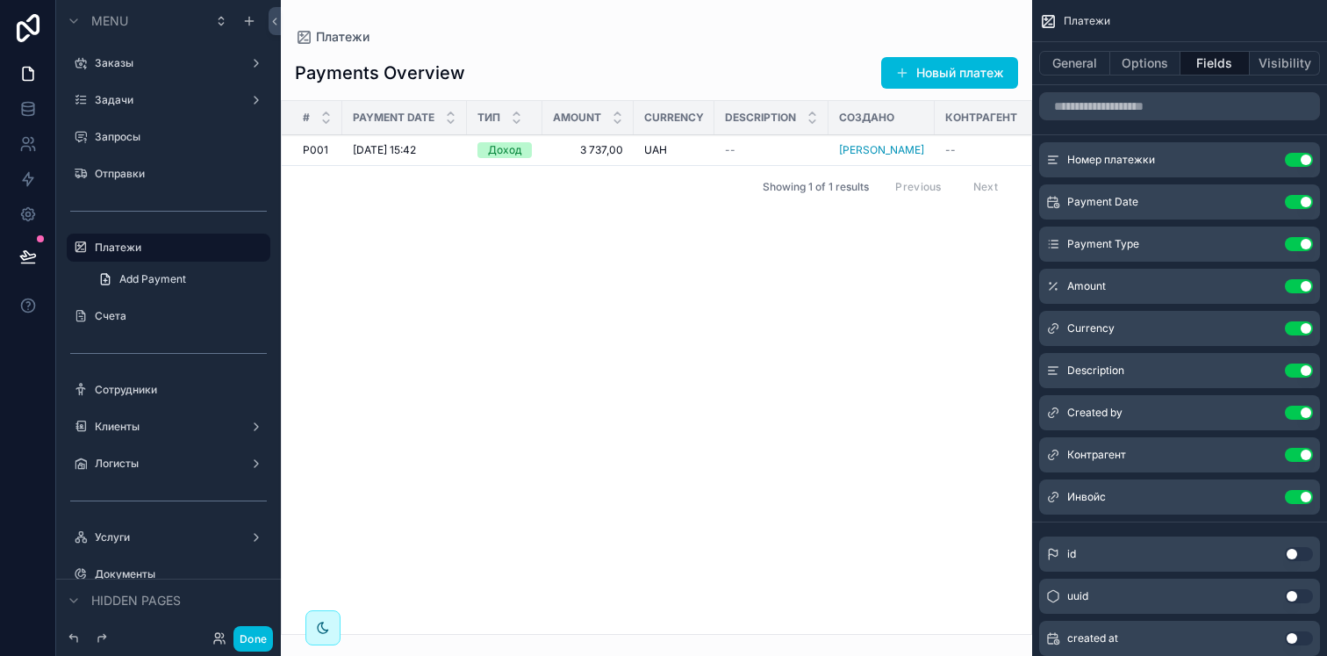
click at [0, 0] on icon "scrollable content" at bounding box center [0, 0] width 0 height 0
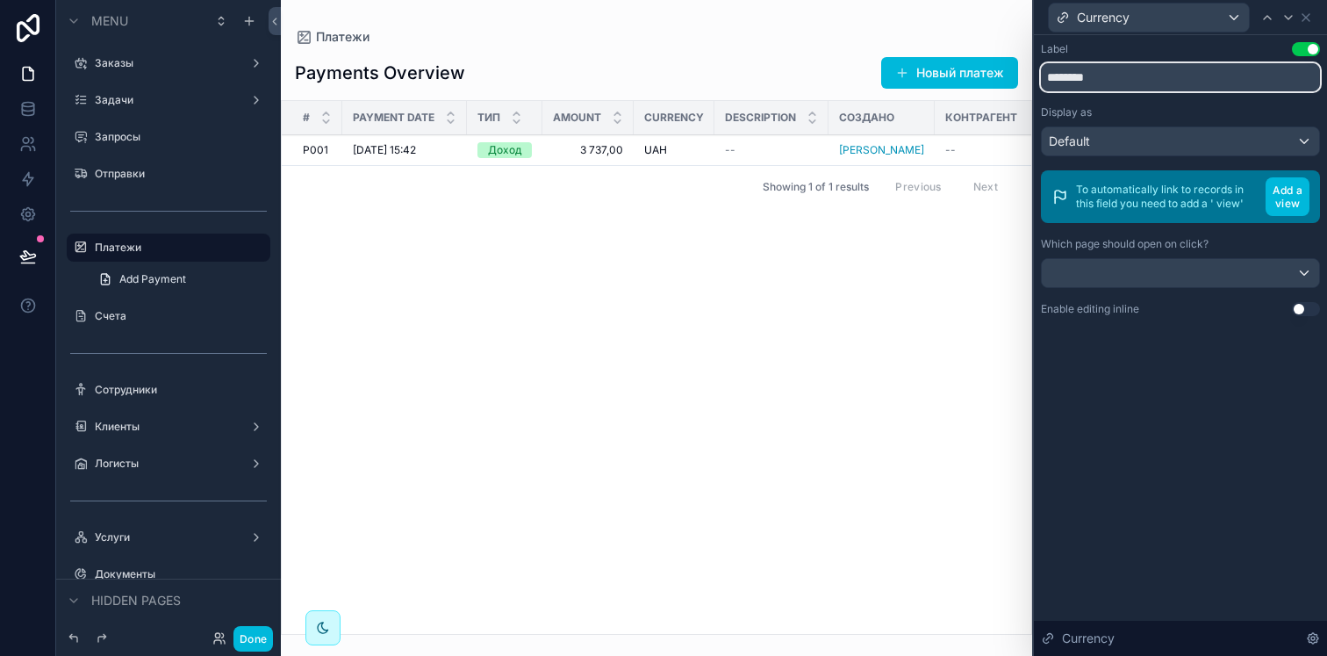
click at [1093, 78] on input "********" at bounding box center [1180, 77] width 279 height 28
type input "******"
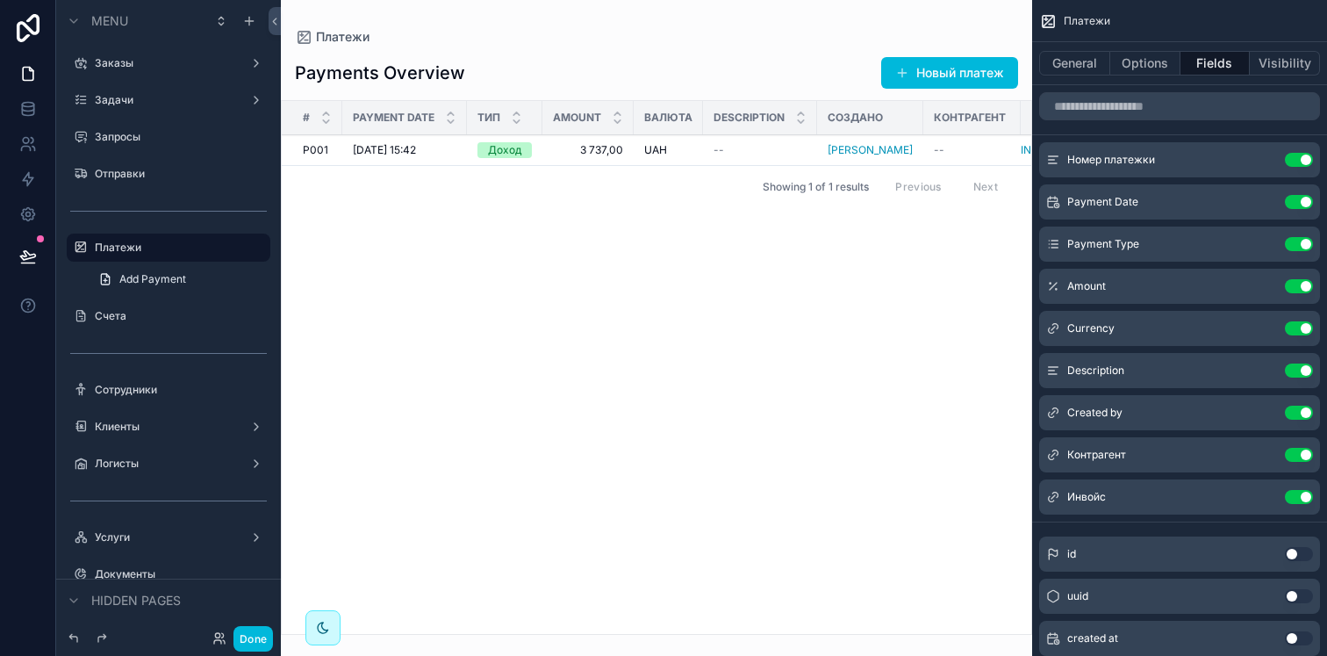
click at [0, 0] on icon "scrollable content" at bounding box center [0, 0] width 0 height 0
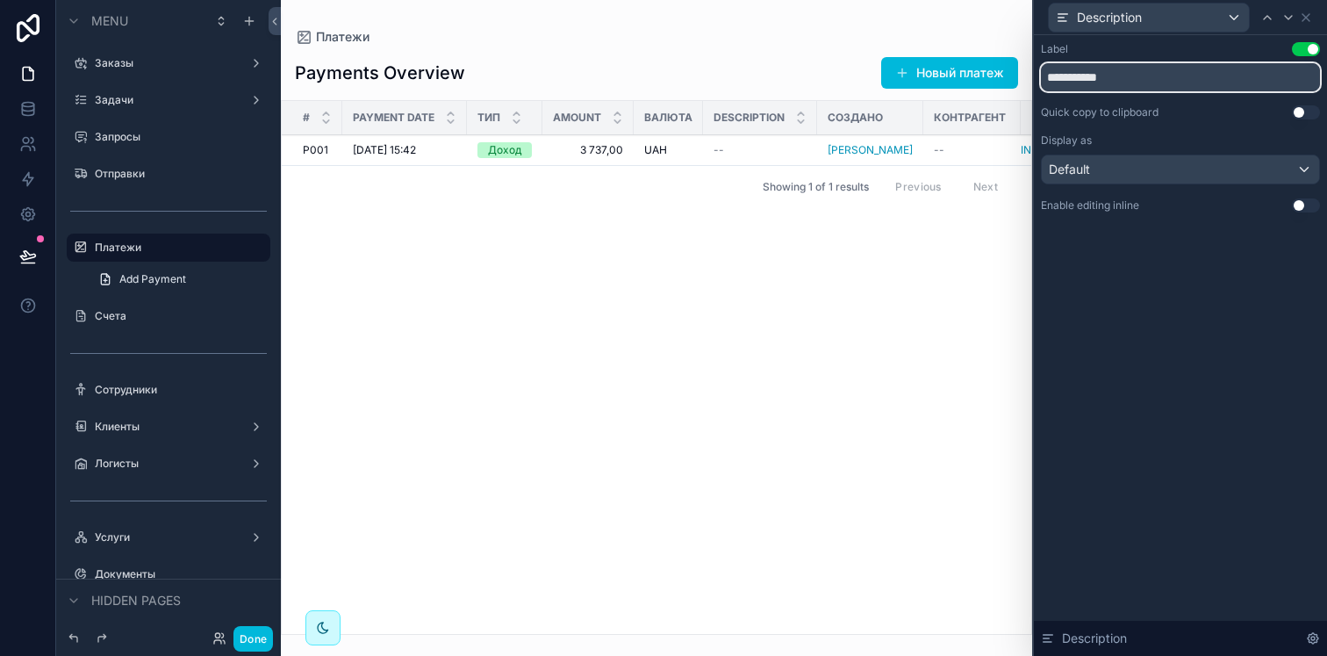
click at [1129, 86] on input "**********" at bounding box center [1180, 77] width 279 height 28
type input "********"
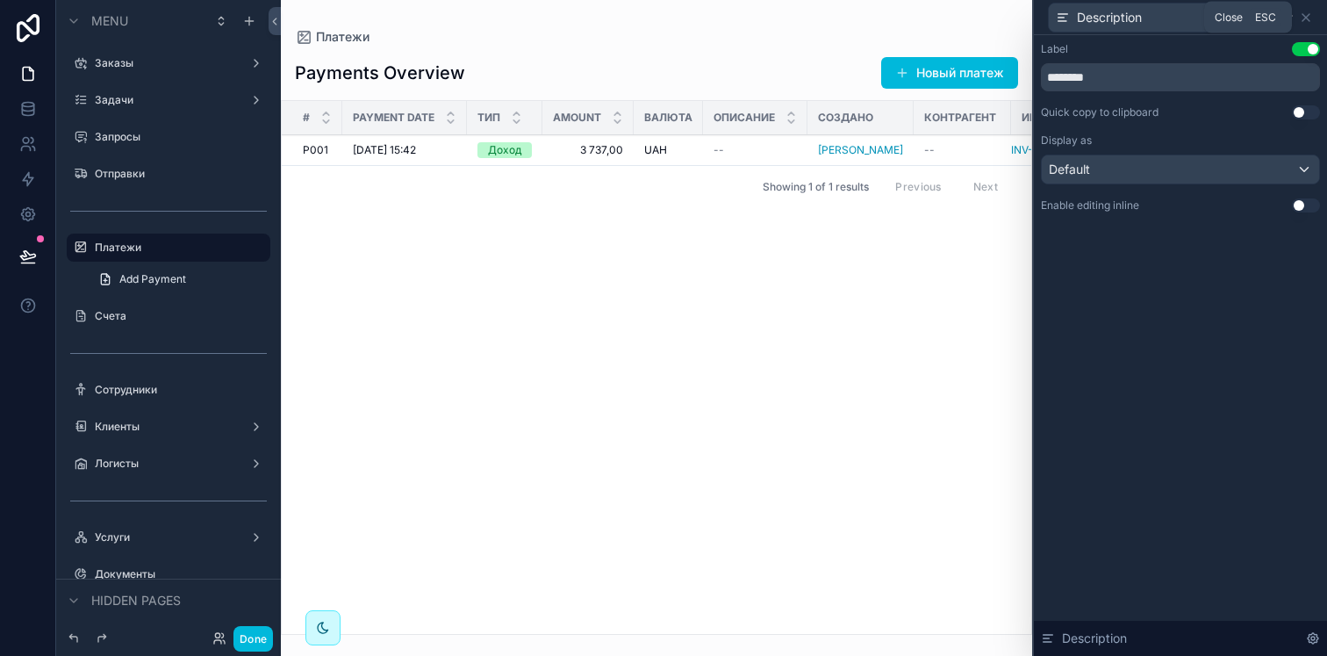
click at [1309, 14] on icon at bounding box center [1306, 18] width 14 height 14
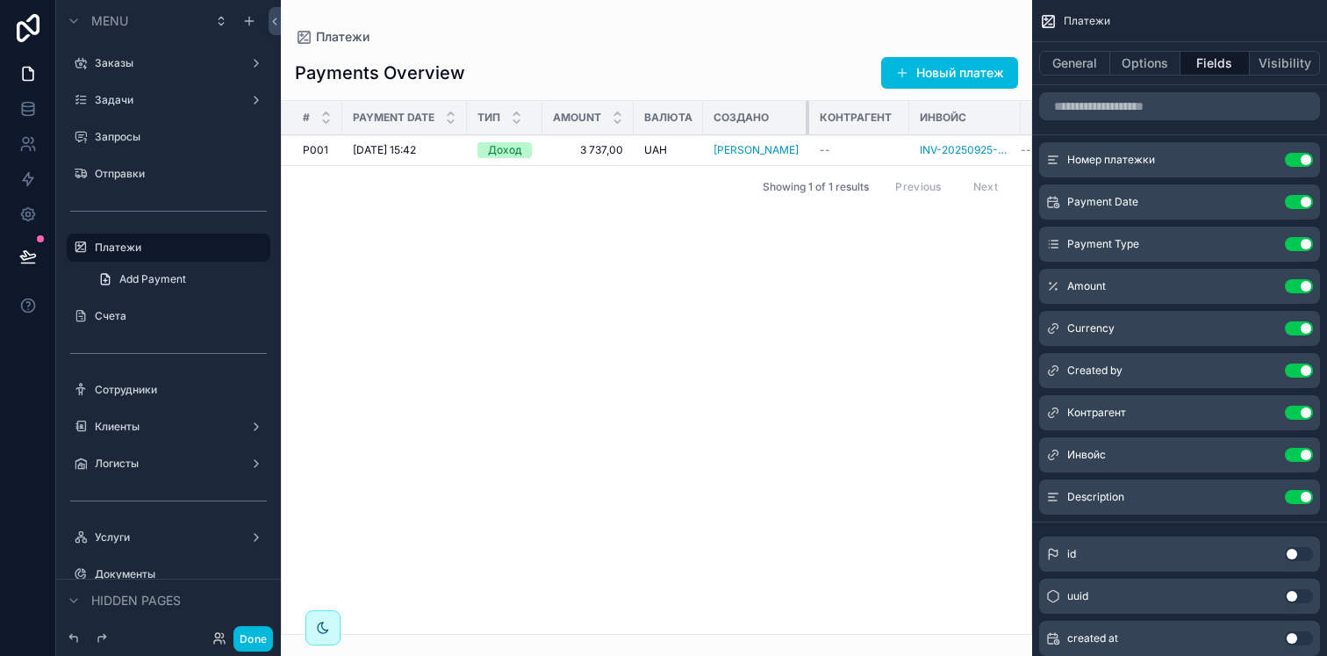
drag, startPoint x: 802, startPoint y: 118, endPoint x: 816, endPoint y: 118, distance: 14.0
click at [816, 118] on tr "# Payment Date Тип Amount Валюта Создано Контрагент Инвойс Описание" at bounding box center [717, 118] width 871 height 34
click at [260, 634] on button "Done" at bounding box center [252, 638] width 39 height 25
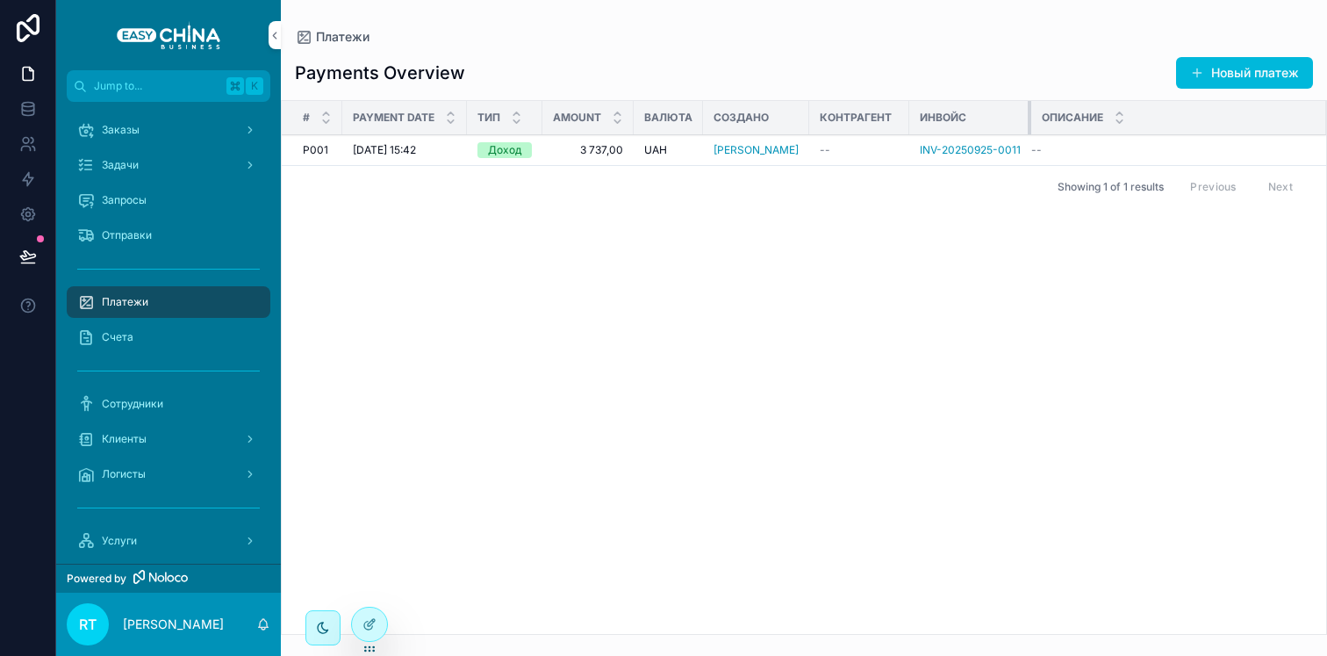
drag, startPoint x: 1011, startPoint y: 115, endPoint x: 1029, endPoint y: 115, distance: 18.4
click at [1029, 115] on tr "# Payment Date Тип Amount Валюта Создано Контрагент Инвойс Описание" at bounding box center [804, 118] width 1044 height 34
click at [378, 619] on div at bounding box center [369, 623] width 35 height 33
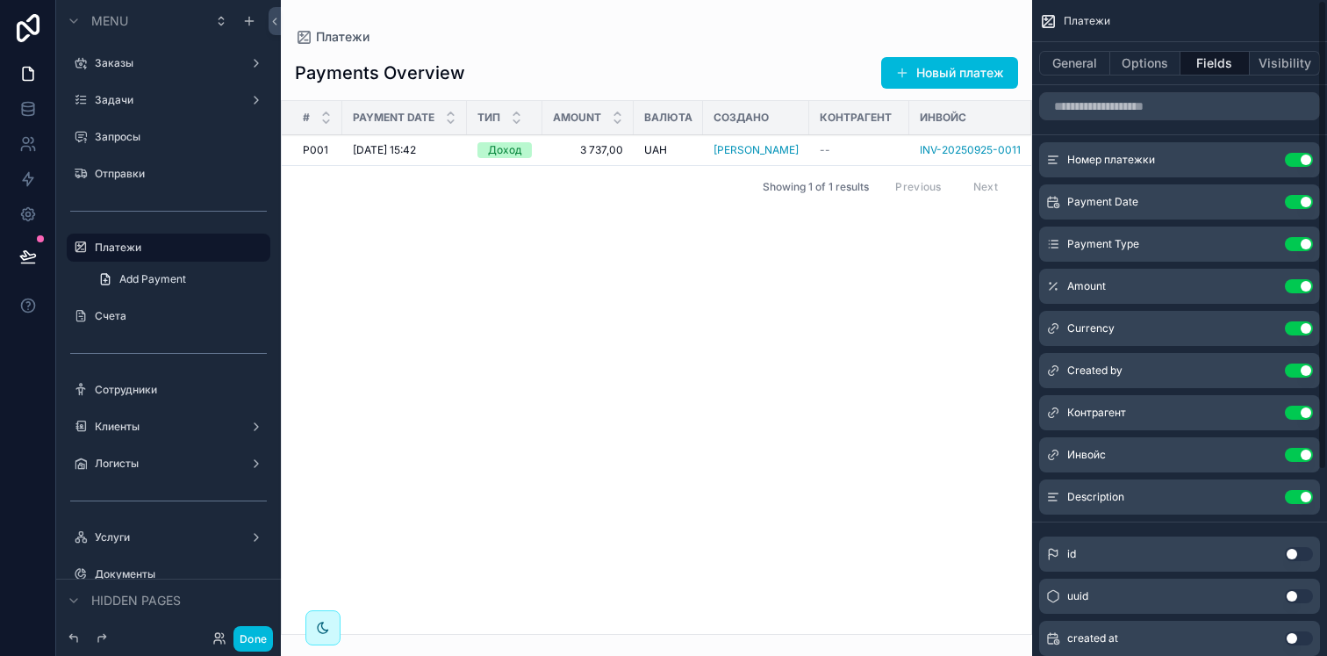
click at [1074, 78] on div "General Options Fields Visibility" at bounding box center [1179, 63] width 295 height 42
click at [1074, 74] on button "General" at bounding box center [1074, 63] width 71 height 25
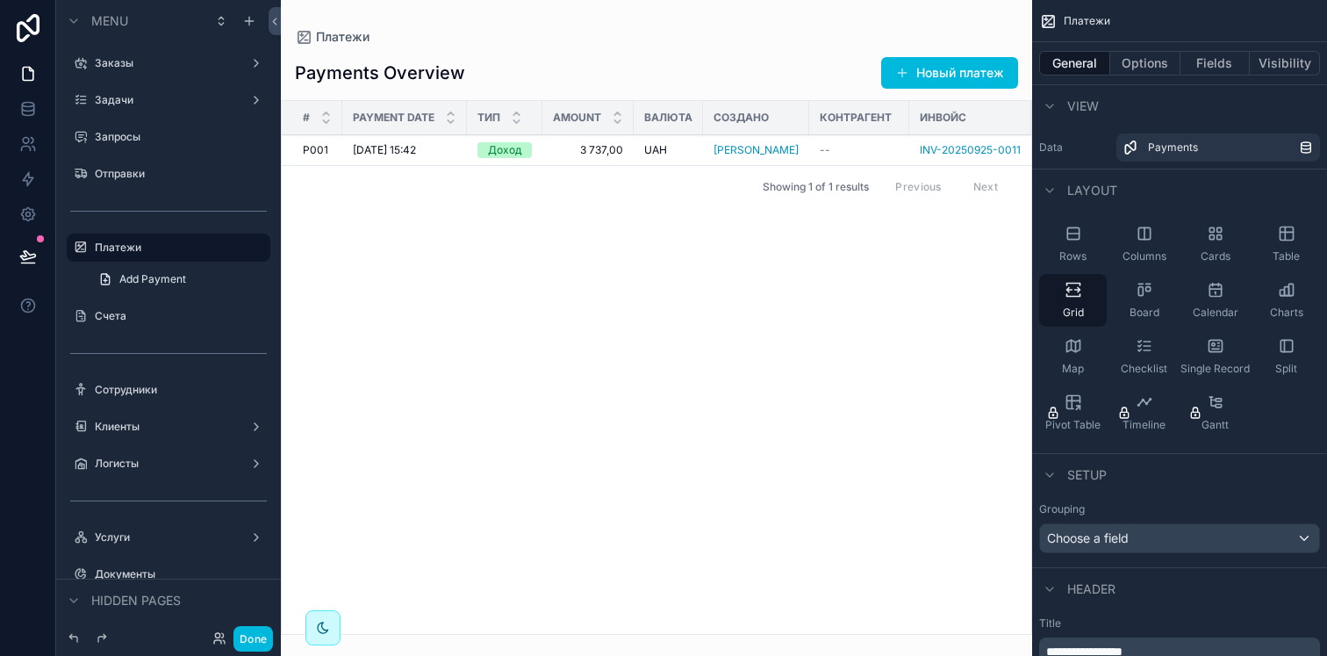
click at [1139, 73] on button "Options" at bounding box center [1145, 63] width 70 height 25
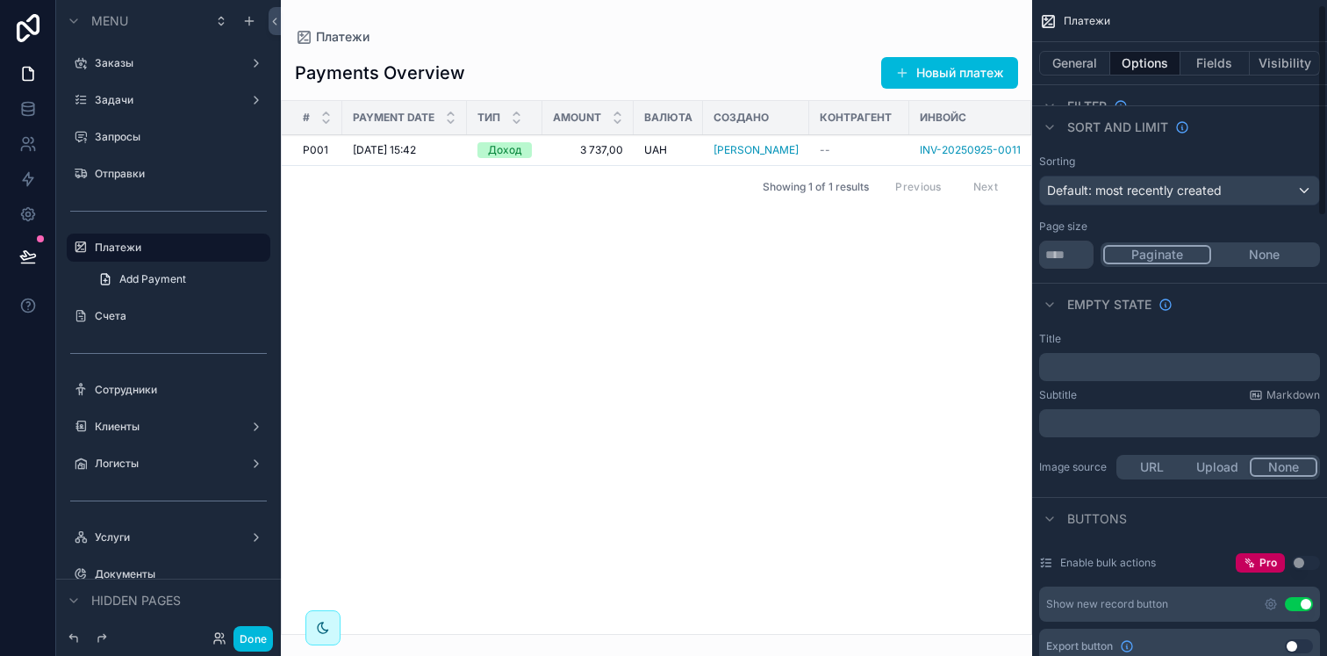
scroll to position [163, 0]
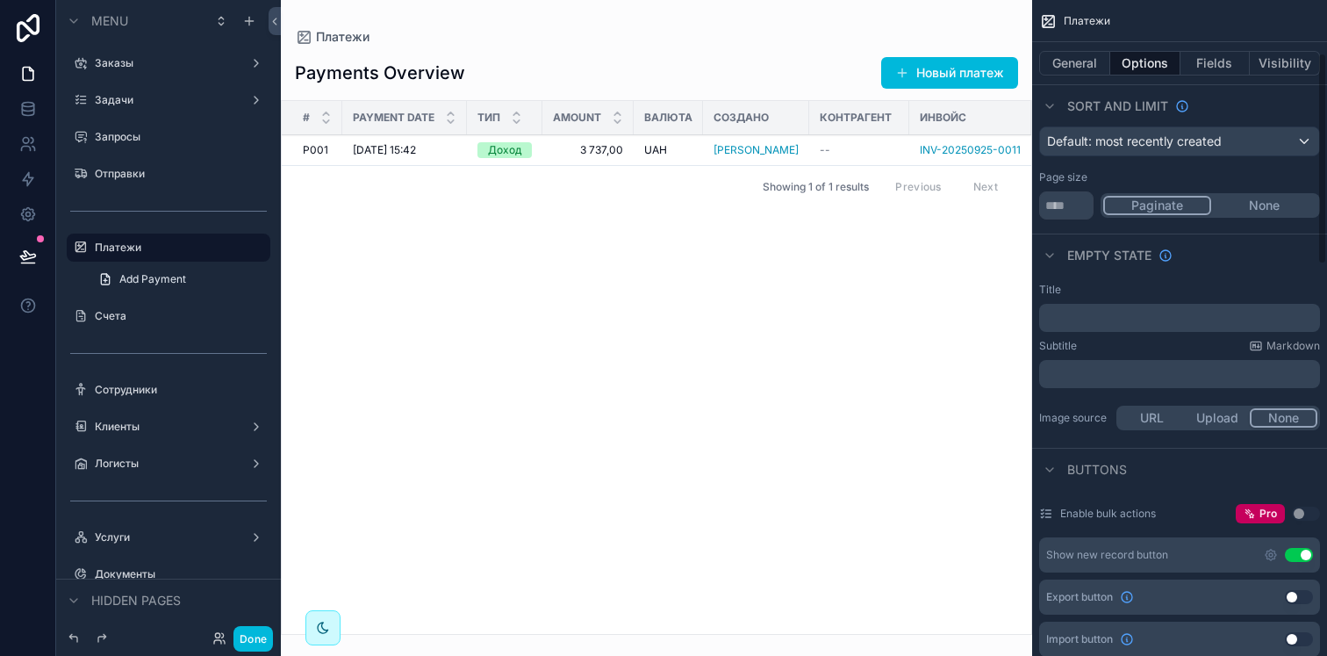
click at [1070, 75] on button "General" at bounding box center [1074, 63] width 71 height 25
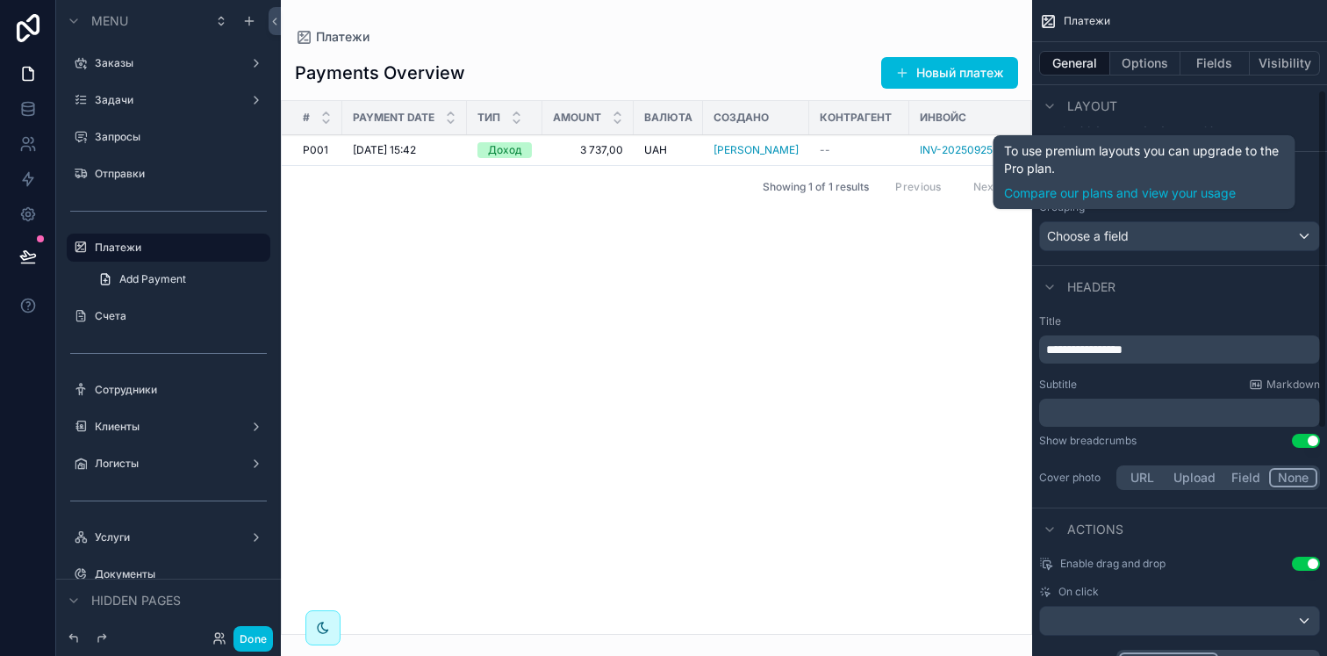
scroll to position [343, 0]
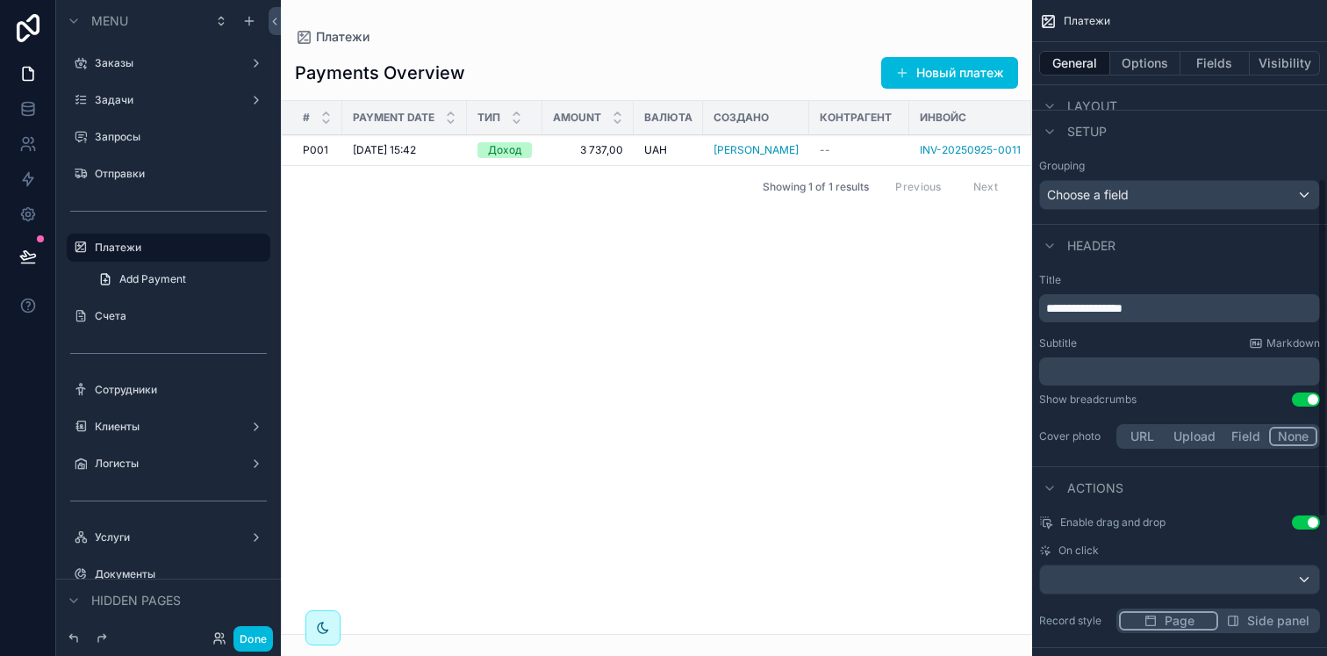
click at [1165, 309] on p "**********" at bounding box center [1181, 308] width 270 height 18
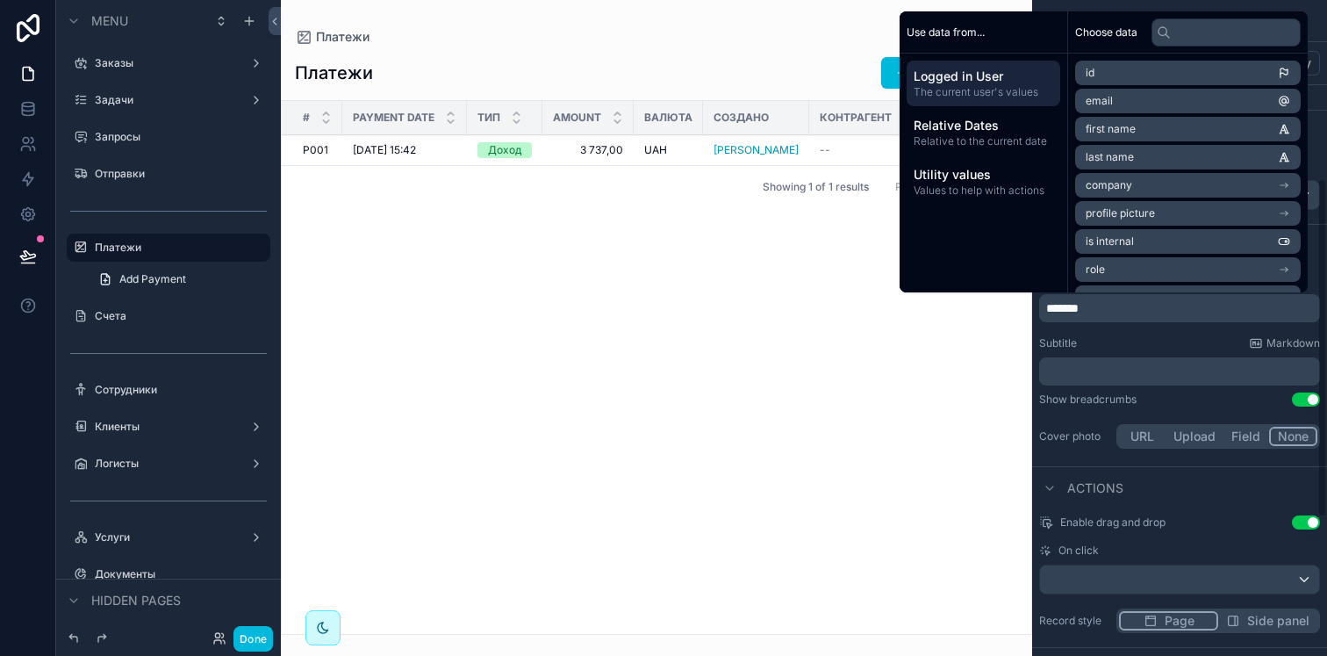
click at [1177, 342] on div "Subtitle Markdown" at bounding box center [1179, 343] width 281 height 14
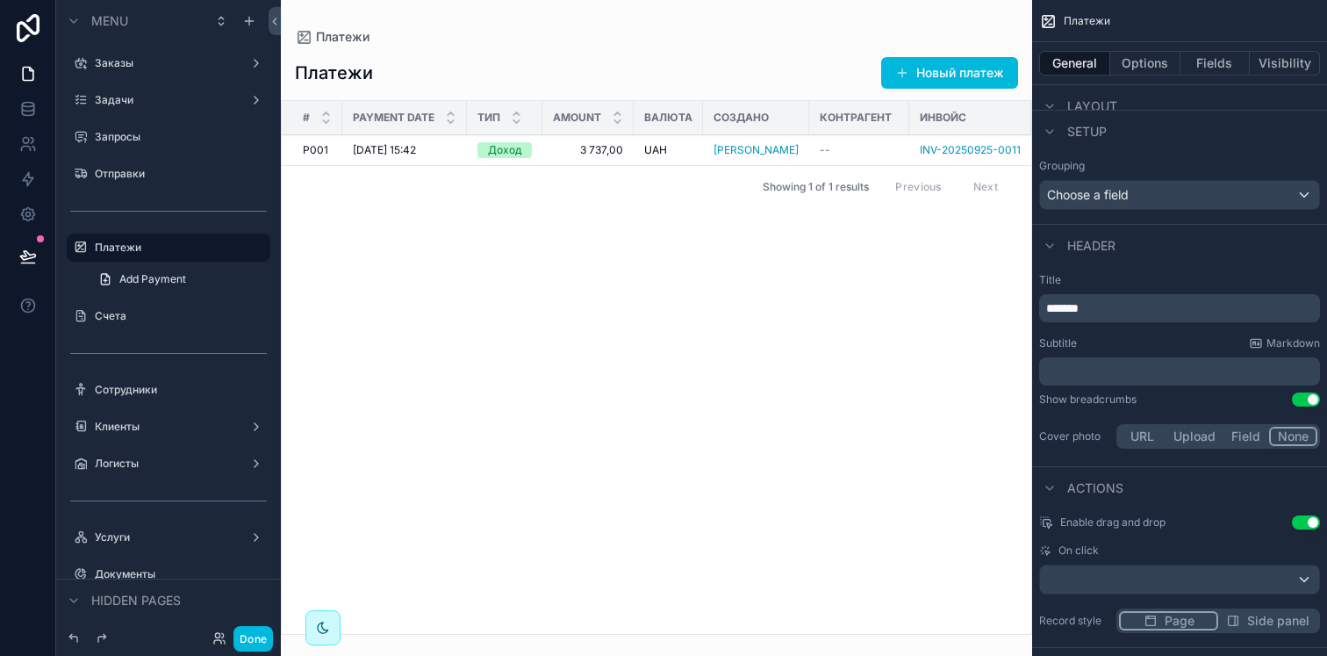
click at [239, 629] on button "Done" at bounding box center [252, 638] width 39 height 25
